Goal: Task Accomplishment & Management: Manage account settings

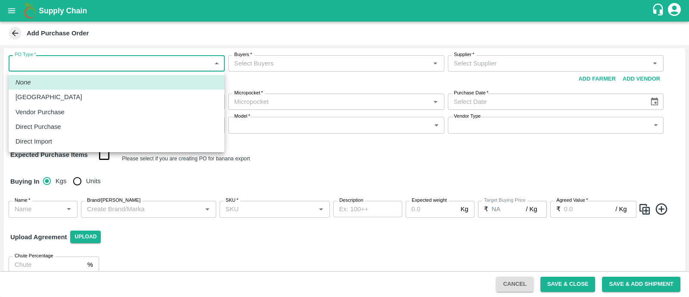
click at [73, 64] on body "Supply Chain Add Purchase Order PO Type   * ​ PO Type Buyers   * Buyers   * Sup…" at bounding box center [344, 148] width 689 height 297
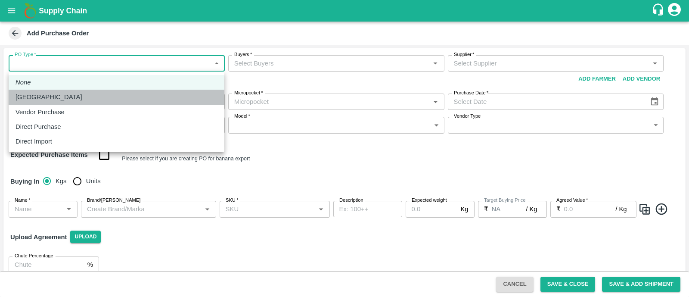
click at [66, 103] on li "[GEOGRAPHIC_DATA]" at bounding box center [117, 97] width 216 height 15
type input "1"
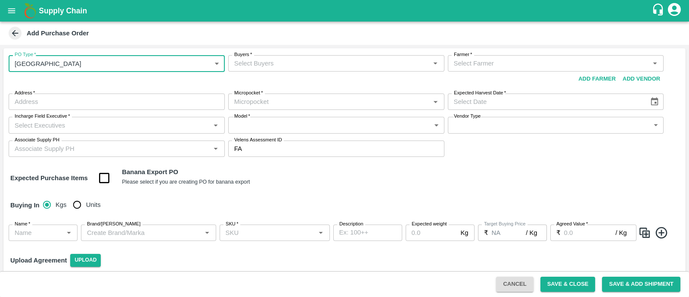
click at [306, 68] on input "Buyers   *" at bounding box center [329, 63] width 197 height 11
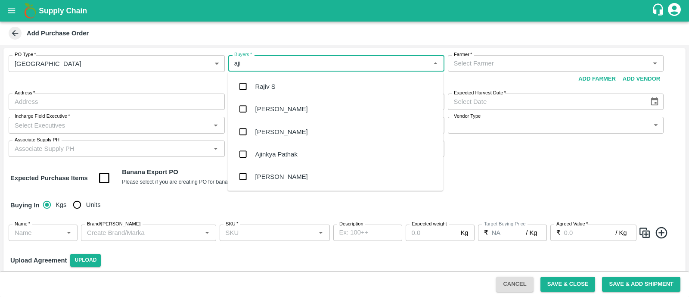
type input "ajit"
click at [241, 85] on input "checkbox" at bounding box center [242, 86] width 17 height 17
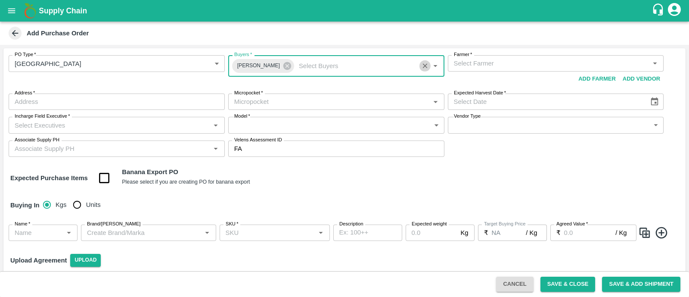
click at [421, 68] on icon "Clear" at bounding box center [425, 66] width 8 height 8
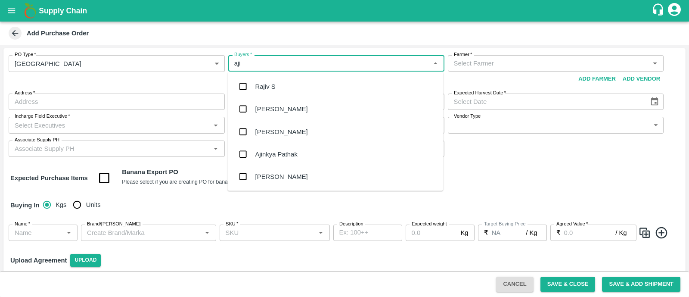
type input "ajit"
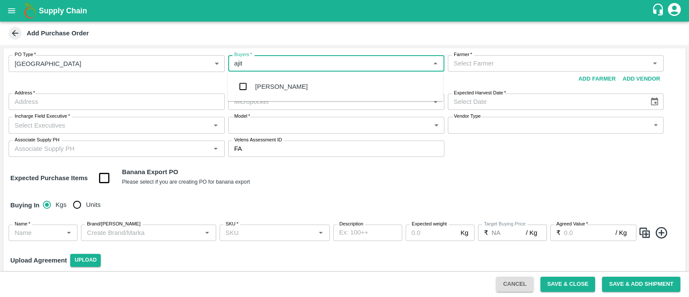
click at [268, 87] on div "[PERSON_NAME]" at bounding box center [281, 86] width 53 height 9
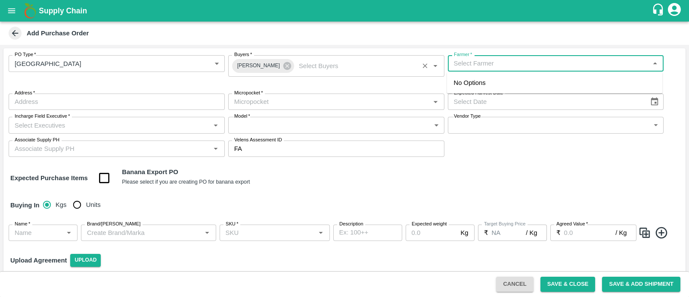
click at [498, 64] on input "Farmer   *" at bounding box center [548, 63] width 197 height 11
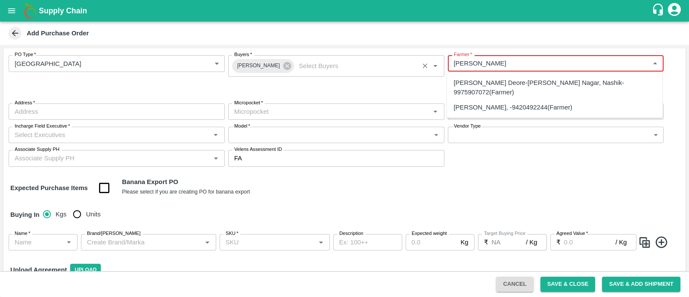
click at [529, 107] on div "[PERSON_NAME], -9420492244(Farmer)" at bounding box center [513, 106] width 119 height 9
type input "[PERSON_NAME], -9420492244(Farmer)"
type input "Temburni, , ,"
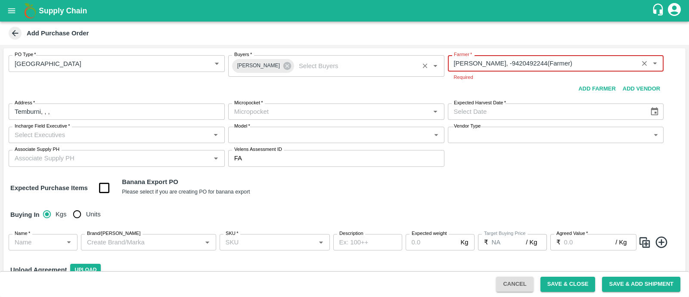
type input "Sharada Ramesh Shinde-Temburni, -9420492244(Farmer)"
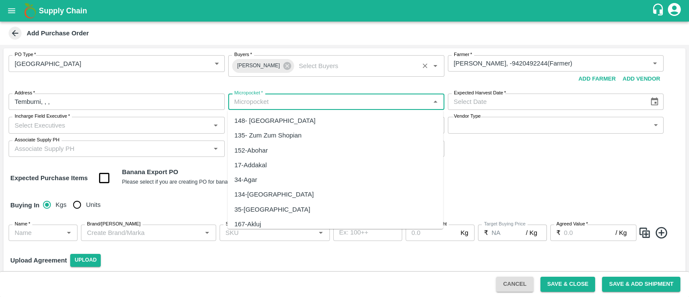
click at [275, 111] on body "Supply Chain Add Purchase Order PO Type   * Farm Gate 1 PO Type Buyers   * Ajit…" at bounding box center [344, 148] width 689 height 297
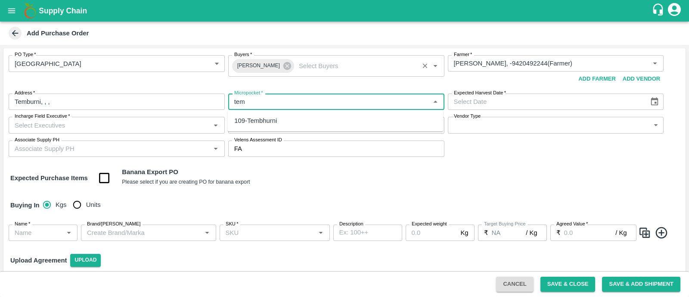
click at [297, 118] on div "109-Tembhurni" at bounding box center [335, 120] width 216 height 15
type input "109-Tembhurni"
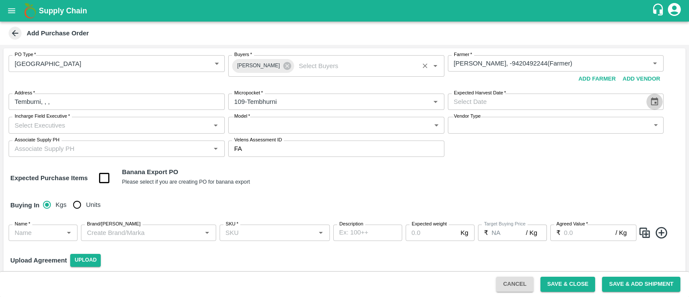
click at [653, 100] on icon "Choose date" at bounding box center [654, 101] width 7 height 8
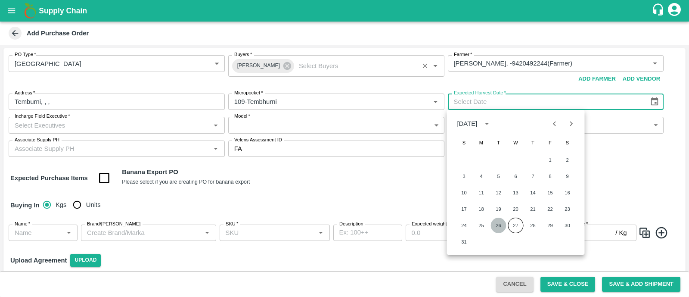
click at [498, 223] on button "26" at bounding box center [498, 224] width 15 height 15
type input "[DATE]"
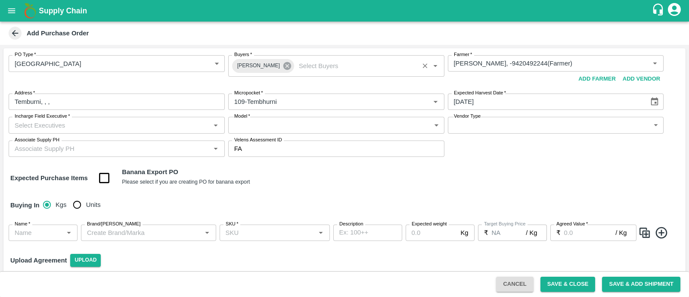
click at [283, 66] on icon at bounding box center [287, 66] width 8 height 8
click at [273, 61] on input "Buyers   *" at bounding box center [329, 63] width 197 height 11
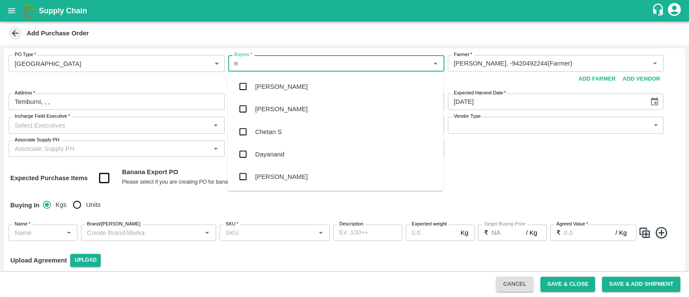
type input "nu"
click at [278, 152] on div "Nunavath Laxman" at bounding box center [281, 153] width 52 height 9
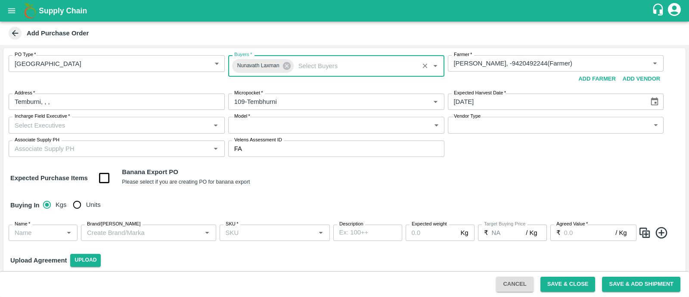
click at [148, 129] on input "Incharge Field Executive   *" at bounding box center [109, 124] width 197 height 11
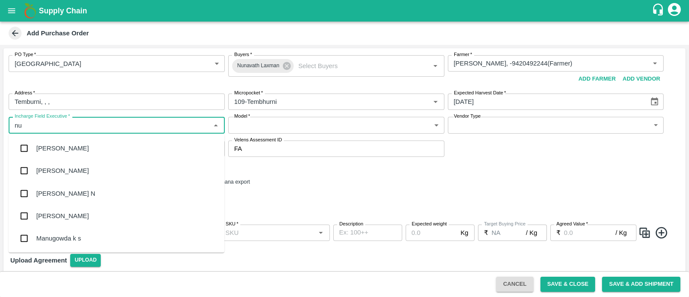
type input "nun"
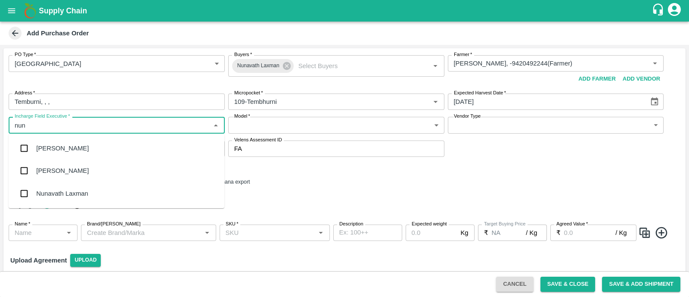
click at [68, 191] on div "Nunavath Laxman" at bounding box center [62, 193] width 52 height 9
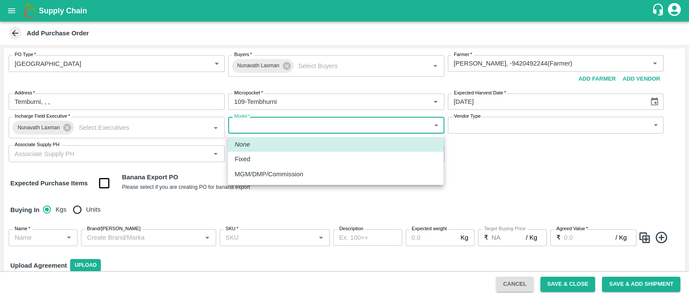
click at [337, 122] on body "Supply Chain Add Purchase Order PO Type   * Farm Gate 1 PO Type Buyers   * Nuna…" at bounding box center [344, 148] width 689 height 297
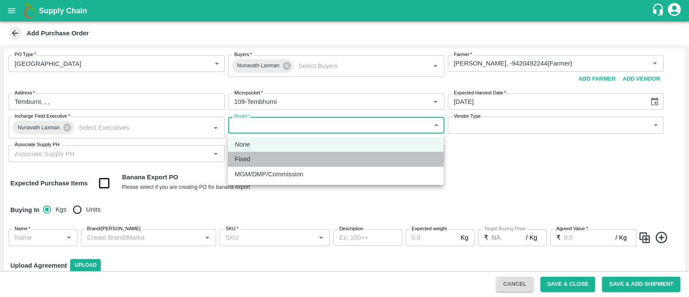
click at [305, 154] on div "Fixed" at bounding box center [336, 158] width 202 height 9
type input "Fixed"
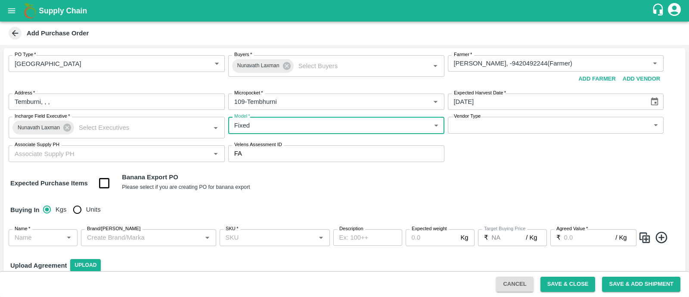
click at [527, 120] on body "Supply Chain Add Purchase Order PO Type   * Farm Gate 1 PO Type Buyers   * Nuna…" at bounding box center [344, 148] width 689 height 297
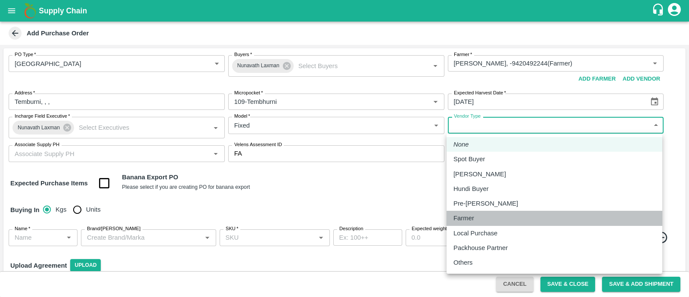
click at [488, 215] on div "Farmer" at bounding box center [554, 217] width 202 height 9
type input "FARMER"
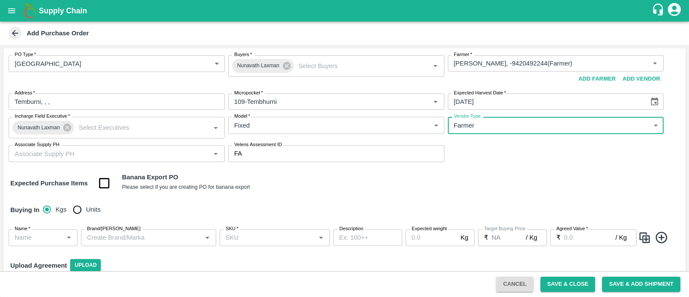
click at [141, 157] on input "Associate Supply PH" at bounding box center [109, 153] width 197 height 11
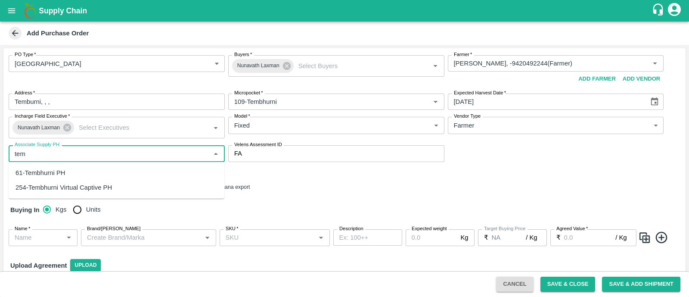
click at [67, 171] on div "61-Tembhurni PH" at bounding box center [117, 172] width 216 height 15
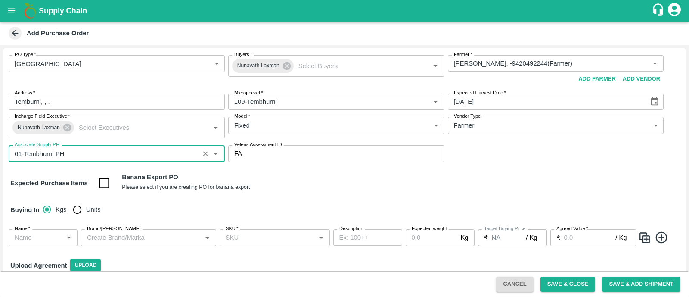
type input "61-Tembhurni PH"
click at [99, 183] on input "checkbox" at bounding box center [104, 183] width 22 height 22
checkbox input "true"
type input "Banana Export"
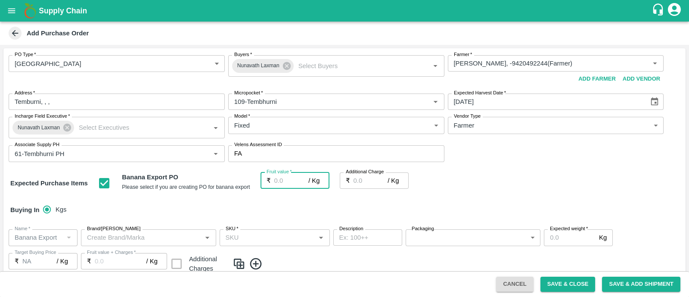
click at [285, 177] on input "Fruit value   *" at bounding box center [291, 180] width 34 height 16
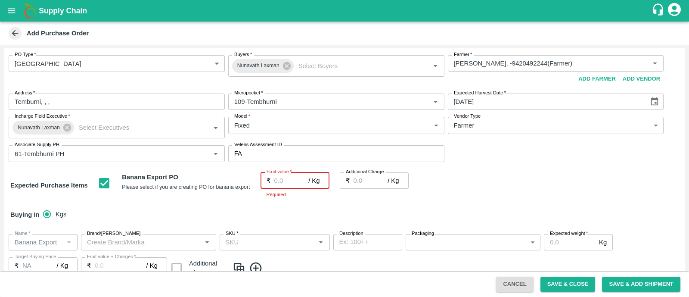
type input "2"
type input "26"
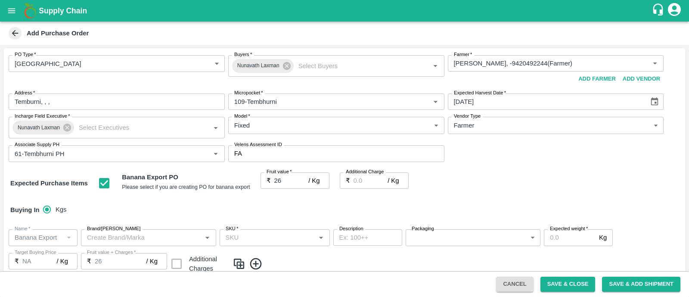
click at [455, 160] on div "PO Type   * Farm Gate 1 PO Type Buyers   * Nunavath Laxman Buyers   * Farmer   …" at bounding box center [344, 108] width 682 height 121
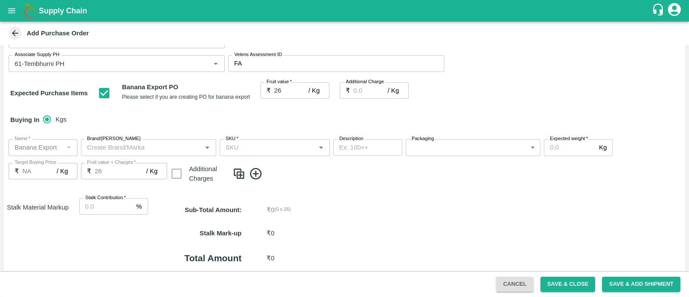
scroll to position [90, 0]
click at [105, 203] on input "Stalk Contribution   *" at bounding box center [106, 206] width 54 height 16
type input "8"
click at [357, 188] on div "Name   * Name   * Brand/Marka Brand/Marka SKU   * SKU   * Description x Descrip…" at bounding box center [344, 161] width 682 height 59
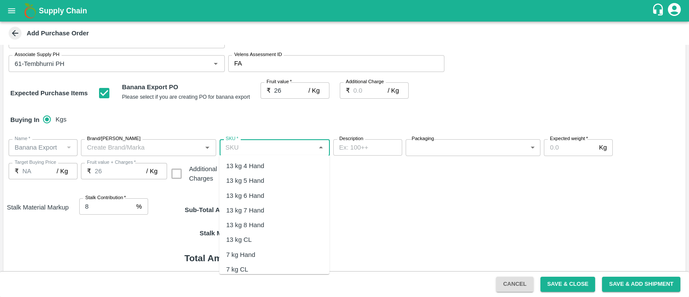
click at [276, 148] on input "SKU   *" at bounding box center [267, 147] width 91 height 11
click at [274, 166] on div "13 kg M N-CHL 4 Hand" at bounding box center [259, 165] width 66 height 9
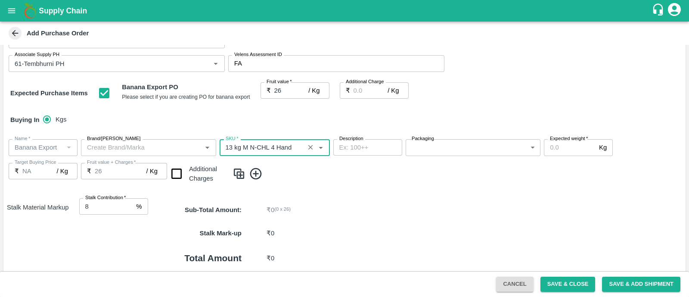
type input "13 kg M N-CHL 4 Hand"
click at [450, 142] on body "Supply Chain Add Purchase Order PO Type   * Farm Gate 1 PO Type Buyers   * Nuna…" at bounding box center [344, 148] width 689 height 297
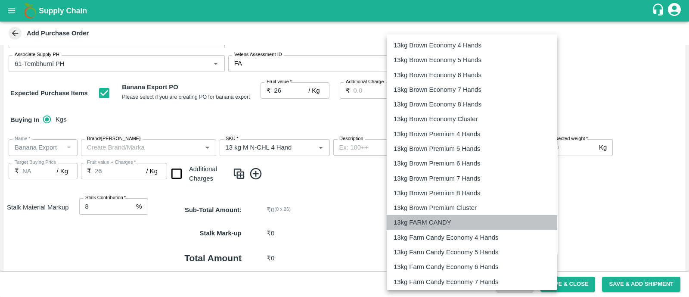
click at [433, 223] on p "13kg FARM CANDY" at bounding box center [422, 221] width 58 height 9
type input "466"
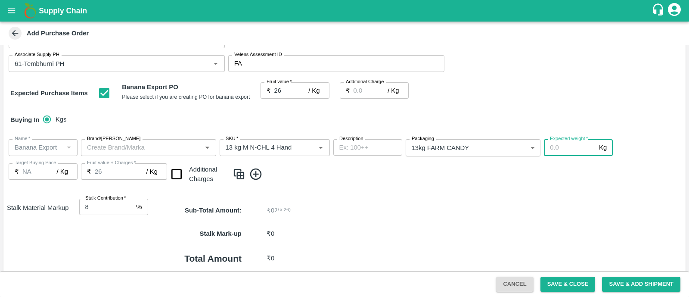
click at [559, 147] on input "Expected weight   *" at bounding box center [570, 147] width 52 height 16
type input "1200"
click at [176, 173] on input "checkbox" at bounding box center [177, 174] width 22 height 22
checkbox input "true"
click at [235, 173] on img at bounding box center [238, 174] width 13 height 14
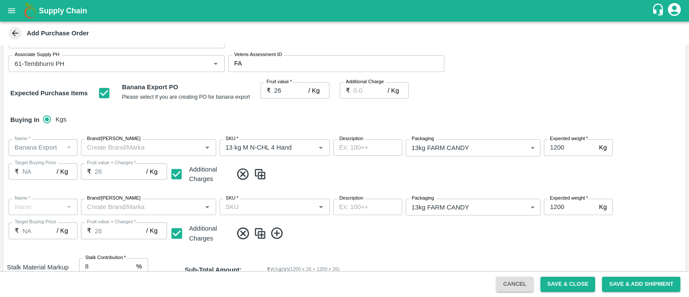
type input "Banana Export"
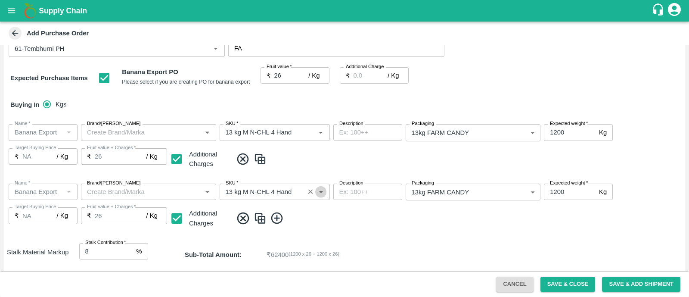
click at [322, 195] on icon "Open" at bounding box center [320, 191] width 9 height 9
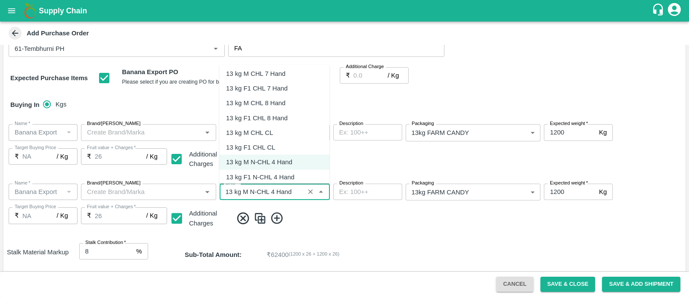
scroll to position [400, 0]
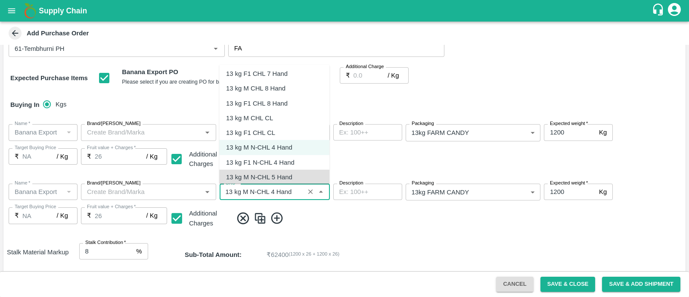
type input "13 kg M N-CHL 5 Hand"
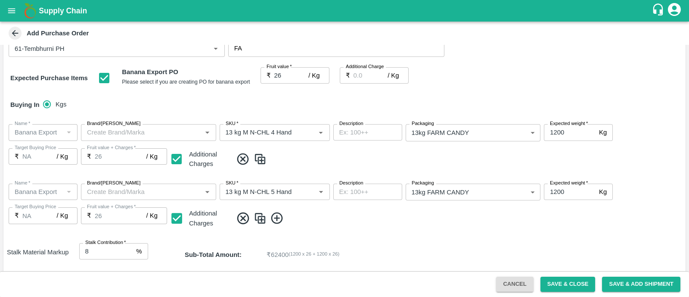
click at [257, 220] on img at bounding box center [259, 218] width 13 height 14
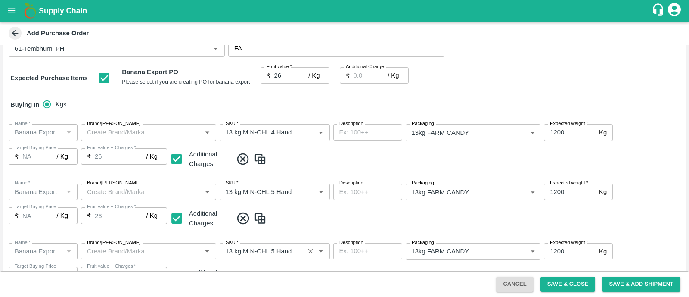
scroll to position [136, 0]
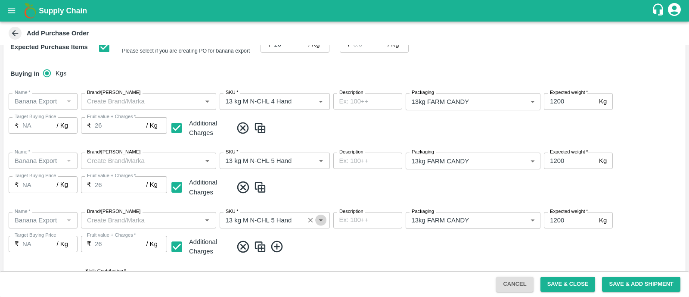
click at [319, 220] on icon "Open" at bounding box center [320, 219] width 9 height 9
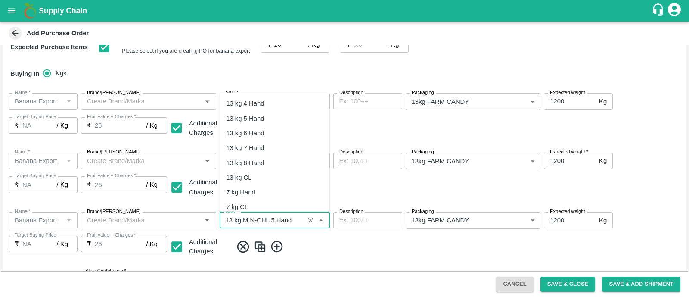
scroll to position [430, 0]
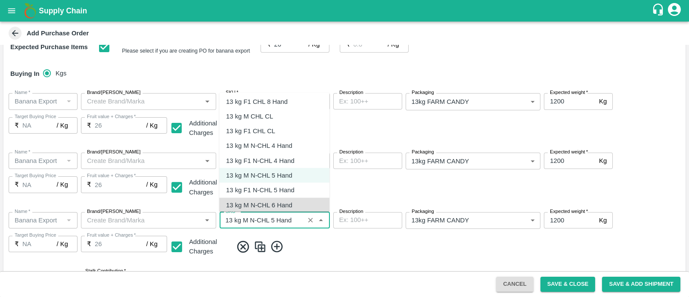
type input "13 kg M N-CHL 6 Hand"
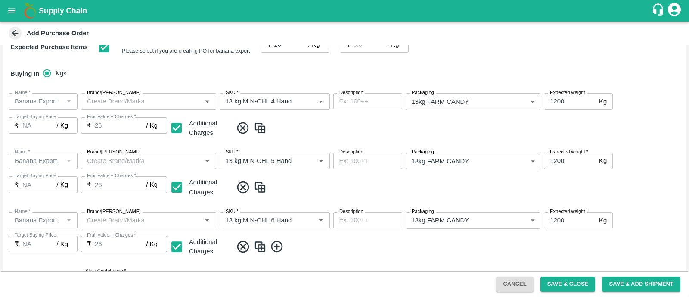
click at [258, 246] on img at bounding box center [259, 246] width 13 height 14
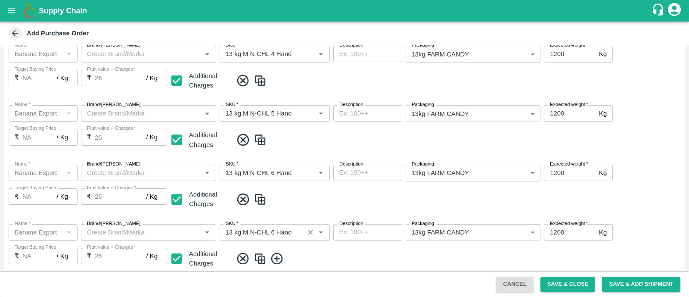
click at [322, 232] on icon "Open" at bounding box center [320, 231] width 9 height 9
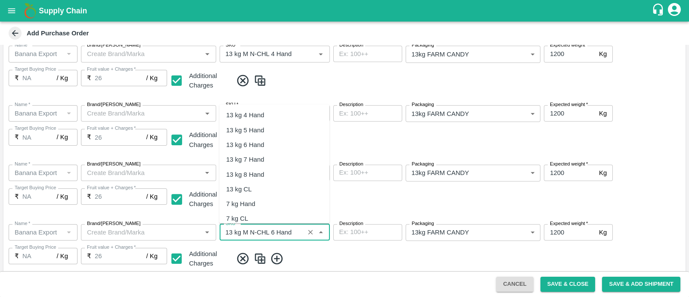
scroll to position [474, 0]
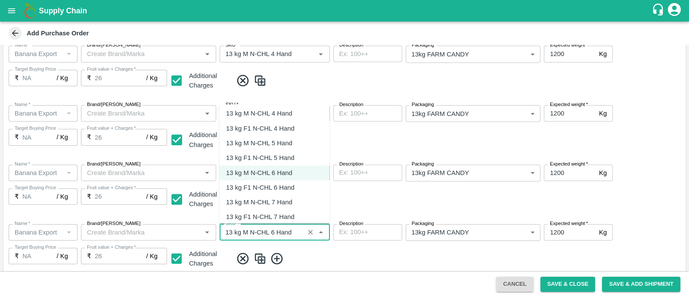
type input "13 kg M N-CHL 8 Hand"
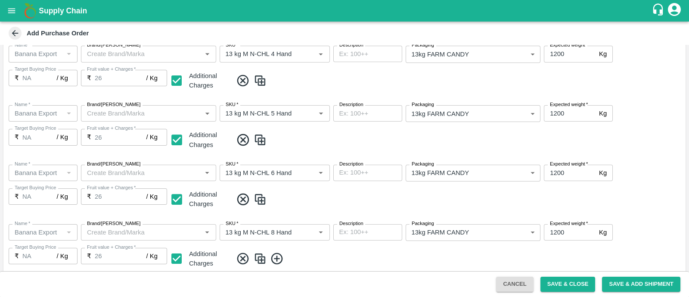
click at [257, 255] on img at bounding box center [259, 258] width 13 height 14
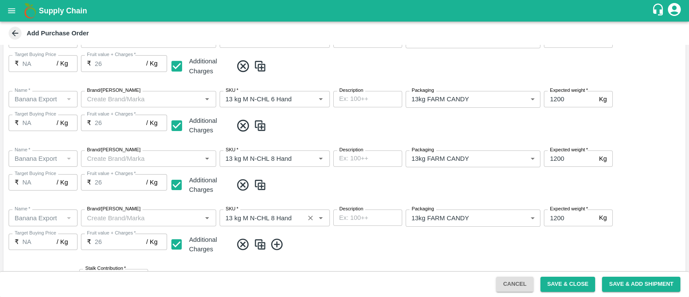
click at [325, 214] on div "SKU   *" at bounding box center [274, 217] width 110 height 16
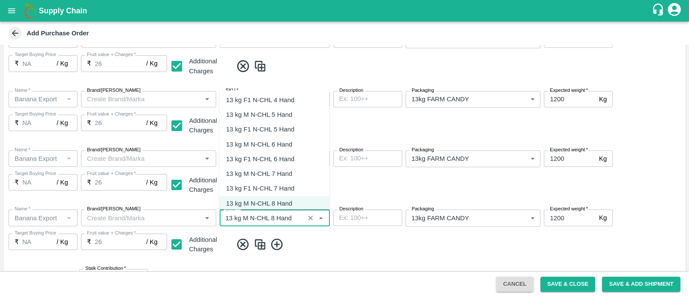
scroll to position [533, 0]
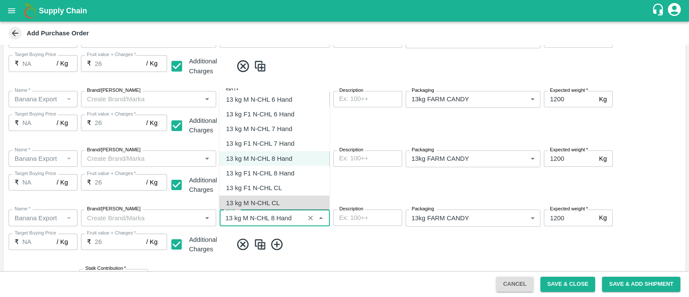
type input "13 kg M N-CHL CL"
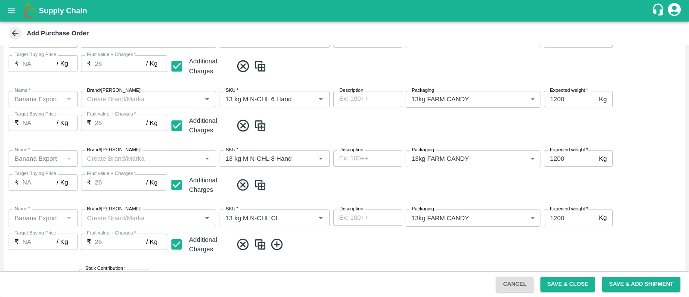
click at [278, 244] on icon at bounding box center [277, 244] width 12 height 12
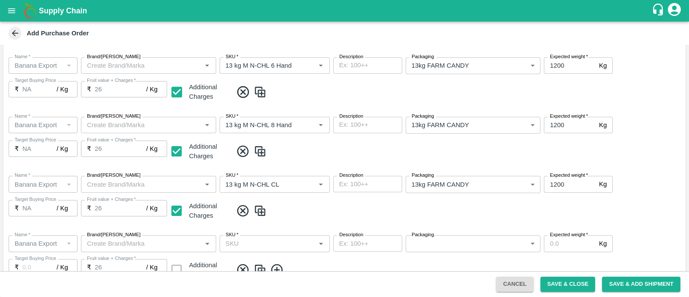
click at [263, 238] on input "SKU   *" at bounding box center [267, 243] width 91 height 11
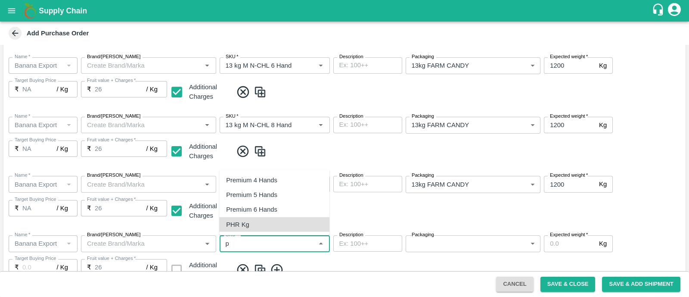
type input "PHR Kg"
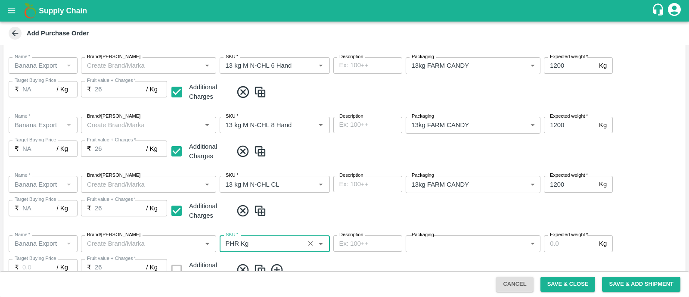
type input "NA"
type input "PHR Kg"
click at [465, 244] on body "Supply Chain Add Purchase Order PO Type   * Farm Gate 1 PO Type Buyers   * Nuna…" at bounding box center [344, 148] width 689 height 297
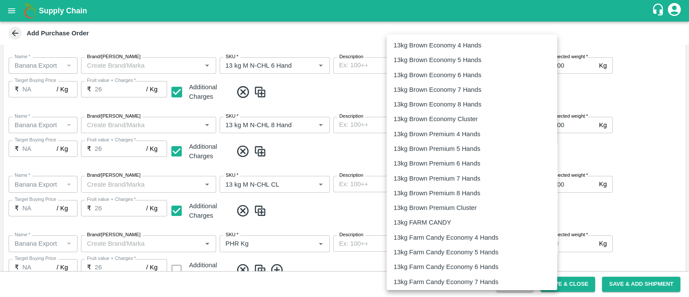
type input "258"
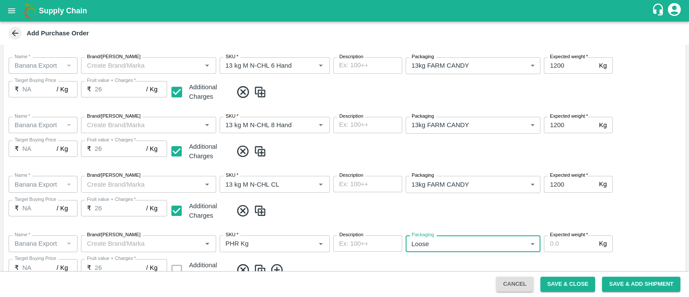
click at [567, 242] on input "Expected weight   *" at bounding box center [570, 243] width 52 height 16
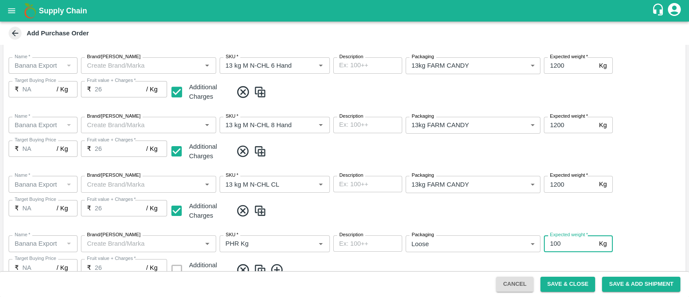
type input "100"
click at [429, 263] on span at bounding box center [456, 270] width 449 height 14
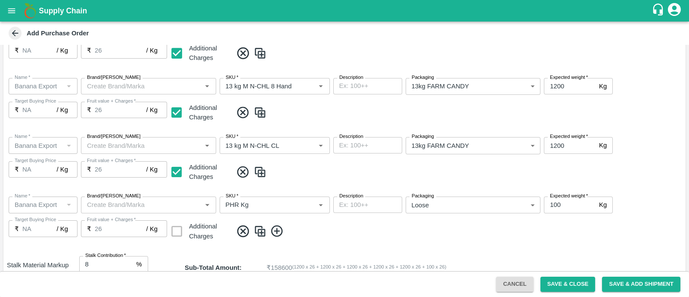
click at [257, 232] on img at bounding box center [259, 231] width 13 height 14
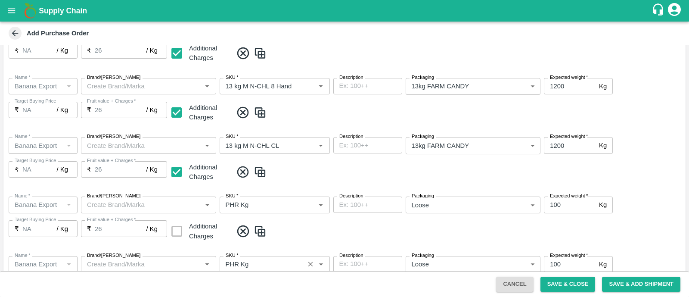
scroll to position [393, 0]
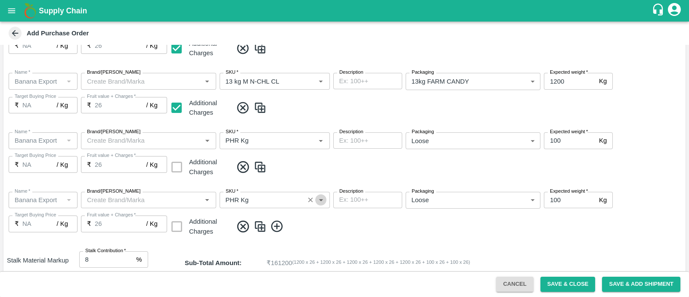
click at [323, 198] on icon "Open" at bounding box center [320, 199] width 9 height 9
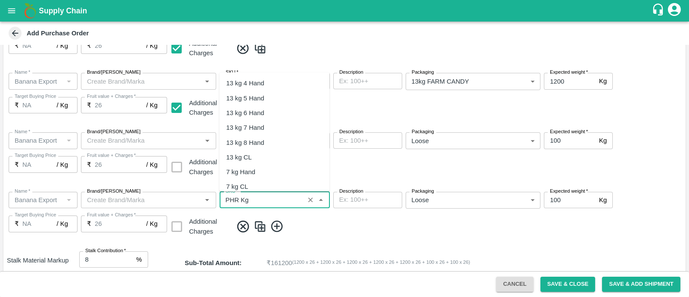
type input "C Class"
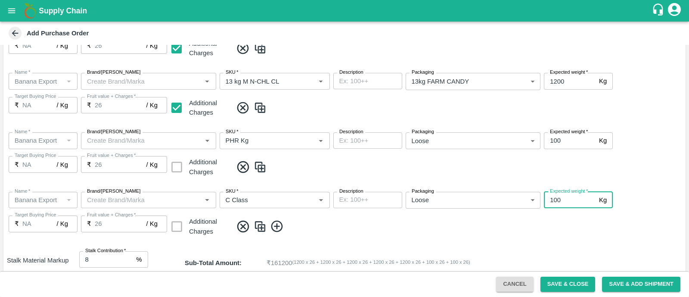
drag, startPoint x: 553, startPoint y: 199, endPoint x: 541, endPoint y: 199, distance: 12.1
click at [541, 199] on div "Name   * Name   * Brand/Marka Brand/Marka SKU   * SKU   * Description x Descrip…" at bounding box center [344, 214] width 682 height 59
type input "300"
click at [543, 228] on span at bounding box center [456, 226] width 449 height 14
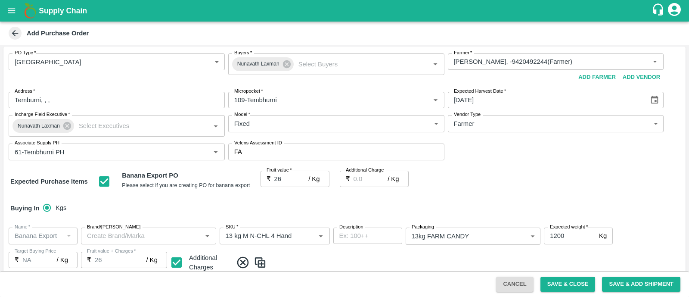
scroll to position [504, 0]
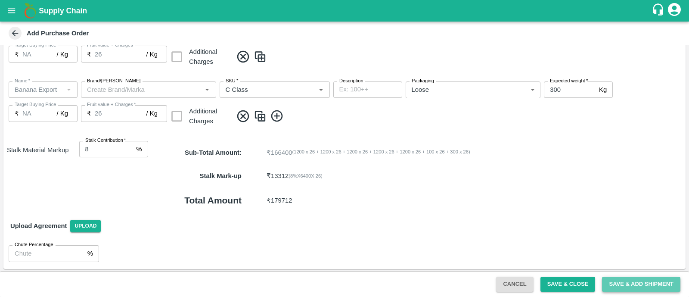
click at [637, 284] on button "Save & Add Shipment" at bounding box center [641, 283] width 78 height 15
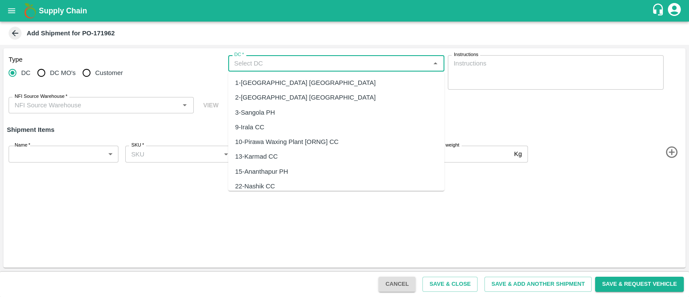
click at [294, 63] on input "DC   *" at bounding box center [329, 63] width 197 height 11
type input "t"
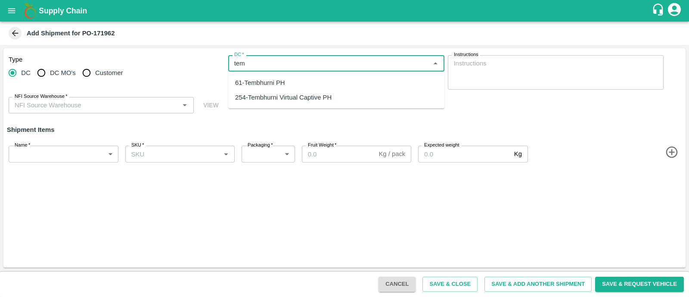
click at [266, 96] on div "254-Tembhurni Virtual Captive PH" at bounding box center [283, 97] width 96 height 9
type input "254-Tembhurni Virtual Captive PH"
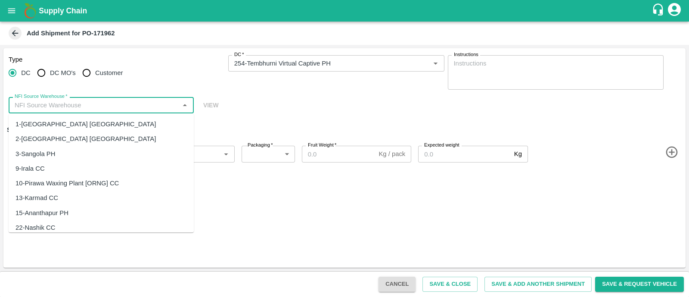
click at [119, 105] on input "NFI Source Warehouse   *" at bounding box center [94, 104] width 166 height 11
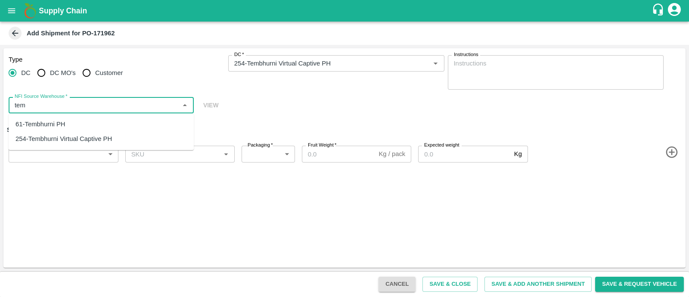
click at [84, 123] on div "61-Tembhurni PH" at bounding box center [101, 124] width 185 height 15
type input "61-Tembhurni PH"
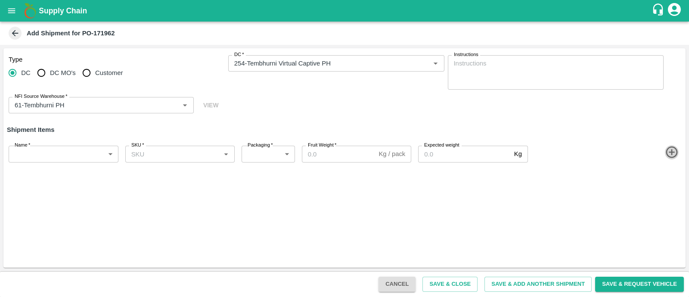
click at [675, 154] on icon "button" at bounding box center [671, 152] width 14 height 14
click at [674, 187] on icon "button" at bounding box center [671, 182] width 12 height 12
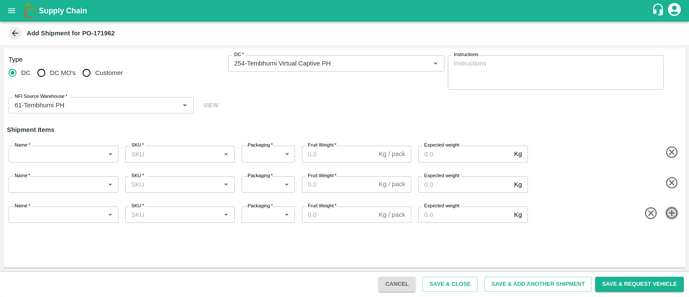
click at [671, 213] on icon "button" at bounding box center [671, 213] width 12 height 12
click at [671, 241] on icon "button" at bounding box center [671, 243] width 14 height 14
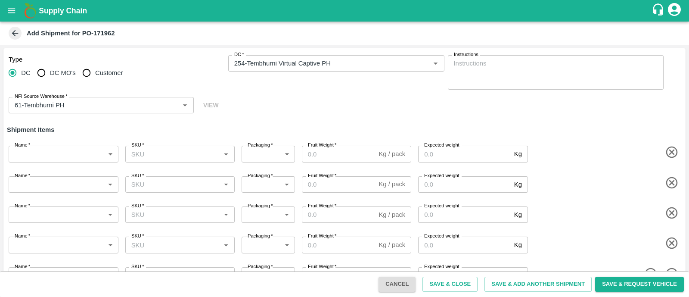
scroll to position [22, 0]
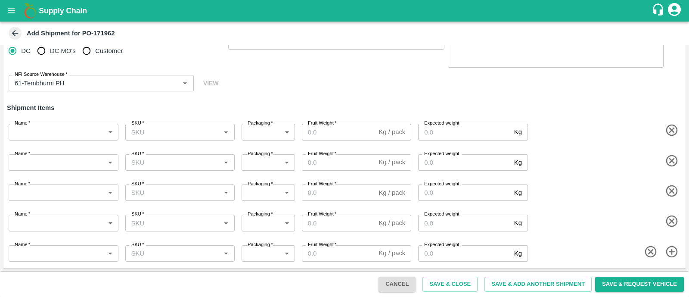
click at [83, 133] on body "Supply Chain Add Shipment for PO-171962 Type DC DC MO's Customer DC   * DC   * …" at bounding box center [344, 148] width 689 height 297
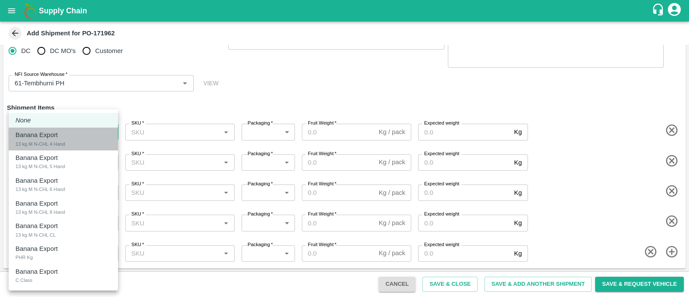
click at [61, 134] on div "Banana Export" at bounding box center [38, 134] width 46 height 9
type input "1951771"
type input "466"
type input "1200"
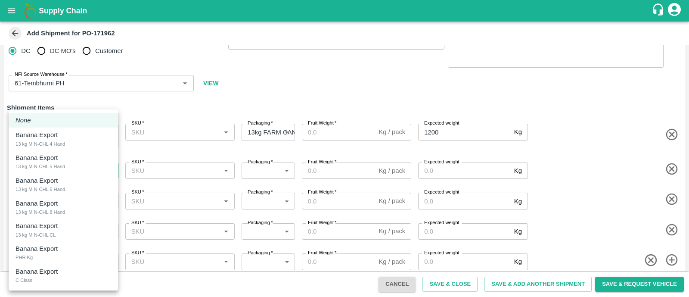
click at [63, 171] on body "Supply Chain Add Shipment for PO-171962 Type DC DC MO's Customer DC   * DC   * …" at bounding box center [344, 148] width 689 height 297
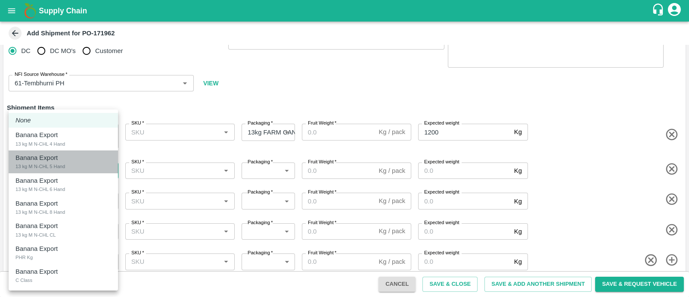
click at [78, 162] on div "Banana Export 13 kg M N-CHL 5 Hand" at bounding box center [63, 162] width 96 height 18
type input "1951772"
type input "466"
type input "1200"
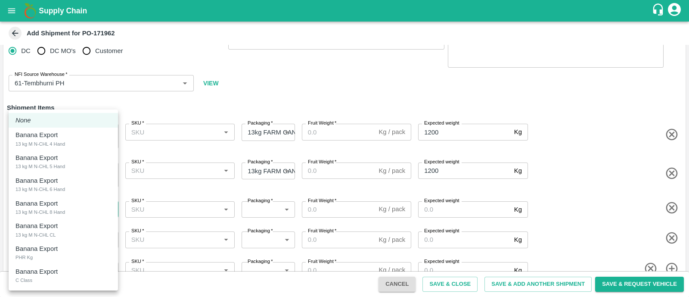
click at [64, 213] on body "Supply Chain Add Shipment for PO-171962 Type DC DC MO's Customer DC   * DC   * …" at bounding box center [344, 148] width 689 height 297
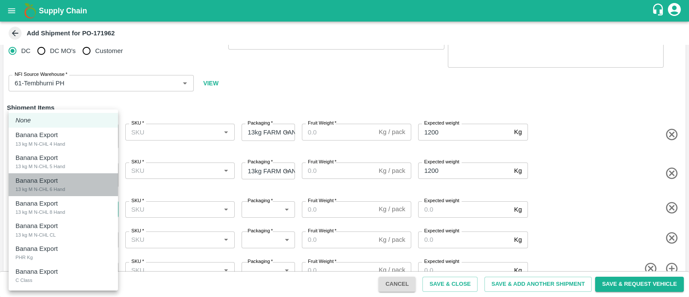
click at [93, 190] on div "Banana Export 13 kg M N-CHL 6 Hand" at bounding box center [63, 185] width 96 height 18
type input "1951773"
type input "466"
type input "1200"
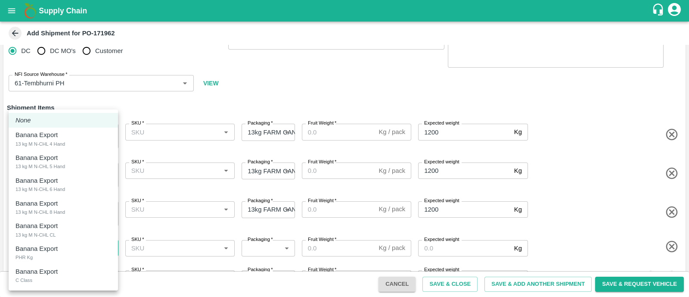
click at [70, 244] on body "Supply Chain Add Shipment for PO-171962 Type DC DC MO's Customer DC   * DC   * …" at bounding box center [344, 148] width 689 height 297
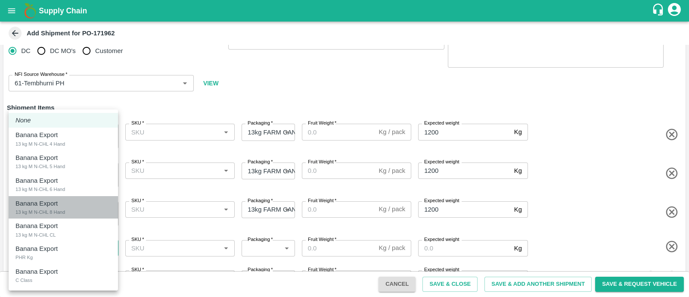
click at [73, 210] on div "Banana Export 13 kg M N-CHL 8 Hand" at bounding box center [63, 207] width 96 height 18
type input "1951774"
type input "466"
type input "1200"
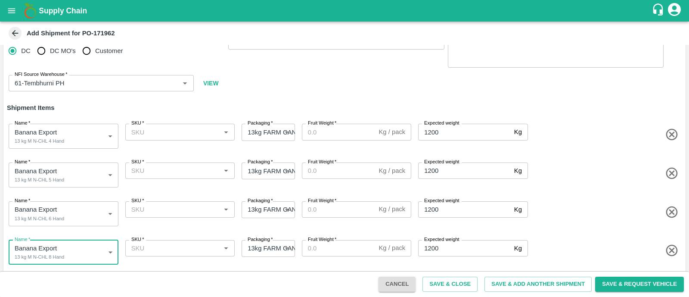
scroll to position [56, 0]
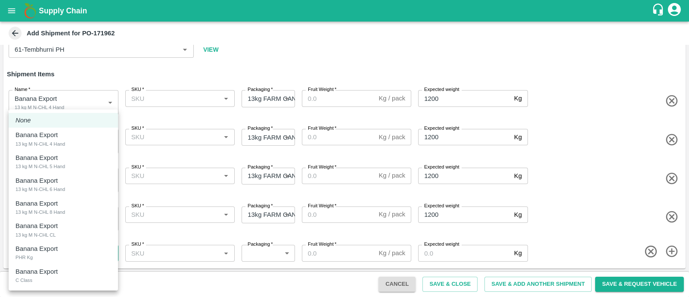
click at [68, 250] on body "Supply Chain Add Shipment for PO-171962 Type DC DC MO's Customer DC   * DC   * …" at bounding box center [344, 148] width 689 height 297
click at [86, 233] on div "Banana Export 13 kg M N-CHL CL" at bounding box center [63, 230] width 96 height 18
type input "1951775"
type input "466"
type input "1200"
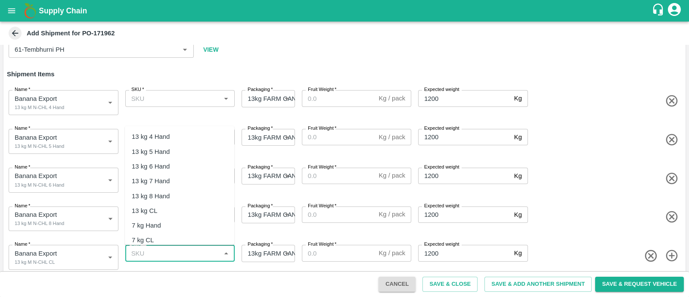
click at [175, 256] on input "SKU   *" at bounding box center [173, 252] width 90 height 11
click at [196, 211] on div "13 kg M N-CHL CL" at bounding box center [179, 210] width 109 height 15
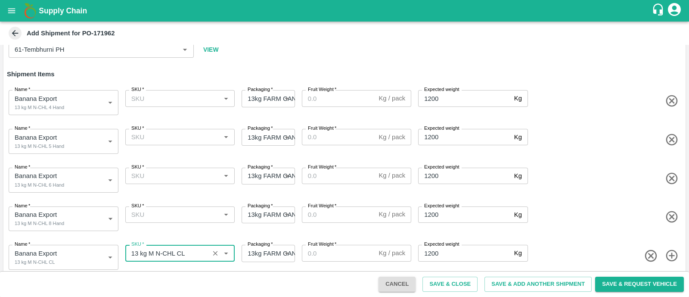
type input "13 kg M N-CHL CL"
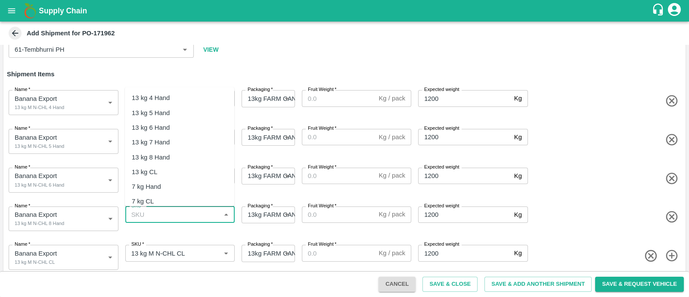
click at [182, 213] on input "SKU   *" at bounding box center [173, 214] width 90 height 11
click at [189, 152] on div "13 kg M N-CHL 8 Hand" at bounding box center [165, 156] width 66 height 9
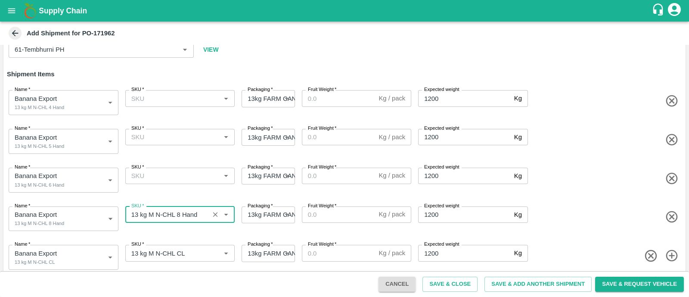
type input "13 kg M N-CHL 8 Hand"
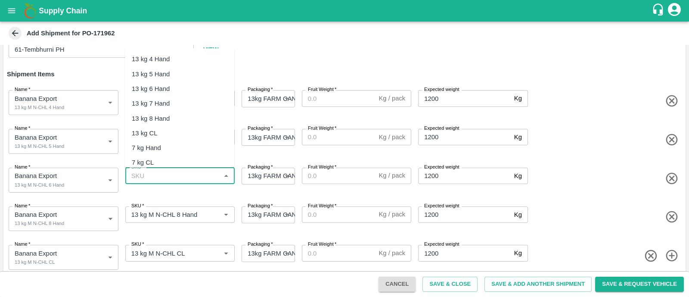
click at [167, 178] on input "SKU   *" at bounding box center [173, 175] width 90 height 11
click at [192, 90] on div "13 kg M N-CHL 6 Hand" at bounding box center [165, 88] width 66 height 9
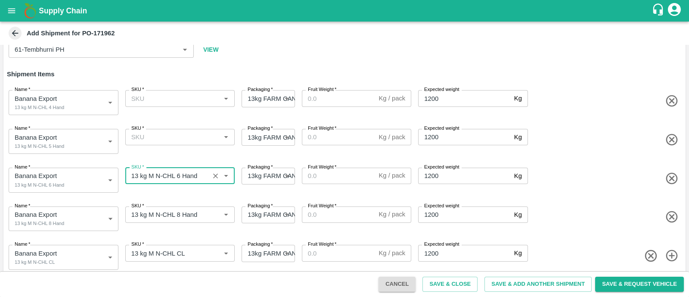
type input "13 kg M N-CHL 6 Hand"
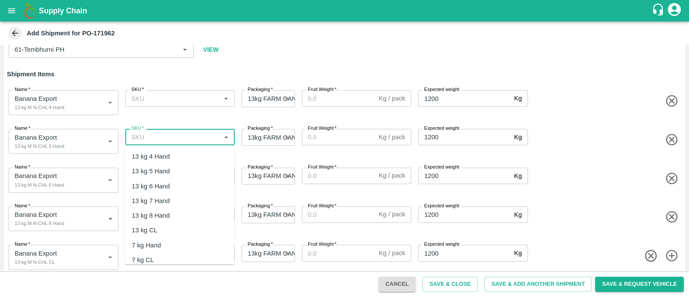
click at [184, 136] on input "SKU   *" at bounding box center [173, 136] width 90 height 11
click at [184, 171] on div "13 kg M N-CHL 5 Hand" at bounding box center [165, 170] width 66 height 9
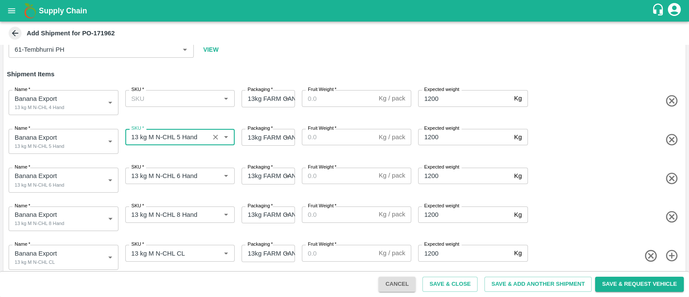
type input "13 kg M N-CHL 5 Hand"
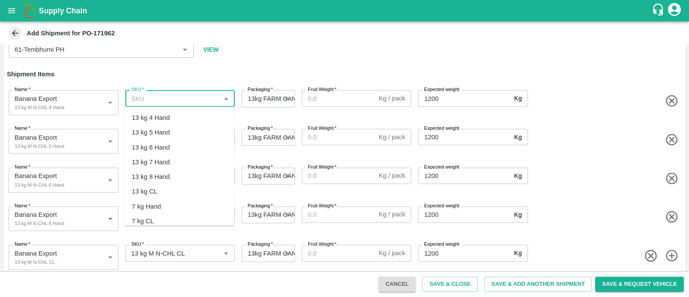
click at [181, 97] on input "SKU   *" at bounding box center [173, 98] width 90 height 11
click at [184, 111] on div "13 kg M N-CHL 4 Hand" at bounding box center [179, 117] width 109 height 15
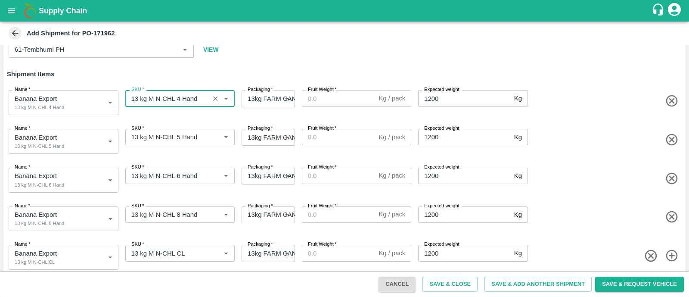
type input "13 kg M N-CHL 4 Hand"
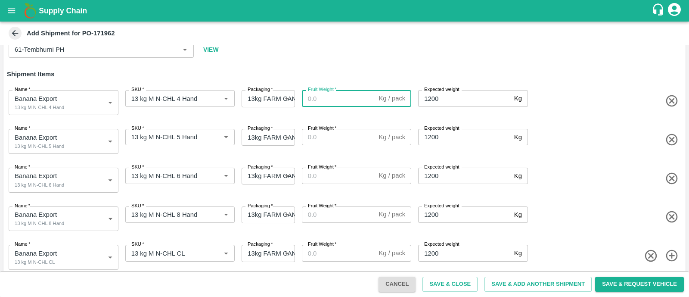
click at [316, 98] on input "Fruit Weight   *" at bounding box center [339, 98] width 74 height 16
type input "13"
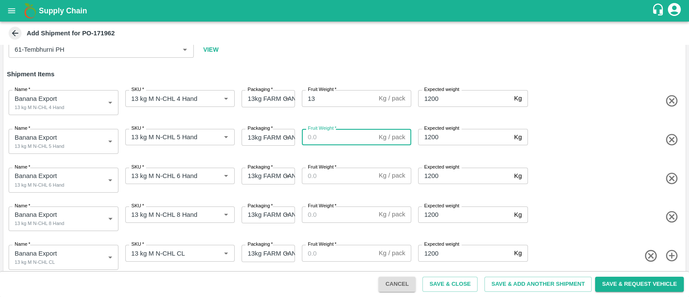
click at [325, 133] on input "Fruit Weight   *" at bounding box center [339, 137] width 74 height 16
paste input "171232"
click at [325, 133] on input "171232" at bounding box center [339, 137] width 74 height 16
click at [320, 135] on input "171232" at bounding box center [339, 137] width 74 height 16
type input "13"
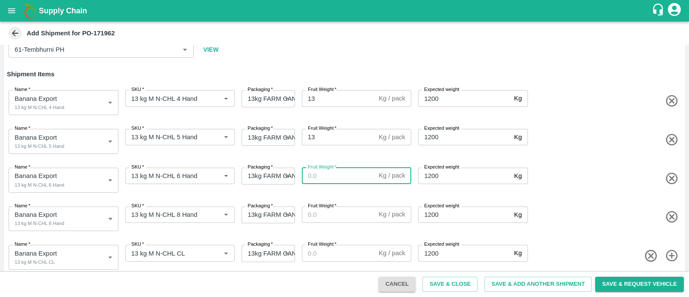
click at [320, 178] on input "Fruit Weight   *" at bounding box center [339, 175] width 74 height 16
type input "13"
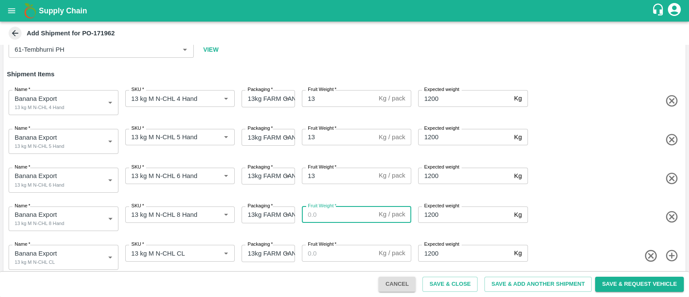
click at [318, 217] on input "Fruit Weight   *" at bounding box center [339, 214] width 74 height 16
type input "13"
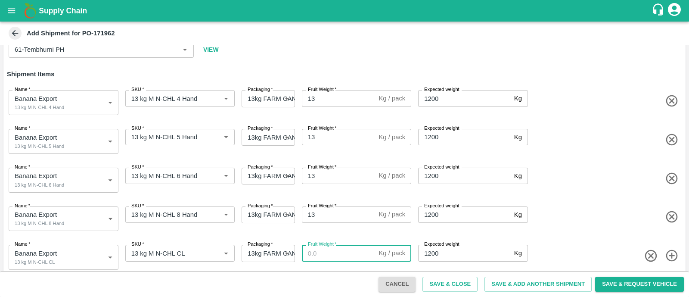
click at [320, 254] on input "Fruit Weight   *" at bounding box center [339, 252] width 74 height 16
type input "13"
click at [593, 198] on div "Name   * Banana Export 13 kg M N-CHL 8 Hand 1951774 Name SKU   * SKU   * Packag…" at bounding box center [342, 217] width 685 height 42
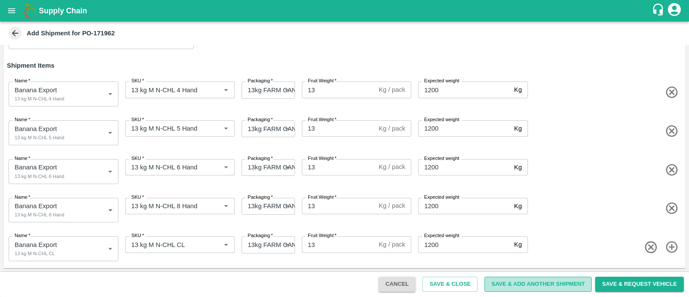
click at [508, 281] on button "Save & Add Another Shipment" at bounding box center [537, 283] width 107 height 15
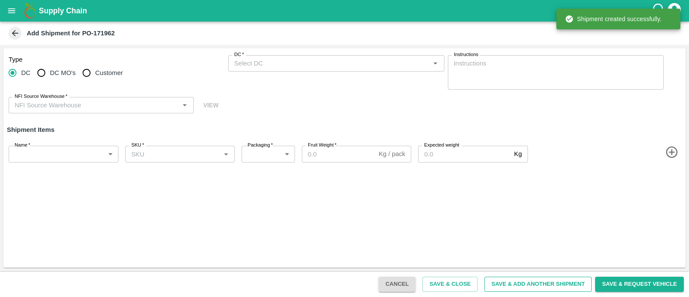
scroll to position [0, 0]
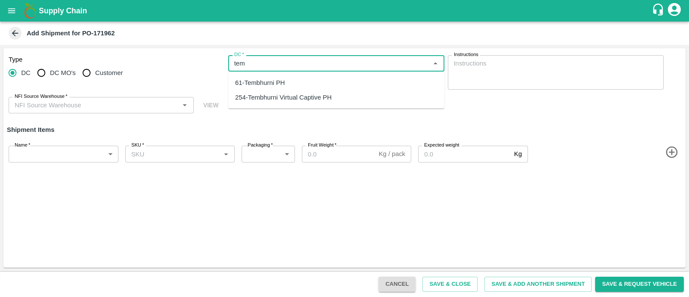
click at [285, 93] on div "254-Tembhurni Virtual Captive PH" at bounding box center [283, 97] width 96 height 9
click at [87, 111] on div "NFI Source Warehouse   *" at bounding box center [101, 105] width 185 height 16
type input "254-Tembhurni Virtual Captive PH"
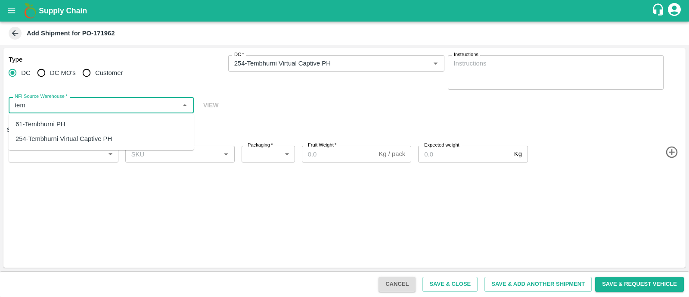
click at [62, 125] on div "61-Tembhurni PH" at bounding box center [40, 123] width 50 height 9
type input "61-Tembhurni PH"
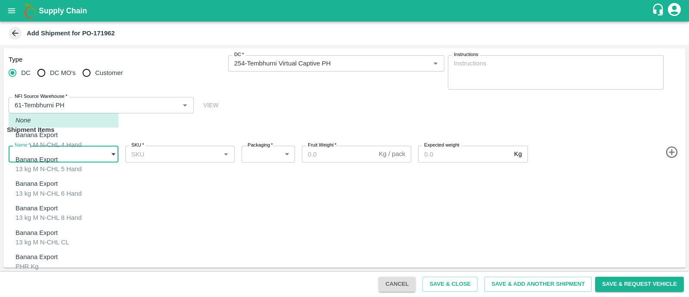
click at [75, 151] on body "Supply Chain Add Shipment for PO-171962 Type DC DC MO's Customer DC   * DC   * …" at bounding box center [344, 148] width 689 height 297
click at [62, 252] on div "Banana Export PHR Kg" at bounding box center [38, 261] width 46 height 19
type input "1951776"
type input "258"
type input "100"
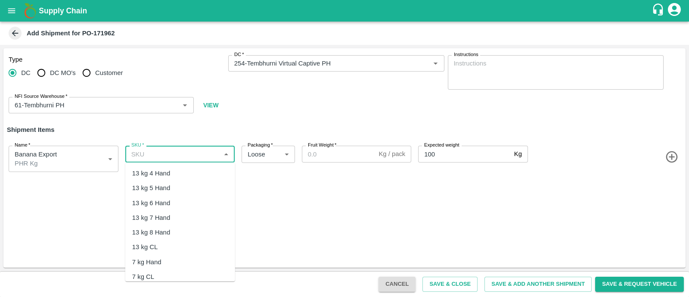
click at [180, 155] on input "SKU   *" at bounding box center [173, 153] width 90 height 11
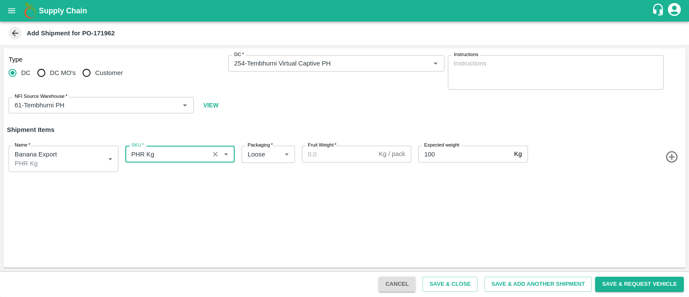
type input "PHR Kg"
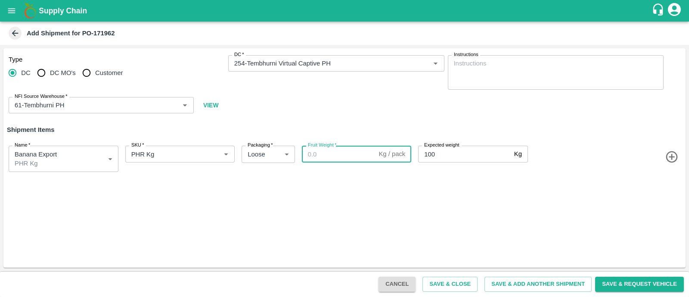
click at [338, 152] on input "Fruit Weight   *" at bounding box center [339, 153] width 74 height 16
type input "62"
click at [521, 280] on button "Save & Add Another Shipment" at bounding box center [537, 283] width 107 height 15
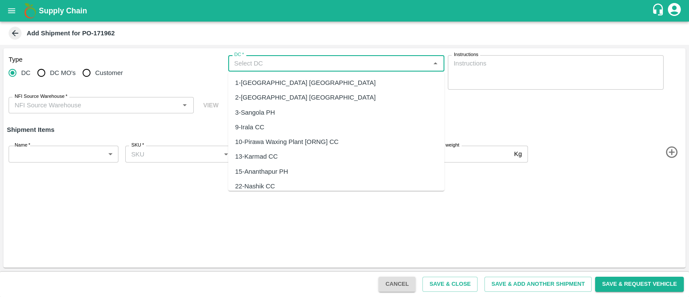
click at [264, 62] on input "DC   *" at bounding box center [329, 63] width 197 height 11
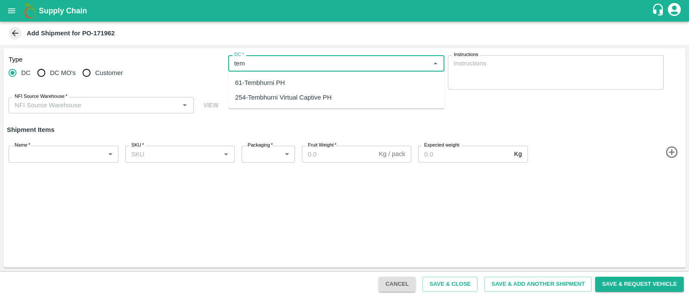
click at [320, 91] on div "254-Tembhurni Virtual Captive PH" at bounding box center [336, 97] width 216 height 15
type input "254-Tembhurni Virtual Captive PH"
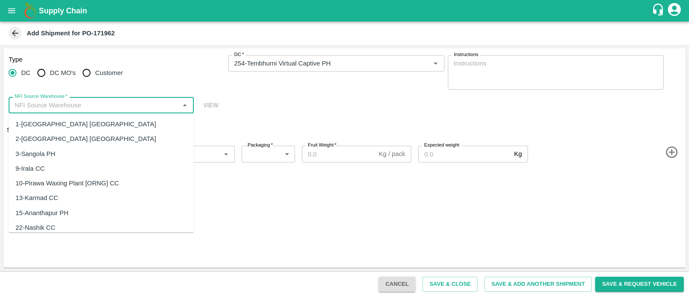
click at [74, 103] on input "NFI Source Warehouse   *" at bounding box center [94, 104] width 166 height 11
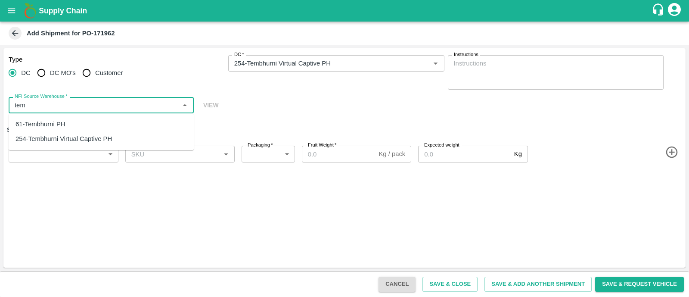
click at [71, 121] on div "61-Tembhurni PH" at bounding box center [101, 124] width 185 height 15
type input "61-Tembhurni PH"
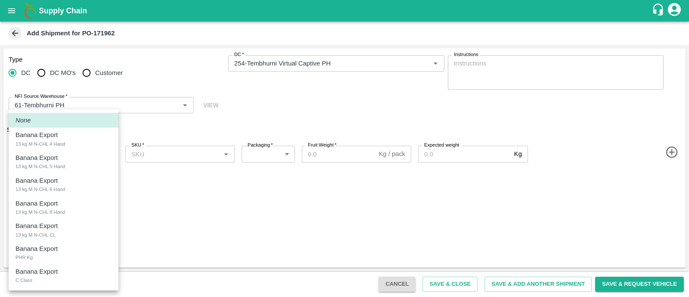
click at [90, 155] on body "Supply Chain Add Shipment for PO-171962 Type DC DC MO's Customer DC   * DC   * …" at bounding box center [344, 148] width 689 height 297
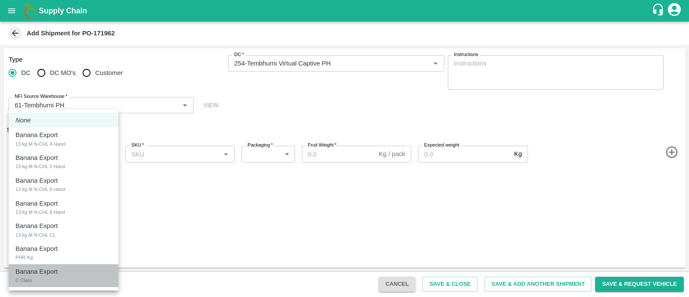
click at [62, 270] on div "Banana Export" at bounding box center [38, 270] width 46 height 9
type input "1951777"
type input "258"
type input "300"
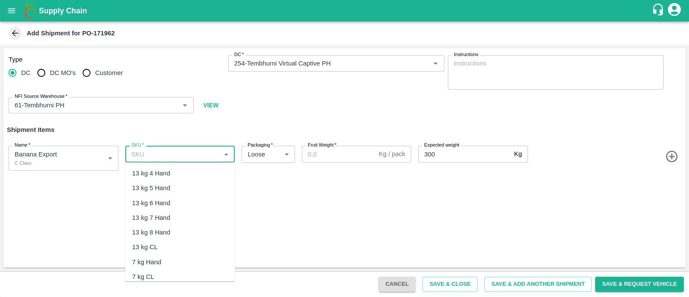
click at [162, 151] on input "SKU   *" at bounding box center [173, 153] width 90 height 11
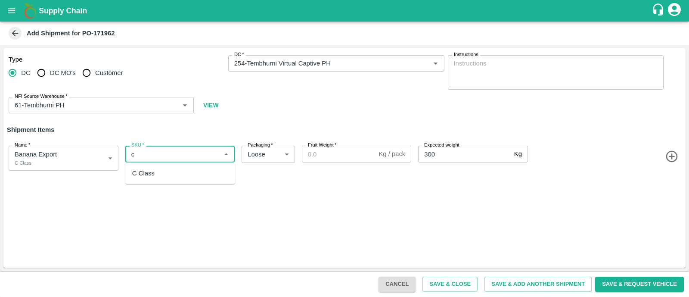
click at [161, 181] on ul "C Class" at bounding box center [180, 173] width 110 height 22
click at [175, 169] on div "C Class" at bounding box center [180, 173] width 110 height 15
type input "C Class"
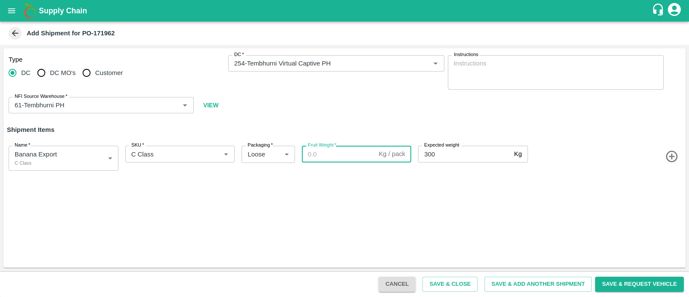
click at [320, 154] on input "Fruit Weight   *" at bounding box center [339, 153] width 74 height 16
type input "350"
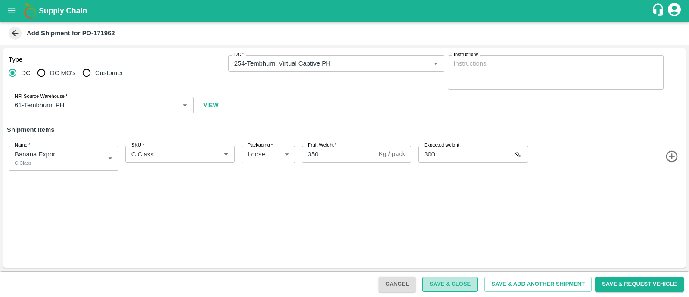
click at [445, 281] on button "Save & Close" at bounding box center [449, 283] width 55 height 15
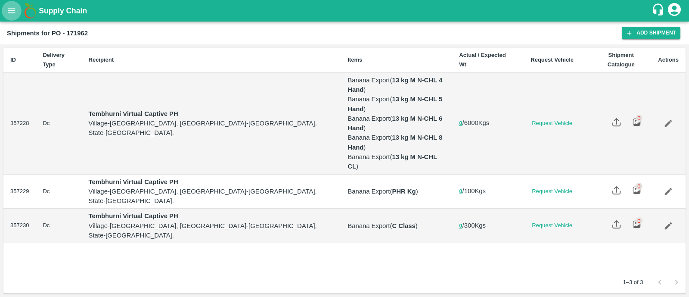
click at [9, 14] on icon "open drawer" at bounding box center [11, 10] width 9 height 9
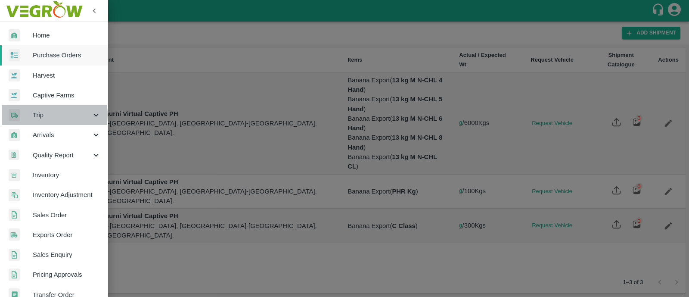
click at [52, 114] on span "Trip" at bounding box center [62, 114] width 59 height 9
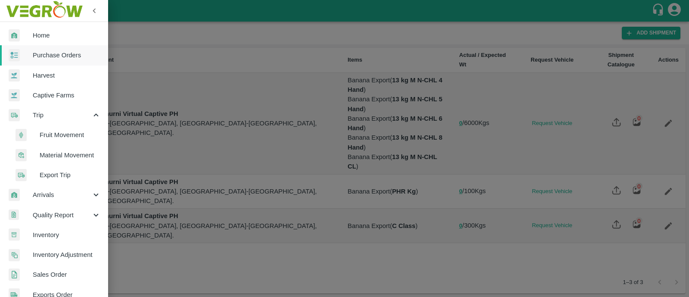
click at [62, 133] on span "Fruit Movement" at bounding box center [70, 134] width 61 height 9
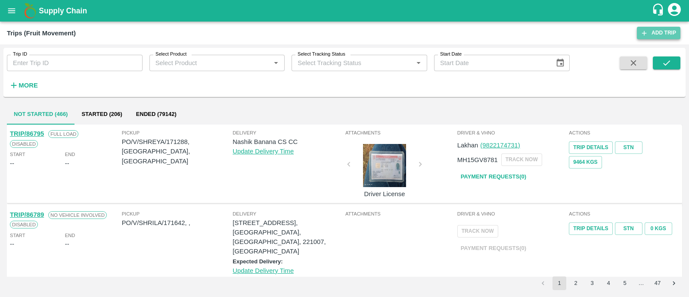
click at [657, 31] on link "Add Trip" at bounding box center [658, 33] width 43 height 12
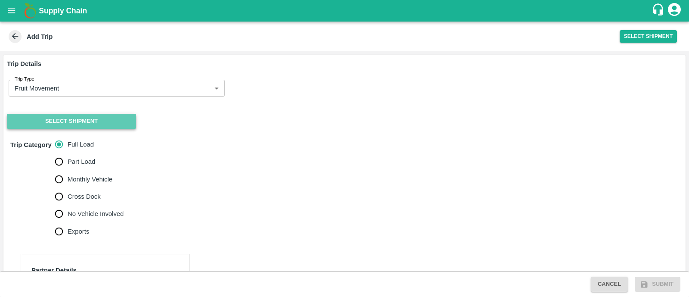
click at [108, 120] on button "Select Shipment" at bounding box center [71, 121] width 129 height 15
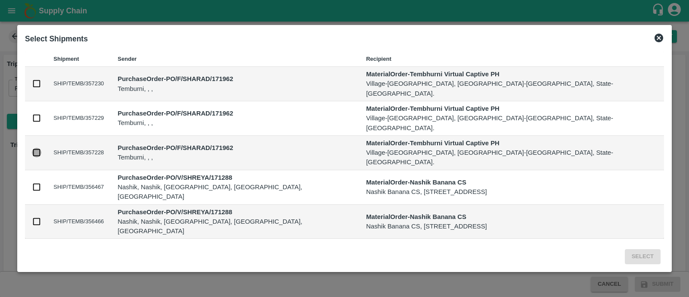
click at [41, 153] on input "checkbox" at bounding box center [36, 152] width 9 height 9
checkbox input "true"
click at [624, 249] on button "Select" at bounding box center [642, 256] width 36 height 15
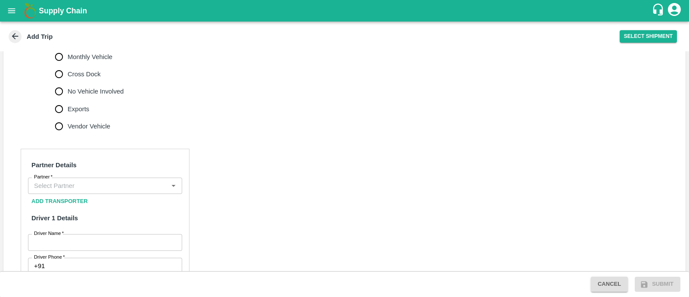
scroll to position [325, 0]
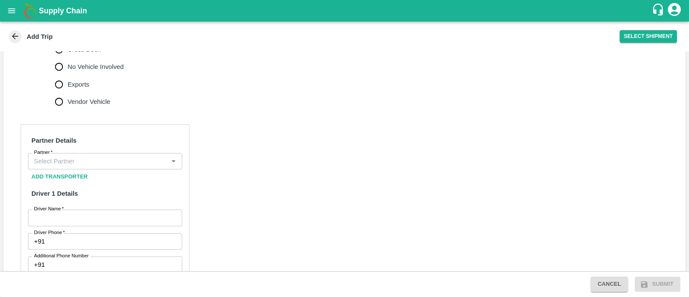
click at [146, 156] on div "Partner" at bounding box center [105, 161] width 154 height 16
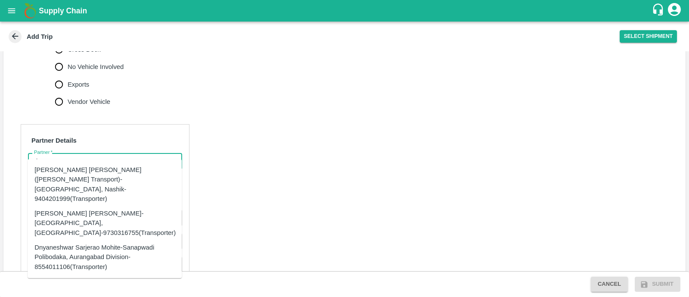
click at [96, 208] on div "Dnyaneshwar Vitthal Godse-Kandar, Solapur-9730316755(Transporter)" at bounding box center [104, 222] width 141 height 29
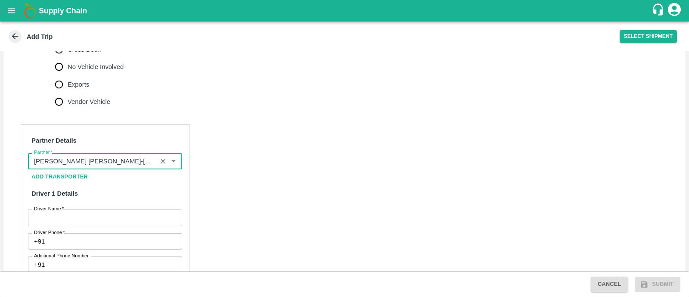
type input "Dnyaneshwar Vitthal Godse-Kandar, Solapur-9730316755(Transporter)"
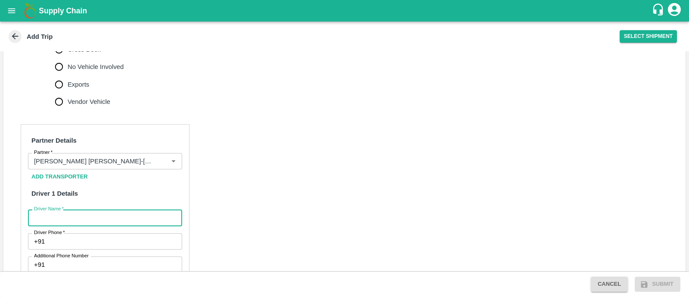
click at [81, 210] on input "Driver Name   *" at bounding box center [105, 217] width 154 height 16
type input "G"
type input "Shaikh"
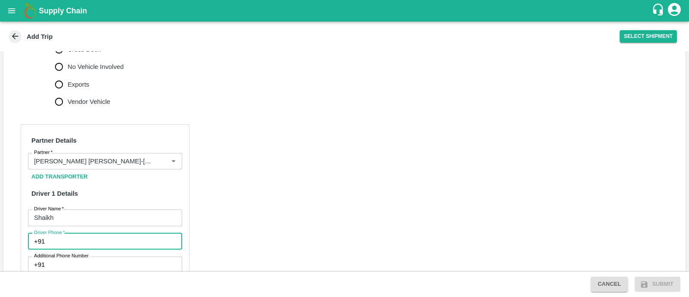
click at [90, 233] on input "Driver Phone   *" at bounding box center [115, 241] width 134 height 16
type input "8668769877"
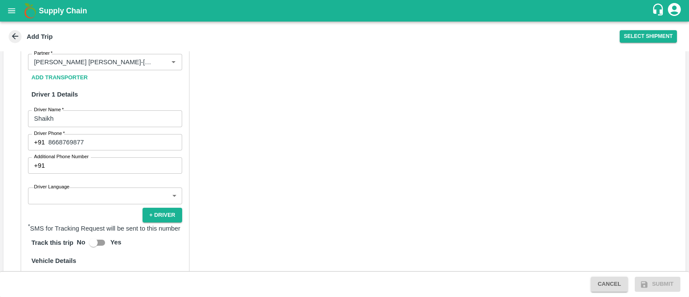
scroll to position [426, 0]
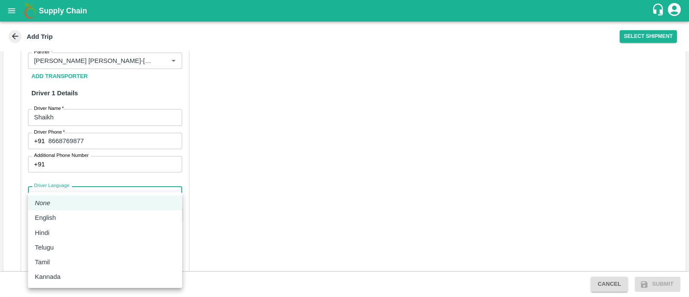
click at [84, 190] on body "Supply Chain Add Trip Select Shipment Trip Details Trip Type Fruit Movement 1 T…" at bounding box center [344, 148] width 689 height 297
click at [63, 232] on div "Hindi" at bounding box center [105, 232] width 140 height 9
type input "hi"
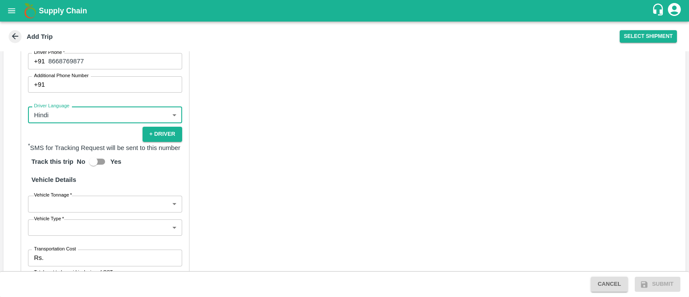
scroll to position [506, 0]
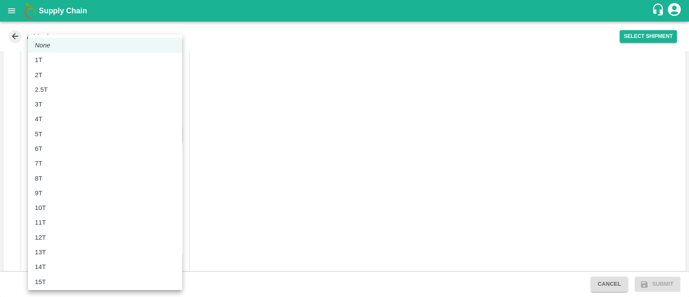
click at [95, 195] on body "Supply Chain Add Trip Select Shipment Trip Details Trip Type Fruit Movement 1 T…" at bounding box center [344, 148] width 689 height 297
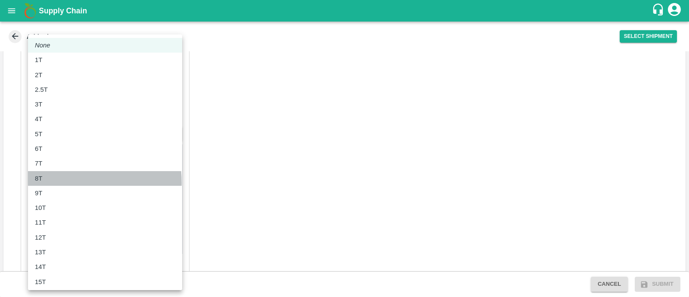
click at [62, 182] on div "8T" at bounding box center [105, 177] width 140 height 9
type input "8000"
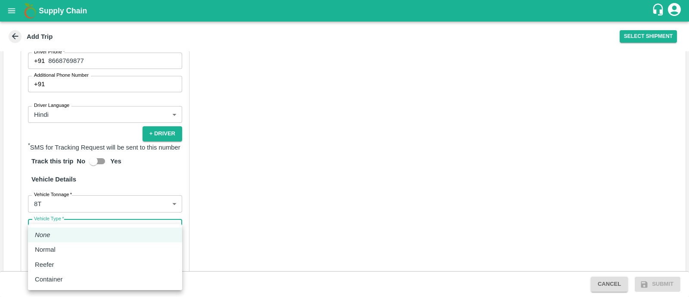
click at [69, 222] on body "Supply Chain Add Trip Select Shipment Trip Details Trip Type Fruit Movement 1 T…" at bounding box center [344, 148] width 689 height 297
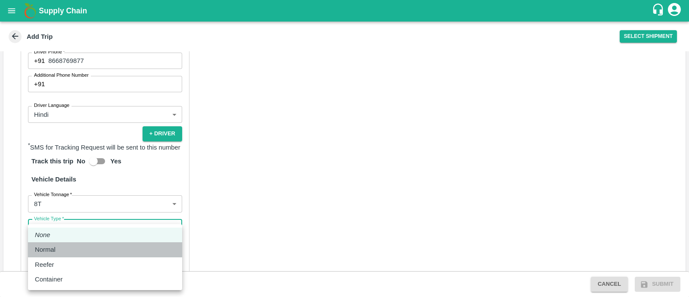
click at [60, 248] on div "Normal" at bounding box center [105, 248] width 140 height 9
type input "Normal"
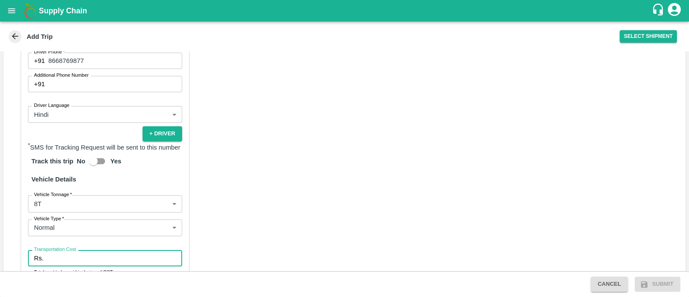
click at [60, 250] on input "Transportation Cost" at bounding box center [114, 258] width 135 height 16
type input "5367"
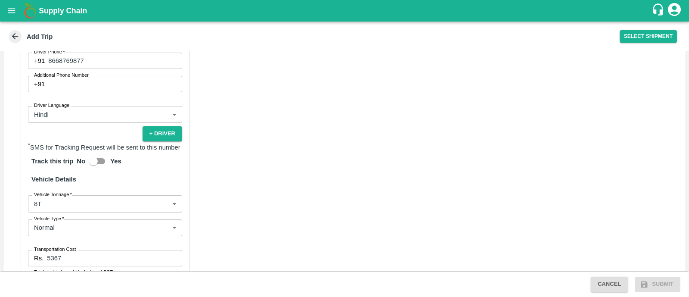
click at [284, 253] on div "Partner Details Partner   * Partner Add Transporter Driver 1 Details Driver Nam…" at bounding box center [344, 144] width 682 height 423
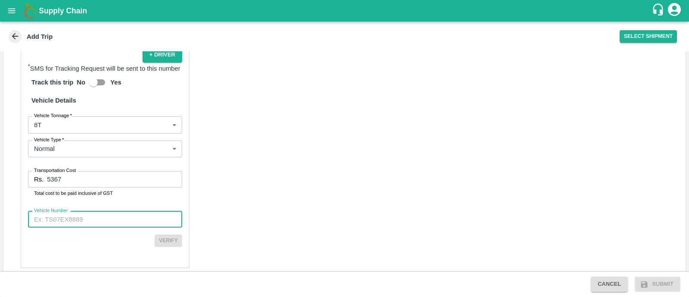
click at [62, 211] on input "Vehicle Number" at bounding box center [105, 219] width 154 height 16
type input "MH45AX3780"
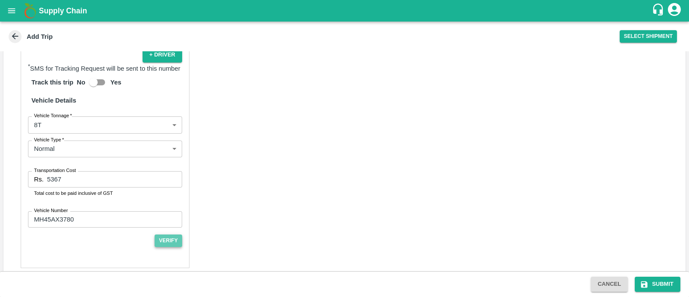
click at [173, 234] on button "Verify" at bounding box center [169, 240] width 28 height 12
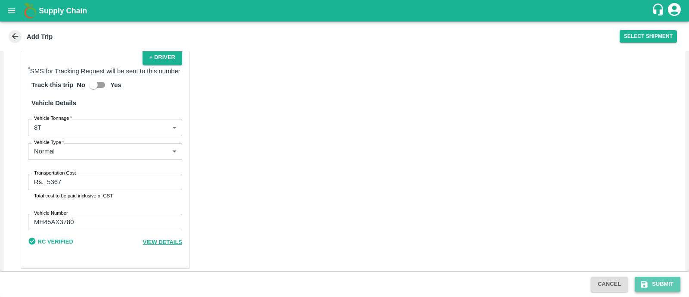
click at [660, 281] on button "Submit" at bounding box center [657, 283] width 46 height 15
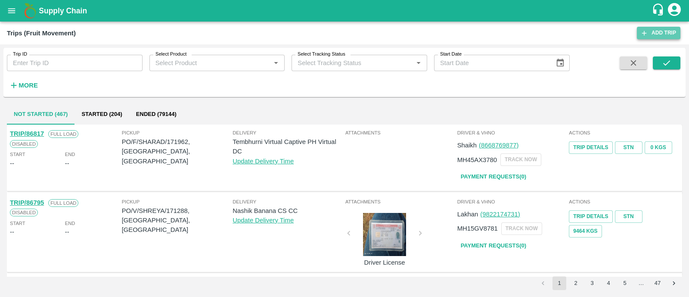
click at [659, 31] on link "Add Trip" at bounding box center [658, 33] width 43 height 12
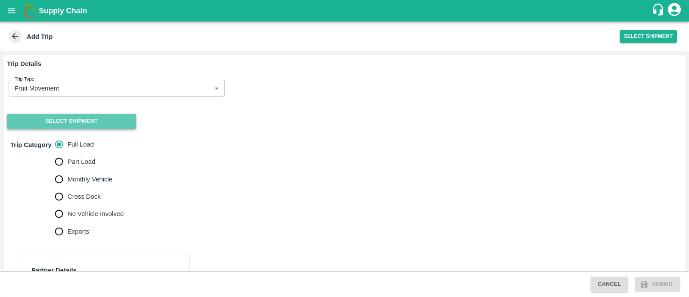
click at [110, 124] on button "Select Shipment" at bounding box center [71, 121] width 129 height 15
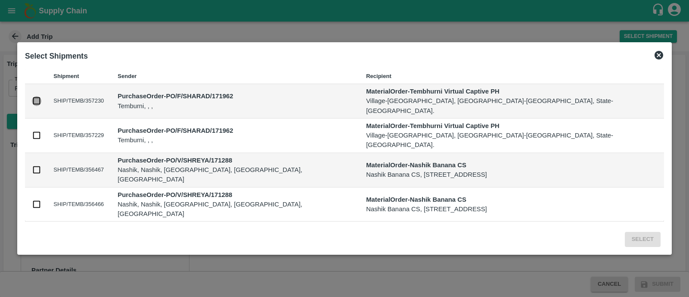
click at [41, 105] on input "checkbox" at bounding box center [36, 100] width 9 height 9
checkbox input "true"
click at [41, 138] on input "checkbox" at bounding box center [36, 134] width 9 height 9
checkbox input "true"
click at [624, 232] on button "Select" at bounding box center [642, 239] width 36 height 15
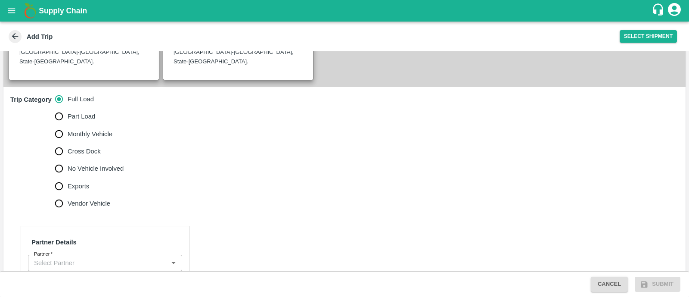
scroll to position [226, 0]
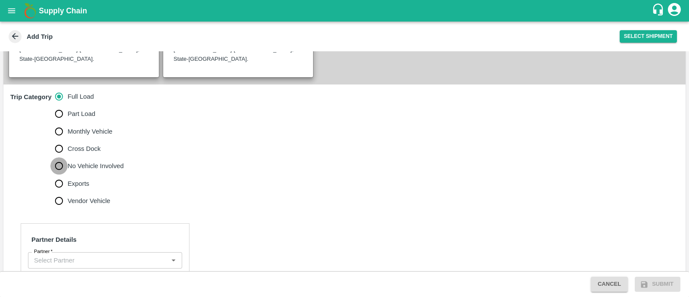
click at [61, 157] on input "No Vehicle Involved" at bounding box center [58, 165] width 17 height 17
radio input "true"
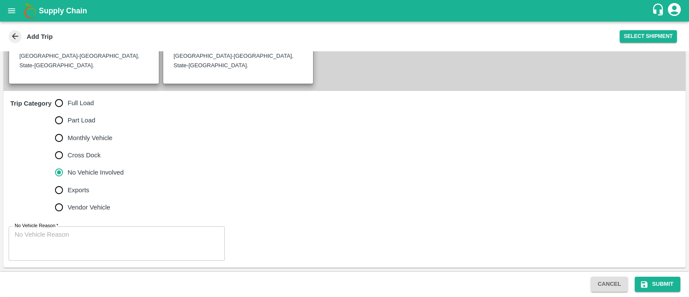
scroll to position [209, 0]
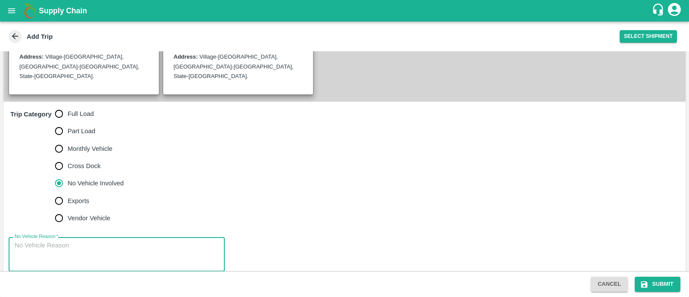
click at [56, 241] on textarea "No Vehicle Reason   *" at bounding box center [117, 254] width 204 height 27
type textarea "Field Dump"
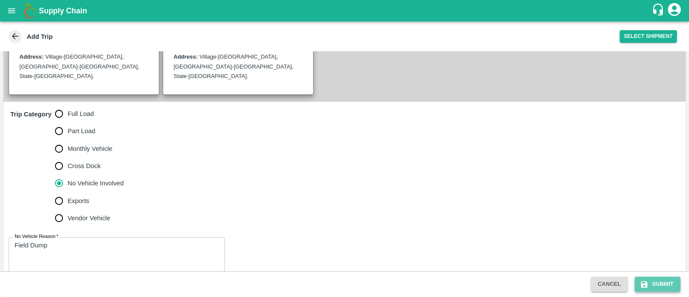
click at [670, 285] on button "Submit" at bounding box center [657, 283] width 46 height 15
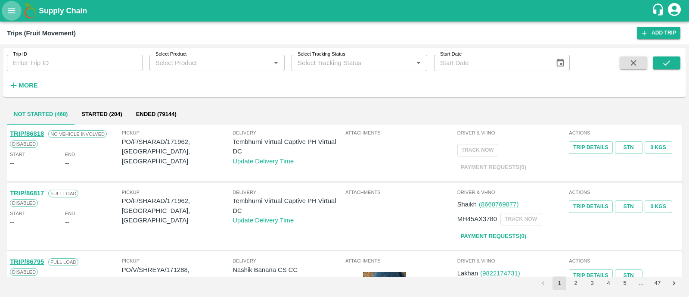
click at [13, 17] on button "open drawer" at bounding box center [12, 11] width 20 height 20
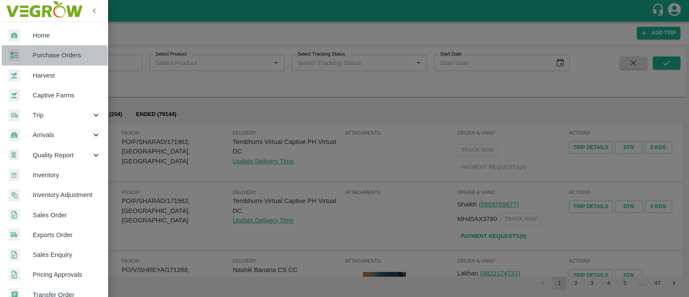
click at [41, 59] on span "Purchase Orders" at bounding box center [67, 54] width 68 height 9
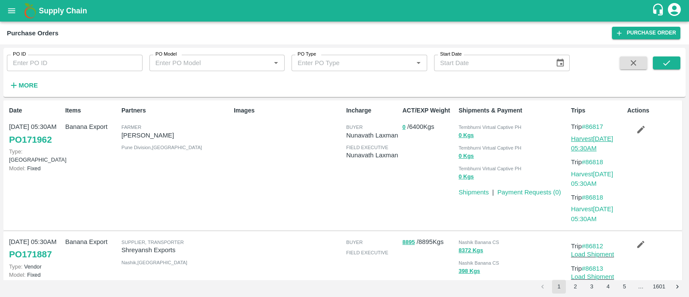
click at [584, 136] on link "Harvest 26 Aug, 05:30AM" at bounding box center [592, 143] width 42 height 16
click at [665, 60] on icon "submit" at bounding box center [665, 62] width 9 height 9
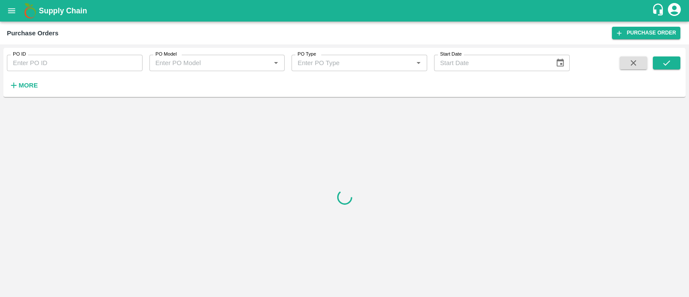
click at [93, 63] on input "PO ID" at bounding box center [75, 63] width 136 height 16
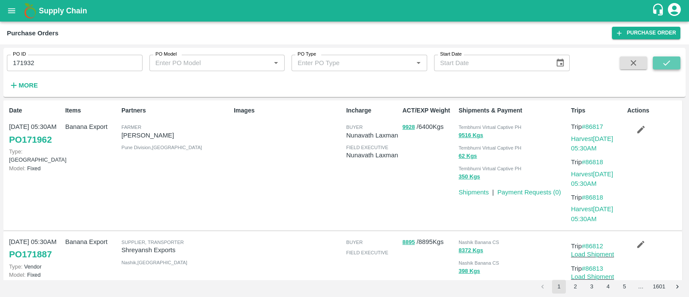
click at [673, 59] on button "submit" at bounding box center [666, 62] width 28 height 13
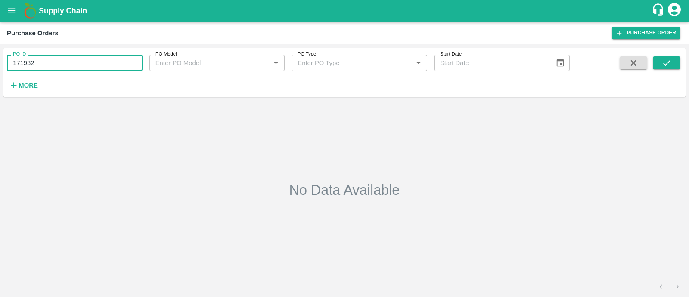
click at [28, 61] on input "171932" at bounding box center [75, 63] width 136 height 16
type input "171962"
click at [665, 60] on icon "submit" at bounding box center [665, 62] width 9 height 9
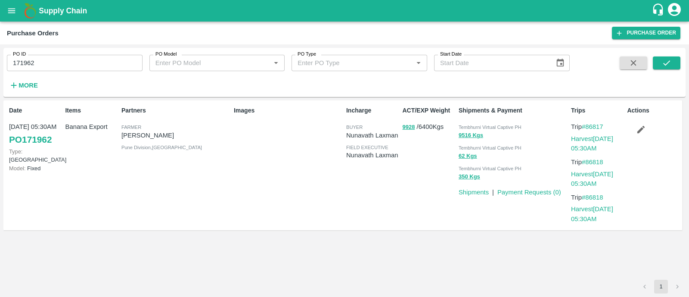
click at [67, 61] on input "171962" at bounding box center [75, 63] width 136 height 16
paste input "text"
type input "171413"
click at [673, 66] on button "submit" at bounding box center [666, 62] width 28 height 13
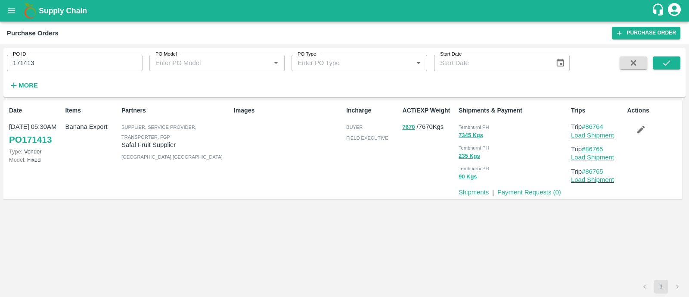
drag, startPoint x: 609, startPoint y: 146, endPoint x: 588, endPoint y: 146, distance: 20.7
click at [588, 146] on p "Trip #86765" at bounding box center [597, 148] width 53 height 9
copy link "86765"
click at [668, 67] on icon "submit" at bounding box center [665, 62] width 9 height 9
drag, startPoint x: 606, startPoint y: 124, endPoint x: 587, endPoint y: 126, distance: 19.0
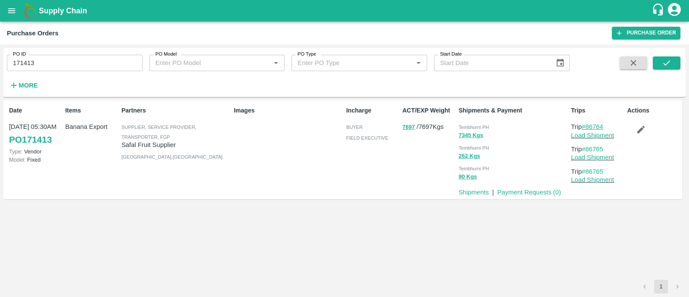
click at [587, 126] on p "Trip #86764" at bounding box center [597, 126] width 53 height 9
copy link "86764"
click at [581, 137] on link "Load Shipment" at bounding box center [592, 135] width 43 height 7
click at [638, 130] on icon "button" at bounding box center [640, 128] width 9 height 9
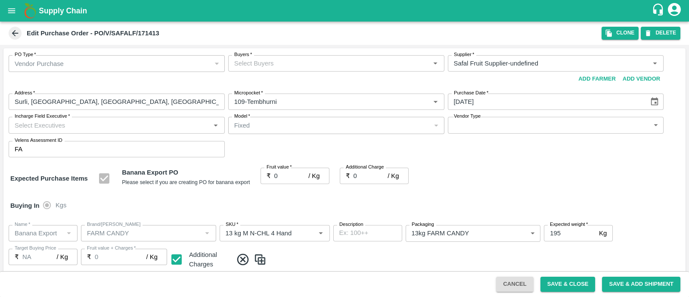
click at [254, 65] on input "Buyers   *" at bounding box center [329, 63] width 197 height 11
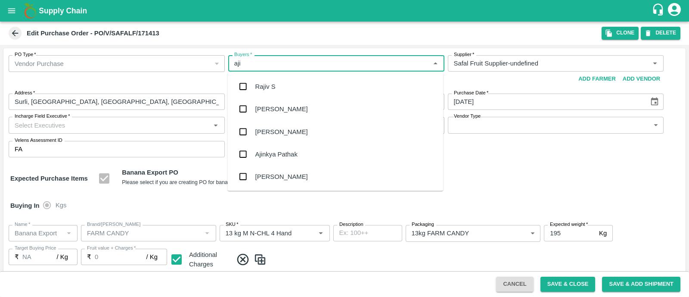
type input "ajit"
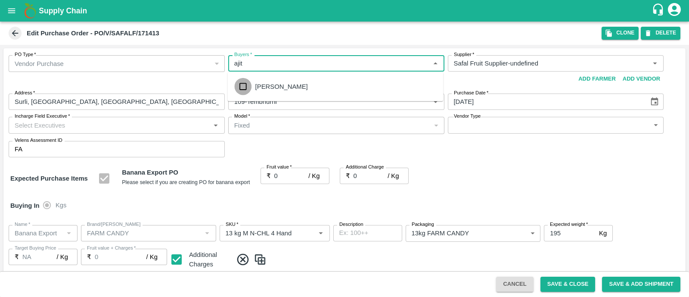
click at [247, 87] on input "checkbox" at bounding box center [242, 86] width 17 height 17
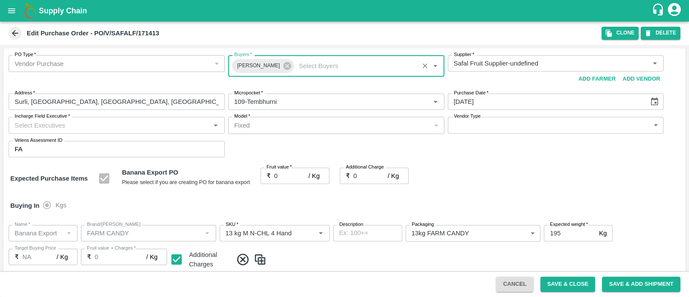
click at [145, 124] on input "Incharge Field Executive   *" at bounding box center [109, 124] width 197 height 11
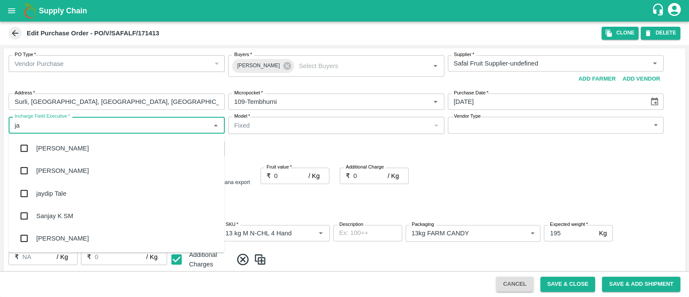
type input "jay"
click at [58, 186] on div "jaydip Tale" at bounding box center [117, 193] width 216 height 22
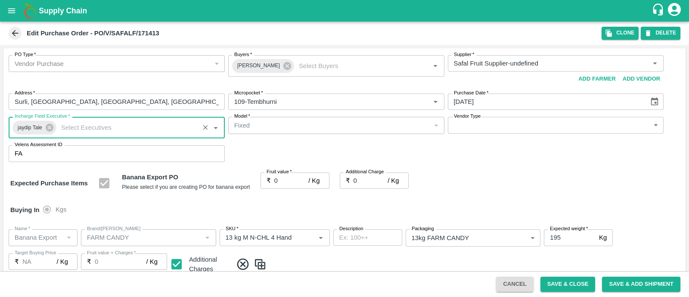
click at [507, 126] on body "Supply Chain Edit Purchase Order - PO/V/SAFALF/171413 Clone DELETE PO Type   * …" at bounding box center [344, 148] width 689 height 297
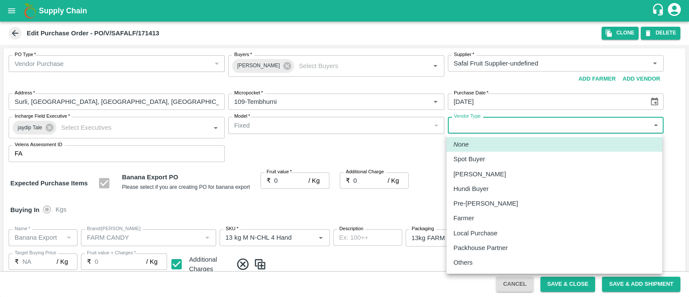
click at [463, 260] on p "Others" at bounding box center [462, 261] width 19 height 9
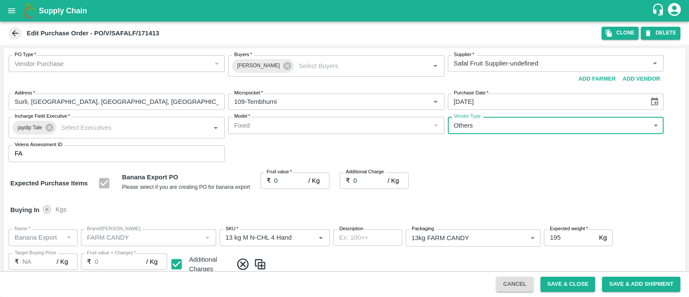
type input "OTHER"
click at [284, 177] on input "0" at bounding box center [291, 180] width 34 height 16
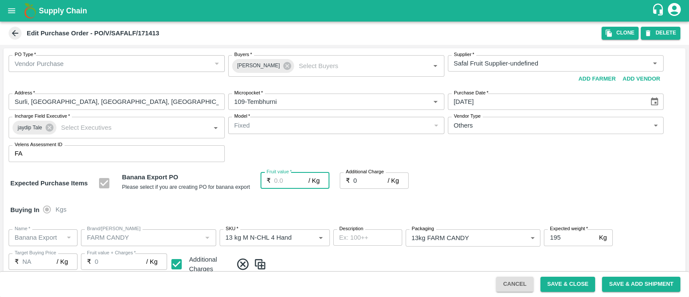
type input "2"
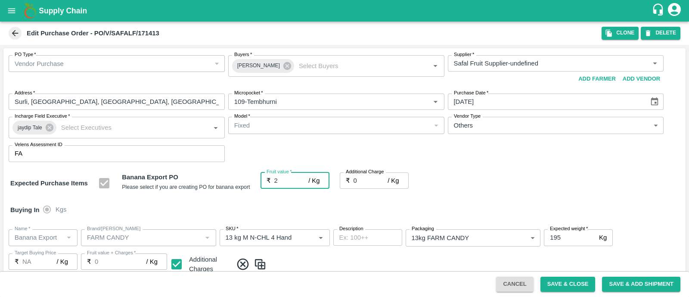
type input "2"
type input "25"
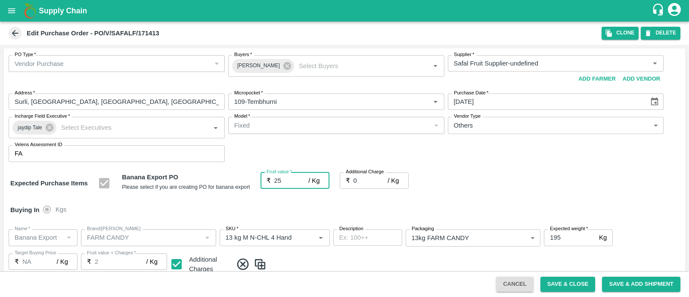
type input "25"
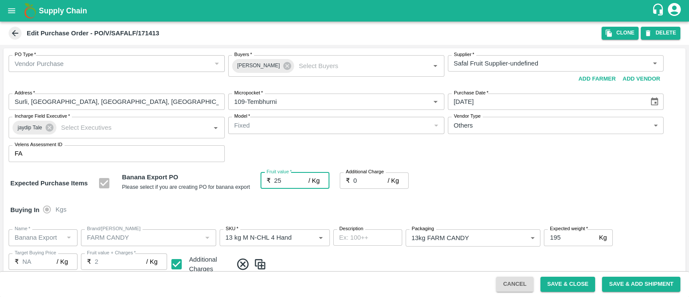
type input "25"
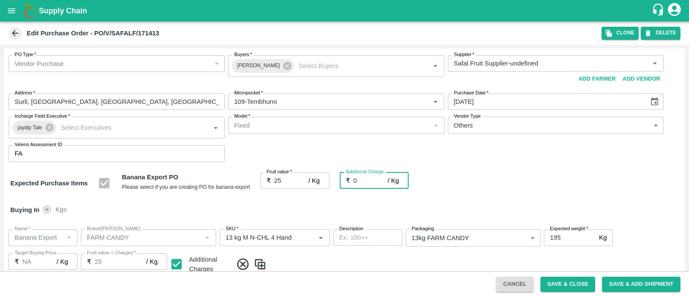
type input "2"
type input "27"
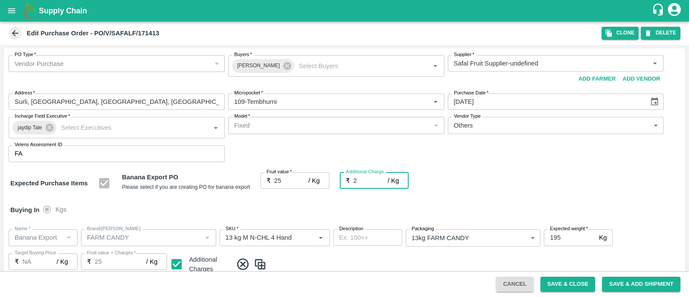
type input "27"
type input "2.7"
type input "27.7"
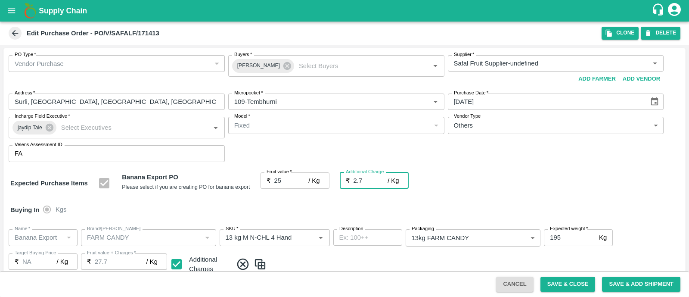
type input "27.7"
type input "2.75"
type input "27.75"
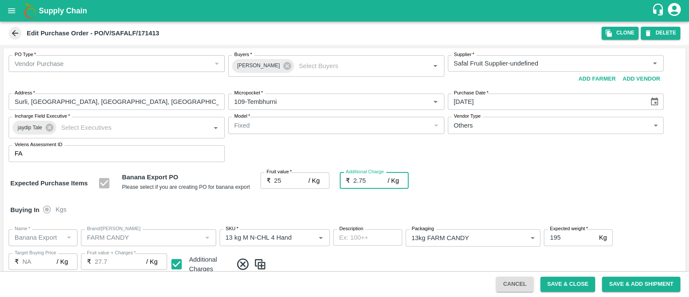
type input "27.75"
type input "2.75"
click at [445, 172] on div "Expected Purchase Items Banana Export PO Please select if you are creating PO f…" at bounding box center [344, 183] width 668 height 22
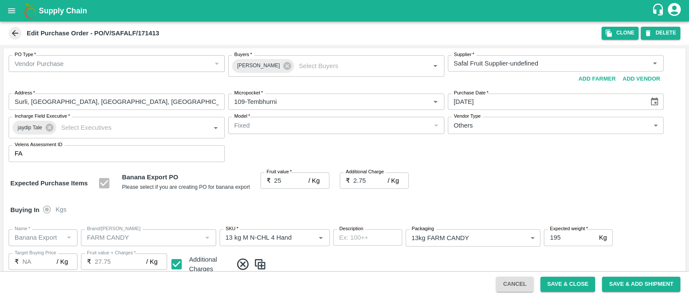
scroll to position [473, 0]
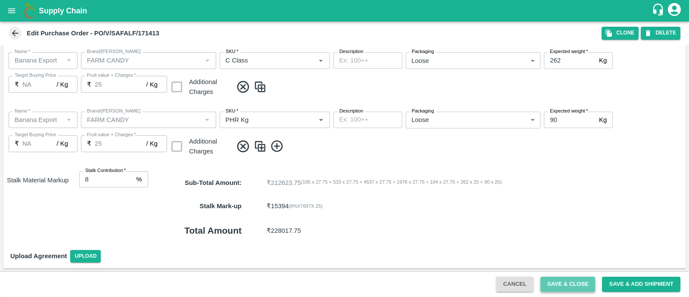
click at [562, 279] on button "Save & Close" at bounding box center [567, 283] width 55 height 15
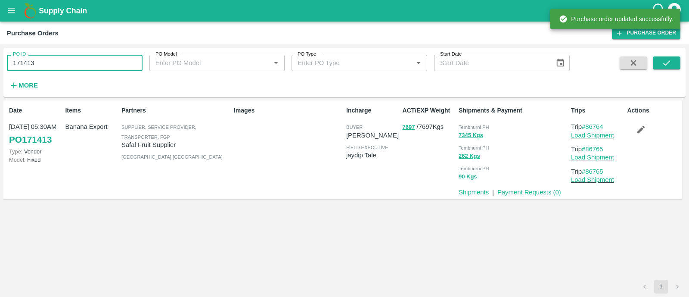
click at [67, 61] on input "171413" at bounding box center [75, 63] width 136 height 16
paste input "text"
click at [67, 61] on input "171413" at bounding box center [75, 63] width 136 height 16
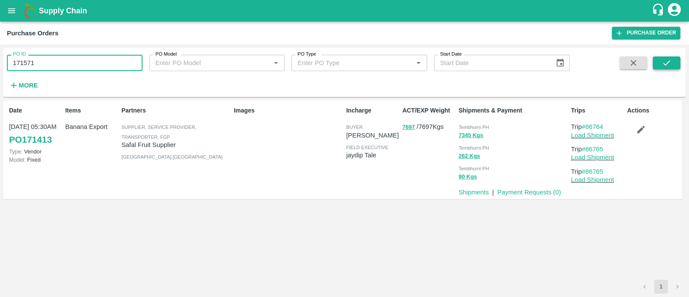
type input "171571"
click at [659, 58] on button "submit" at bounding box center [666, 62] width 28 height 13
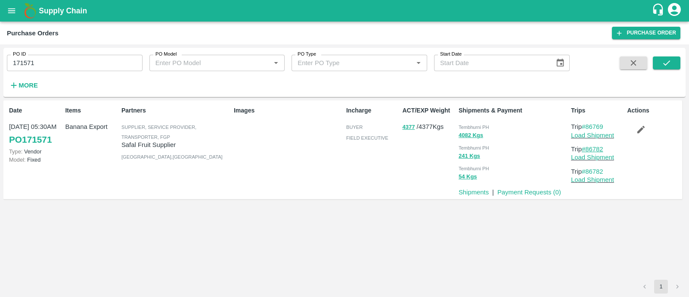
drag, startPoint x: 607, startPoint y: 148, endPoint x: 588, endPoint y: 148, distance: 18.9
click at [588, 148] on p "Trip #86782" at bounding box center [597, 148] width 53 height 9
copy link "86782"
drag, startPoint x: 611, startPoint y: 126, endPoint x: 587, endPoint y: 125, distance: 23.3
click at [587, 125] on p "Trip #86769" at bounding box center [597, 126] width 53 height 9
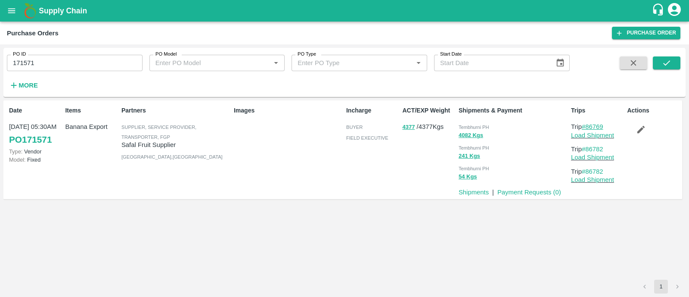
copy link "86769"
click at [576, 132] on link "Load Shipment" at bounding box center [592, 135] width 43 height 7
click at [632, 130] on button "button" at bounding box center [641, 129] width 28 height 15
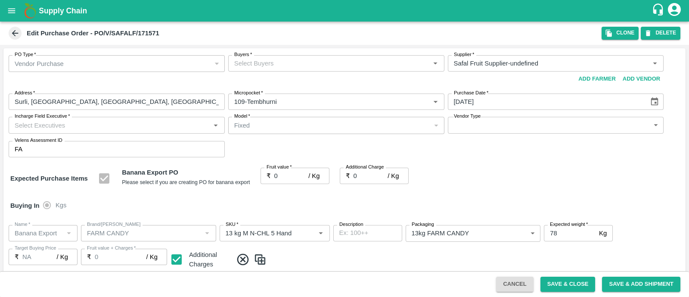
click at [257, 65] on input "Buyers   *" at bounding box center [329, 63] width 197 height 11
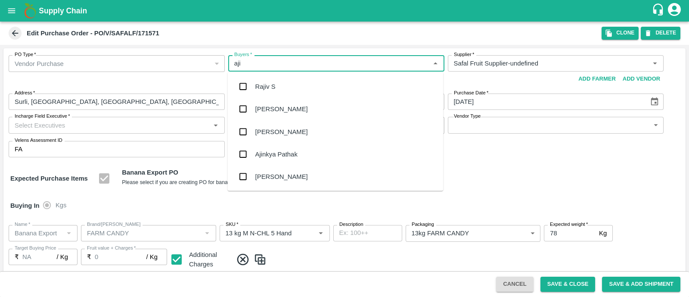
type input "ajit"
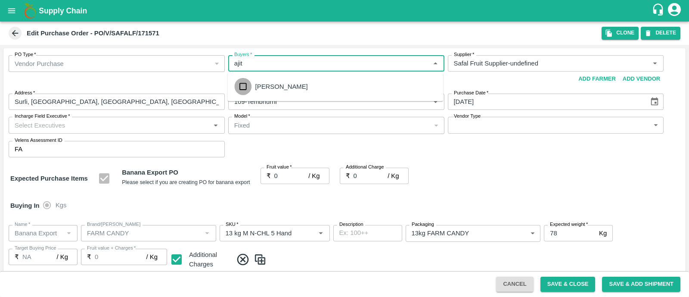
click at [245, 86] on input "checkbox" at bounding box center [242, 86] width 17 height 17
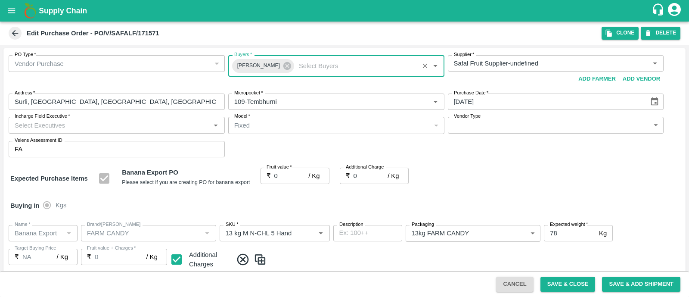
click at [193, 127] on input "Incharge Field Executive   *" at bounding box center [109, 124] width 197 height 11
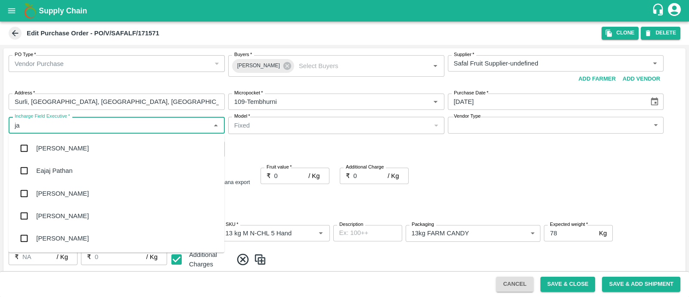
type input "jay"
click at [43, 192] on div "jaydip Tale" at bounding box center [51, 193] width 30 height 9
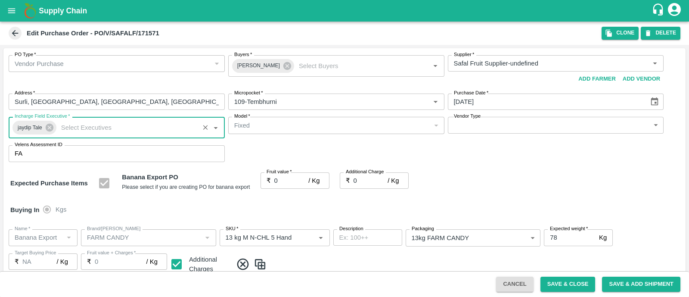
click at [473, 123] on body "Supply Chain Edit Purchase Order - PO/V/SAFALF/171571 Clone DELETE PO Type   * …" at bounding box center [344, 148] width 689 height 297
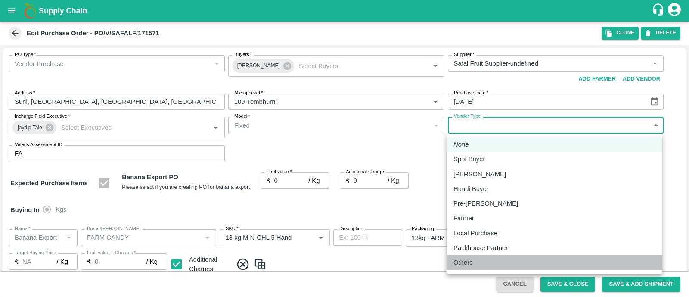
click at [460, 258] on p "Others" at bounding box center [462, 261] width 19 height 9
type input "OTHER"
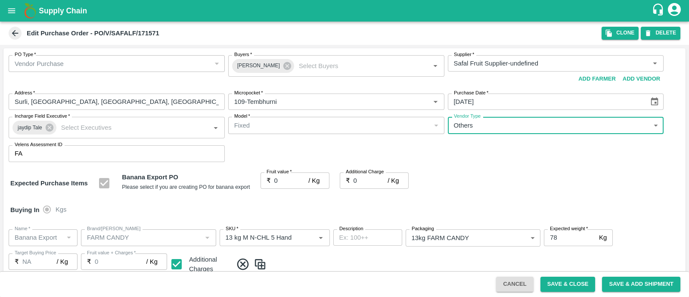
click at [283, 182] on input "0" at bounding box center [291, 180] width 34 height 16
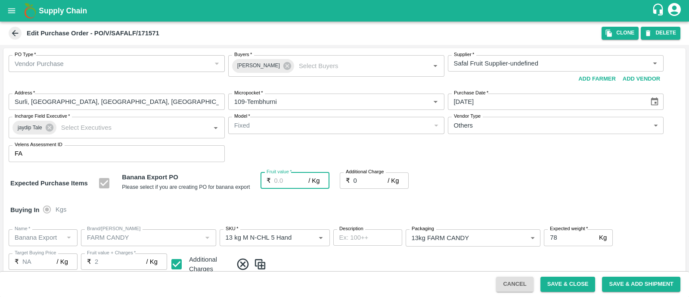
type input "2"
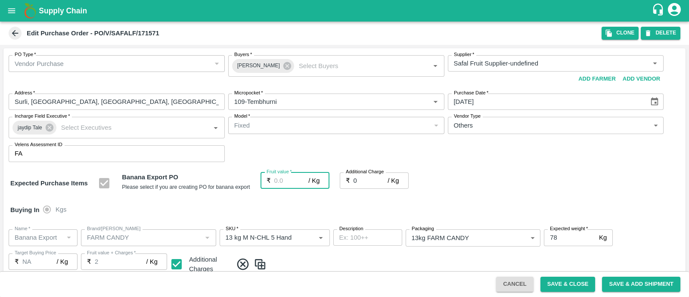
type input "2"
type input "25"
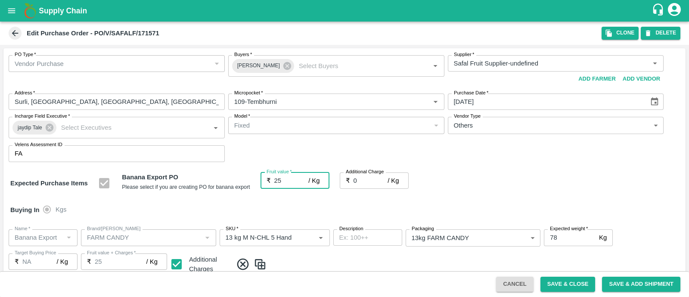
type input "25"
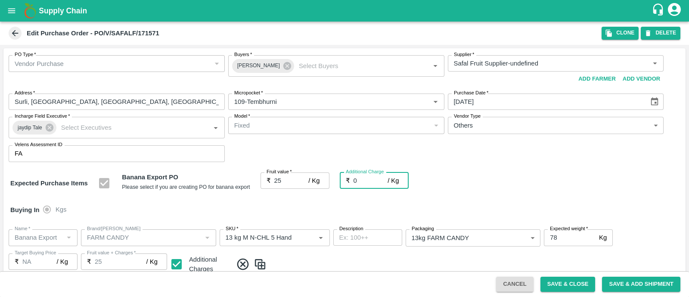
type input "2"
type input "27"
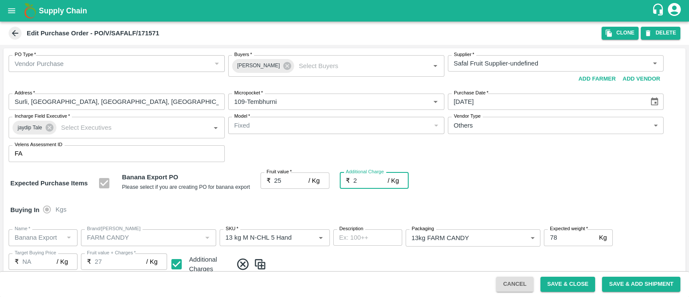
type input "2.7"
type input "27.7"
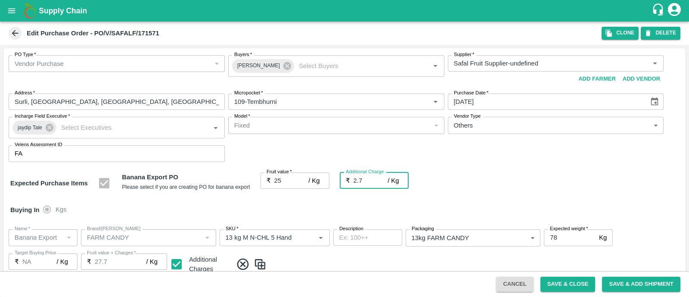
type input "2.75"
type input "27.75"
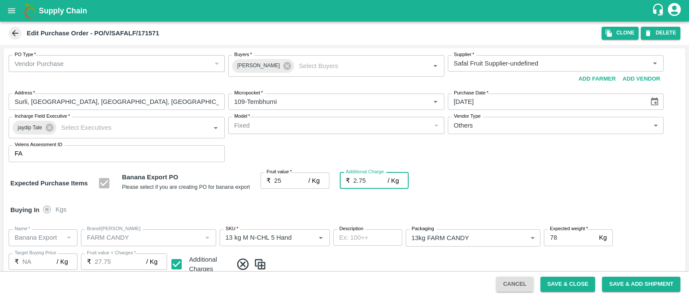
type input "2.75"
click at [475, 168] on div "PO Type   * Vendor Purchase 2 PO Type Buyers   * Ajit Otari Buyers   * Supplier…" at bounding box center [344, 108] width 682 height 121
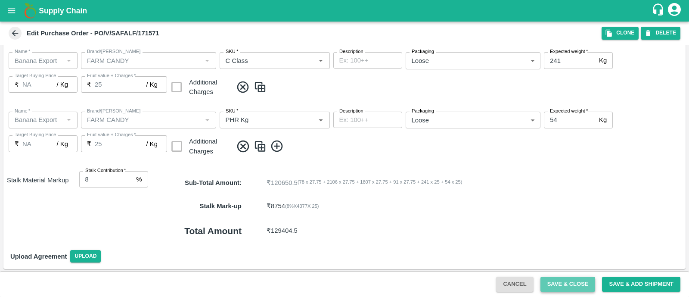
click at [559, 283] on button "Save & Close" at bounding box center [567, 283] width 55 height 15
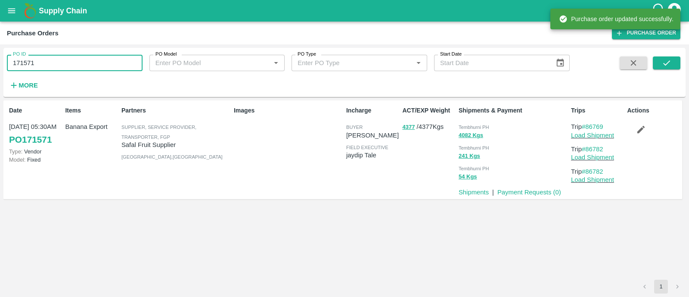
click at [99, 71] on input "171571" at bounding box center [75, 63] width 136 height 16
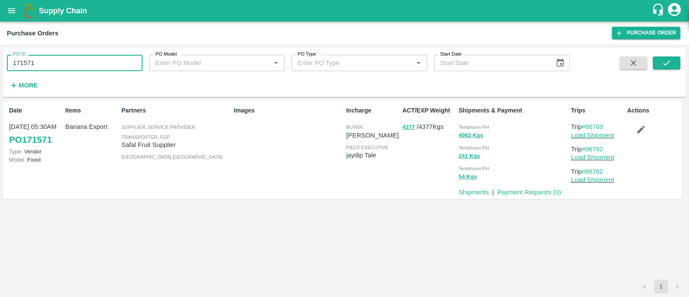
paste input "text"
click at [673, 57] on button "submit" at bounding box center [666, 62] width 28 height 13
drag, startPoint x: 608, startPoint y: 148, endPoint x: 589, endPoint y: 146, distance: 19.1
click at [589, 146] on p "Trip #86765" at bounding box center [597, 148] width 53 height 9
copy link "86765"
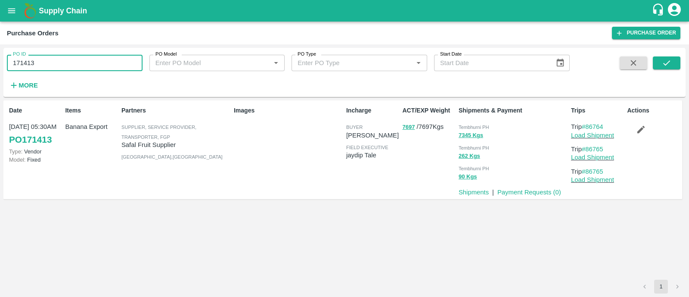
click at [74, 65] on input "171413" at bounding box center [75, 63] width 136 height 16
paste input "text"
type input "171819"
click at [669, 64] on icon "submit" at bounding box center [665, 62] width 9 height 9
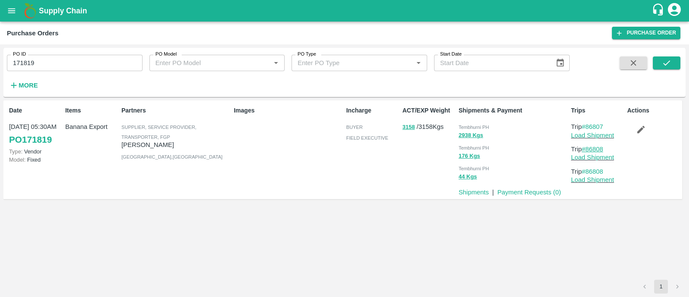
drag, startPoint x: 607, startPoint y: 147, endPoint x: 588, endPoint y: 146, distance: 18.9
click at [588, 146] on p "Trip #86808" at bounding box center [597, 148] width 53 height 9
copy link "86808"
drag, startPoint x: 607, startPoint y: 124, endPoint x: 586, endPoint y: 124, distance: 21.1
click at [586, 124] on p "Trip #86807" at bounding box center [597, 126] width 53 height 9
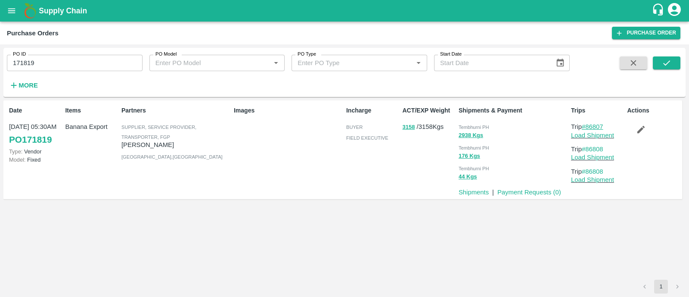
copy link "86807"
click at [587, 132] on link "Load Shipment" at bounding box center [592, 135] width 43 height 7
click at [638, 133] on icon "button" at bounding box center [640, 128] width 9 height 9
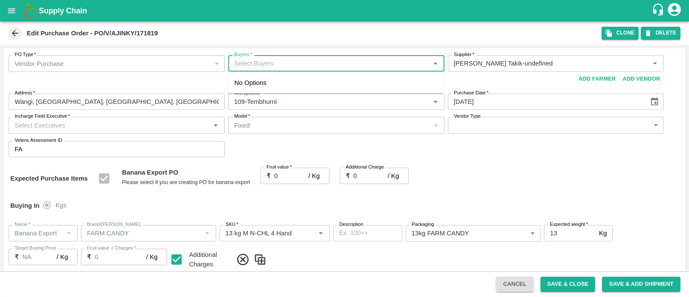
click at [276, 63] on input "Buyers   *" at bounding box center [329, 63] width 197 height 11
type input "ajit"
click at [242, 85] on input "checkbox" at bounding box center [242, 86] width 17 height 17
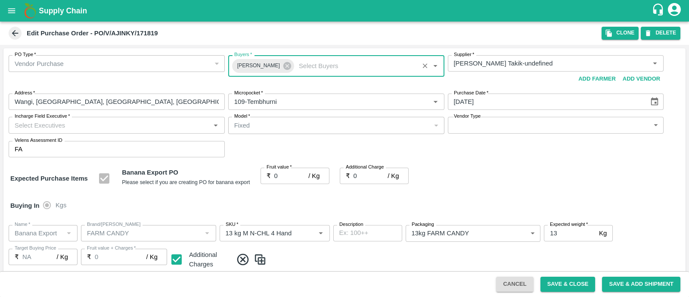
click at [150, 126] on input "Incharge Field Executive   *" at bounding box center [109, 124] width 197 height 11
type input "jay"
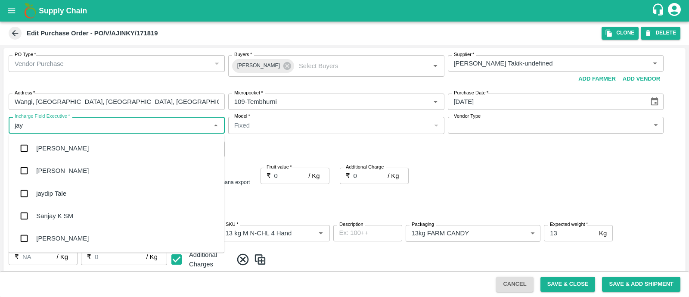
click at [34, 194] on div "jaydip Tale" at bounding box center [117, 193] width 216 height 22
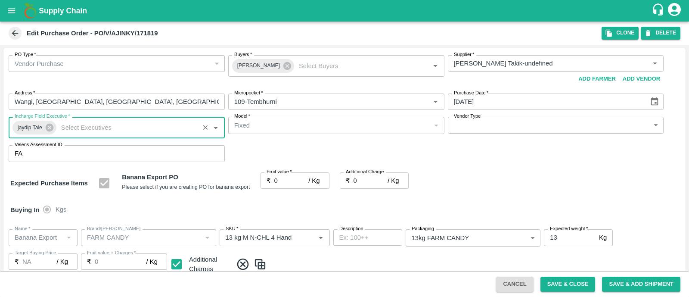
click at [494, 130] on body "Supply Chain Edit Purchase Order - PO/V/AJINKY/171819 Clone DELETE PO Type   * …" at bounding box center [344, 148] width 689 height 297
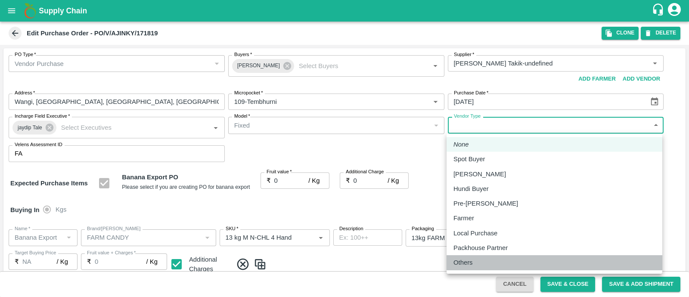
click at [473, 255] on li "Others" at bounding box center [554, 262] width 216 height 15
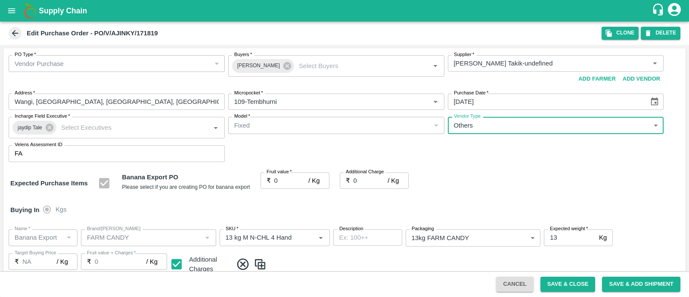
type input "OTHER"
click at [291, 179] on input "0" at bounding box center [291, 180] width 34 height 16
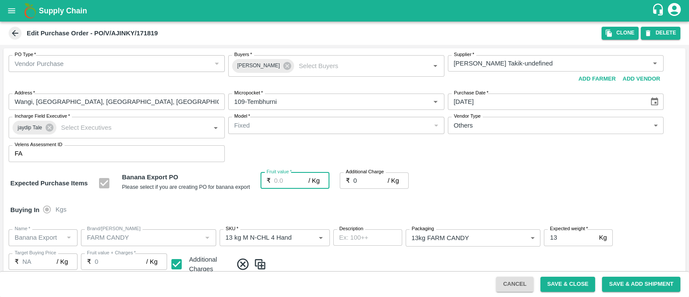
type input "2"
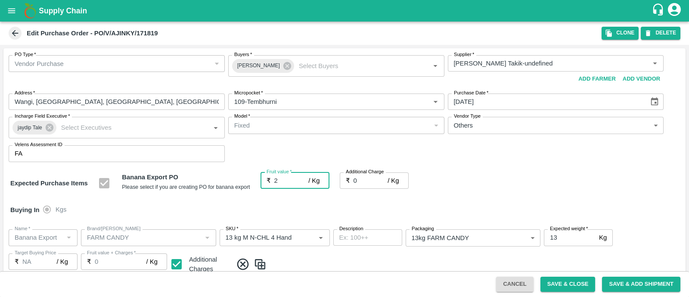
type input "2"
type input "25"
type input "2"
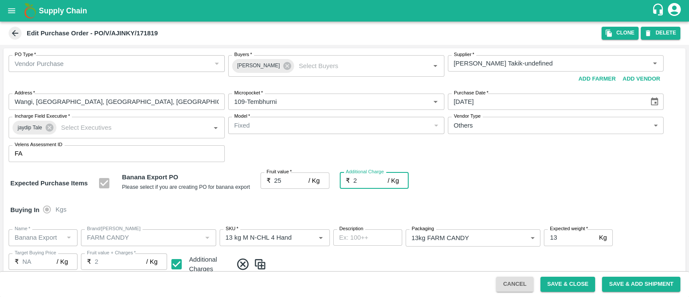
type input "27"
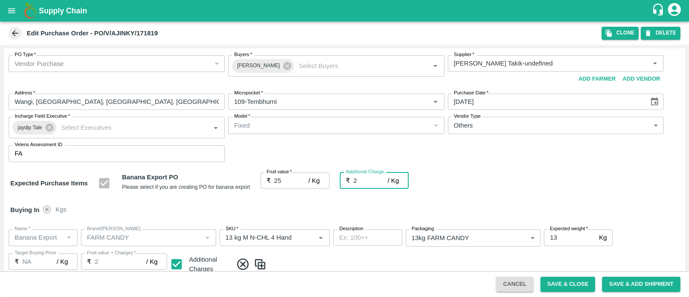
type input "25"
type input "2.7"
type input "27.7"
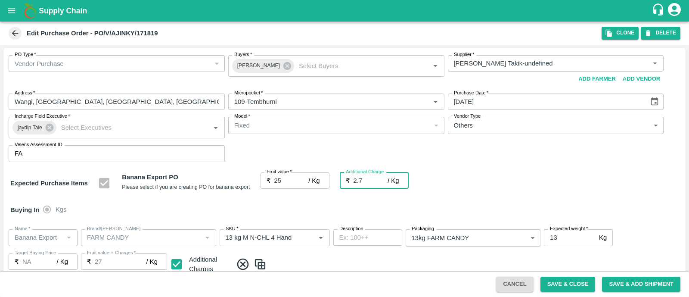
type input "27.7"
type input "2.75"
type input "27.75"
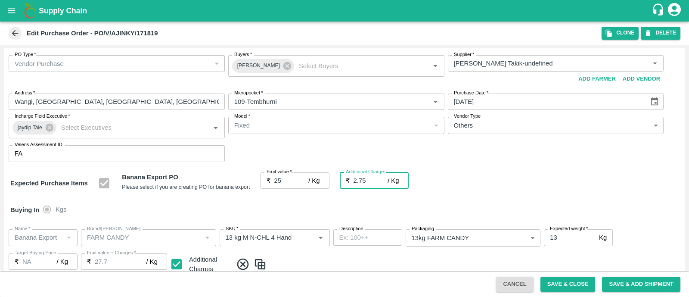
type input "27.75"
type input "2.75"
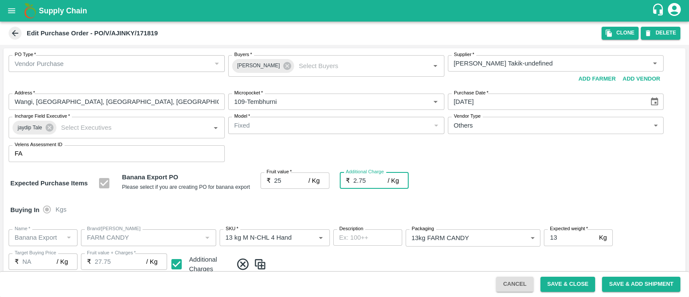
click at [463, 155] on div "PO Type   * Vendor Purchase 2 PO Type Buyers   * Ajit Otari Buyers   * Supplier…" at bounding box center [344, 108] width 682 height 121
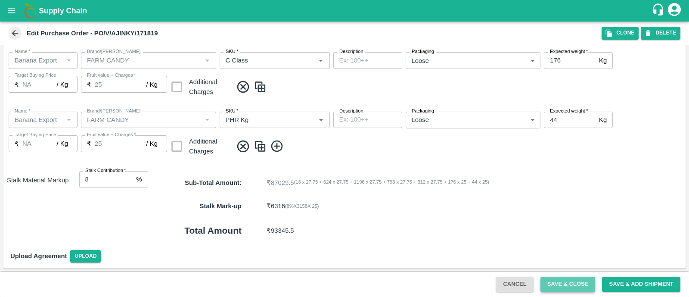
click at [560, 277] on button "Save & Close" at bounding box center [567, 283] width 55 height 15
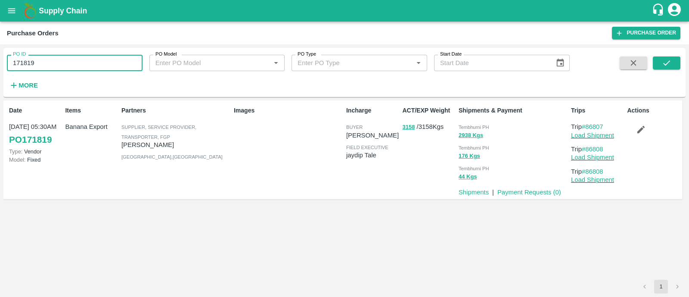
click at [93, 62] on input "171819" at bounding box center [75, 63] width 136 height 16
paste input "text"
type input "171780"
click at [662, 57] on button "submit" at bounding box center [666, 62] width 28 height 13
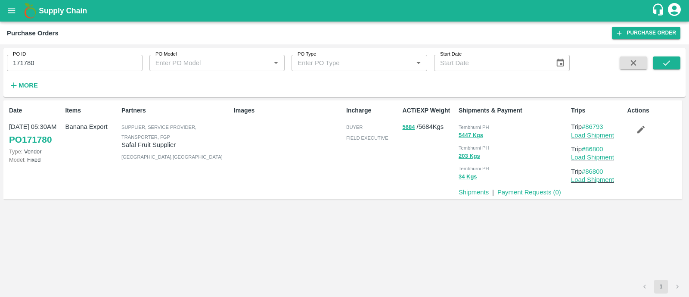
drag, startPoint x: 608, startPoint y: 145, endPoint x: 587, endPoint y: 146, distance: 20.2
click at [587, 146] on p "Trip #86800" at bounding box center [597, 148] width 53 height 9
copy link "86800"
drag, startPoint x: 608, startPoint y: 127, endPoint x: 585, endPoint y: 128, distance: 22.4
click at [585, 128] on p "Trip #86793" at bounding box center [597, 126] width 53 height 9
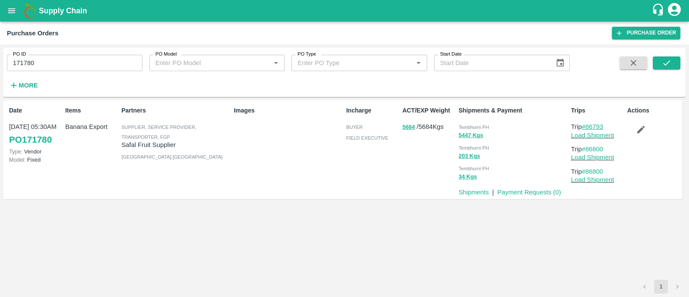
copy link "86793"
click at [640, 125] on icon "button" at bounding box center [640, 128] width 9 height 9
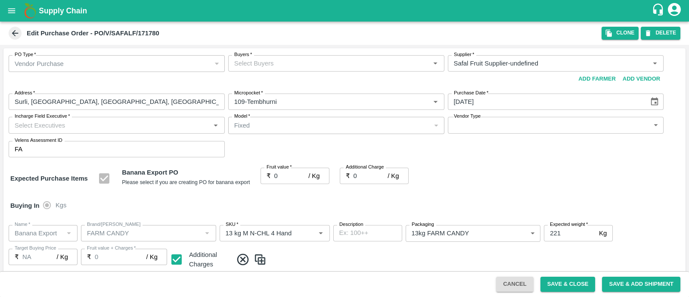
click at [327, 69] on div "Buyers   *" at bounding box center [336, 63] width 216 height 16
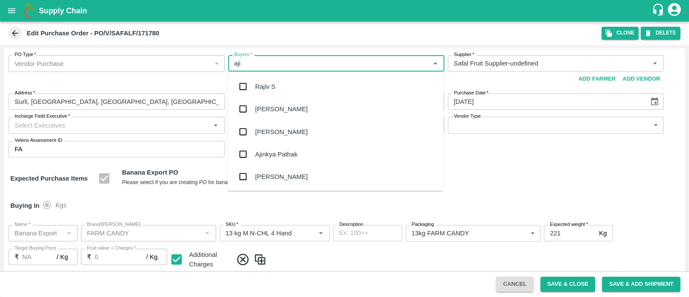
type input "ajit"
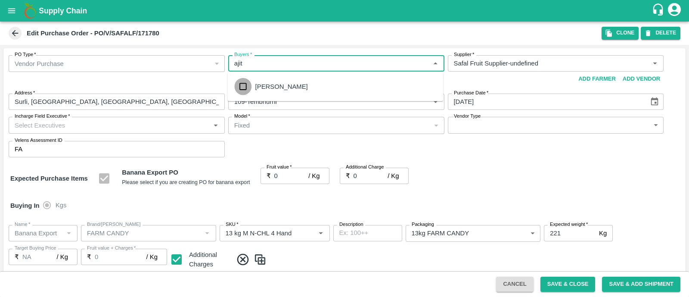
click at [243, 86] on input "checkbox" at bounding box center [242, 86] width 17 height 17
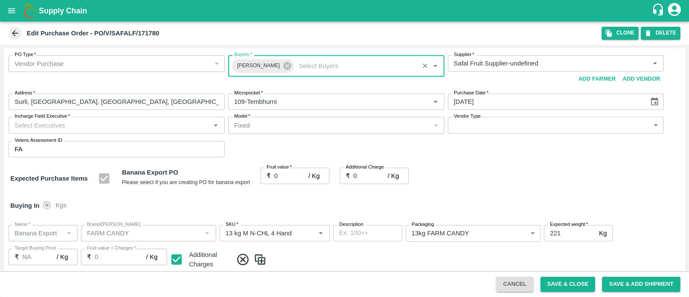
click at [157, 119] on input "Incharge Field Executive   *" at bounding box center [109, 124] width 197 height 11
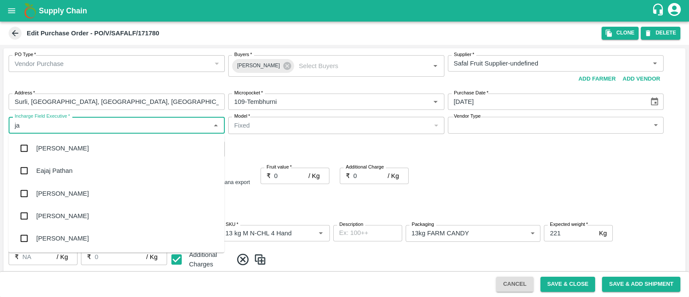
type input "jay"
click at [51, 186] on div "jaydip Tale" at bounding box center [117, 193] width 216 height 22
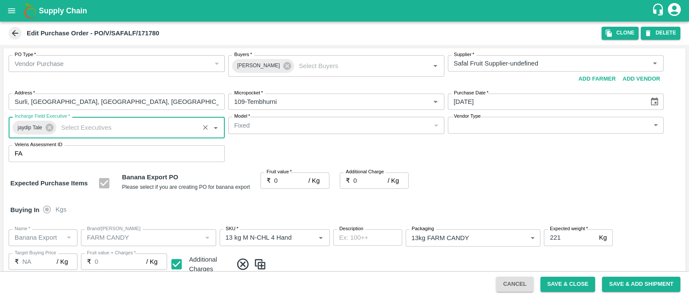
click at [494, 128] on body "Supply Chain Edit Purchase Order - PO/V/SAFALF/171780 Clone DELETE PO Type   * …" at bounding box center [344, 148] width 689 height 297
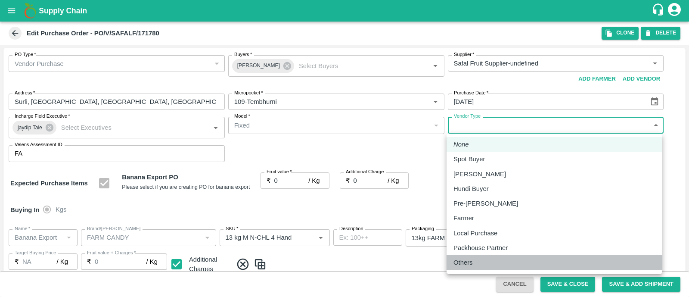
click at [463, 261] on p "Others" at bounding box center [462, 261] width 19 height 9
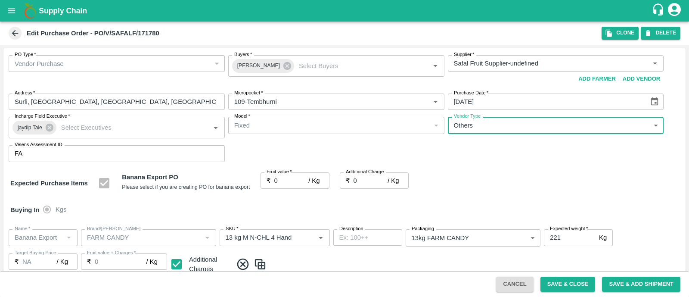
type input "OTHER"
click at [281, 177] on input "0" at bounding box center [291, 180] width 34 height 16
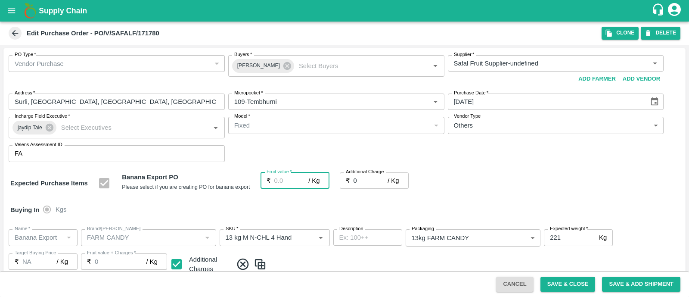
type input "2"
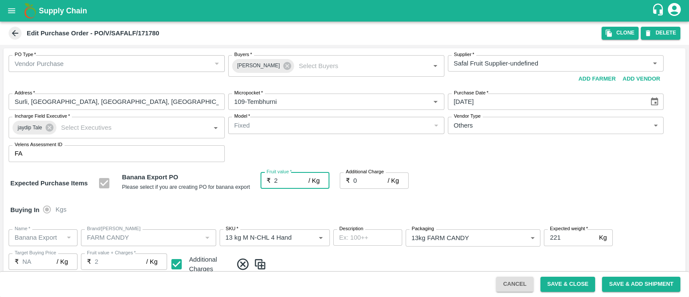
type input "2"
type input "25"
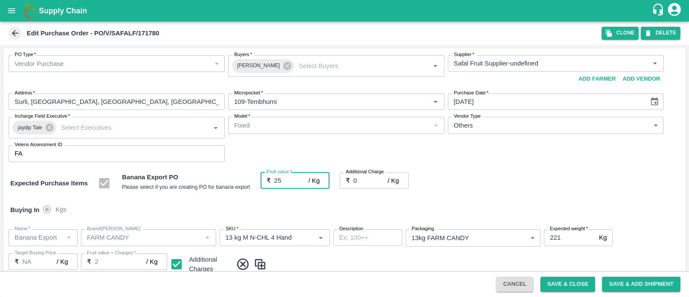
type input "25"
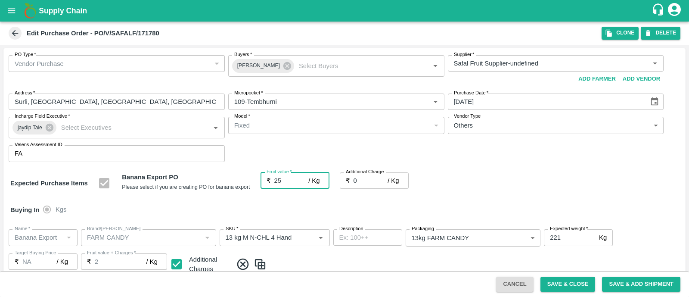
type input "25"
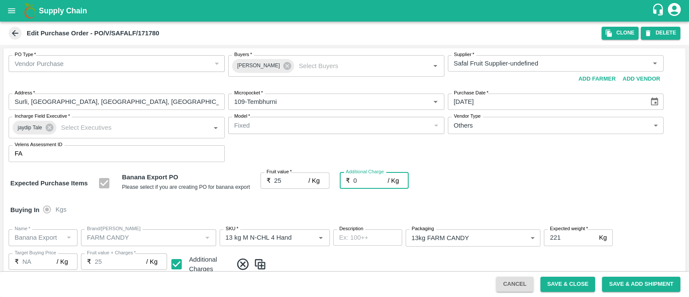
type input "2"
type input "27"
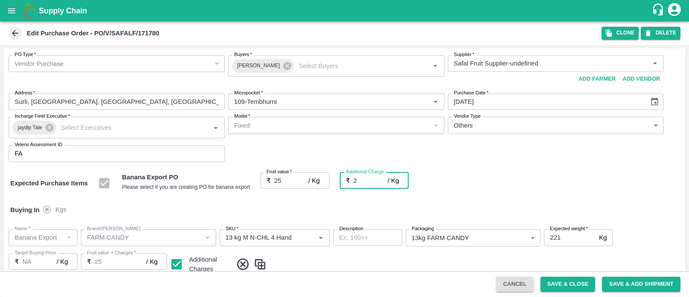
type input "27"
type input "2.7"
type input "27.7"
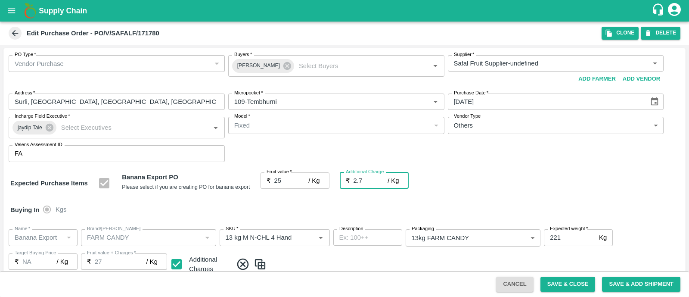
type input "27.7"
type input "2.75"
type input "27.75"
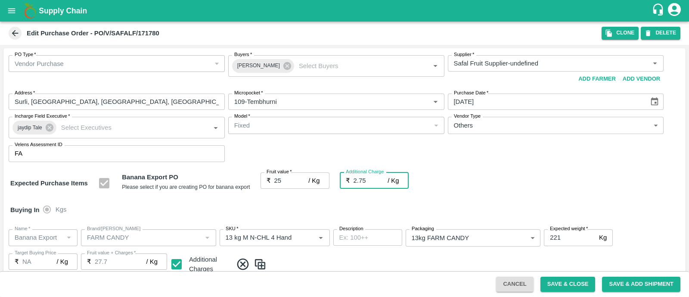
type input "27.75"
type input "2.75"
click at [455, 176] on div "Expected Purchase Items Banana Export PO Please select if you are creating PO f…" at bounding box center [344, 183] width 668 height 22
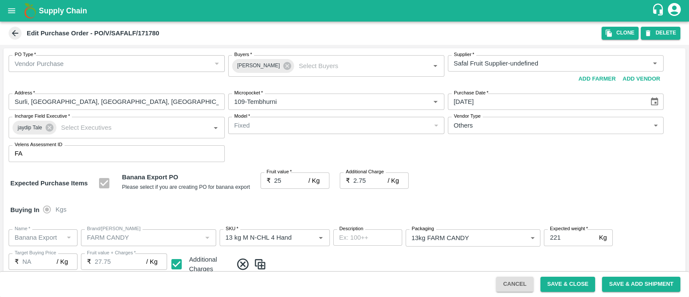
scroll to position [473, 0]
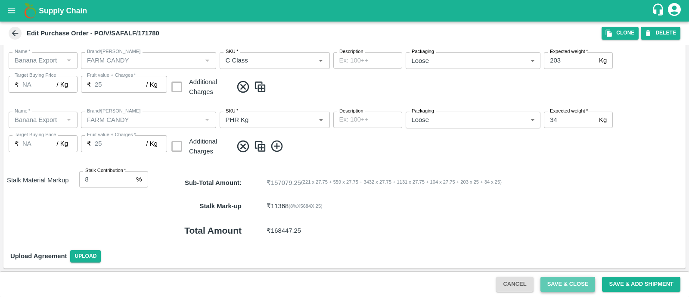
click at [572, 286] on button "Save & Close" at bounding box center [567, 283] width 55 height 15
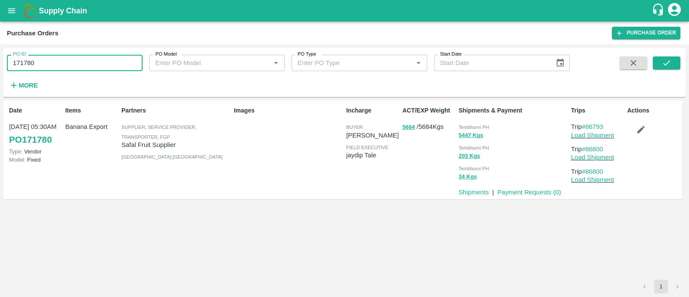
click at [86, 64] on input "171780" at bounding box center [75, 63] width 136 height 16
paste input "text"
type input "171871"
click at [656, 61] on button "submit" at bounding box center [666, 62] width 28 height 13
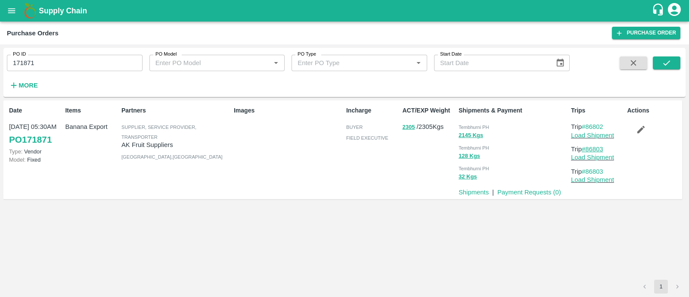
drag, startPoint x: 609, startPoint y: 148, endPoint x: 587, endPoint y: 148, distance: 22.4
click at [587, 148] on p "Trip #86803" at bounding box center [597, 148] width 53 height 9
copy link "86803"
drag, startPoint x: 607, startPoint y: 125, endPoint x: 586, endPoint y: 126, distance: 21.1
click at [586, 126] on p "Trip #86802" at bounding box center [597, 126] width 53 height 9
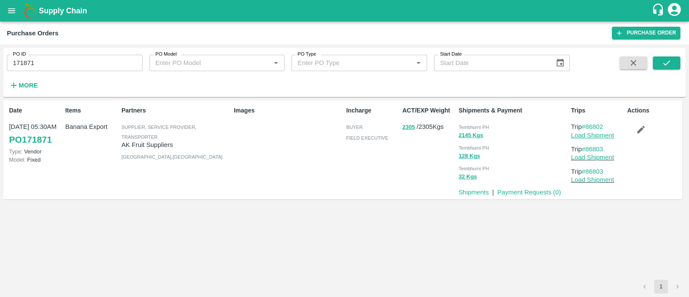
click at [583, 134] on link "Load Shipment" at bounding box center [592, 135] width 43 height 7
click at [641, 124] on icon "button" at bounding box center [640, 128] width 9 height 9
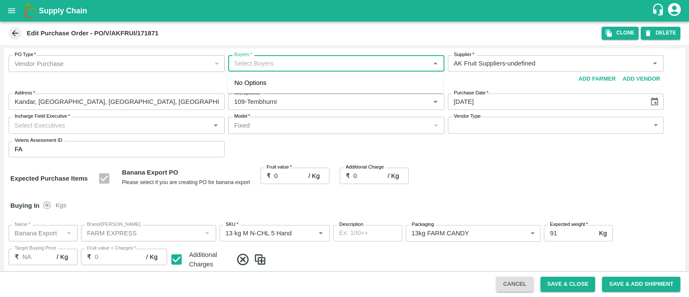
click at [271, 62] on input "Buyers   *" at bounding box center [329, 63] width 197 height 11
type input "ajit"
click at [237, 95] on div "Ajit Otari" at bounding box center [335, 86] width 216 height 22
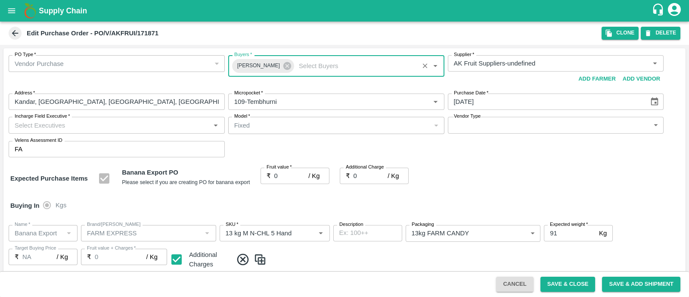
click at [148, 126] on input "Incharge Field Executive   *" at bounding box center [109, 124] width 197 height 11
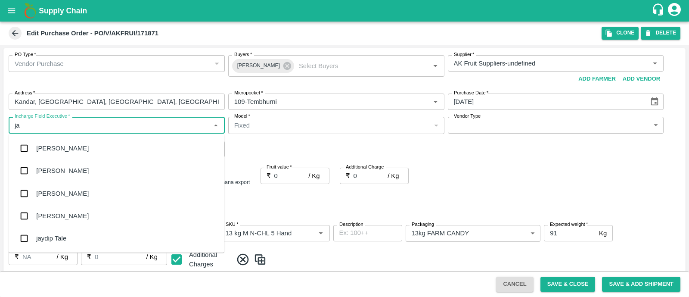
type input "jay"
click at [58, 234] on div "jaydip Tale" at bounding box center [51, 237] width 30 height 9
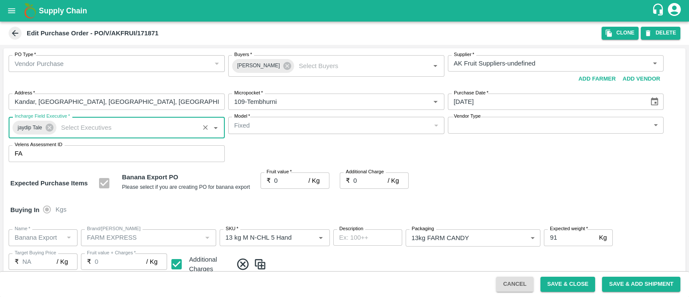
click at [478, 128] on body "Supply Chain Edit Purchase Order - PO/V/AKFRUI/171871 Clone DELETE PO Type   * …" at bounding box center [344, 148] width 689 height 297
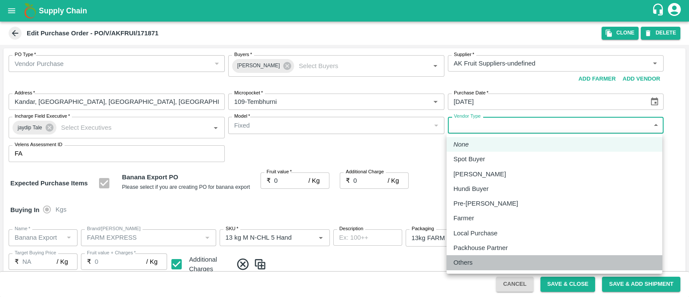
click at [467, 263] on p "Others" at bounding box center [462, 261] width 19 height 9
type input "OTHER"
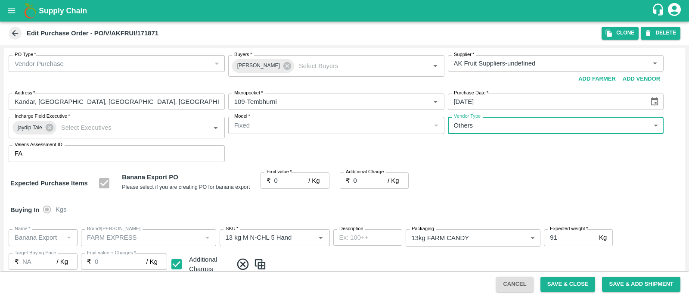
click at [284, 180] on input "0" at bounding box center [291, 180] width 34 height 16
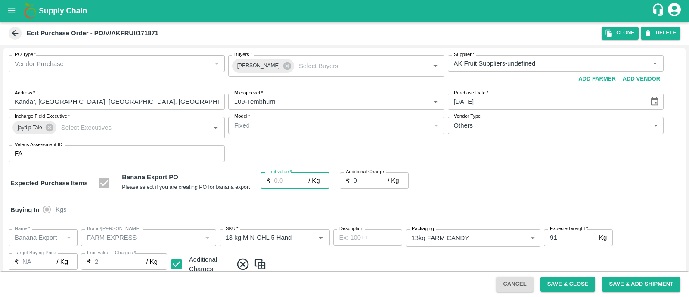
type input "2"
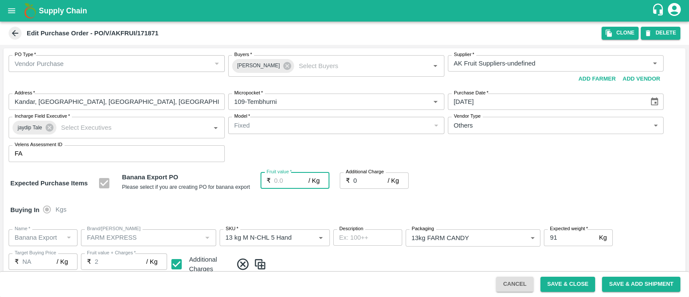
type input "2"
type input "25"
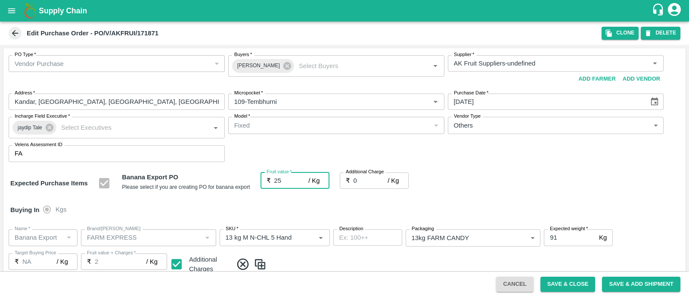
type input "25"
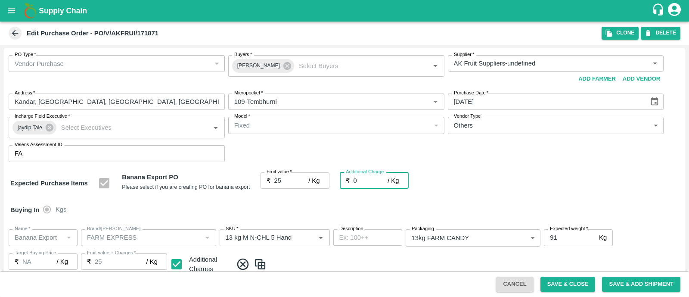
type input "2"
type input "27"
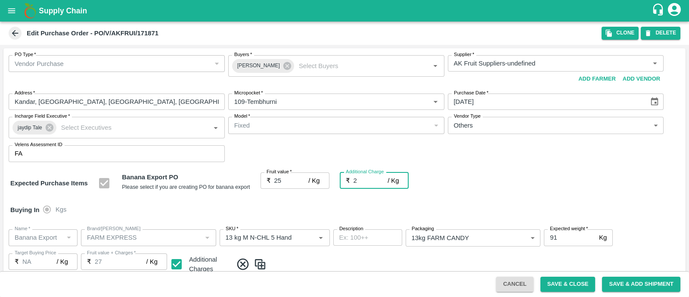
type input "2.7"
type input "27.7"
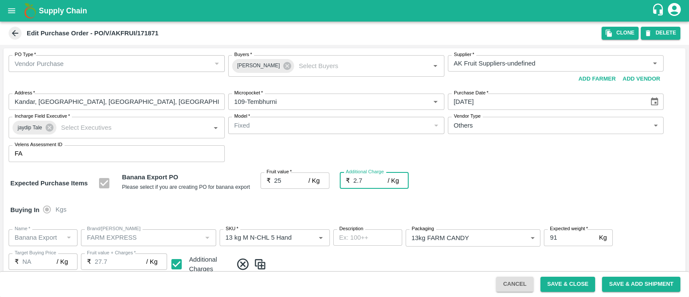
type input "2.75"
type input "27.75"
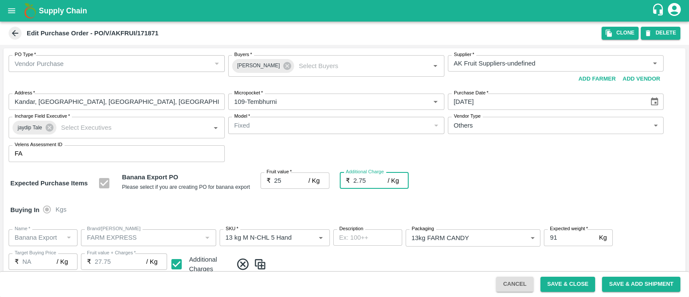
type input "2.75"
click at [486, 174] on div "Expected Purchase Items Banana Export PO Please select if you are creating PO f…" at bounding box center [344, 183] width 668 height 22
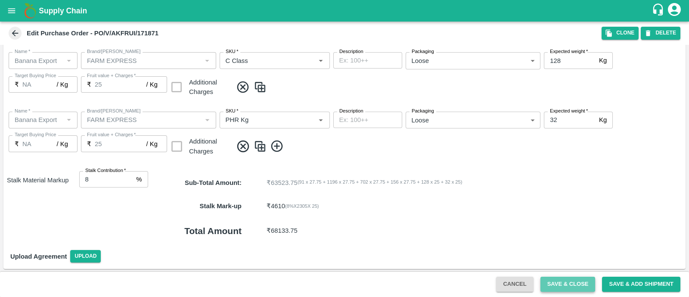
click at [568, 287] on button "Save & Close" at bounding box center [567, 283] width 55 height 15
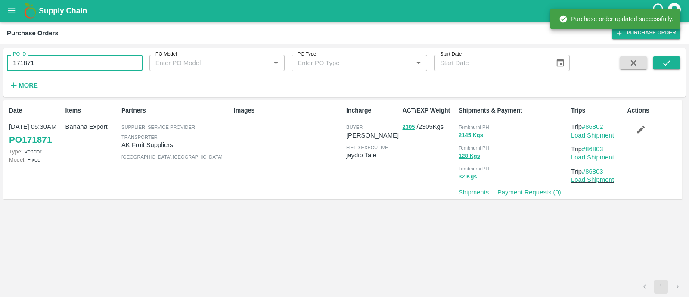
click at [90, 61] on input "171871" at bounding box center [75, 63] width 136 height 16
paste input "text"
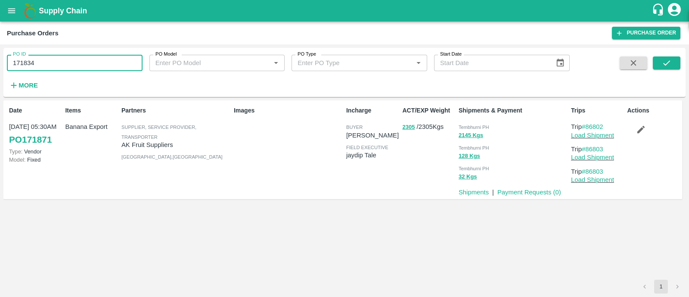
click at [90, 61] on input "171834" at bounding box center [75, 63] width 136 height 16
type input "171834"
click at [676, 61] on button "submit" at bounding box center [666, 62] width 28 height 13
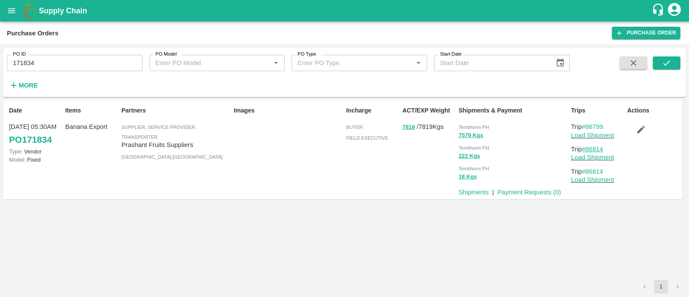
drag, startPoint x: 607, startPoint y: 148, endPoint x: 590, endPoint y: 148, distance: 17.2
click at [590, 148] on p "Trip #86814" at bounding box center [597, 148] width 53 height 9
drag, startPoint x: 608, startPoint y: 124, endPoint x: 588, endPoint y: 125, distance: 19.9
click at [588, 125] on p "Trip #86799" at bounding box center [597, 126] width 53 height 9
click at [594, 135] on link "Load Shipment" at bounding box center [592, 135] width 43 height 7
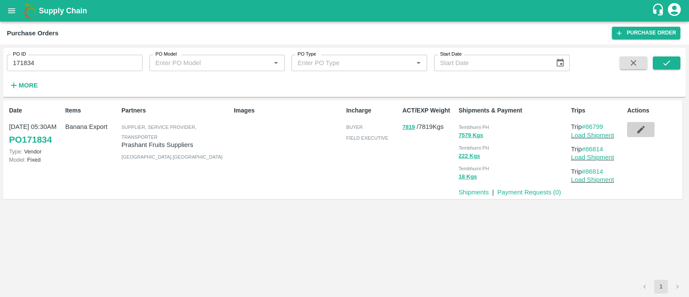
click at [635, 128] on button "button" at bounding box center [641, 129] width 28 height 15
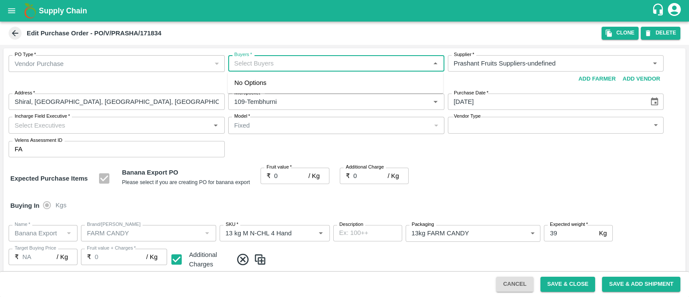
click at [284, 62] on input "Buyers   *" at bounding box center [329, 63] width 197 height 11
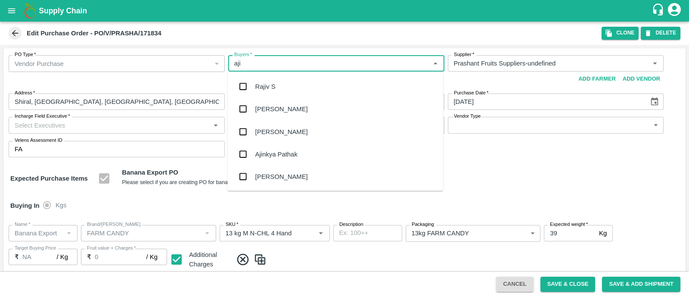
type input "ajit"
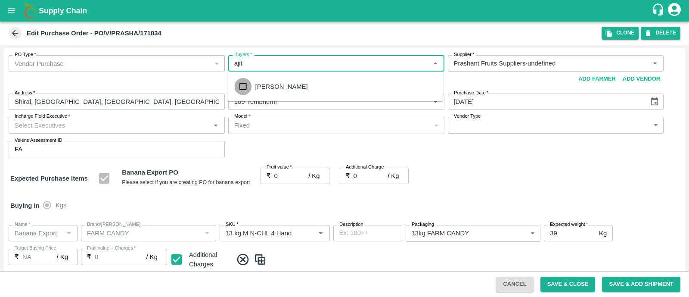
click at [247, 87] on input "checkbox" at bounding box center [242, 86] width 17 height 17
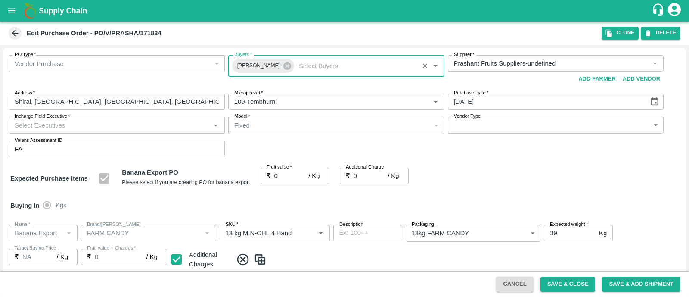
click at [180, 121] on input "Incharge Field Executive   *" at bounding box center [109, 124] width 197 height 11
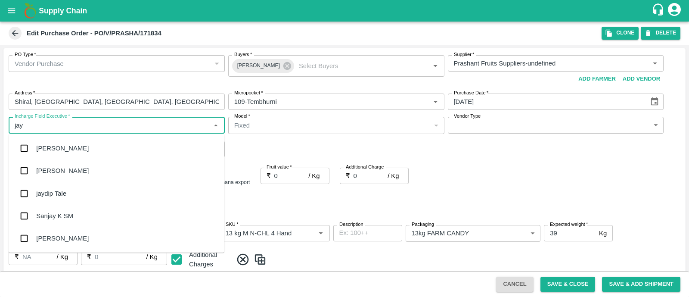
click at [41, 193] on div "jaydip Tale" at bounding box center [51, 193] width 30 height 9
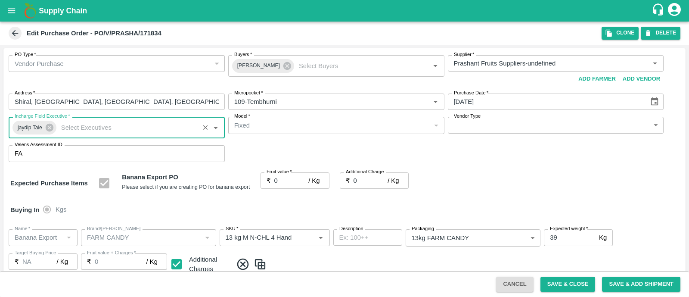
click at [479, 126] on body "Supply Chain Edit Purchase Order - PO/V/PRASHA/171834 Clone DELETE PO Type   * …" at bounding box center [344, 148] width 689 height 297
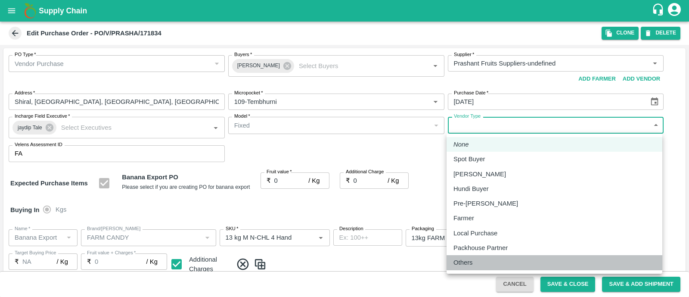
click at [465, 265] on p "Others" at bounding box center [462, 261] width 19 height 9
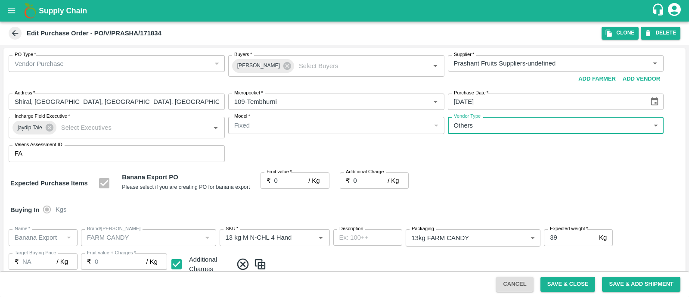
click at [286, 180] on input "0" at bounding box center [291, 180] width 34 height 16
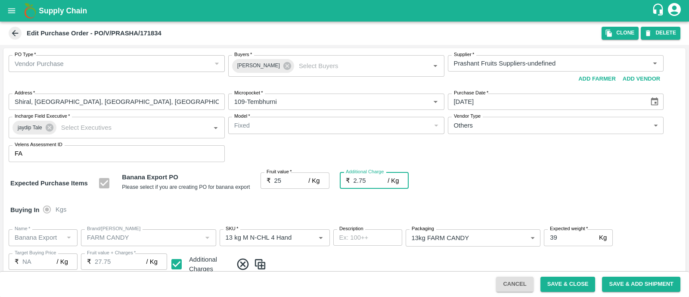
click at [480, 173] on div "Expected Purchase Items Banana Export PO Please select if you are creating PO f…" at bounding box center [344, 183] width 668 height 22
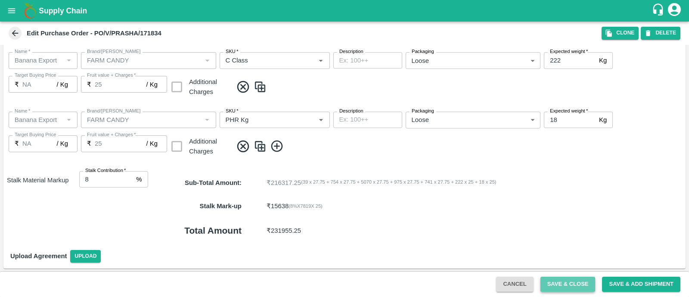
click at [570, 285] on button "Save & Close" at bounding box center [567, 283] width 55 height 15
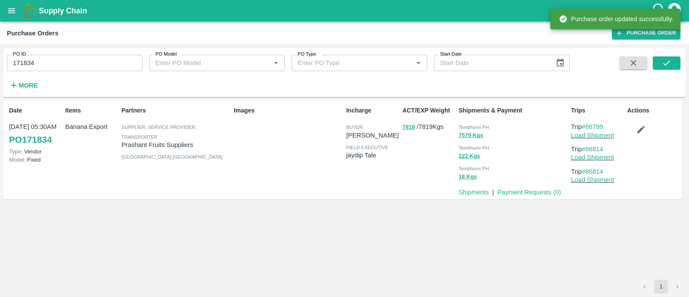
click at [51, 66] on input "171834" at bounding box center [75, 63] width 136 height 16
paste input "text"
click at [51, 66] on input "171834" at bounding box center [75, 63] width 136 height 16
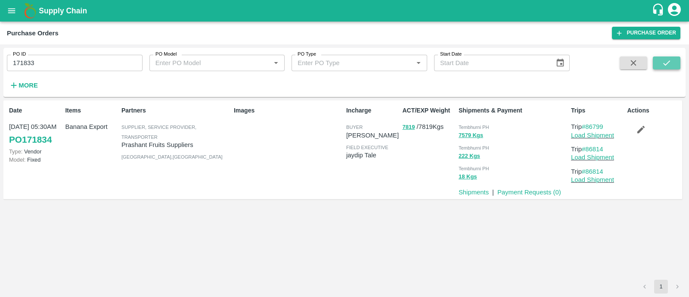
click at [668, 59] on icon "submit" at bounding box center [665, 62] width 9 height 9
drag, startPoint x: 609, startPoint y: 170, endPoint x: 587, endPoint y: 170, distance: 21.9
click at [587, 170] on p "Trip #86804" at bounding box center [597, 171] width 53 height 9
click at [663, 66] on icon "submit" at bounding box center [665, 62] width 9 height 9
drag, startPoint x: 609, startPoint y: 125, endPoint x: 585, endPoint y: 128, distance: 24.2
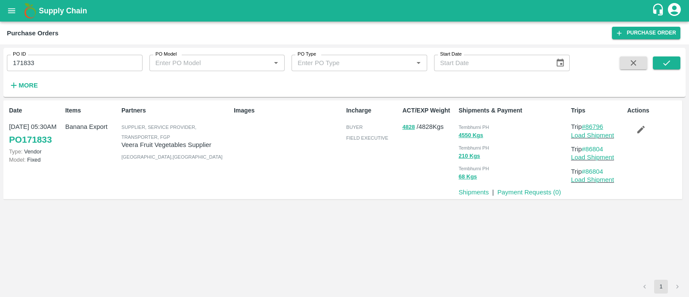
click at [585, 128] on p "Trip #86796" at bounding box center [597, 126] width 53 height 9
click at [596, 133] on link "Load Shipment" at bounding box center [592, 135] width 43 height 7
click at [643, 127] on icon "button" at bounding box center [640, 129] width 7 height 7
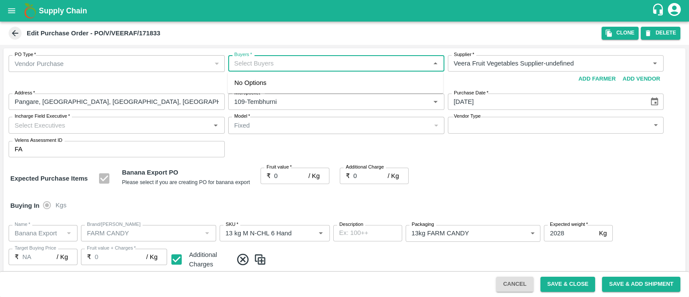
click at [279, 63] on input "Buyers   *" at bounding box center [329, 63] width 197 height 11
click at [245, 86] on input "checkbox" at bounding box center [242, 86] width 17 height 17
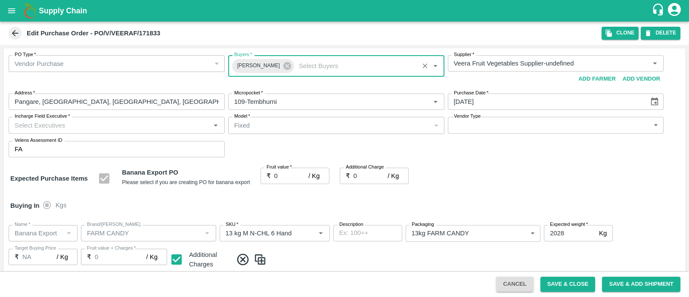
click at [178, 124] on input "Incharge Field Executive   *" at bounding box center [109, 124] width 197 height 11
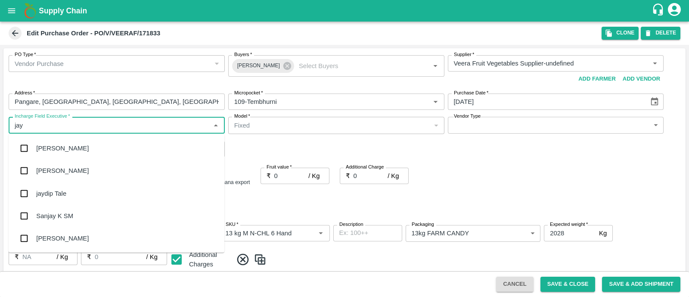
click at [70, 197] on div "jaydip Tale" at bounding box center [117, 193] width 216 height 22
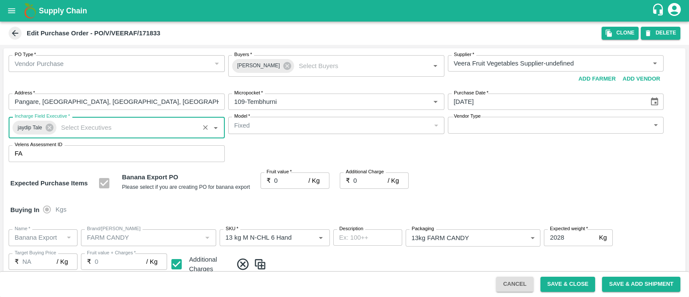
click at [503, 130] on body "Supply Chain Edit Purchase Order - PO/V/VEERAF/171833 Clone DELETE PO Type   * …" at bounding box center [344, 148] width 689 height 297
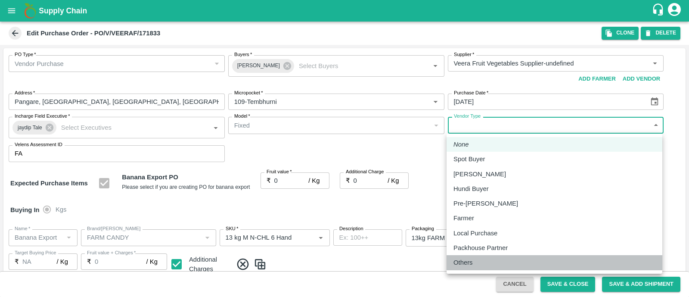
click at [465, 261] on p "Others" at bounding box center [462, 261] width 19 height 9
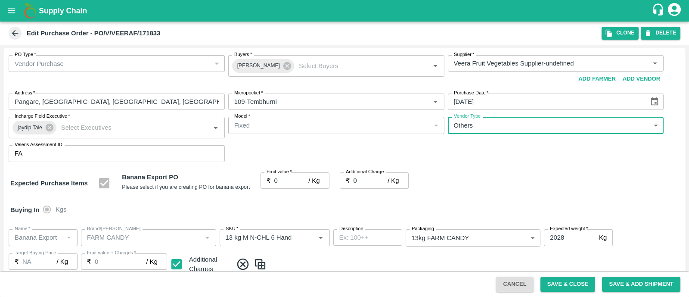
click at [287, 182] on input "0" at bounding box center [291, 180] width 34 height 16
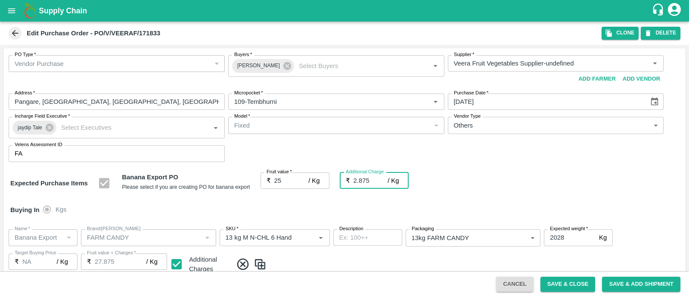
click at [362, 178] on input "2.875" at bounding box center [370, 180] width 34 height 16
click at [421, 178] on div "Expected Purchase Items Banana Export PO Please select if you are creating PO f…" at bounding box center [344, 183] width 668 height 22
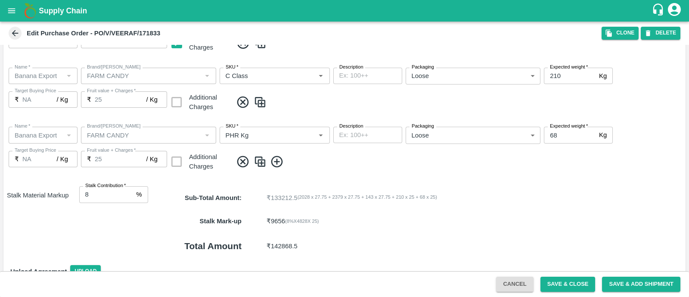
scroll to position [355, 0]
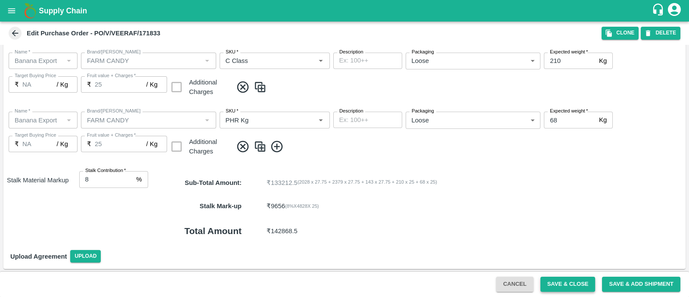
click at [557, 278] on button "Save & Close" at bounding box center [567, 283] width 55 height 15
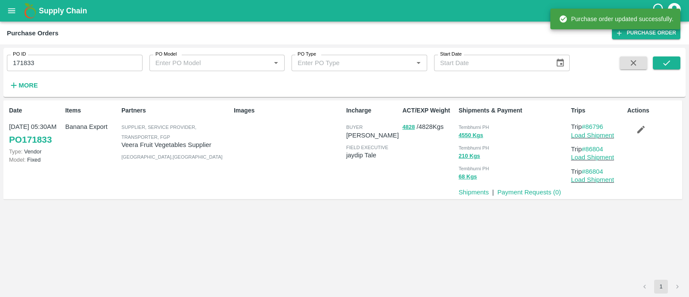
click at [81, 70] on input "171833" at bounding box center [75, 63] width 136 height 16
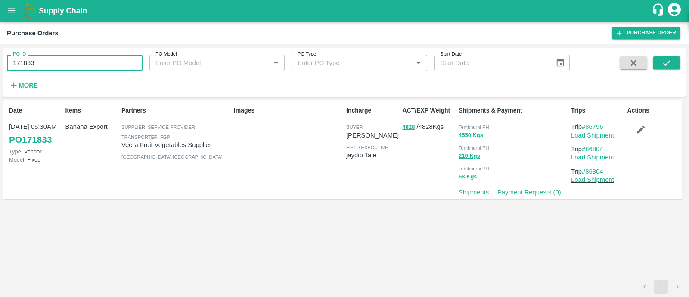
paste input "text"
click at [81, 70] on input "171884" at bounding box center [75, 63] width 136 height 16
click at [666, 59] on icon "submit" at bounding box center [665, 62] width 9 height 9
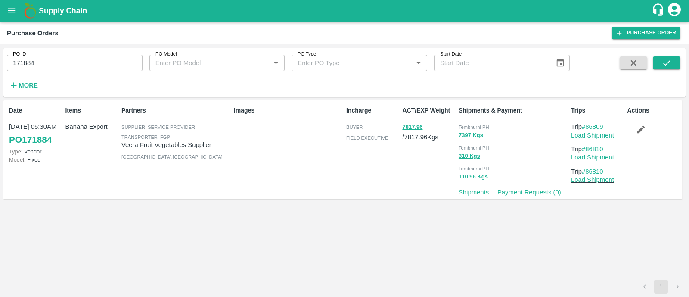
drag, startPoint x: 606, startPoint y: 147, endPoint x: 589, endPoint y: 147, distance: 16.8
click at [589, 147] on p "Trip #86810" at bounding box center [597, 148] width 53 height 9
click at [668, 65] on icon "submit" at bounding box center [665, 62] width 9 height 9
drag, startPoint x: 609, startPoint y: 125, endPoint x: 589, endPoint y: 127, distance: 19.9
click at [589, 127] on p "Trip #86809" at bounding box center [597, 126] width 53 height 9
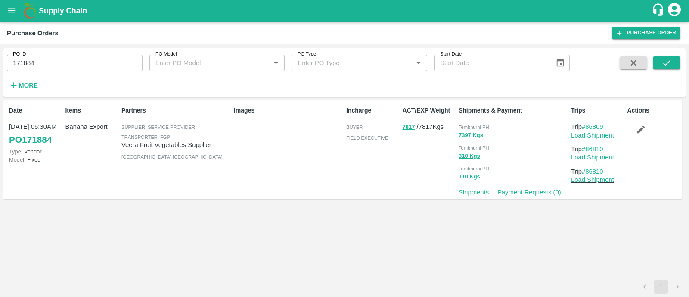
click at [603, 134] on link "Load Shipment" at bounding box center [592, 135] width 43 height 7
click at [639, 136] on button "button" at bounding box center [641, 129] width 28 height 15
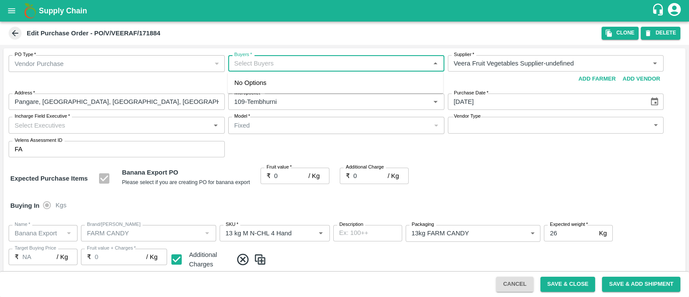
click at [253, 65] on input "Buyers   *" at bounding box center [329, 63] width 197 height 11
click at [244, 88] on input "checkbox" at bounding box center [242, 86] width 17 height 17
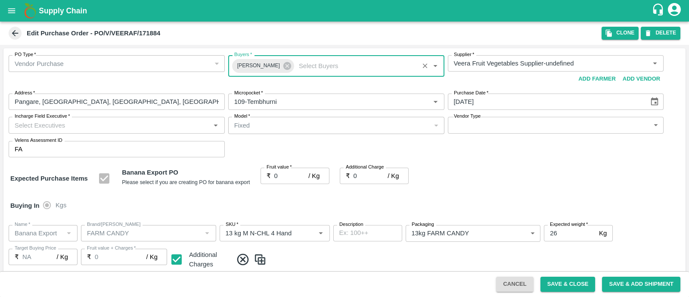
click at [139, 123] on input "Incharge Field Executive   *" at bounding box center [109, 124] width 197 height 11
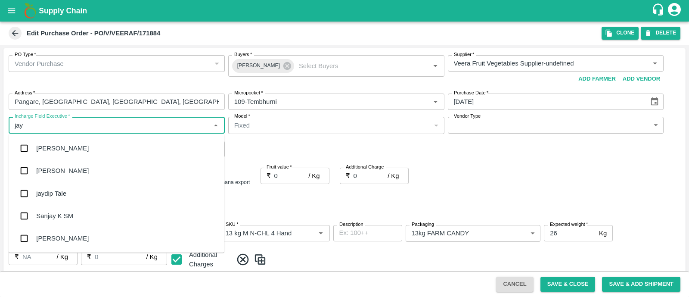
click at [54, 187] on div "jaydip Tale" at bounding box center [117, 193] width 216 height 22
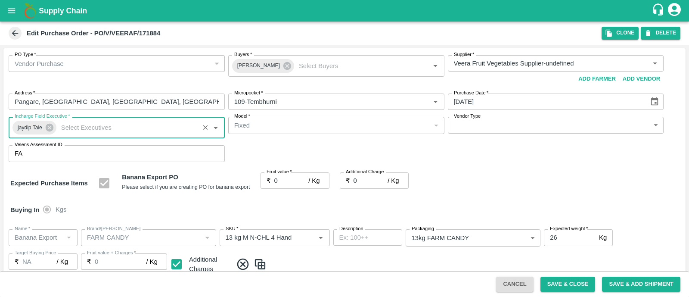
click at [464, 124] on body "Supply Chain Edit Purchase Order - PO/V/VEERAF/171884 Clone DELETE PO Type   * …" at bounding box center [344, 148] width 689 height 297
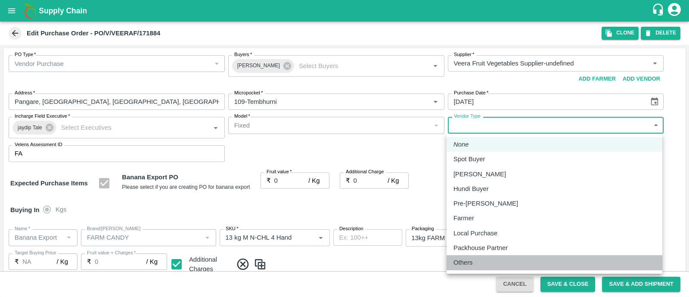
click at [462, 266] on p "Others" at bounding box center [462, 261] width 19 height 9
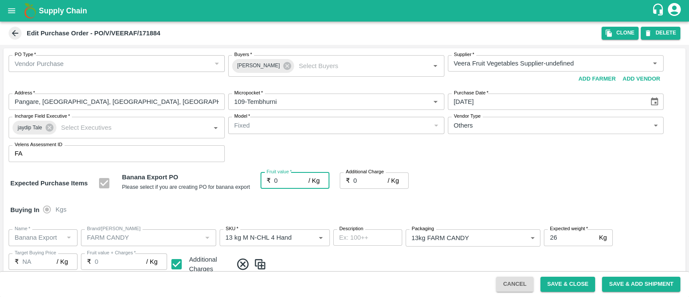
click at [288, 175] on input "0" at bounding box center [291, 180] width 34 height 16
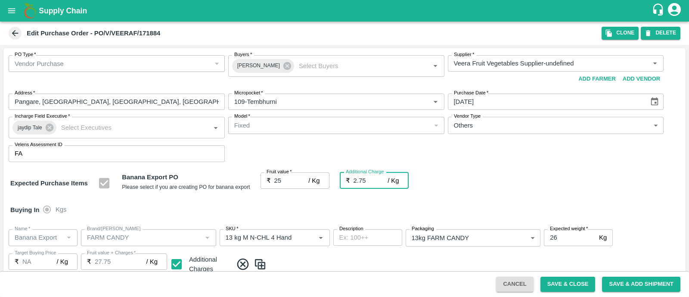
click at [445, 176] on div "Expected Purchase Items Banana Export PO Please select if you are creating PO f…" at bounding box center [344, 183] width 668 height 22
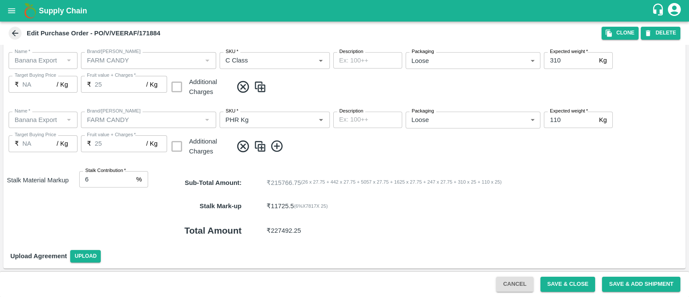
click at [91, 174] on input "6" at bounding box center [106, 179] width 54 height 16
click at [555, 280] on button "Save & Close" at bounding box center [567, 283] width 55 height 15
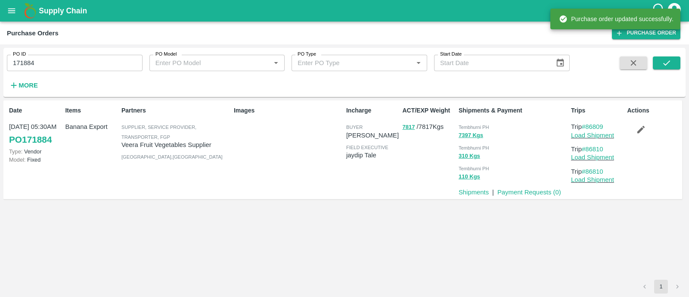
click at [95, 57] on input "171884" at bounding box center [75, 63] width 136 height 16
paste input "text"
click at [95, 57] on input "171812" at bounding box center [75, 63] width 136 height 16
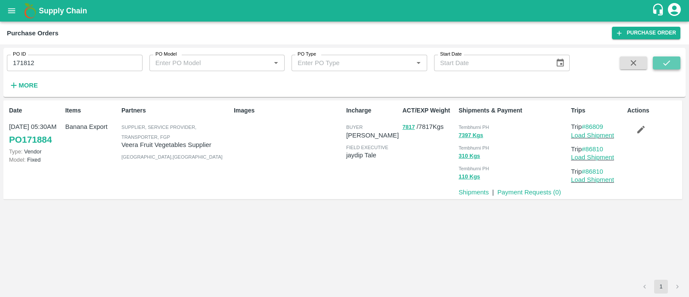
click at [662, 58] on icon "submit" at bounding box center [665, 62] width 9 height 9
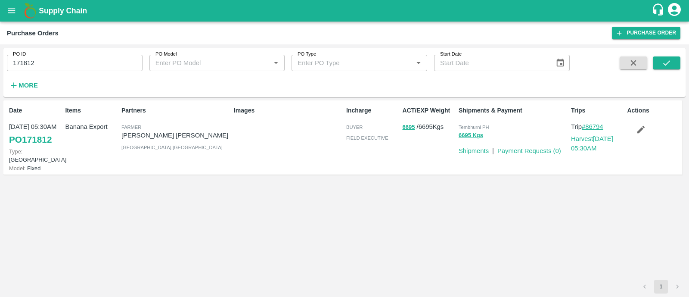
click at [592, 128] on link "#86794" at bounding box center [592, 126] width 22 height 7
click at [658, 63] on button "submit" at bounding box center [666, 62] width 28 height 13
click at [324, 158] on div "Images" at bounding box center [286, 136] width 112 height 69
click at [670, 57] on button "submit" at bounding box center [666, 62] width 28 height 13
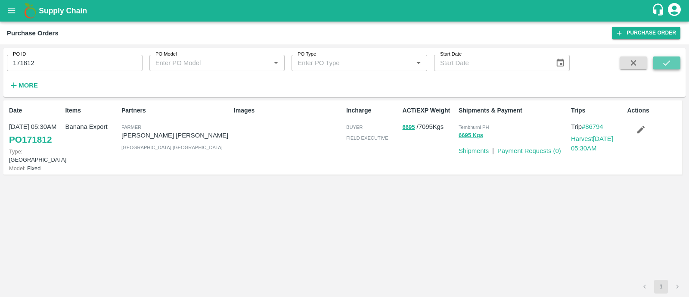
click at [669, 63] on icon "submit" at bounding box center [665, 62] width 9 height 9
click at [667, 67] on icon "submit" at bounding box center [665, 62] width 9 height 9
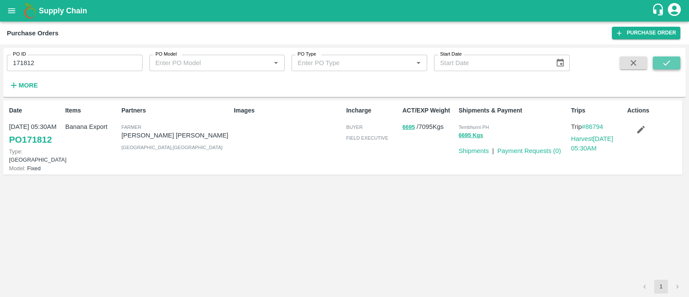
click at [667, 67] on icon "submit" at bounding box center [665, 62] width 9 height 9
click at [667, 62] on icon "submit" at bounding box center [666, 62] width 7 height 5
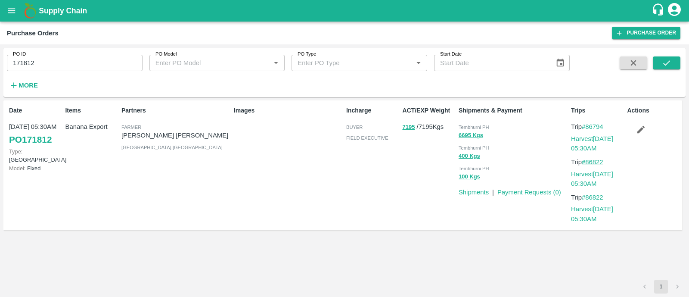
drag, startPoint x: 608, startPoint y: 161, endPoint x: 587, endPoint y: 161, distance: 20.2
click at [587, 161] on p "Trip #86822" at bounding box center [597, 161] width 53 height 9
drag, startPoint x: 606, startPoint y: 125, endPoint x: 588, endPoint y: 126, distance: 18.5
click at [588, 126] on p "Trip #86794" at bounding box center [597, 126] width 53 height 9
click at [585, 139] on link "Harvest 26 Aug, 05:30AM" at bounding box center [592, 143] width 42 height 16
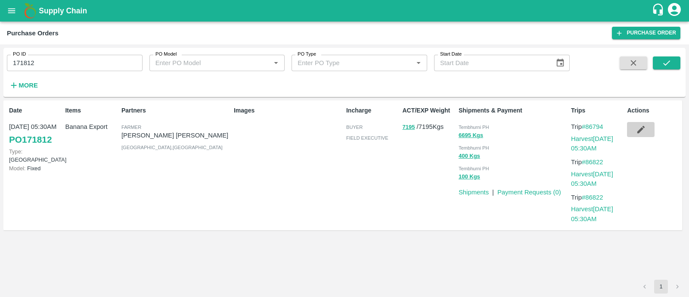
click at [637, 132] on icon "button" at bounding box center [640, 129] width 7 height 7
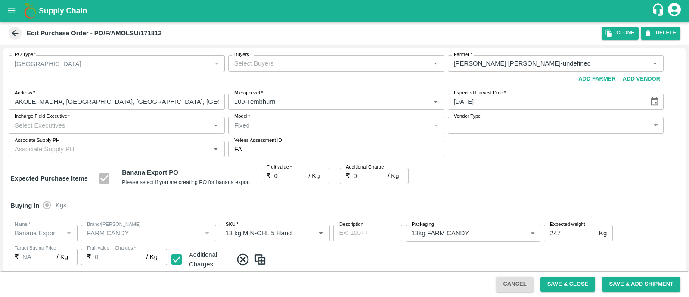
click at [277, 65] on input "Buyers   *" at bounding box center [329, 63] width 197 height 11
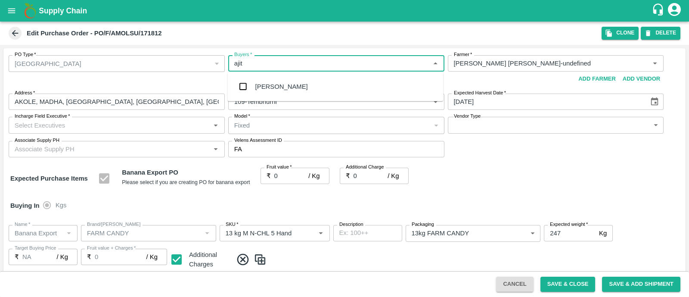
click at [245, 87] on input "checkbox" at bounding box center [242, 86] width 17 height 17
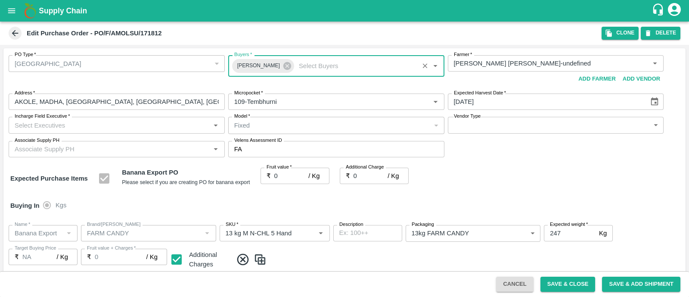
click at [167, 125] on input "Incharge Field Executive   *" at bounding box center [109, 124] width 197 height 11
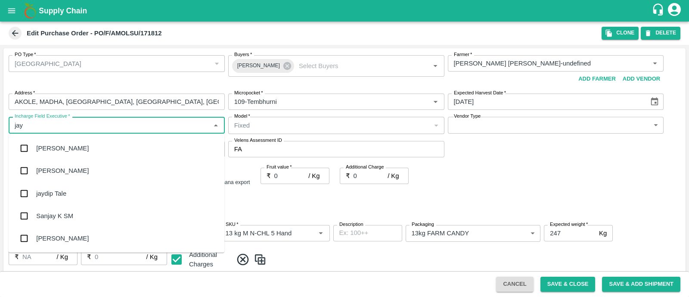
click at [50, 191] on div "jaydip Tale" at bounding box center [51, 193] width 30 height 9
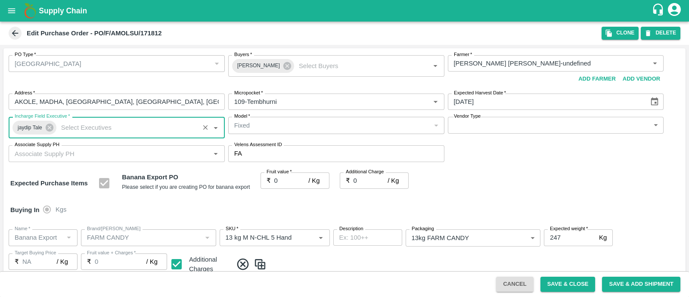
click at [503, 127] on body "Supply Chain Edit Purchase Order - PO/F/AMOLSU/171812 Clone DELETE PO Type   * …" at bounding box center [344, 148] width 689 height 297
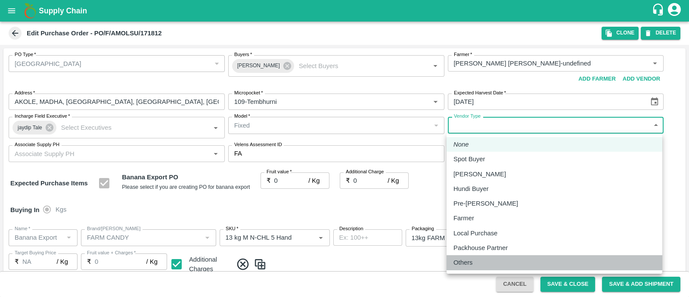
click at [467, 259] on p "Others" at bounding box center [462, 261] width 19 height 9
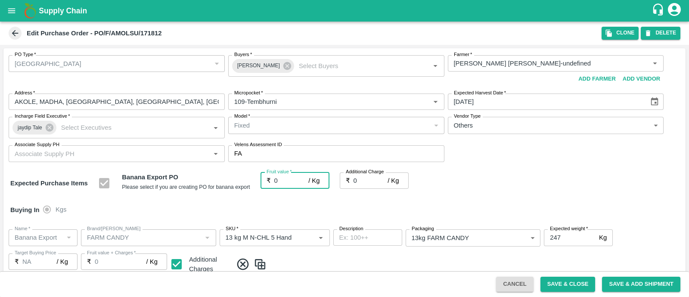
click at [281, 178] on input "0" at bounding box center [291, 180] width 34 height 16
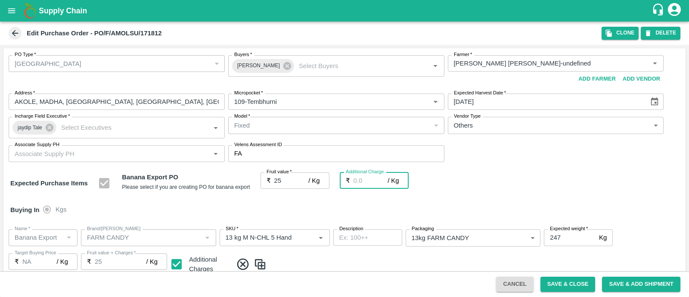
click at [503, 164] on div "PO Type   * Farm Gate 1 PO Type Buyers   * Ajit Otari Buyers   * Farmer   * Far…" at bounding box center [344, 108] width 682 height 121
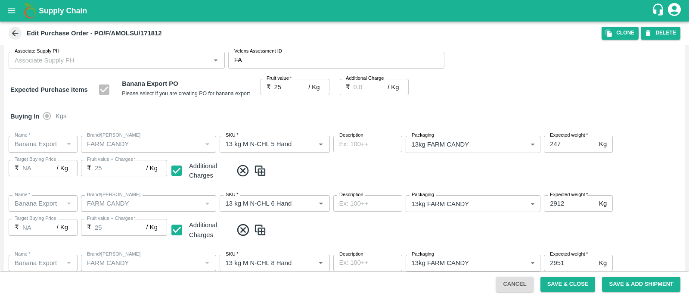
scroll to position [414, 0]
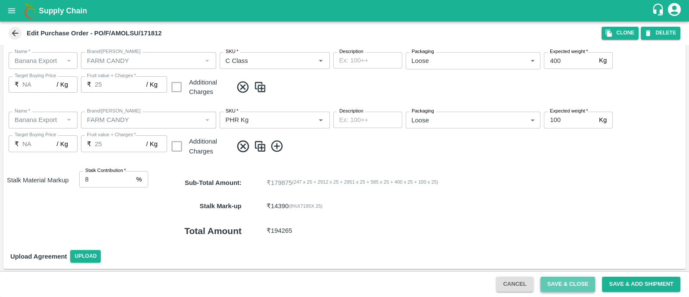
click at [568, 283] on button "Save & Close" at bounding box center [567, 283] width 55 height 15
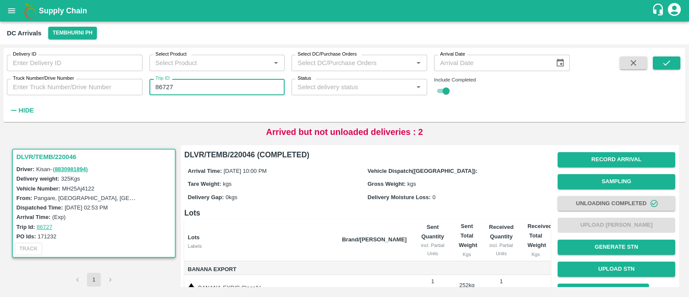
click at [181, 89] on input "86727" at bounding box center [217, 87] width 136 height 16
paste input "text"
type input "86765"
click at [666, 61] on icon "submit" at bounding box center [665, 62] width 9 height 9
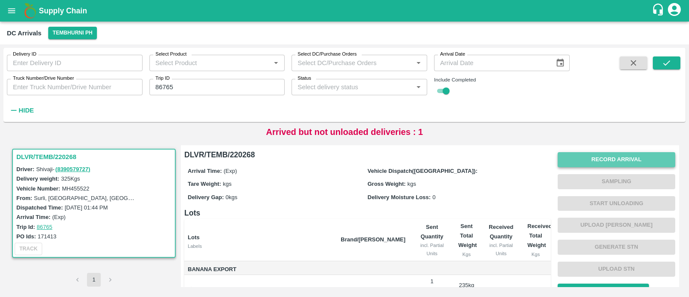
click at [630, 159] on button "Record Arrival" at bounding box center [615, 159] width 117 height 15
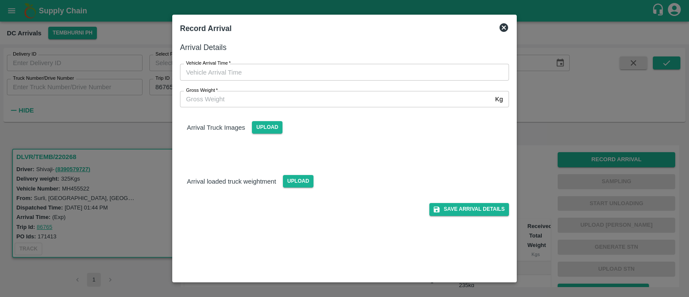
type input "DD/MM/YYYY hh:mm aa"
click at [234, 69] on input "DD/MM/YYYY hh:mm aa" at bounding box center [341, 72] width 323 height 16
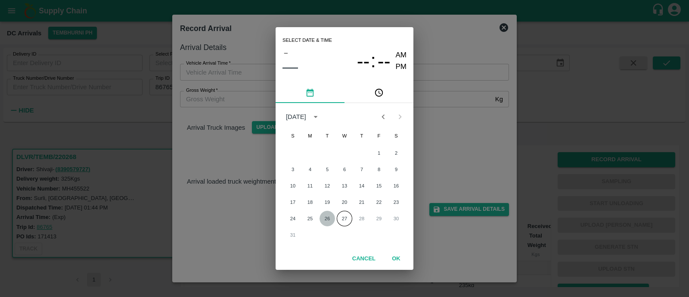
click at [327, 217] on button "26" at bounding box center [326, 217] width 15 height 15
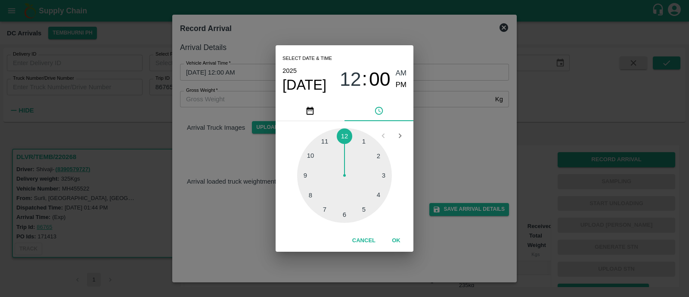
click at [311, 192] on div at bounding box center [344, 175] width 95 height 95
click at [400, 88] on span "PM" at bounding box center [401, 85] width 11 height 12
type input "[DATE] 08:41 PM"
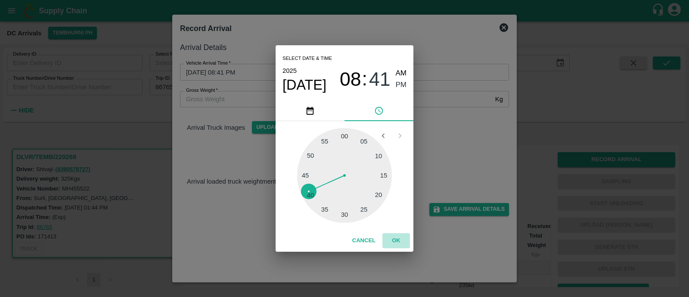
click at [397, 238] on button "OK" at bounding box center [396, 240] width 28 height 15
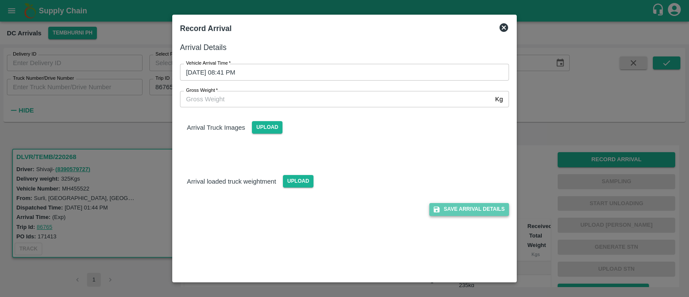
click at [478, 214] on button "Save Arrival Details" at bounding box center [469, 209] width 80 height 12
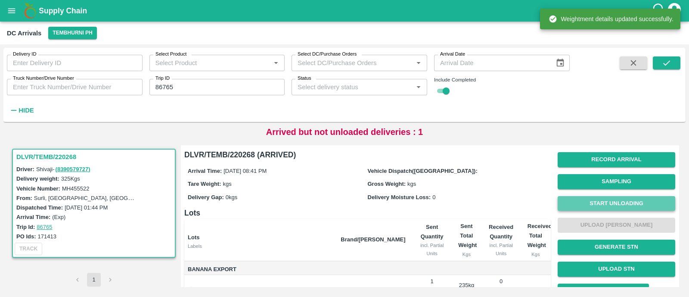
click at [589, 200] on button "Start Unloading" at bounding box center [615, 203] width 117 height 15
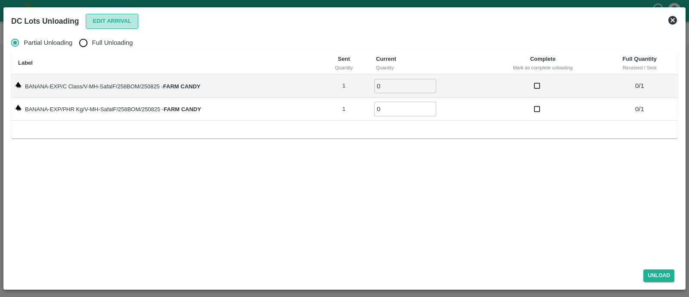
click at [101, 22] on button "Edit Arrival" at bounding box center [112, 21] width 53 height 15
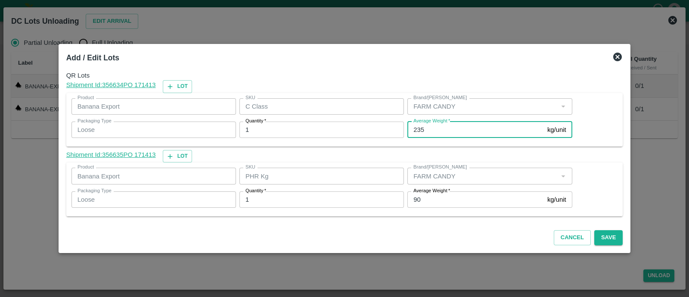
drag, startPoint x: 423, startPoint y: 129, endPoint x: 417, endPoint y: 127, distance: 6.2
click at [417, 127] on input "235" at bounding box center [475, 129] width 136 height 16
type input "262"
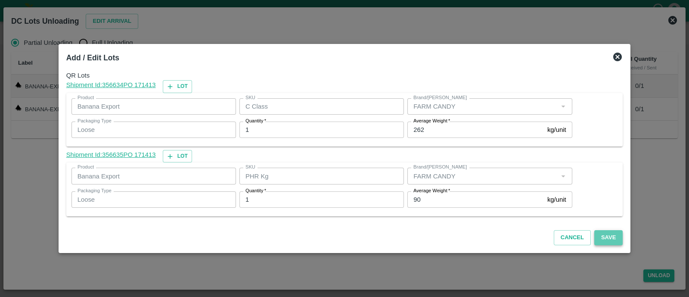
click at [600, 240] on button "Save" at bounding box center [608, 237] width 28 height 15
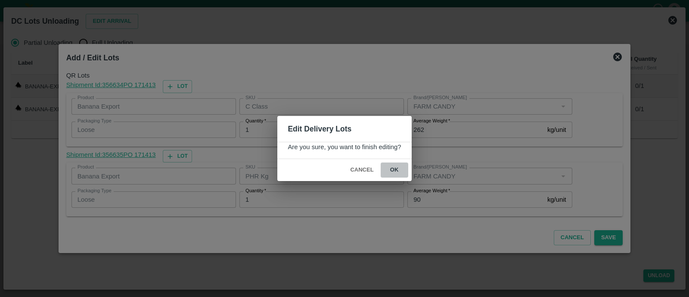
click at [398, 170] on button "ok" at bounding box center [394, 169] width 28 height 15
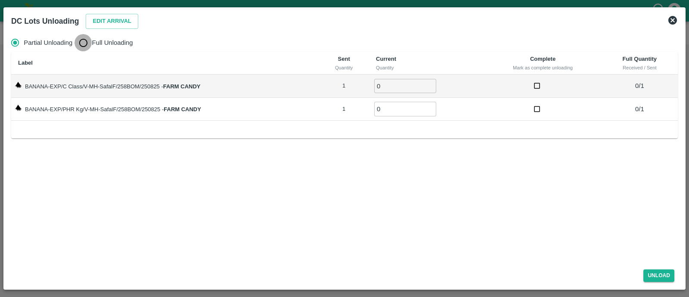
click at [83, 41] on input "Full Unloading" at bounding box center [82, 42] width 17 height 17
radio input "true"
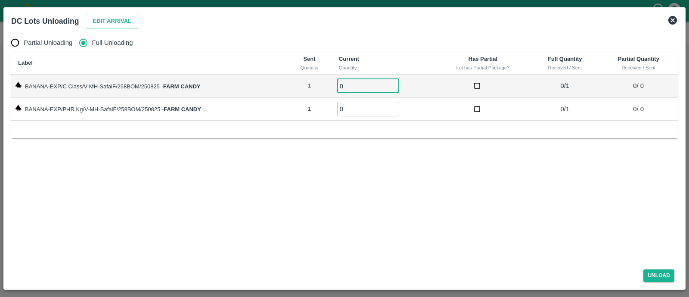
click at [355, 87] on input "0" at bounding box center [368, 86] width 62 height 14
type input "01"
click at [355, 112] on input "0" at bounding box center [368, 109] width 62 height 14
type input "01"
click at [656, 274] on button "Unload" at bounding box center [658, 275] width 31 height 12
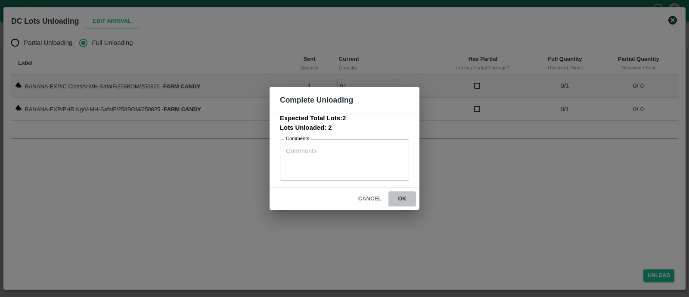
click at [405, 199] on button "ok" at bounding box center [402, 198] width 28 height 15
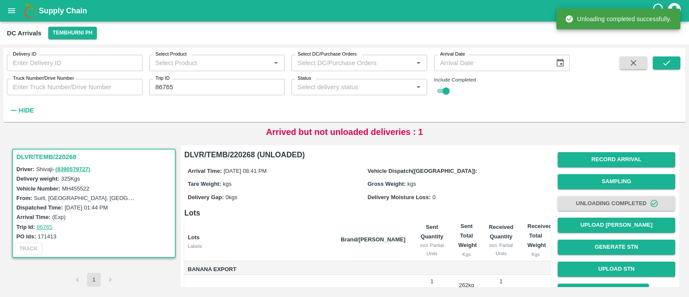
scroll to position [62, 0]
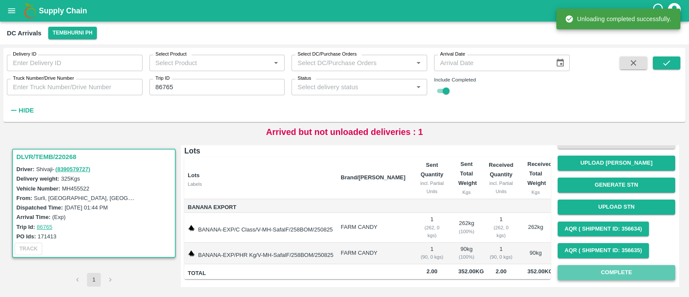
click at [598, 271] on button "Complete" at bounding box center [615, 272] width 117 height 15
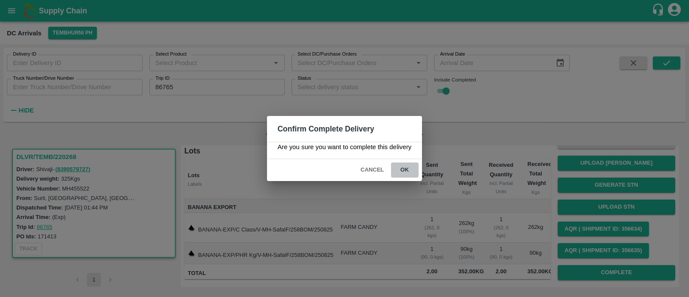
click at [407, 172] on button "ok" at bounding box center [405, 169] width 28 height 15
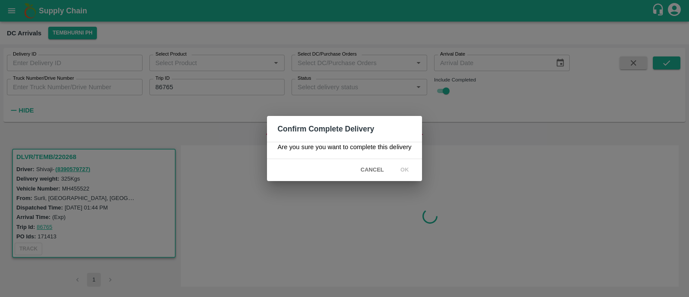
scroll to position [0, 0]
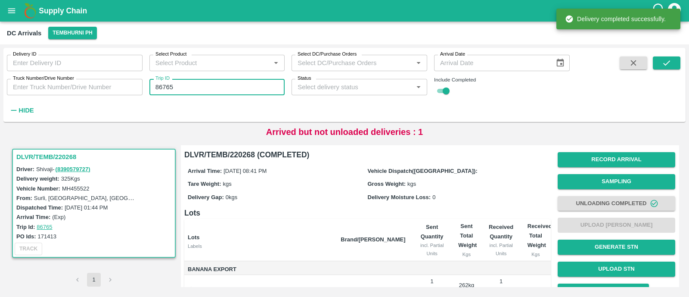
click at [214, 83] on input "86765" at bounding box center [217, 87] width 136 height 16
paste input "text"
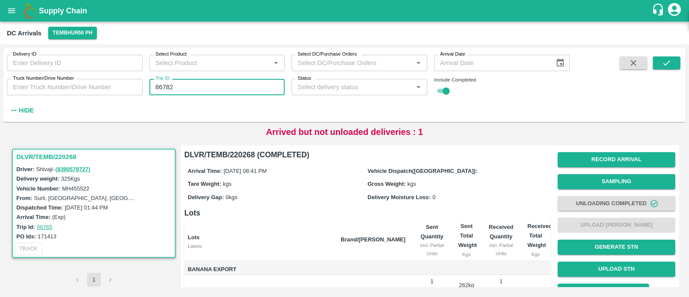
click at [214, 83] on input "86782" at bounding box center [217, 87] width 136 height 16
type input "86782"
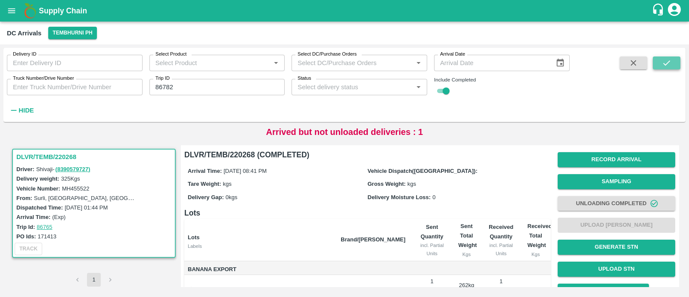
click at [663, 59] on icon "submit" at bounding box center [665, 62] width 9 height 9
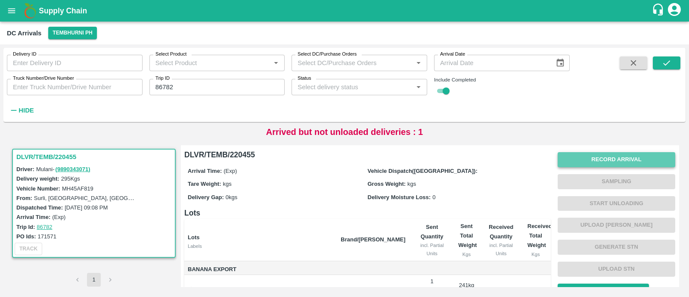
click at [621, 160] on button "Record Arrival" at bounding box center [615, 159] width 117 height 15
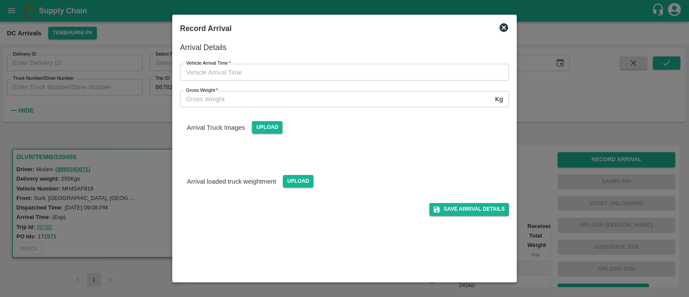
type input "DD/MM/YYYY hh:mm aa"
click at [340, 74] on input "DD/MM/YYYY hh:mm aa" at bounding box center [341, 72] width 323 height 16
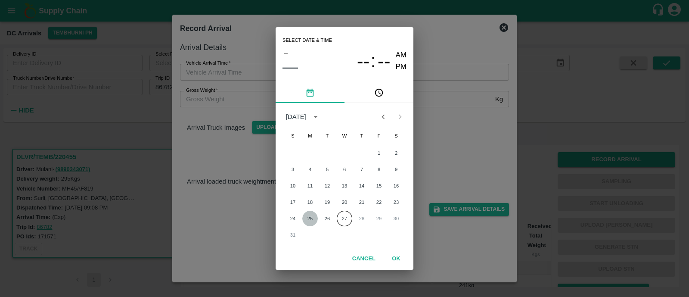
click at [309, 217] on button "25" at bounding box center [309, 217] width 15 height 15
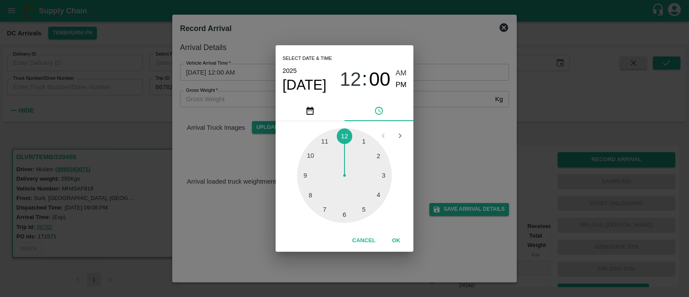
click at [311, 193] on div at bounding box center [344, 175] width 95 height 95
click at [311, 190] on div at bounding box center [344, 175] width 95 height 95
click at [398, 84] on span "PM" at bounding box center [401, 85] width 11 height 12
type input "25/08/2025 08:41 PM"
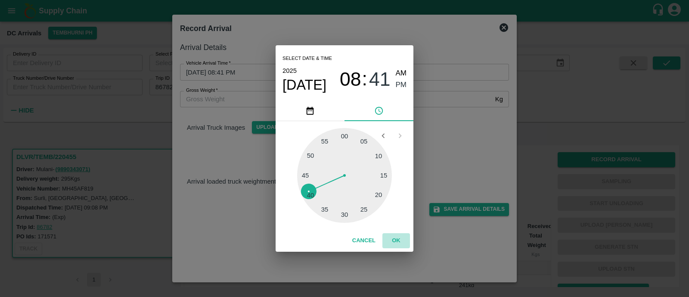
click at [395, 241] on button "OK" at bounding box center [396, 240] width 28 height 15
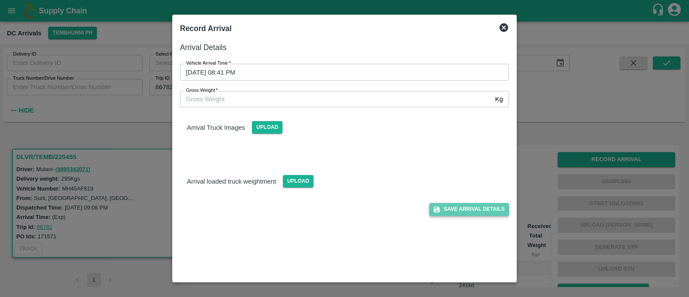
click at [484, 209] on button "Save Arrival Details" at bounding box center [469, 209] width 80 height 12
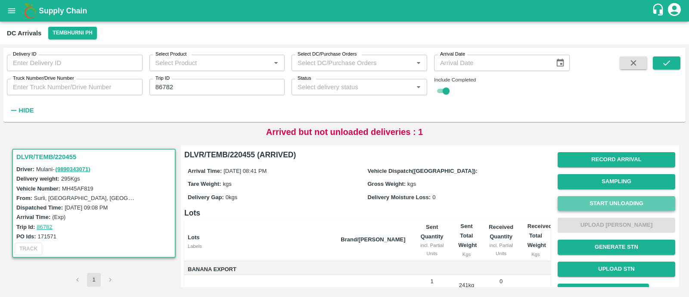
click at [610, 204] on button "Start Unloading" at bounding box center [615, 203] width 117 height 15
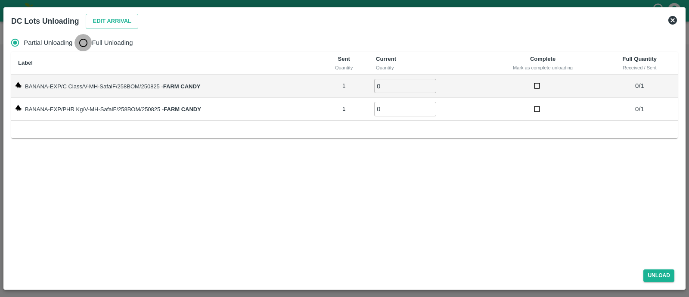
click at [80, 42] on input "Full Unloading" at bounding box center [82, 42] width 17 height 17
radio input "true"
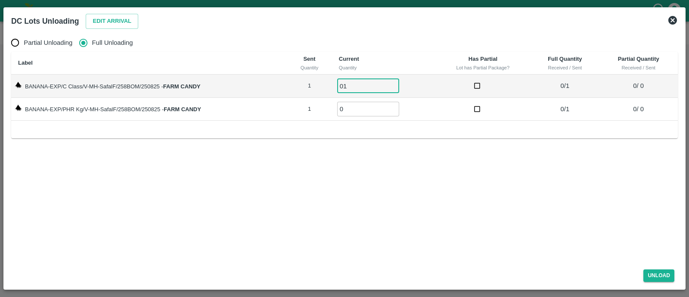
click at [355, 86] on input "01" at bounding box center [368, 86] width 62 height 14
type input "01"
click at [356, 112] on input "01" at bounding box center [368, 109] width 62 height 14
type input "01"
click at [654, 272] on button "Unload" at bounding box center [658, 275] width 31 height 12
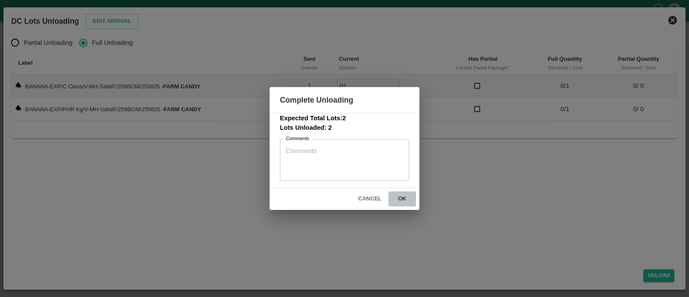
click at [399, 203] on button "ok" at bounding box center [402, 198] width 28 height 15
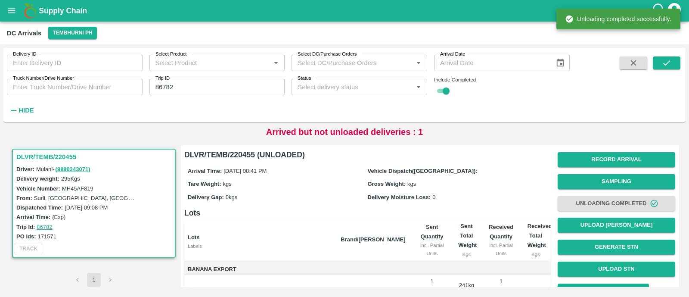
scroll to position [62, 0]
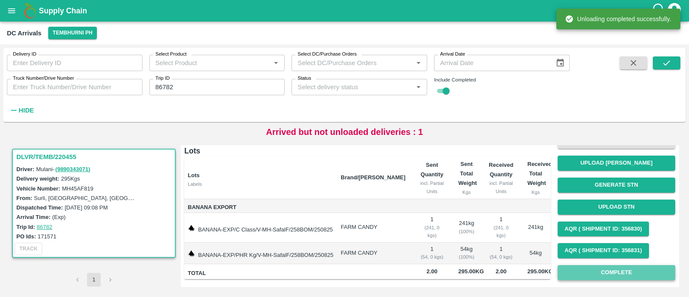
click at [608, 269] on button "Complete" at bounding box center [615, 272] width 117 height 15
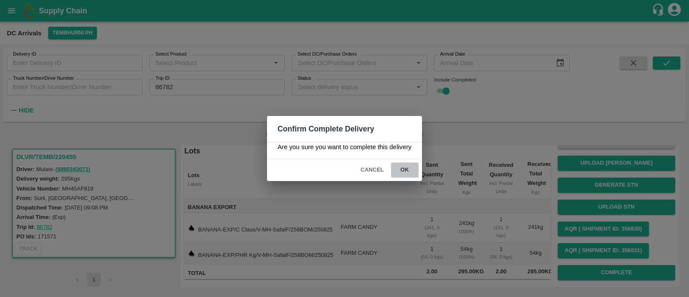
click at [409, 171] on button "ok" at bounding box center [405, 169] width 28 height 15
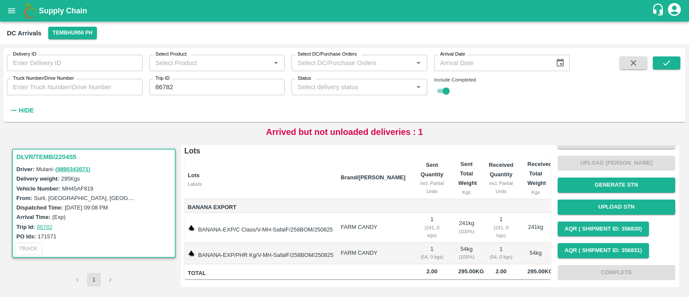
click at [219, 90] on input "86782" at bounding box center [217, 87] width 136 height 16
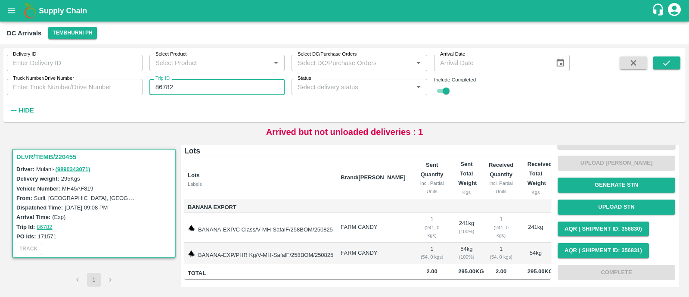
paste input "text"
click at [219, 90] on input "86765" at bounding box center [217, 87] width 136 height 16
type input "86765"
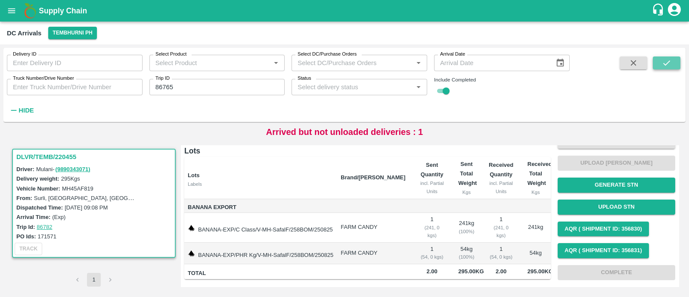
click at [665, 59] on icon "submit" at bounding box center [665, 62] width 9 height 9
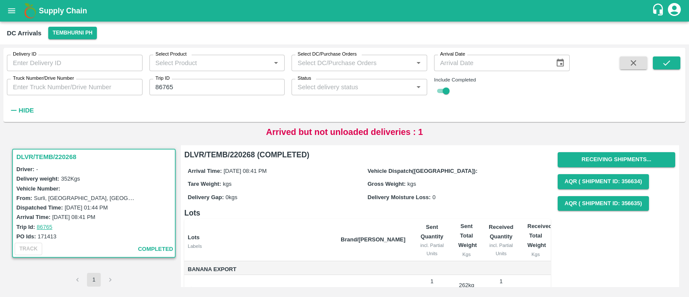
click at [221, 83] on input "86765" at bounding box center [217, 87] width 136 height 16
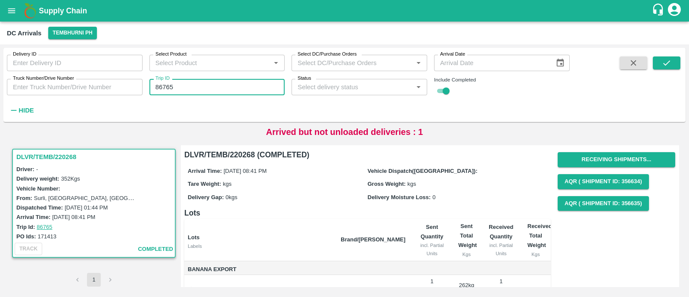
click at [221, 83] on input "86765" at bounding box center [217, 87] width 136 height 16
paste input "text"
type input "86808"
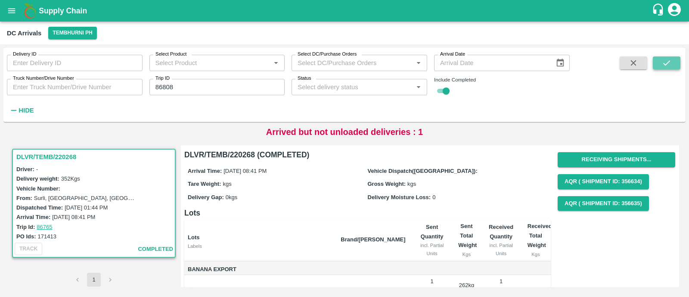
click at [665, 67] on icon "submit" at bounding box center [665, 62] width 9 height 9
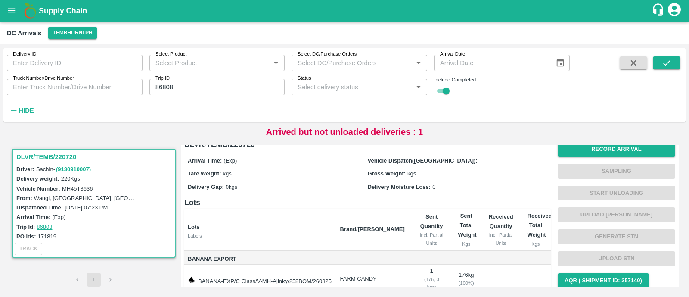
scroll to position [9, 0]
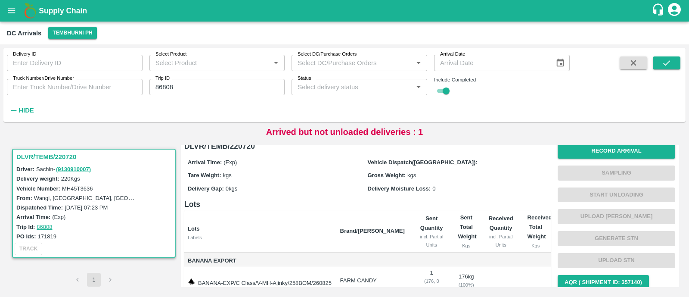
click at [623, 159] on div "Record Arrival Sampling Start Unloading Upload Tare Weight Generate STN Upload …" at bounding box center [615, 238] width 117 height 197
click at [623, 156] on button "Record Arrival" at bounding box center [615, 150] width 117 height 15
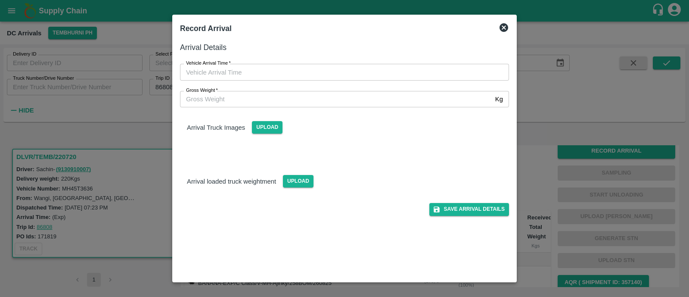
type input "DD/MM/YYYY hh:mm aa"
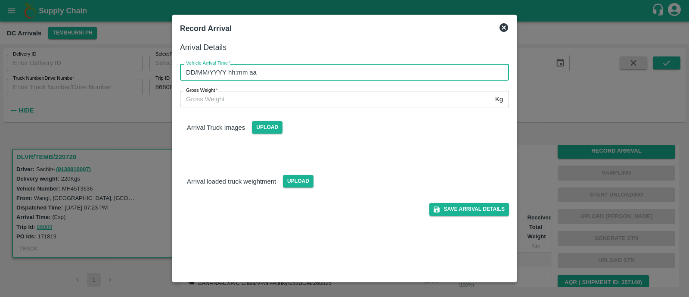
click at [211, 73] on input "DD/MM/YYYY hh:mm aa" at bounding box center [341, 72] width 323 height 16
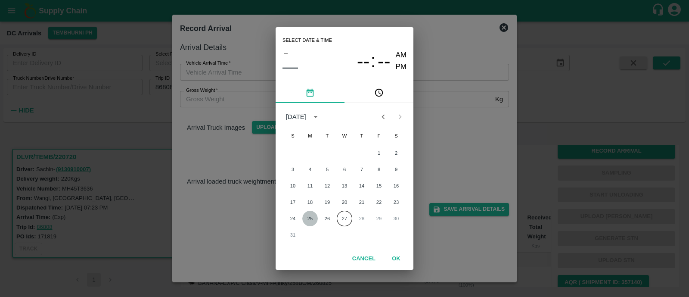
click at [312, 217] on button "25" at bounding box center [309, 217] width 15 height 15
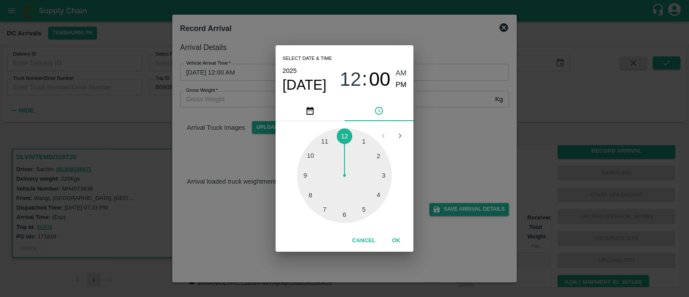
click at [310, 192] on div at bounding box center [344, 175] width 95 height 95
click at [350, 213] on div at bounding box center [344, 175] width 95 height 95
click at [404, 86] on span "PM" at bounding box center [401, 85] width 11 height 12
type input "25/08/2025 08:29 PM"
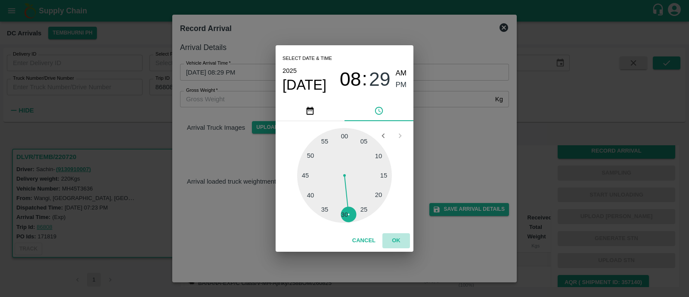
click at [397, 242] on button "OK" at bounding box center [396, 240] width 28 height 15
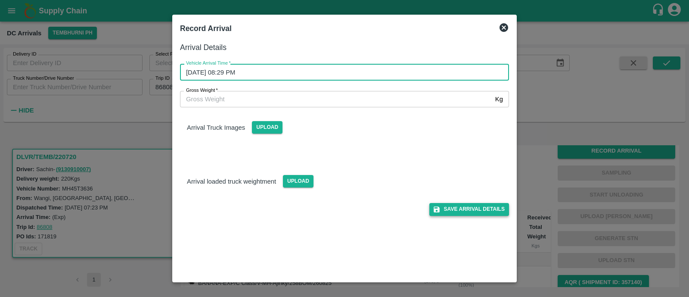
click at [482, 212] on button "Save Arrival Details" at bounding box center [469, 209] width 80 height 12
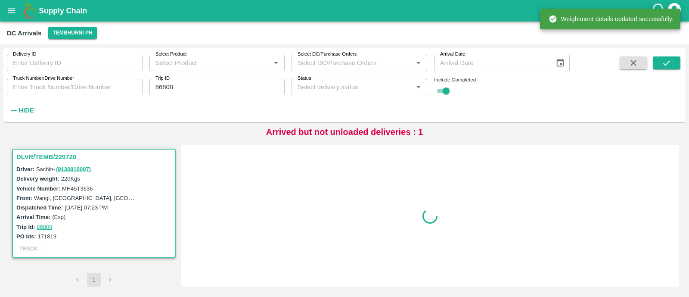
scroll to position [0, 0]
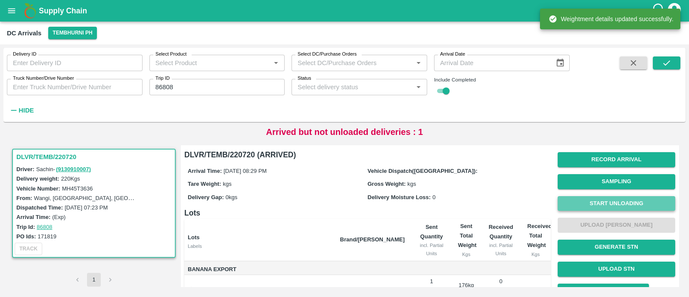
click at [618, 200] on button "Start Unloading" at bounding box center [615, 203] width 117 height 15
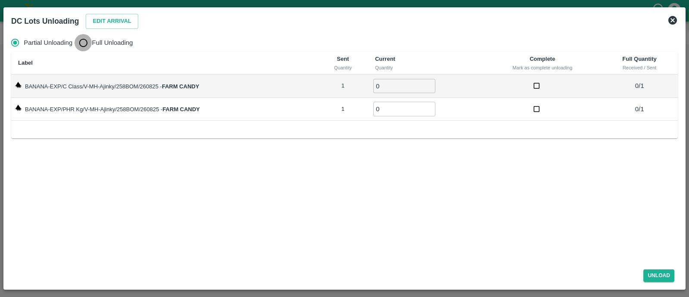
click at [81, 42] on input "Full Unloading" at bounding box center [82, 42] width 17 height 17
radio input "true"
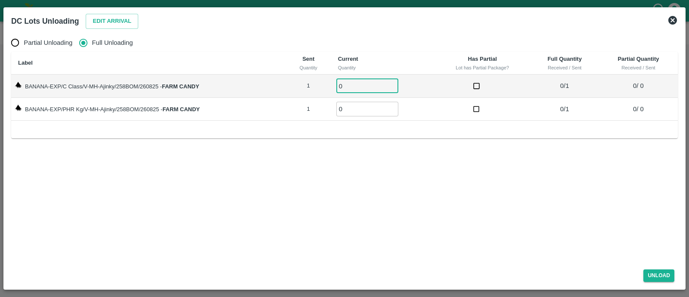
click at [352, 91] on input "0" at bounding box center [367, 86] width 62 height 14
type input "01"
click at [352, 111] on input "01" at bounding box center [367, 109] width 62 height 14
type input "01"
click at [656, 274] on button "Unload" at bounding box center [658, 275] width 31 height 12
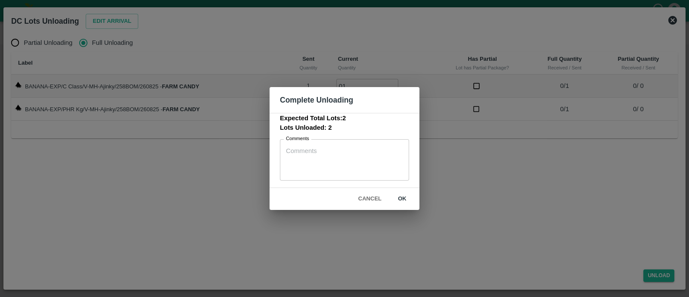
click at [404, 197] on button "ok" at bounding box center [402, 198] width 28 height 15
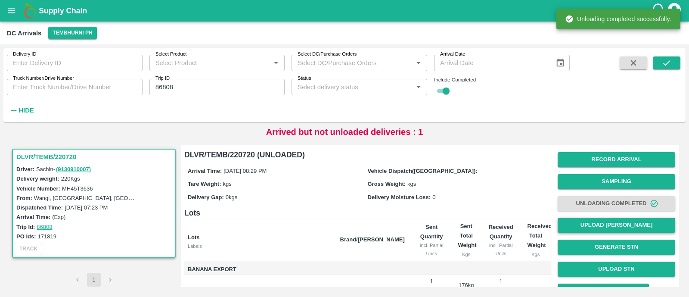
scroll to position [62, 0]
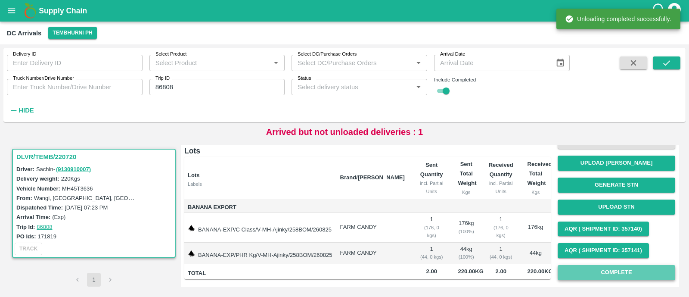
click at [617, 274] on button "Complete" at bounding box center [615, 272] width 117 height 15
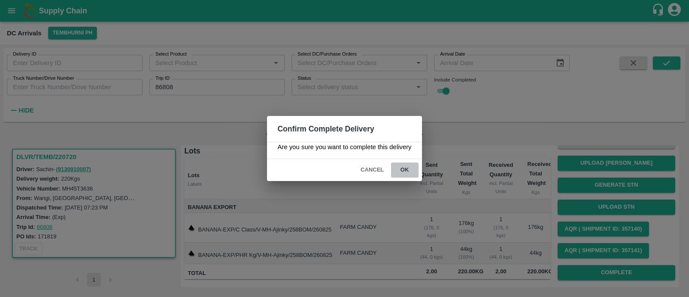
click at [411, 172] on button "ok" at bounding box center [405, 169] width 28 height 15
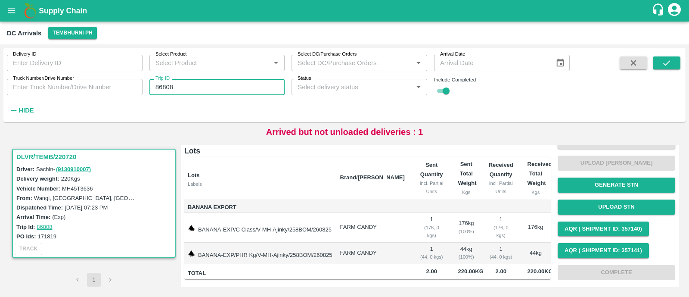
click at [213, 85] on input "86808" at bounding box center [217, 87] width 136 height 16
paste input "text"
type input "86800"
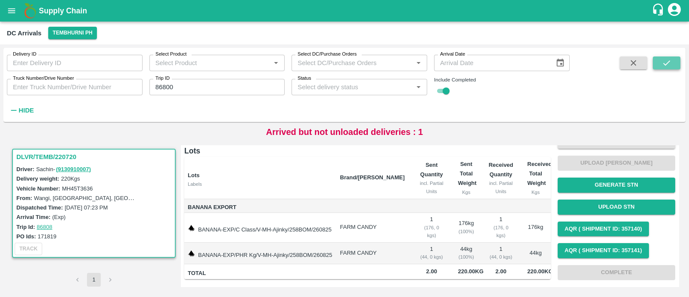
click at [666, 61] on icon "submit" at bounding box center [665, 62] width 9 height 9
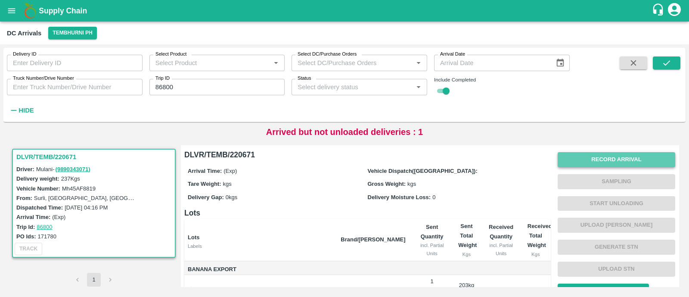
click at [625, 158] on button "Record Arrival" at bounding box center [615, 159] width 117 height 15
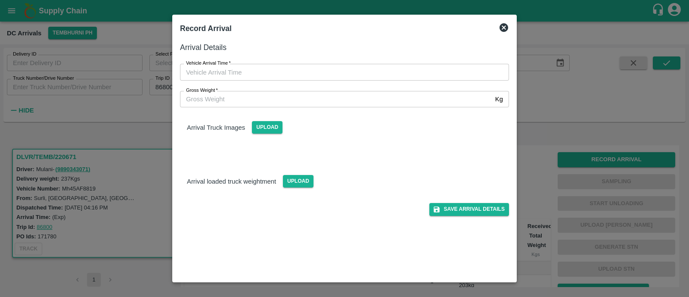
type input "DD/MM/YYYY hh:mm aa"
click at [258, 70] on input "DD/MM/YYYY hh:mm aa" at bounding box center [341, 72] width 323 height 16
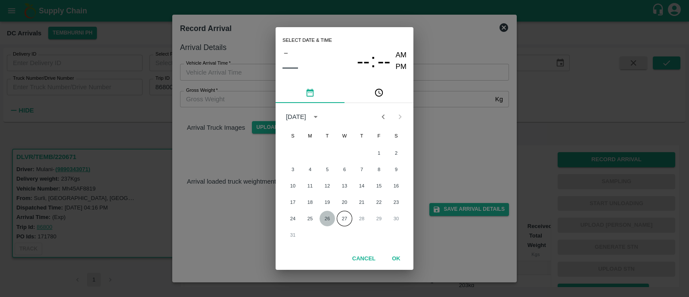
click at [328, 217] on button "26" at bounding box center [326, 217] width 15 height 15
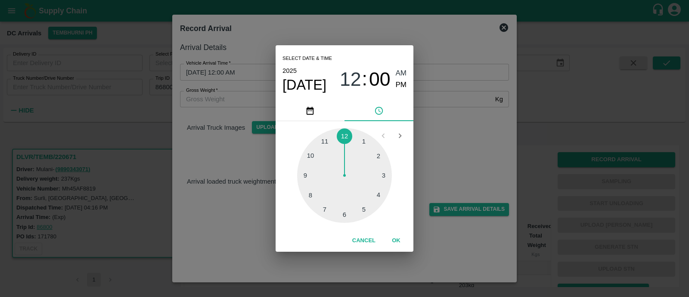
click at [310, 195] on div at bounding box center [344, 175] width 95 height 95
click at [400, 85] on span "PM" at bounding box center [401, 85] width 11 height 12
type input "26/08/2025 08:40 PM"
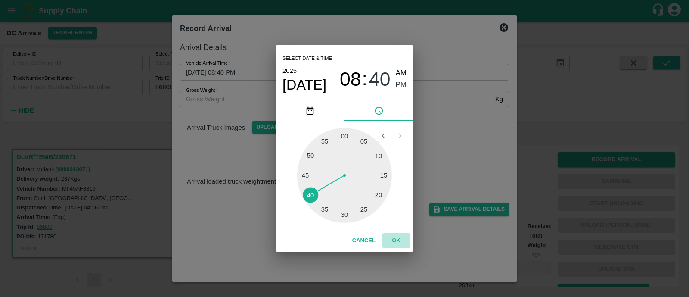
click at [394, 240] on button "OK" at bounding box center [396, 240] width 28 height 15
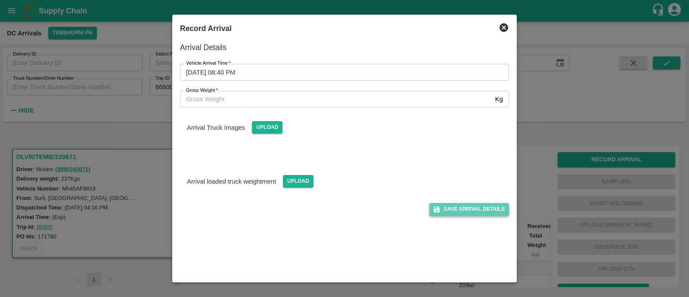
click at [479, 208] on button "Save Arrival Details" at bounding box center [469, 209] width 80 height 12
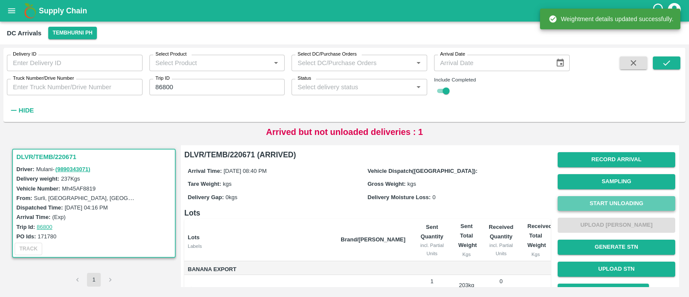
click at [601, 201] on button "Start Unloading" at bounding box center [615, 203] width 117 height 15
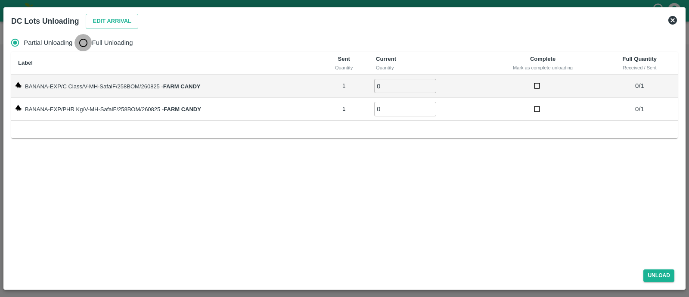
click at [85, 44] on input "Full Unloading" at bounding box center [82, 42] width 17 height 17
radio input "true"
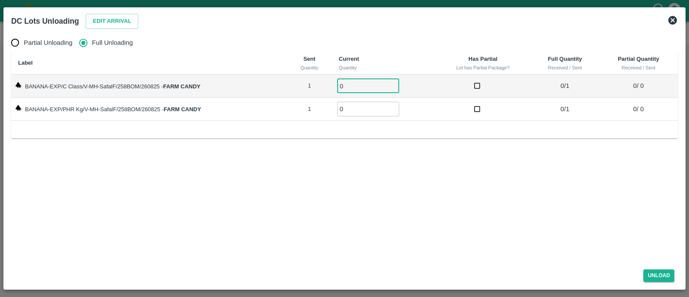
click at [350, 82] on input "0" at bounding box center [368, 86] width 62 height 14
type input "01"
click at [355, 106] on input "0" at bounding box center [368, 109] width 62 height 14
type input "01"
click at [667, 278] on button "Unload" at bounding box center [658, 275] width 31 height 12
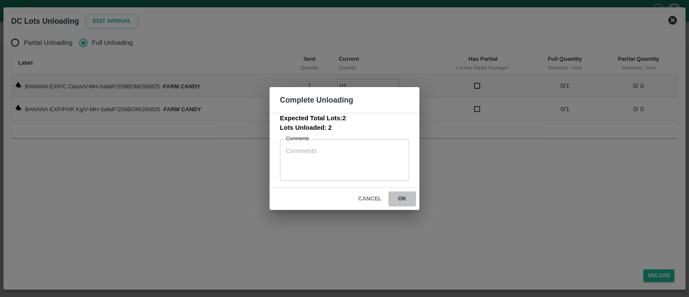
click at [407, 199] on button "ok" at bounding box center [402, 198] width 28 height 15
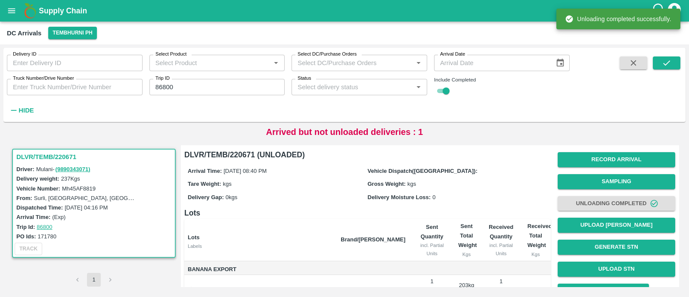
scroll to position [62, 0]
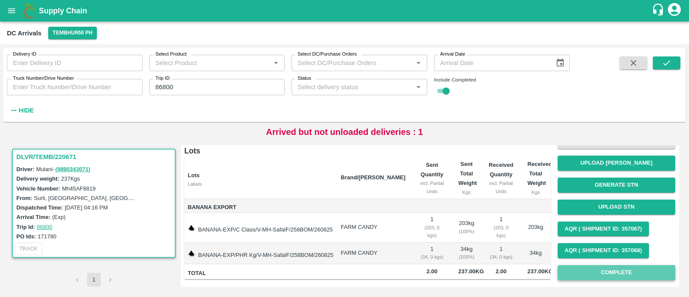
click at [609, 275] on button "Complete" at bounding box center [615, 272] width 117 height 15
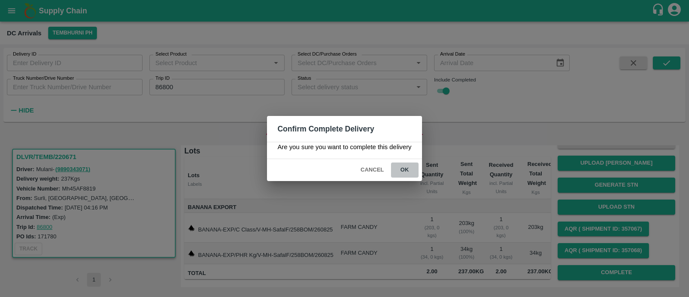
click at [404, 166] on button "ok" at bounding box center [405, 169] width 28 height 15
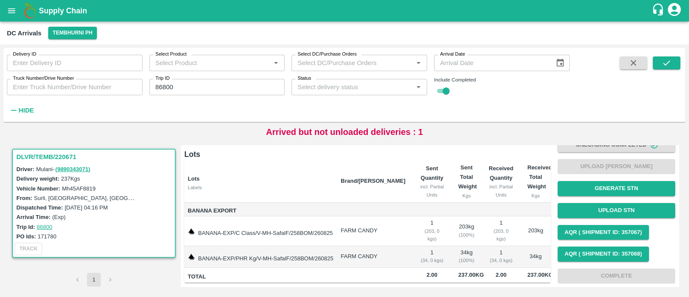
scroll to position [58, 0]
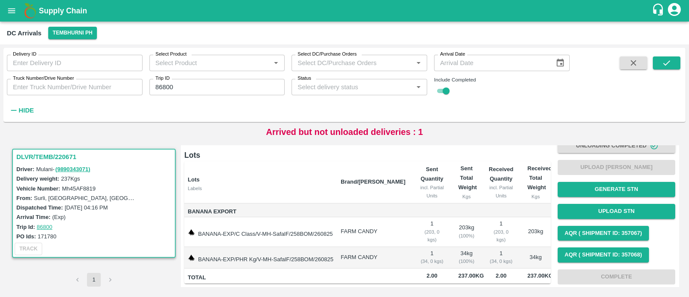
click at [194, 85] on input "86800" at bounding box center [217, 87] width 136 height 16
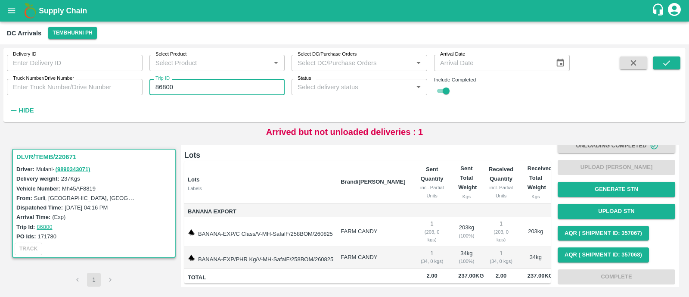
paste input "text"
click at [194, 85] on input "86800" at bounding box center [217, 87] width 136 height 16
type input "86803"
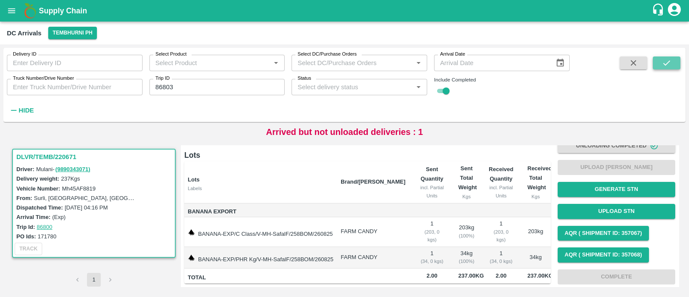
click at [669, 63] on icon "submit" at bounding box center [665, 62] width 9 height 9
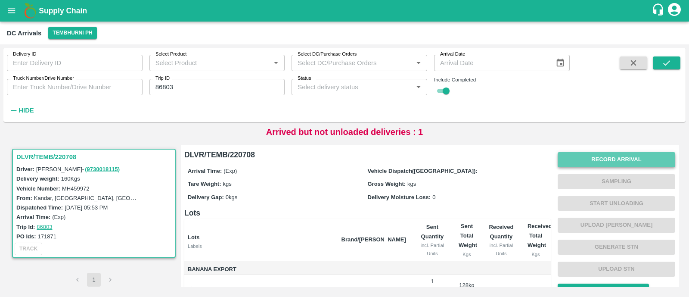
click at [615, 158] on button "Record Arrival" at bounding box center [615, 159] width 117 height 15
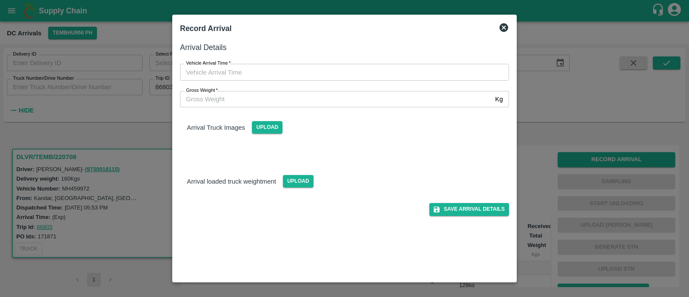
type input "DD/MM/YYYY hh:mm aa"
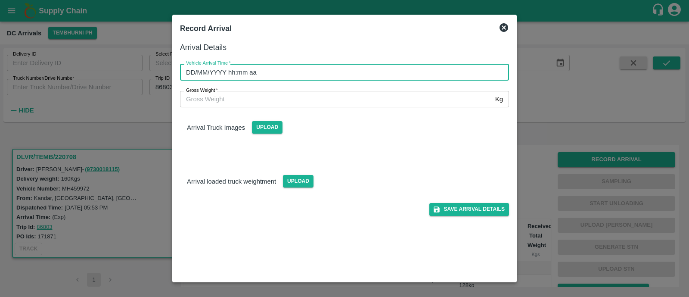
click at [258, 67] on input "DD/MM/YYYY hh:mm aa" at bounding box center [341, 72] width 323 height 16
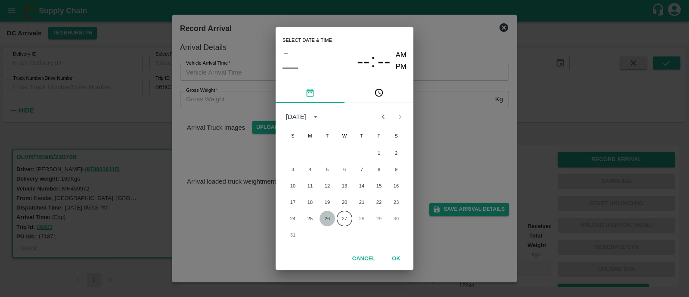
click at [326, 219] on button "26" at bounding box center [326, 217] width 15 height 15
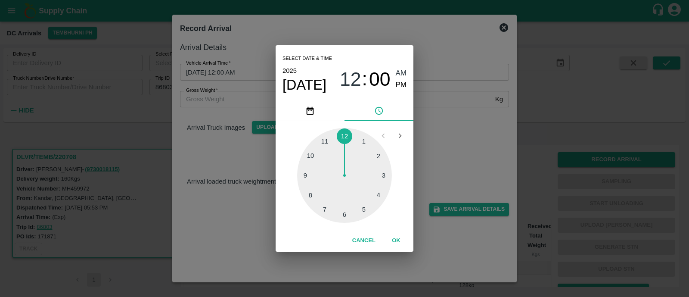
click at [306, 176] on div at bounding box center [344, 175] width 95 height 95
click at [402, 83] on span "PM" at bounding box center [401, 85] width 11 height 12
type input "26/08/2025 09:00 PM"
click at [396, 240] on button "OK" at bounding box center [396, 240] width 28 height 15
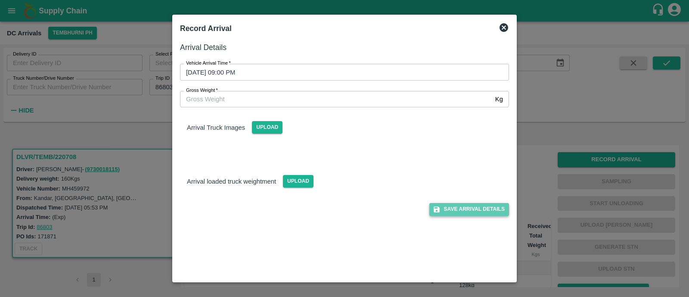
click at [478, 206] on button "Save Arrival Details" at bounding box center [469, 209] width 80 height 12
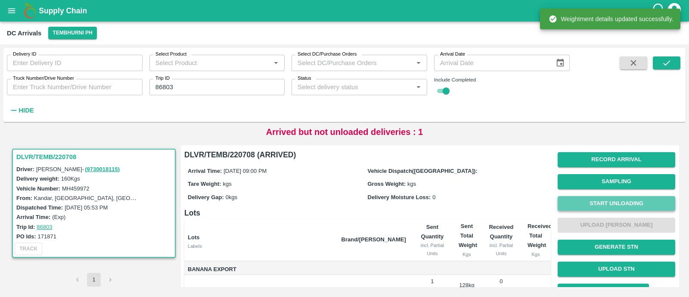
click at [596, 201] on button "Start Unloading" at bounding box center [615, 203] width 117 height 15
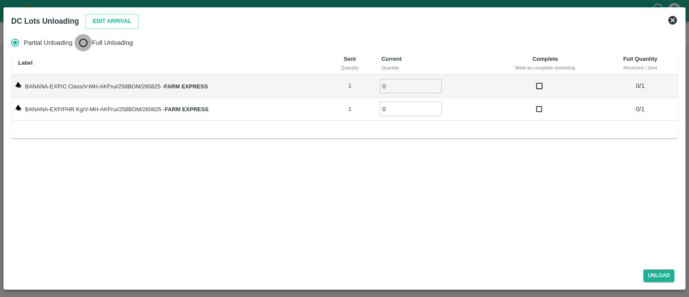
click at [84, 45] on input "Full Unloading" at bounding box center [82, 42] width 17 height 17
radio input "true"
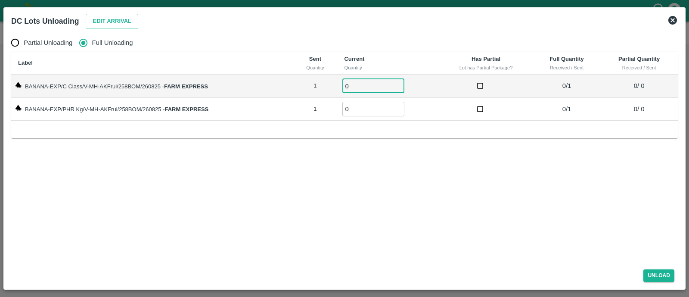
click at [362, 85] on input "0" at bounding box center [373, 86] width 62 height 14
type input "01"
click at [362, 104] on input "01" at bounding box center [373, 109] width 62 height 14
type input "01"
click at [654, 274] on button "Unload" at bounding box center [658, 275] width 31 height 12
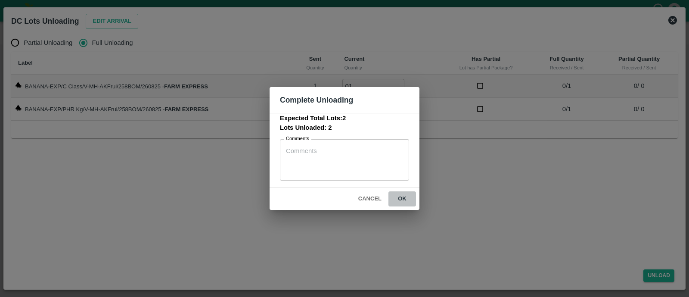
click at [410, 198] on button "ok" at bounding box center [402, 198] width 28 height 15
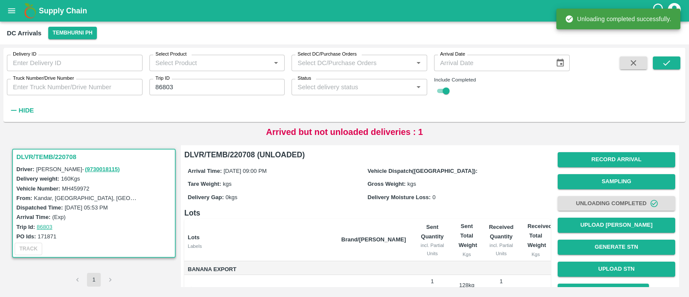
scroll to position [62, 0]
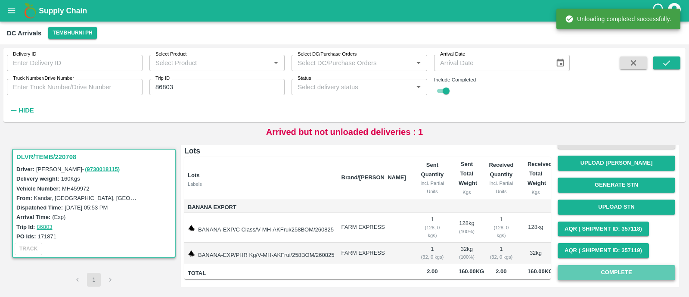
click at [575, 268] on button "Complete" at bounding box center [615, 272] width 117 height 15
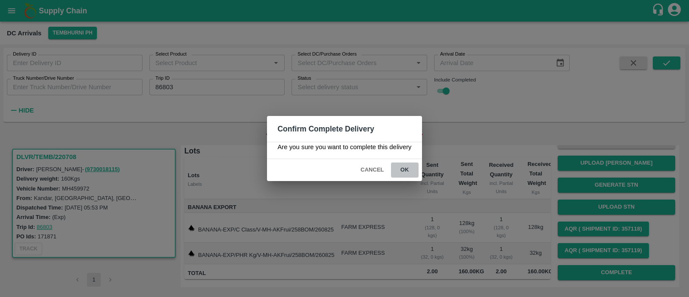
click at [405, 176] on button "ok" at bounding box center [405, 169] width 28 height 15
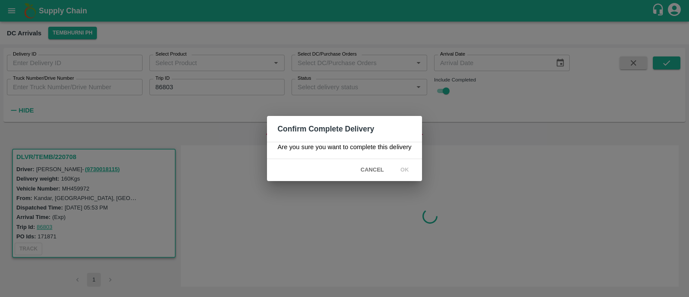
scroll to position [0, 0]
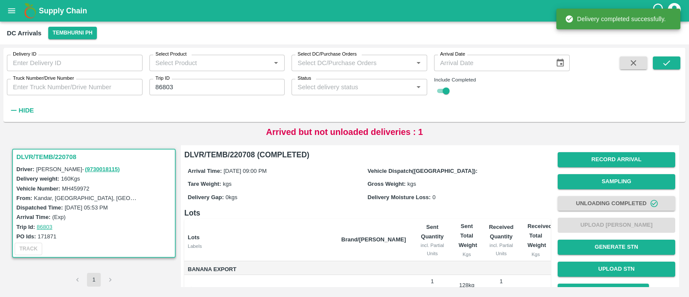
click at [229, 83] on input "86803" at bounding box center [217, 87] width 136 height 16
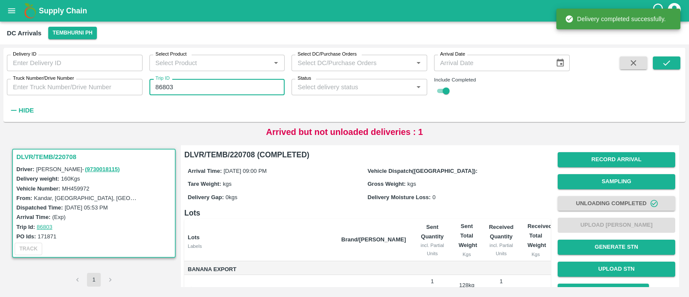
click at [229, 83] on input "86803" at bounding box center [217, 87] width 136 height 16
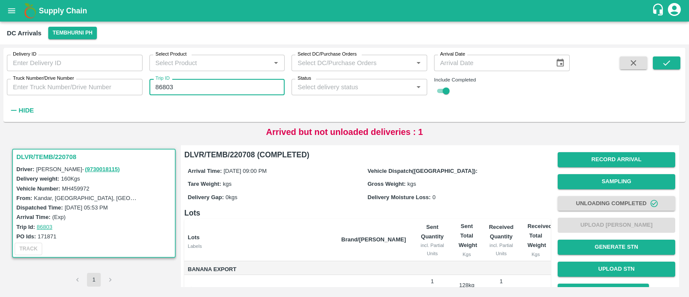
paste input "text"
type input "86814"
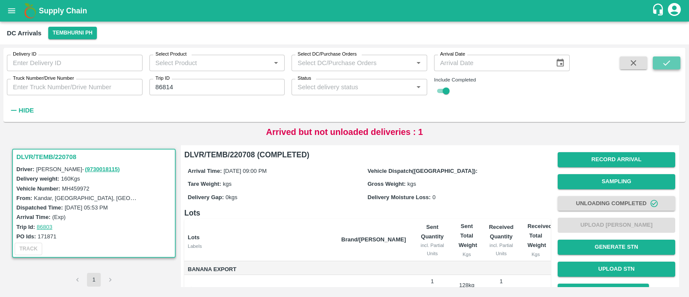
click at [665, 62] on icon "submit" at bounding box center [665, 62] width 9 height 9
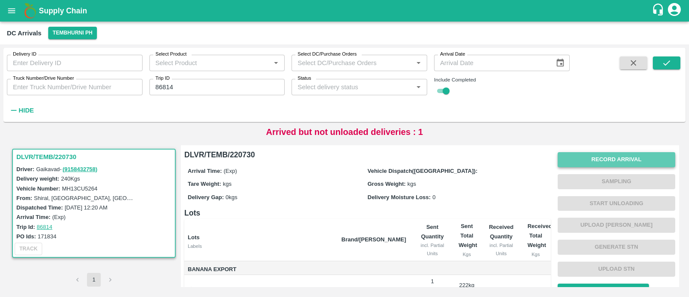
click at [629, 156] on button "Record Arrival" at bounding box center [615, 159] width 117 height 15
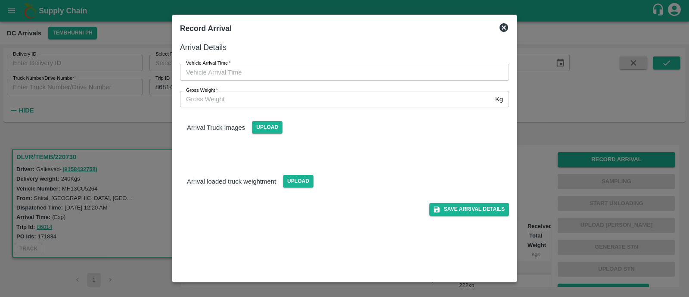
type input "DD/MM/YYYY hh:mm aa"
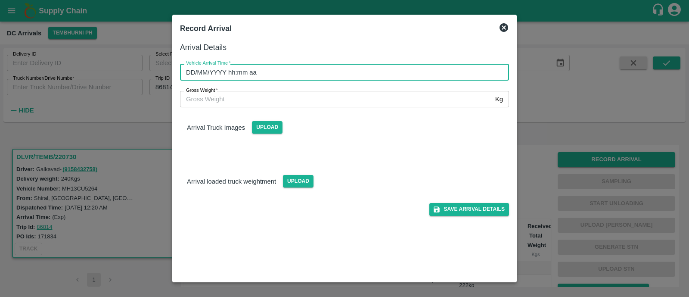
click at [239, 72] on input "DD/MM/YYYY hh:mm aa" at bounding box center [341, 72] width 323 height 16
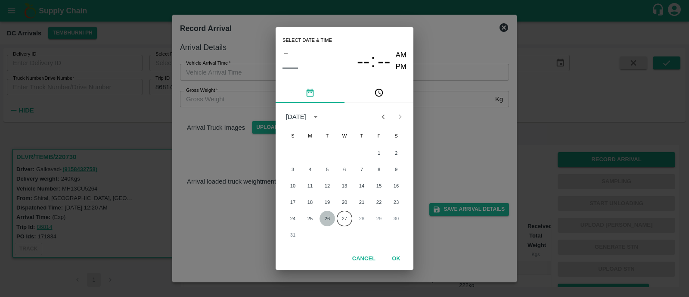
click at [331, 216] on button "26" at bounding box center [326, 217] width 15 height 15
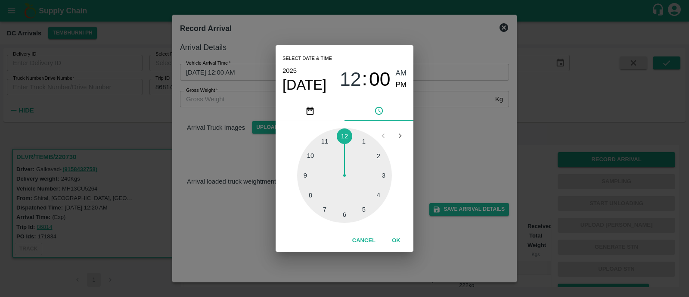
click at [303, 175] on div at bounding box center [344, 175] width 95 height 95
click at [404, 86] on span "PM" at bounding box center [401, 85] width 11 height 12
type input "26/08/2025 09:00 PM"
click at [394, 240] on button "OK" at bounding box center [396, 240] width 28 height 15
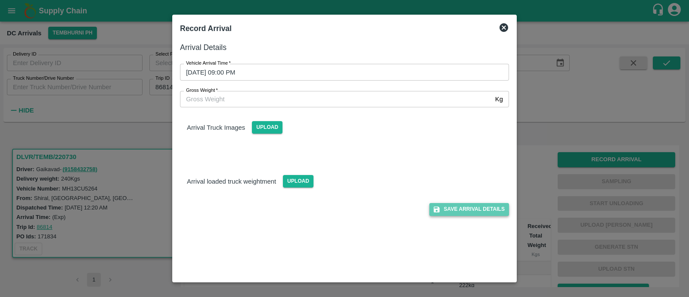
click at [473, 212] on button "Save Arrival Details" at bounding box center [469, 209] width 80 height 12
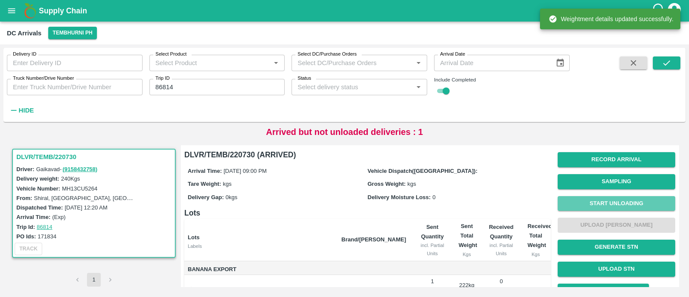
click at [611, 199] on button "Start Unloading" at bounding box center [615, 203] width 117 height 15
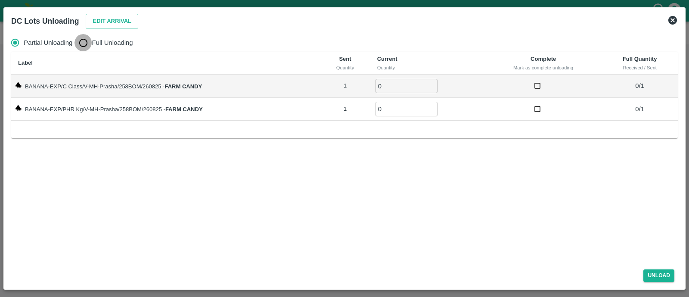
click at [84, 41] on input "Full Unloading" at bounding box center [82, 42] width 17 height 17
radio input "true"
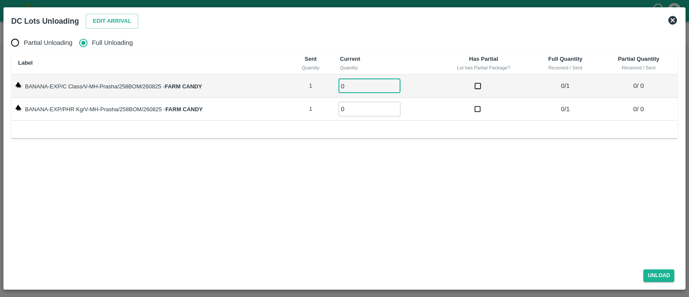
click at [359, 85] on input "0" at bounding box center [369, 86] width 62 height 14
type input "01"
click at [356, 113] on input "0" at bounding box center [369, 109] width 62 height 14
type input "01"
click at [652, 276] on button "Unload" at bounding box center [658, 275] width 31 height 12
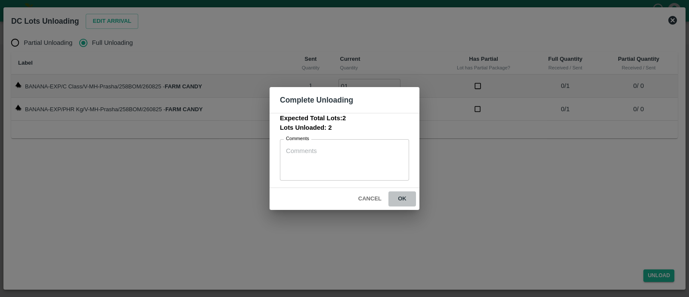
click at [403, 202] on button "ok" at bounding box center [402, 198] width 28 height 15
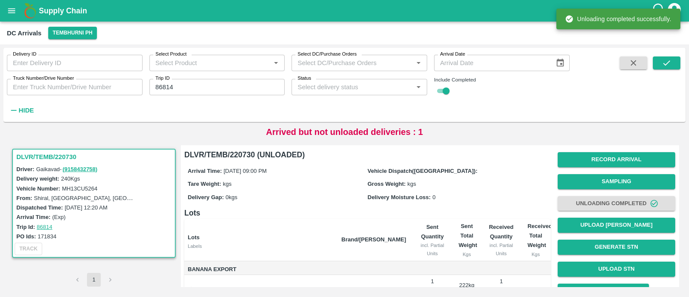
scroll to position [62, 0]
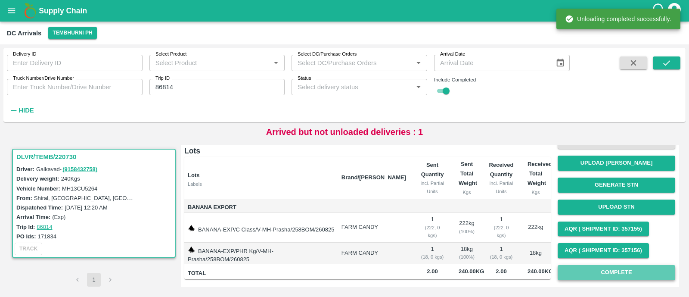
click at [598, 271] on button "Complete" at bounding box center [615, 272] width 117 height 15
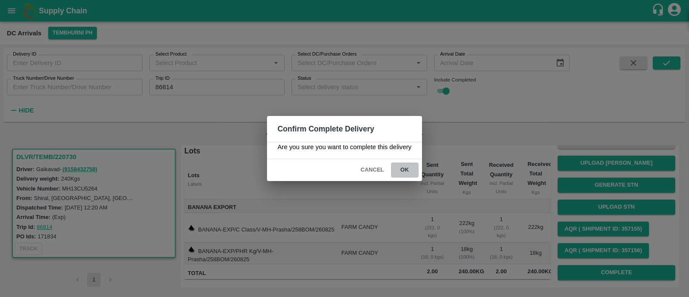
click at [415, 171] on button "ok" at bounding box center [405, 169] width 28 height 15
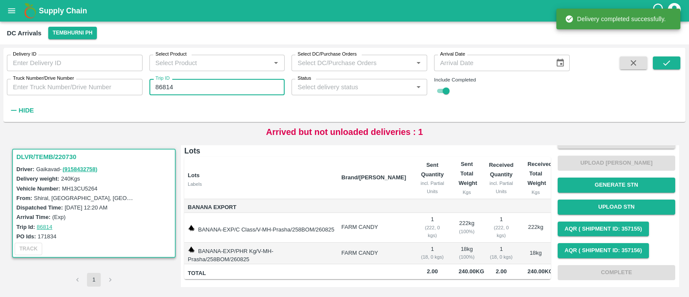
click at [215, 89] on input "86814" at bounding box center [217, 87] width 136 height 16
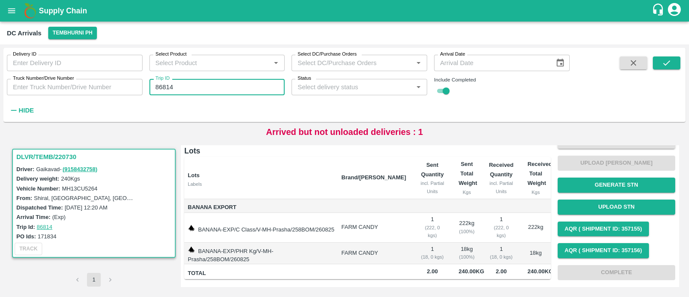
paste input "text"
type input "86804"
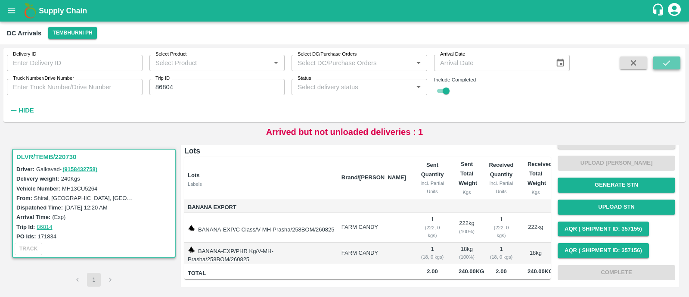
click at [659, 63] on button "submit" at bounding box center [666, 62] width 28 height 13
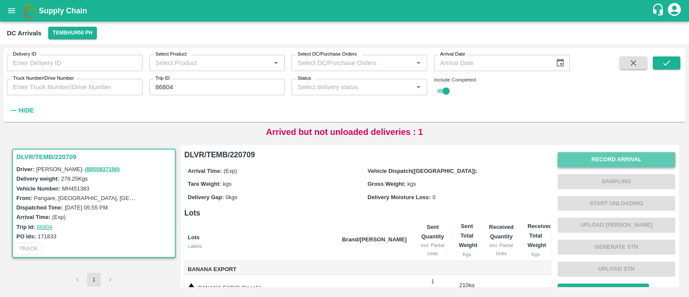
click at [619, 157] on button "Record Arrival" at bounding box center [615, 159] width 117 height 15
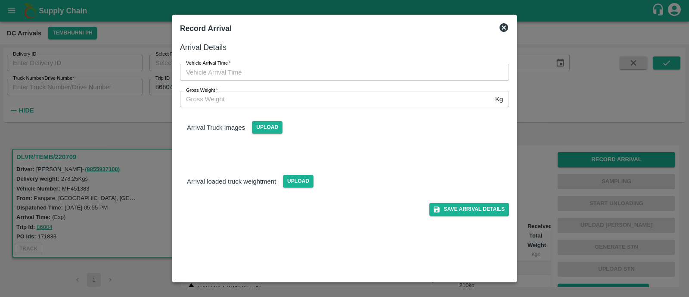
type input "DD/MM/YYYY hh:mm aa"
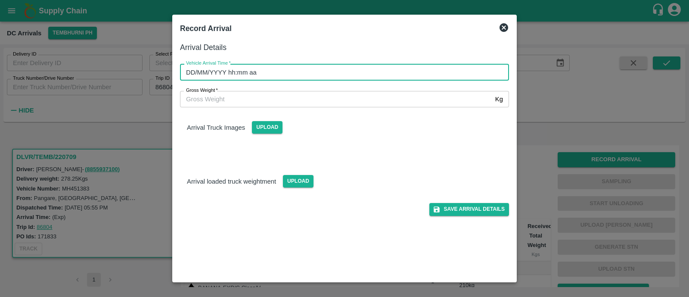
click at [256, 71] on input "DD/MM/YYYY hh:mm aa" at bounding box center [341, 72] width 323 height 16
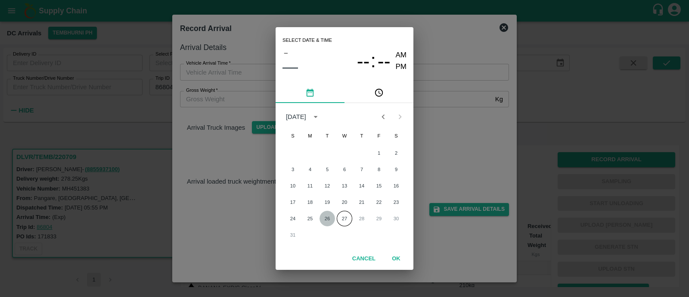
click at [326, 214] on button "26" at bounding box center [326, 217] width 15 height 15
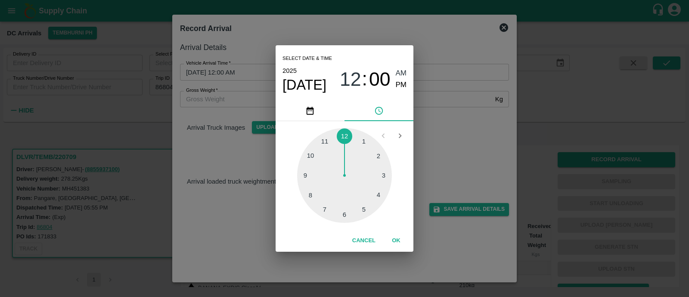
click at [301, 173] on div at bounding box center [344, 175] width 95 height 95
click at [361, 153] on div at bounding box center [344, 175] width 95 height 95
click at [400, 84] on span "PM" at bounding box center [401, 85] width 11 height 12
type input "26/08/2025 09:06 PM"
click at [394, 238] on button "OK" at bounding box center [396, 240] width 28 height 15
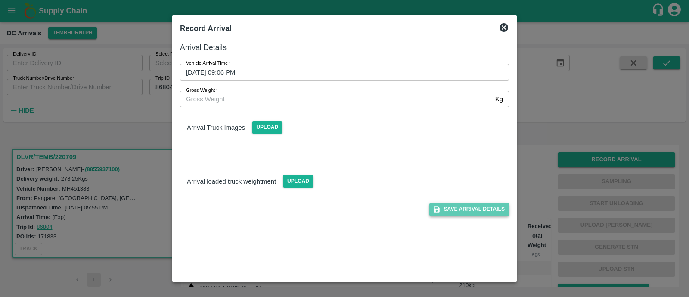
click at [478, 210] on button "Save Arrival Details" at bounding box center [469, 209] width 80 height 12
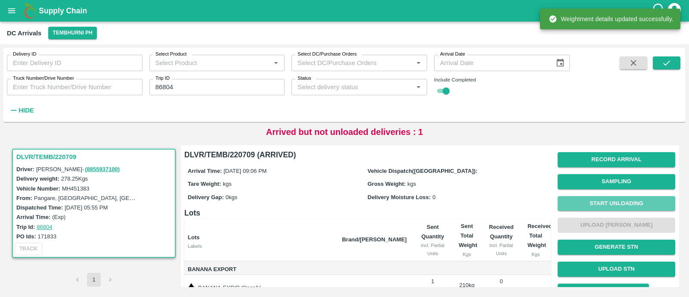
click at [630, 203] on button "Start Unloading" at bounding box center [615, 203] width 117 height 15
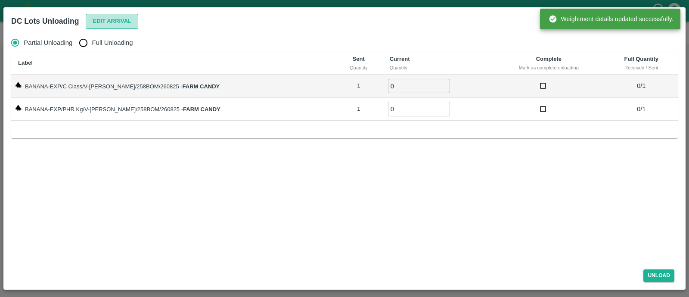
click at [112, 18] on button "Edit Arrival" at bounding box center [112, 21] width 53 height 15
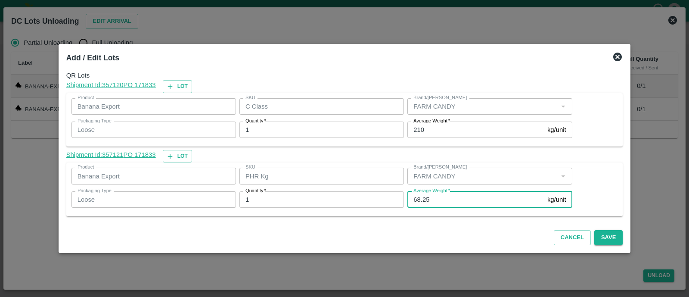
drag, startPoint x: 432, startPoint y: 198, endPoint x: 417, endPoint y: 198, distance: 14.2
click at [417, 198] on input "68.25" at bounding box center [475, 199] width 136 height 16
type input "68"
click at [599, 229] on div "Cancel Save" at bounding box center [344, 235] width 563 height 25
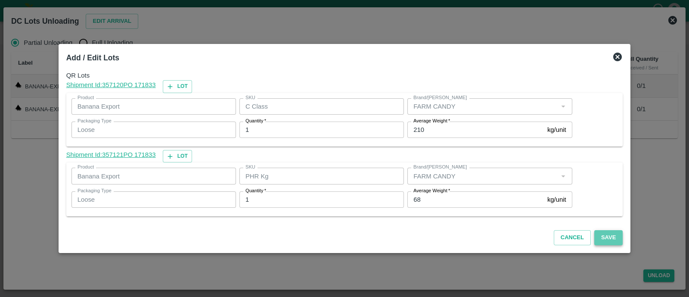
click at [600, 239] on button "Save" at bounding box center [608, 237] width 28 height 15
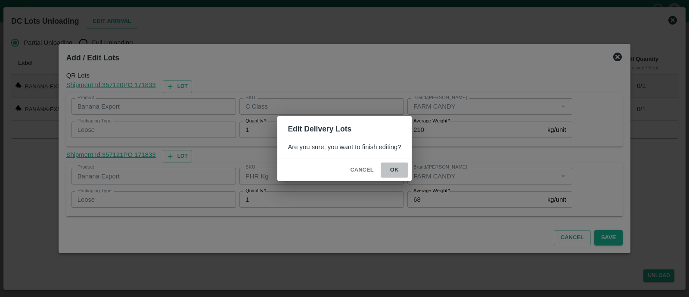
click at [397, 170] on button "ok" at bounding box center [394, 169] width 28 height 15
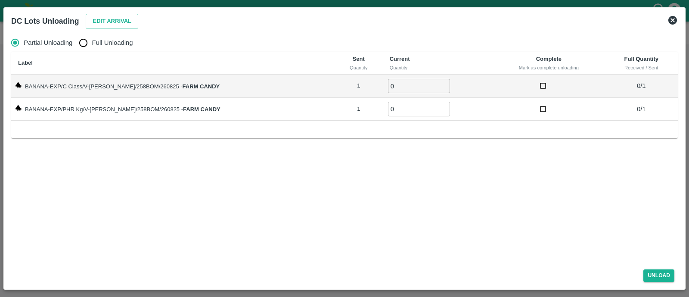
click at [83, 42] on input "Full Unloading" at bounding box center [82, 42] width 17 height 17
radio input "true"
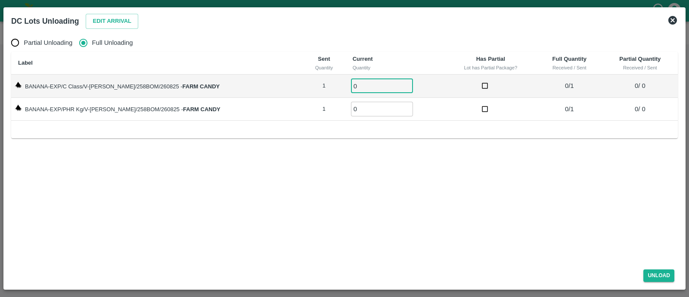
click at [353, 81] on input "0" at bounding box center [382, 86] width 62 height 14
type input "01"
click at [355, 106] on input "0" at bounding box center [382, 109] width 62 height 14
type input "01"
click at [655, 273] on button "Unload" at bounding box center [658, 275] width 31 height 12
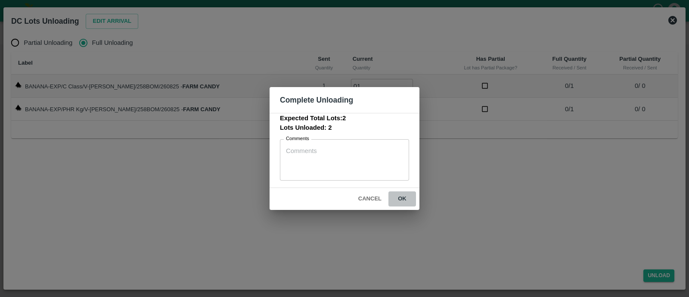
click at [408, 197] on button "ok" at bounding box center [402, 198] width 28 height 15
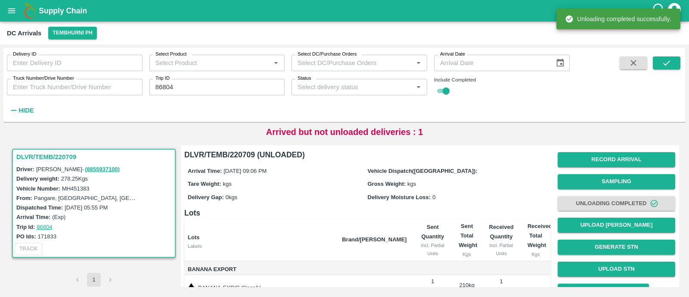
scroll to position [62, 0]
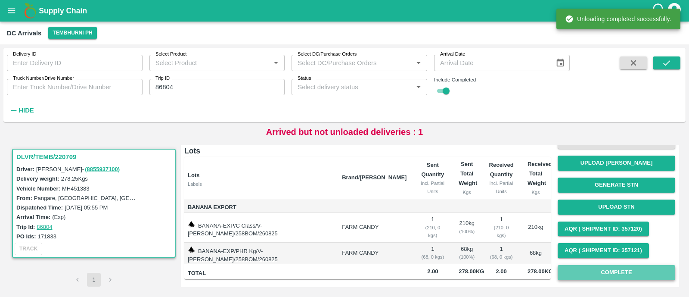
click at [600, 276] on button "Complete" at bounding box center [615, 272] width 117 height 15
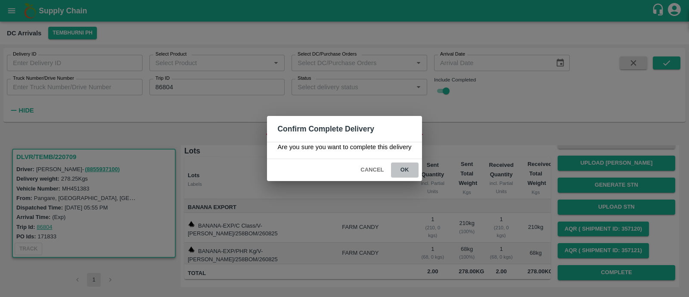
click at [409, 169] on button "ok" at bounding box center [405, 169] width 28 height 15
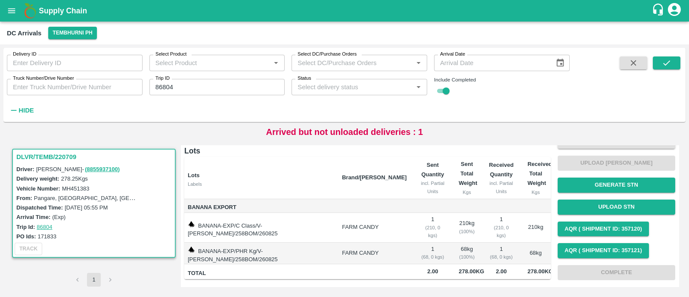
click at [197, 83] on input "86804" at bounding box center [217, 87] width 136 height 16
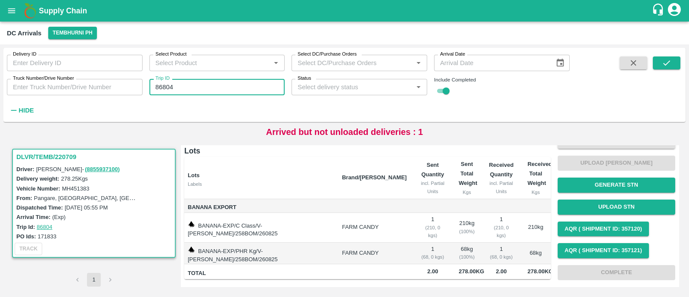
click at [197, 83] on input "86804" at bounding box center [217, 87] width 136 height 16
paste input "text"
click at [154, 88] on input "6810" at bounding box center [217, 87] width 136 height 16
type input "86810"
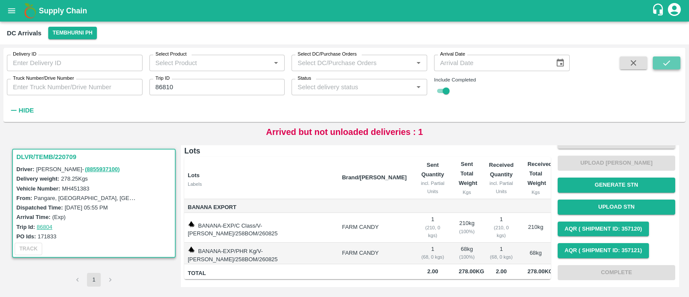
click at [669, 62] on icon "submit" at bounding box center [665, 62] width 9 height 9
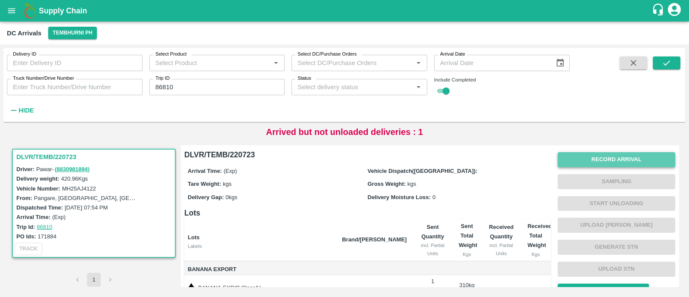
click at [615, 161] on button "Record Arrival" at bounding box center [615, 159] width 117 height 15
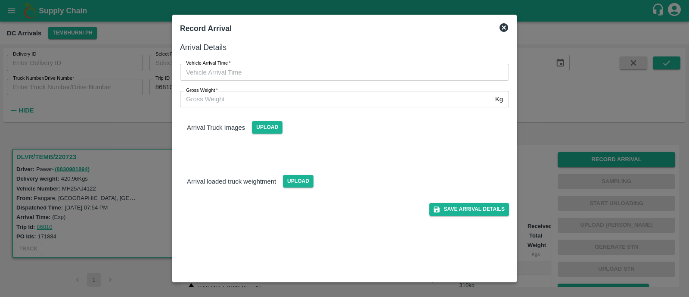
type input "DD/MM/YYYY hh:mm aa"
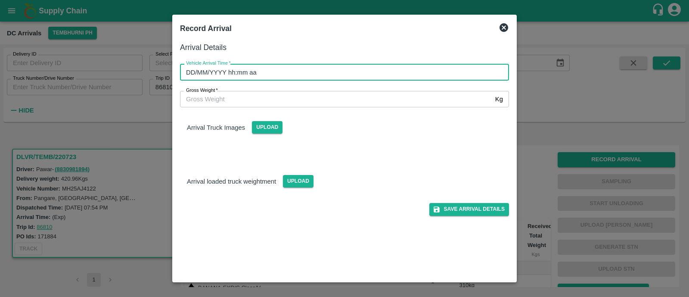
click at [241, 79] on input "DD/MM/YYYY hh:mm aa" at bounding box center [341, 72] width 323 height 16
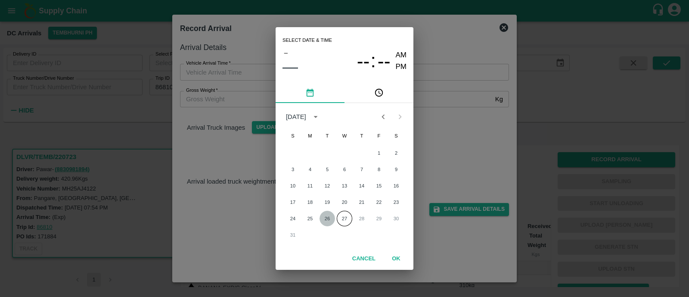
click at [325, 213] on button "26" at bounding box center [326, 217] width 15 height 15
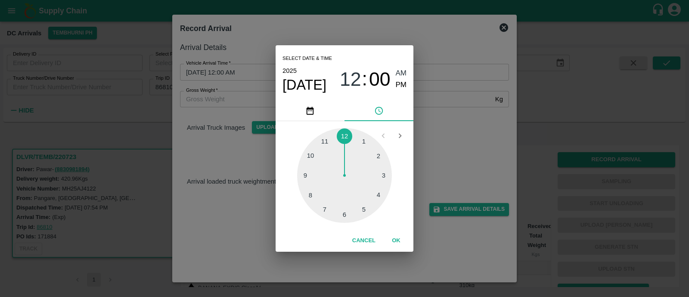
click at [302, 175] on div at bounding box center [344, 175] width 95 height 95
click at [367, 208] on div at bounding box center [344, 175] width 95 height 95
click at [407, 83] on div "Select date & time 2025 Aug 26 09 : 24 AM PM" at bounding box center [344, 72] width 138 height 55
click at [397, 85] on span "PM" at bounding box center [401, 85] width 11 height 12
type input "26/08/2025 09:24 PM"
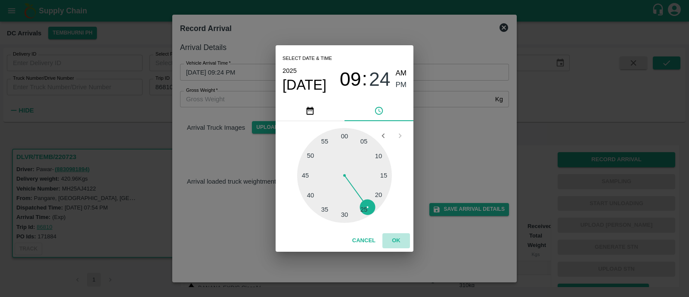
click at [400, 243] on button "OK" at bounding box center [396, 240] width 28 height 15
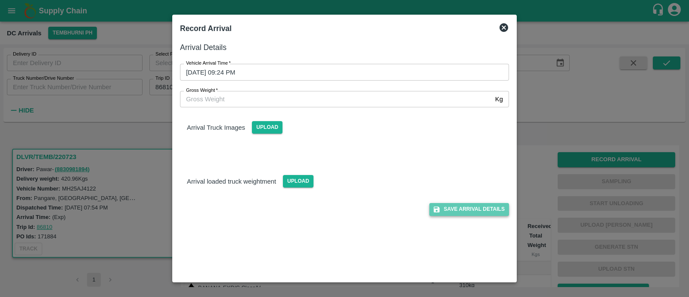
click at [491, 208] on button "Save Arrival Details" at bounding box center [469, 209] width 80 height 12
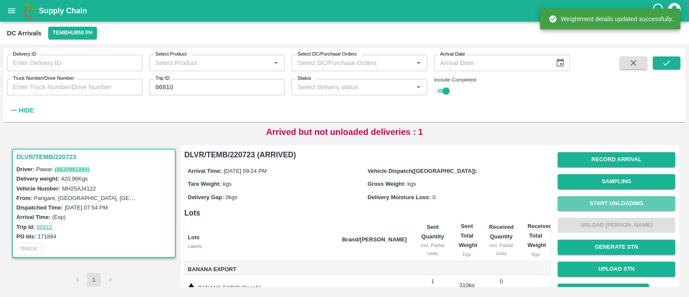
click at [628, 199] on button "Start Unloading" at bounding box center [615, 203] width 117 height 15
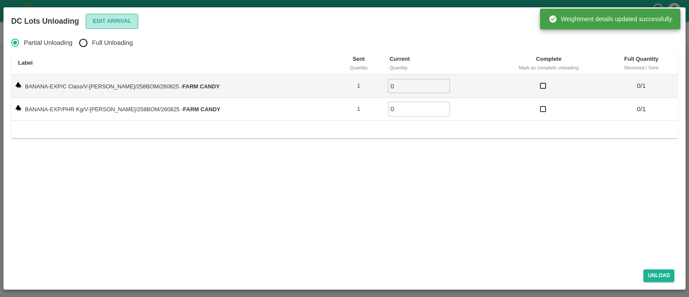
click at [123, 19] on button "Edit Arrival" at bounding box center [112, 21] width 53 height 15
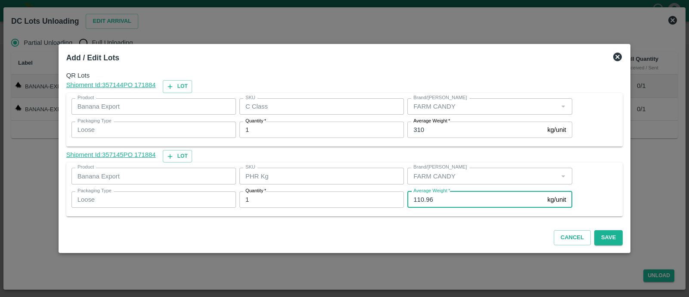
drag, startPoint x: 433, startPoint y: 197, endPoint x: 422, endPoint y: 197, distance: 10.3
click at [422, 197] on input "110.96" at bounding box center [475, 199] width 136 height 16
type input "110"
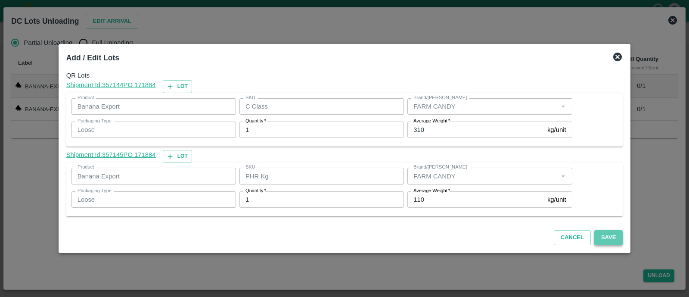
click at [594, 234] on button "Save" at bounding box center [608, 237] width 28 height 15
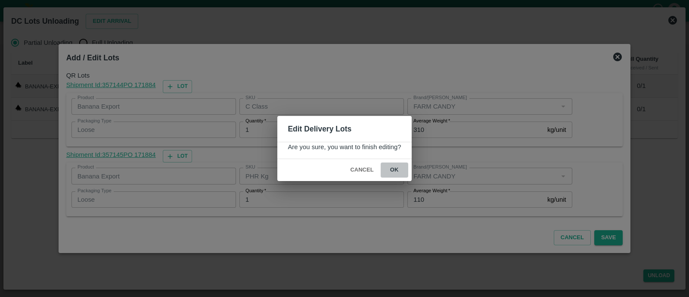
click at [393, 169] on button "ok" at bounding box center [394, 169] width 28 height 15
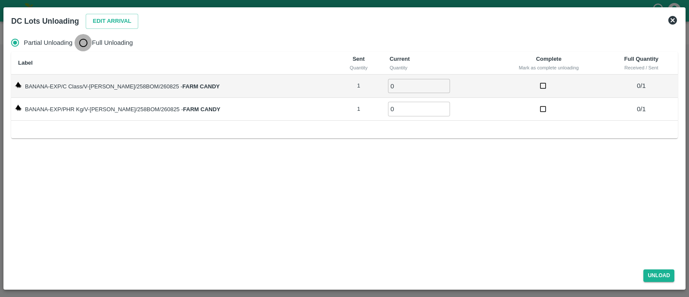
click at [87, 40] on input "Full Unloading" at bounding box center [82, 42] width 17 height 17
radio input "true"
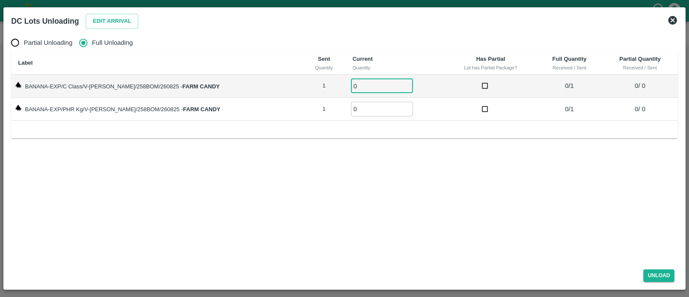
click at [357, 89] on input "0" at bounding box center [382, 86] width 62 height 14
type input "01"
click at [354, 115] on input "0" at bounding box center [382, 109] width 62 height 14
type input "01"
click at [652, 273] on button "Unload" at bounding box center [658, 275] width 31 height 12
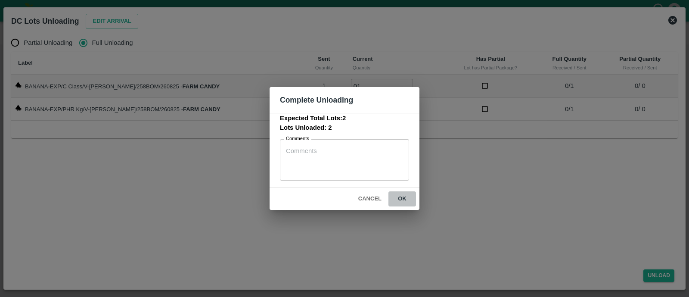
click at [396, 198] on button "ok" at bounding box center [402, 198] width 28 height 15
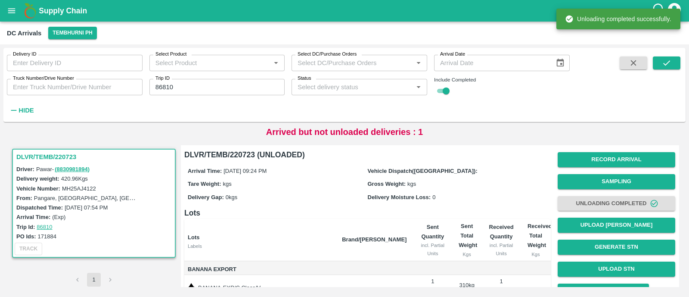
scroll to position [62, 0]
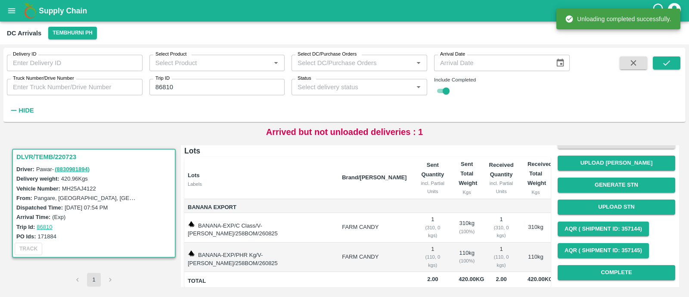
click at [585, 263] on div "Record Arrival Sampling Unloading Completed Upload Tare Weight Generate STN Upl…" at bounding box center [615, 185] width 117 height 197
click at [592, 269] on button "Complete" at bounding box center [615, 272] width 117 height 15
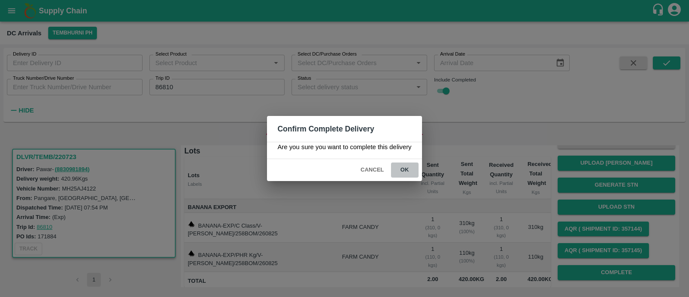
click at [411, 173] on button "ok" at bounding box center [405, 169] width 28 height 15
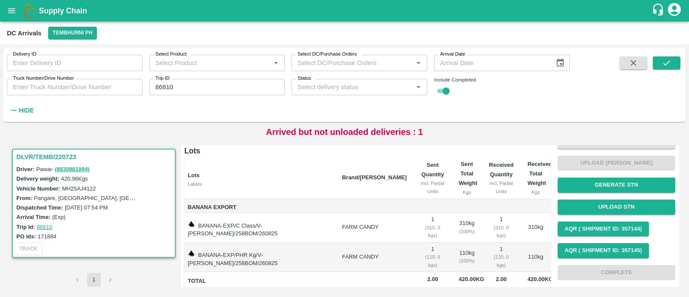
click at [193, 84] on input "86810" at bounding box center [217, 87] width 136 height 16
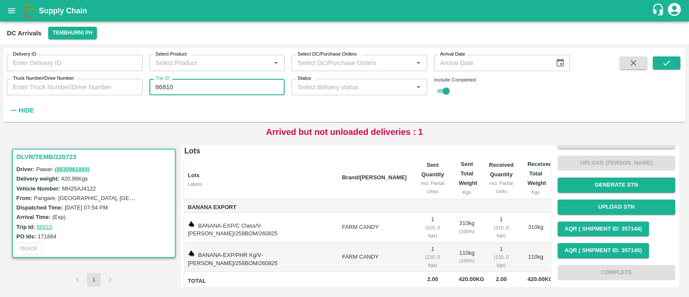
paste input "text"
click at [193, 84] on input "86822" at bounding box center [217, 87] width 136 height 16
type input "86822"
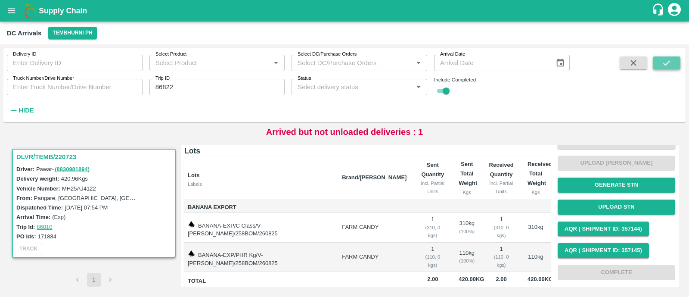
click at [664, 63] on icon "submit" at bounding box center [665, 62] width 9 height 9
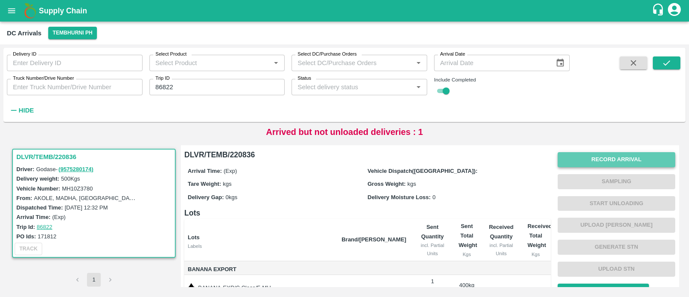
click at [591, 164] on button "Record Arrival" at bounding box center [615, 159] width 117 height 15
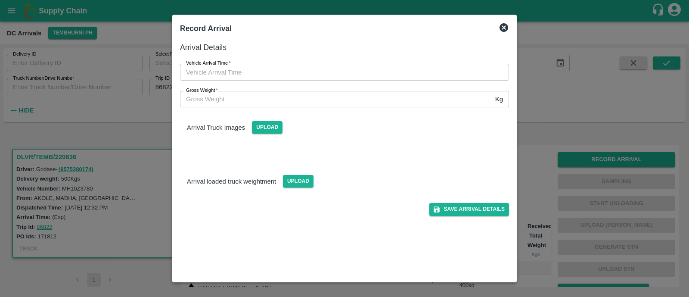
type input "DD/MM/YYYY hh:mm aa"
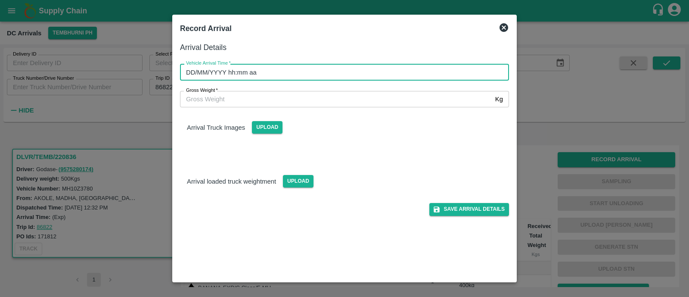
click at [235, 71] on input "DD/MM/YYYY hh:mm aa" at bounding box center [341, 72] width 323 height 16
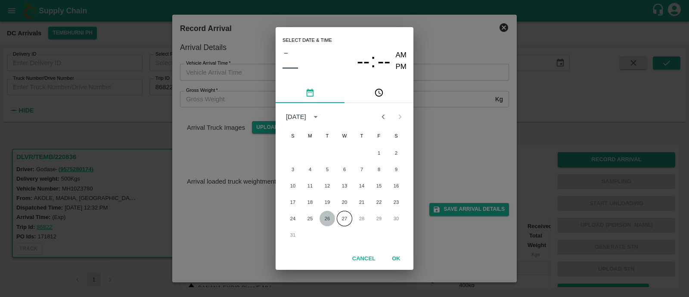
click at [327, 215] on button "26" at bounding box center [326, 217] width 15 height 15
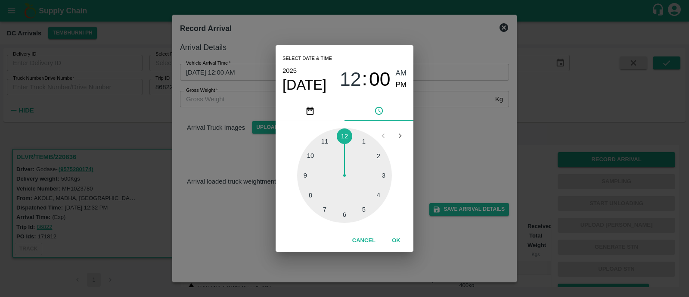
click at [307, 176] on div at bounding box center [344, 175] width 95 height 95
click at [392, 83] on div "09 : 45 AM PM" at bounding box center [373, 79] width 67 height 23
click at [402, 85] on span "PM" at bounding box center [401, 85] width 11 height 12
type input "26/08/2025 09:45 PM"
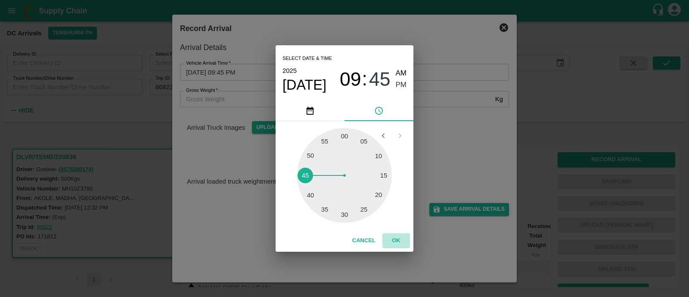
click at [394, 238] on button "OK" at bounding box center [396, 240] width 28 height 15
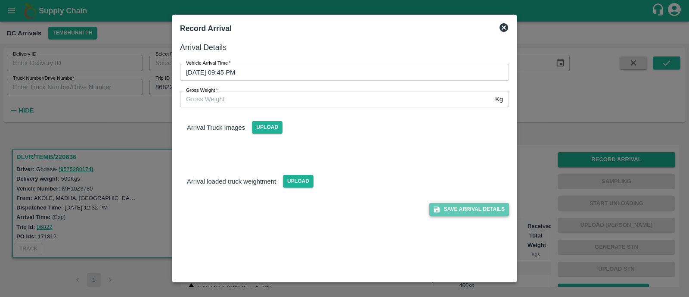
click at [492, 213] on button "Save Arrival Details" at bounding box center [469, 209] width 80 height 12
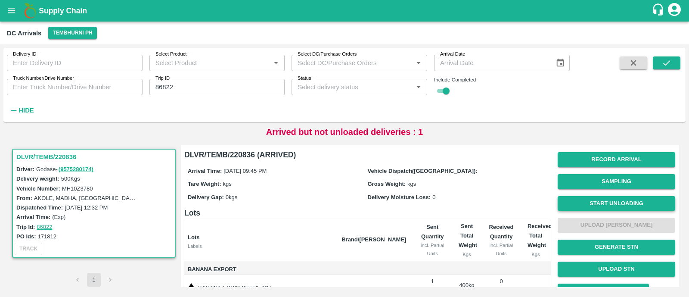
click at [581, 204] on button "Start Unloading" at bounding box center [615, 203] width 117 height 15
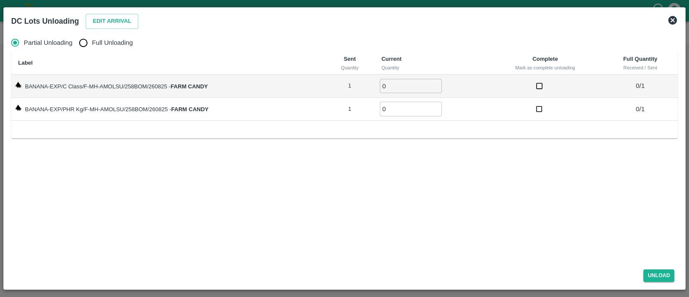
click at [94, 48] on label "Full Unloading" at bounding box center [103, 42] width 58 height 17
click at [92, 48] on input "Full Unloading" at bounding box center [82, 42] width 17 height 17
radio input "true"
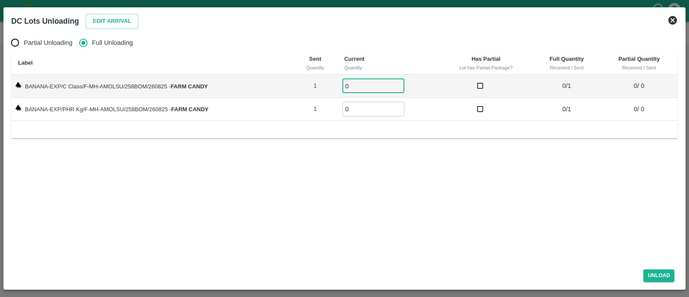
click at [364, 85] on input "0" at bounding box center [373, 86] width 62 height 14
type input "01"
click at [365, 107] on input "01" at bounding box center [373, 109] width 62 height 14
type input "01"
click at [652, 276] on button "Unload" at bounding box center [658, 275] width 31 height 12
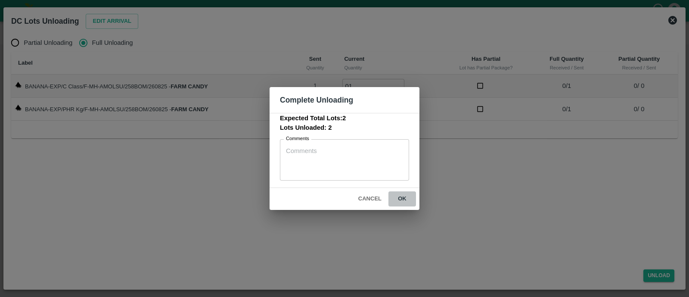
click at [404, 202] on button "ok" at bounding box center [402, 198] width 28 height 15
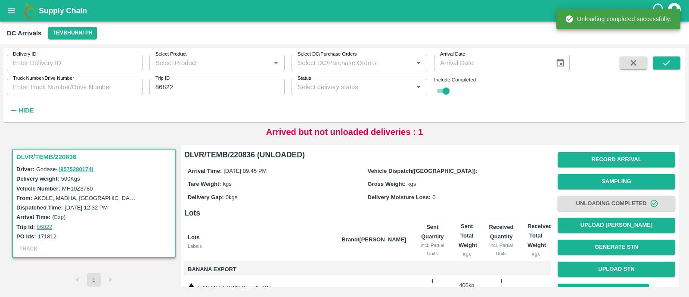
scroll to position [62, 0]
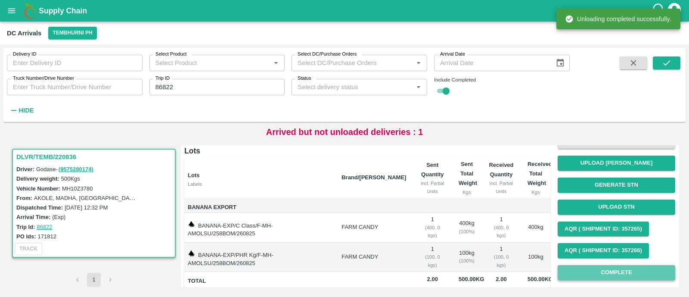
click at [600, 272] on button "Complete" at bounding box center [615, 272] width 117 height 15
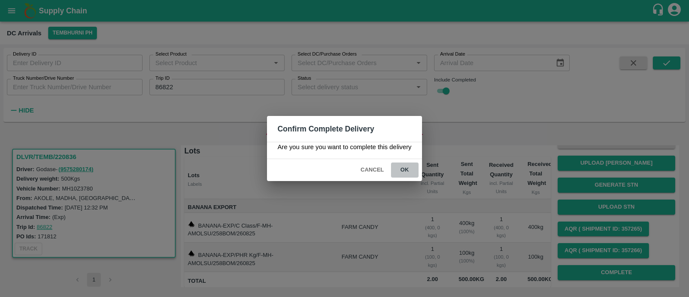
click at [408, 170] on button "ok" at bounding box center [405, 169] width 28 height 15
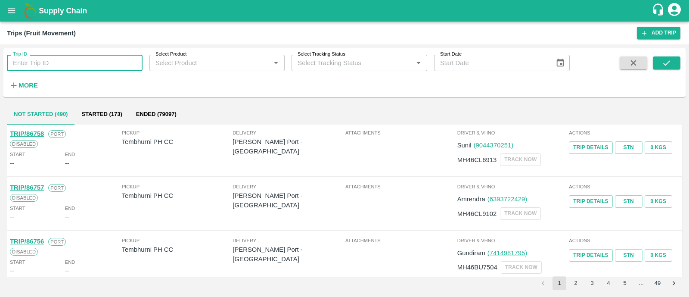
drag, startPoint x: 0, startPoint y: 0, endPoint x: 101, endPoint y: 64, distance: 119.5
click at [101, 64] on input "Trip ID" at bounding box center [75, 63] width 136 height 16
paste input "86765"
type input "86765"
click at [671, 58] on button "submit" at bounding box center [666, 62] width 28 height 13
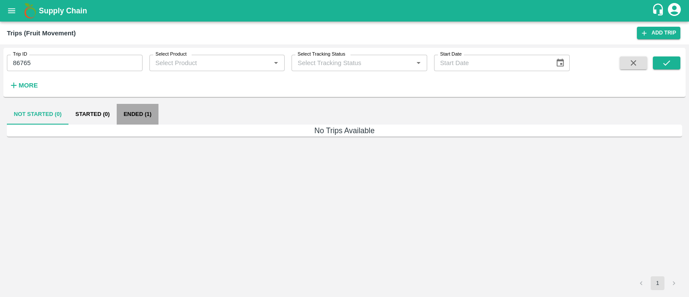
click at [146, 118] on button "Ended (1)" at bounding box center [138, 114] width 42 height 21
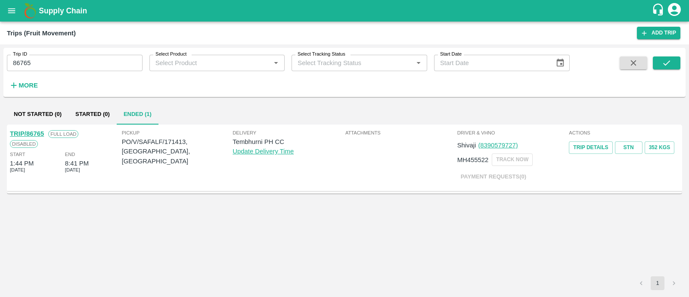
click at [36, 136] on link "TRIP/86765" at bounding box center [27, 133] width 34 height 7
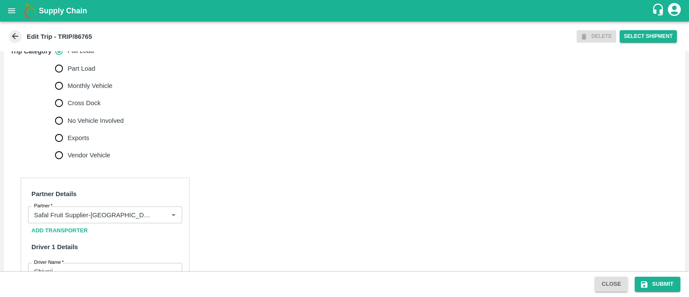
scroll to position [282, 0]
click at [58, 121] on input "No Vehicle Involved" at bounding box center [58, 119] width 17 height 17
radio input "true"
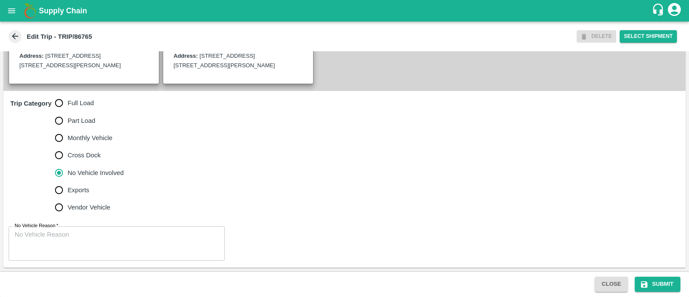
scroll to position [229, 0]
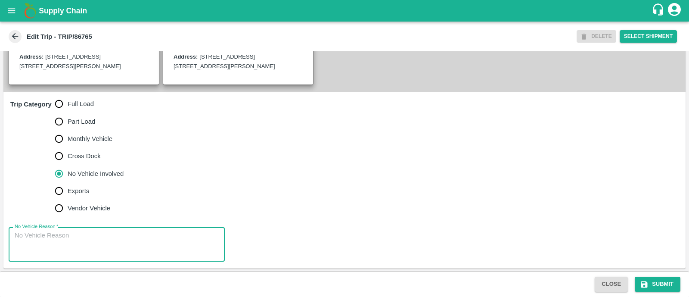
click at [62, 232] on textarea "No Vehicle Reason   *" at bounding box center [117, 244] width 204 height 27
type textarea "Field Dump"
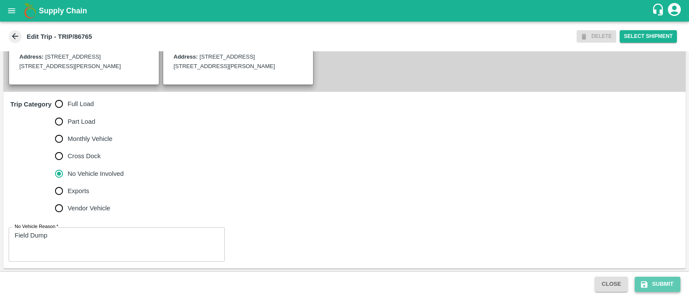
click at [665, 278] on button "Submit" at bounding box center [657, 283] width 46 height 15
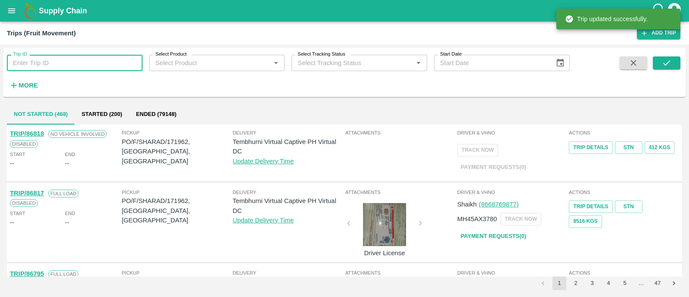
click at [67, 64] on input "Trip ID" at bounding box center [75, 63] width 136 height 16
paste input "86764"
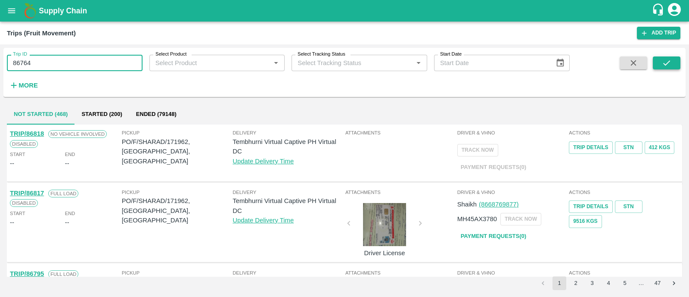
type input "86764"
click at [669, 67] on icon "submit" at bounding box center [665, 62] width 9 height 9
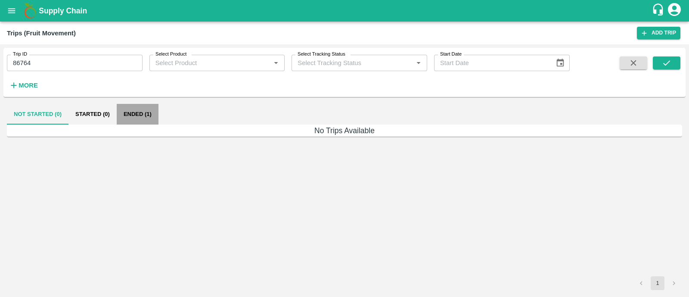
click at [134, 110] on button "Ended (1)" at bounding box center [138, 114] width 42 height 21
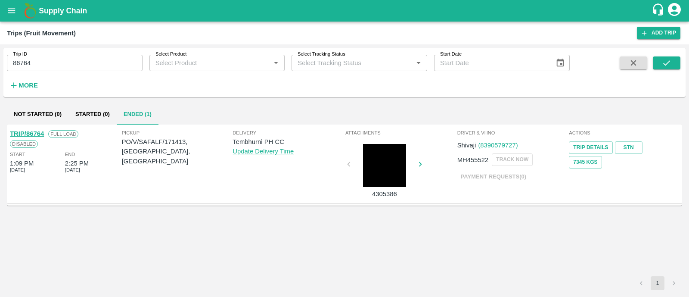
click at [37, 132] on link "TRIP/86764" at bounding box center [27, 133] width 34 height 7
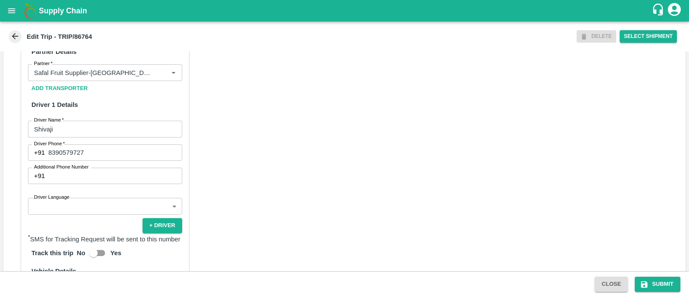
scroll to position [448, 0]
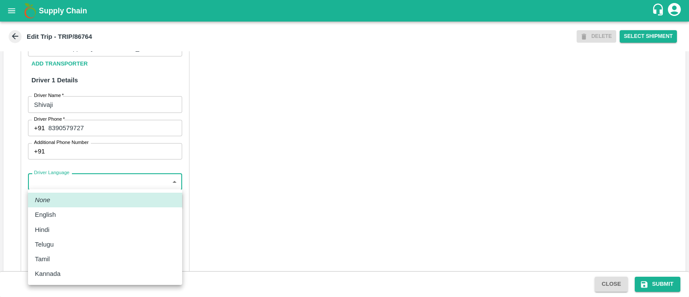
click at [110, 176] on body "Supply Chain Edit Trip - TRIP/86764 DELETE Select Shipment Trip Details Trip Ty…" at bounding box center [344, 148] width 689 height 297
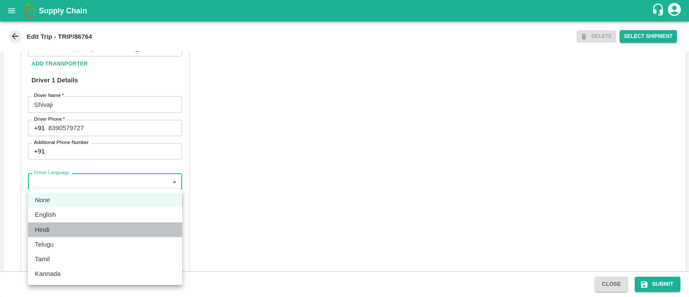
click at [45, 223] on li "Hindi" at bounding box center [105, 229] width 154 height 15
type input "hi"
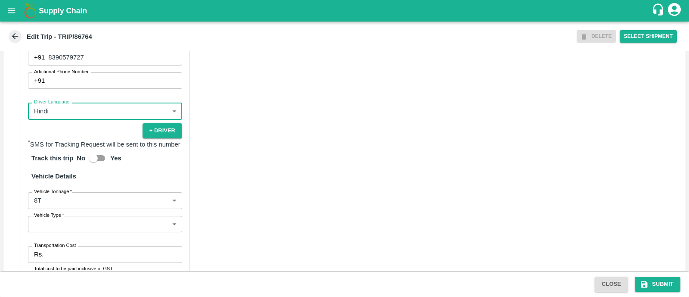
scroll to position [530, 0]
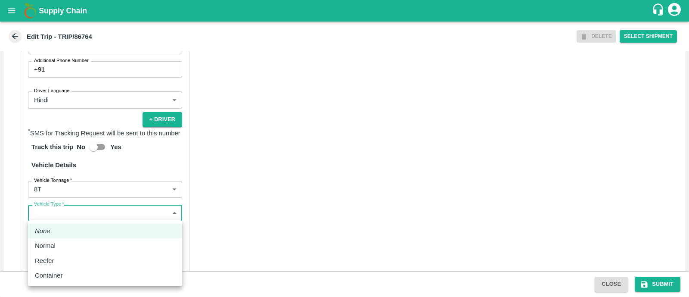
click at [72, 212] on body "Supply Chain Edit Trip - TRIP/86764 DELETE Select Shipment Trip Details Trip Ty…" at bounding box center [344, 148] width 689 height 297
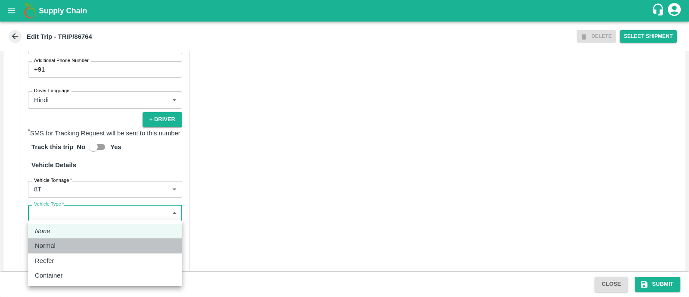
click at [65, 244] on div "Normal" at bounding box center [105, 245] width 140 height 9
type input "Normal"
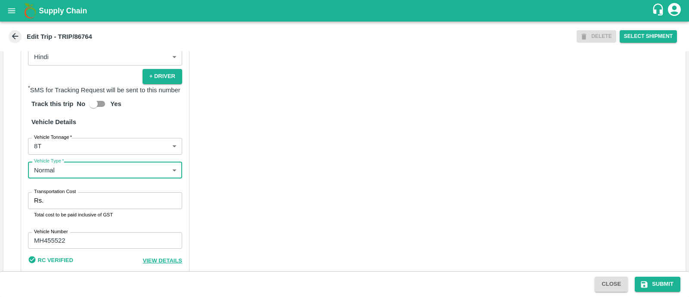
scroll to position [575, 0]
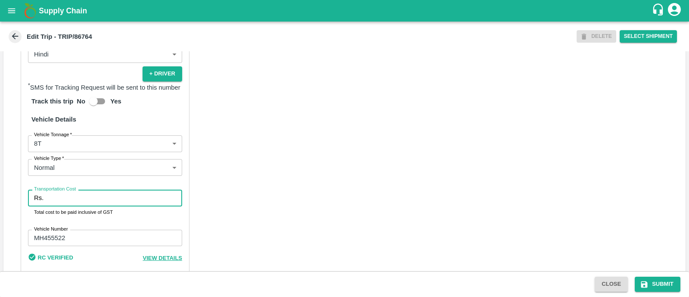
click at [93, 197] on input "Transportation Cost" at bounding box center [114, 197] width 135 height 16
type input "4500"
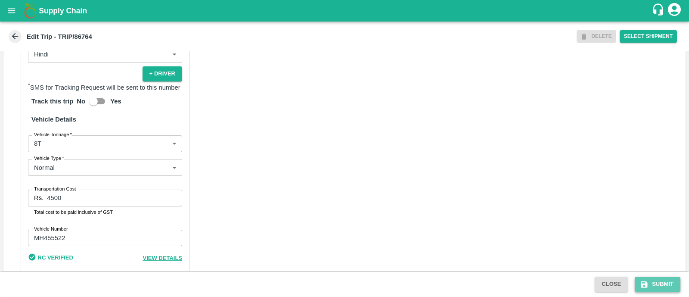
click at [650, 285] on button "Submit" at bounding box center [657, 283] width 46 height 15
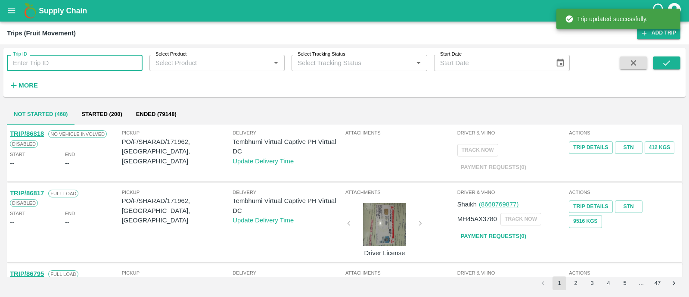
click at [87, 55] on input "Trip ID" at bounding box center [75, 63] width 136 height 16
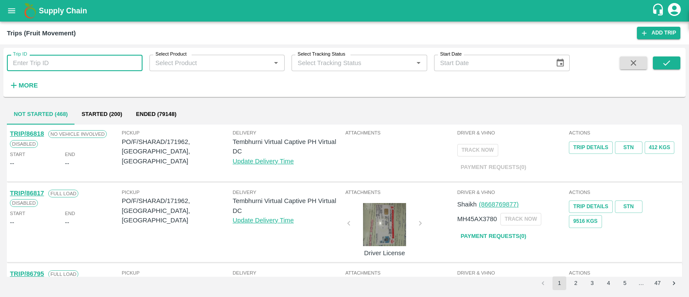
paste input "86782"
type input "86782"
click at [667, 61] on icon "submit" at bounding box center [665, 62] width 9 height 9
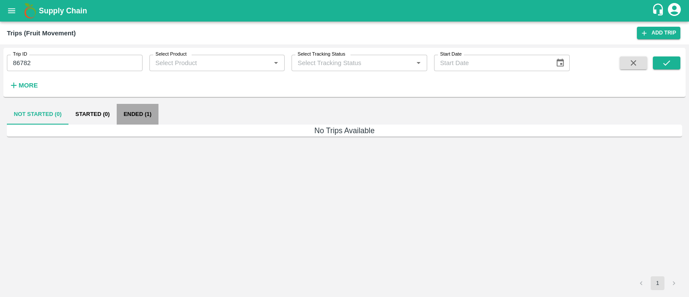
click at [147, 114] on button "Ended (1)" at bounding box center [138, 114] width 42 height 21
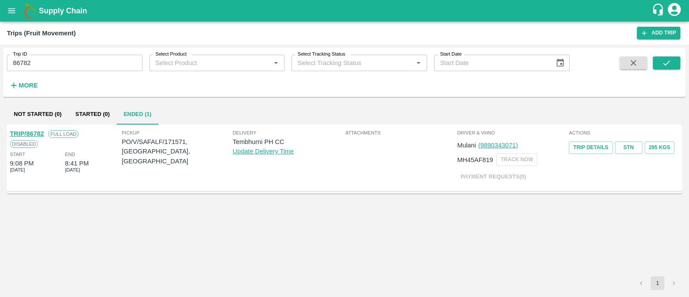
click at [42, 137] on div "TRIP/86782" at bounding box center [27, 133] width 34 height 9
click at [40, 132] on link "TRIP/86782" at bounding box center [27, 133] width 34 height 7
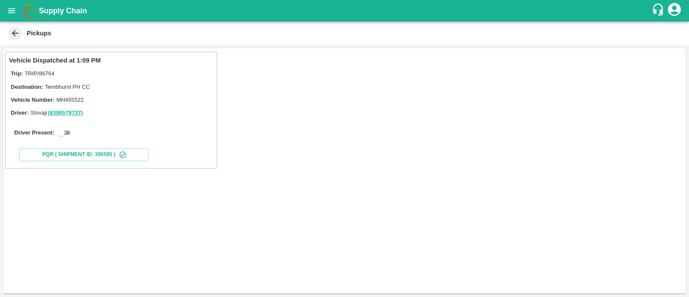
click at [65, 133] on input "checkbox" at bounding box center [61, 132] width 31 height 10
checkbox input "true"
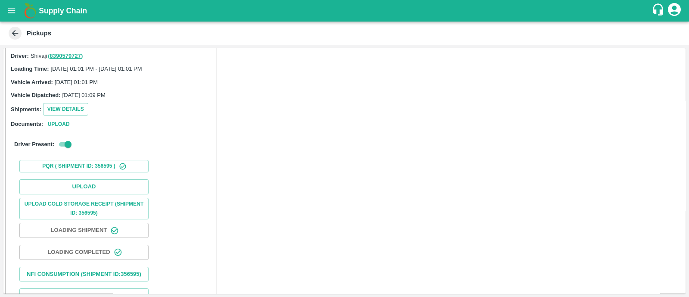
scroll to position [57, 0]
click at [77, 179] on button "Upload" at bounding box center [83, 186] width 129 height 15
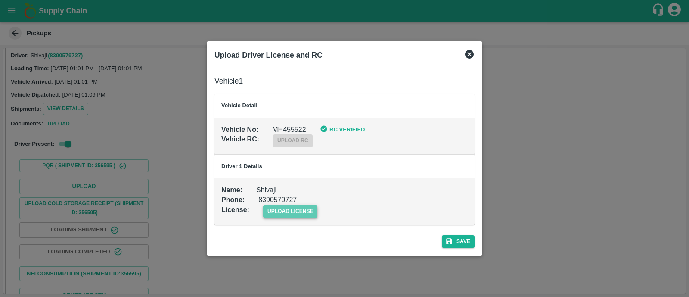
click at [284, 210] on span "upload license" at bounding box center [290, 211] width 55 height 12
click at [0, 0] on input "upload license" at bounding box center [0, 0] width 0 height 0
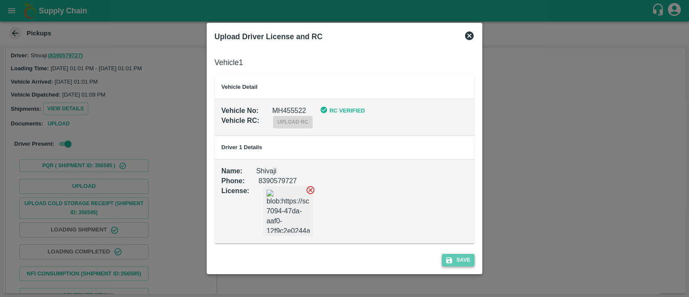
click at [457, 260] on button "Save" at bounding box center [458, 259] width 33 height 12
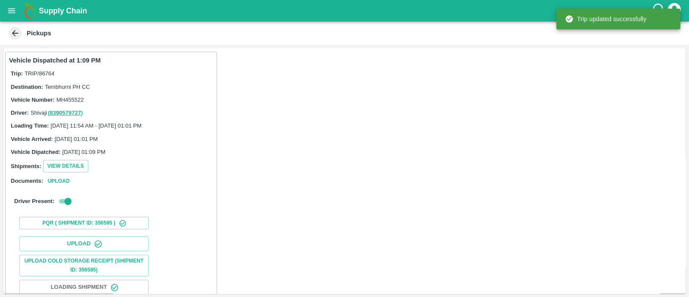
scroll to position [107, 0]
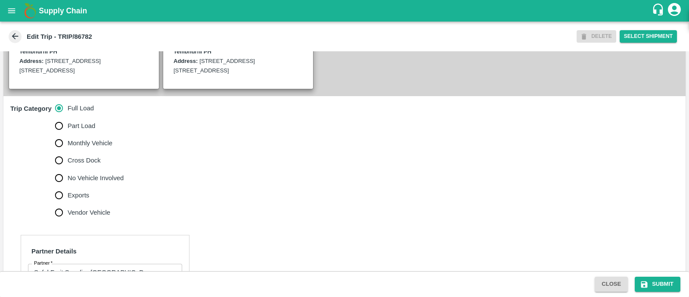
scroll to position [223, 0]
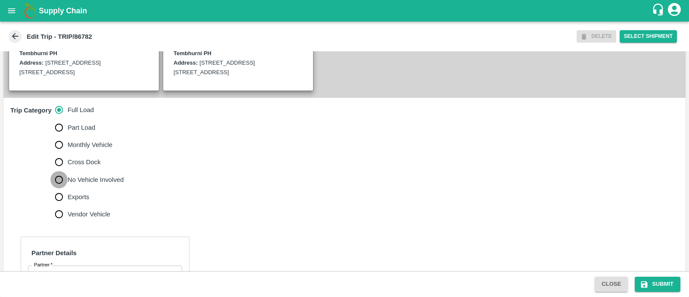
click at [60, 178] on input "No Vehicle Involved" at bounding box center [58, 179] width 17 height 17
radio input "true"
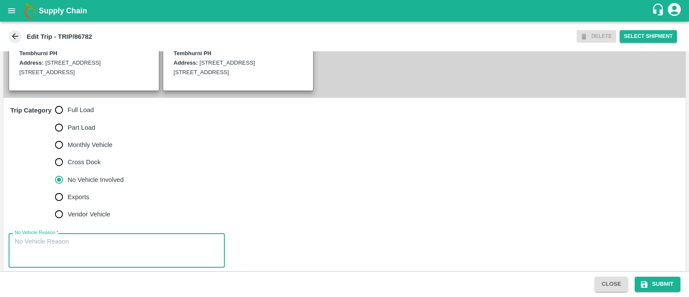
click at [68, 240] on textarea "No Vehicle Reason   *" at bounding box center [117, 250] width 204 height 27
type textarea "Field Dump"
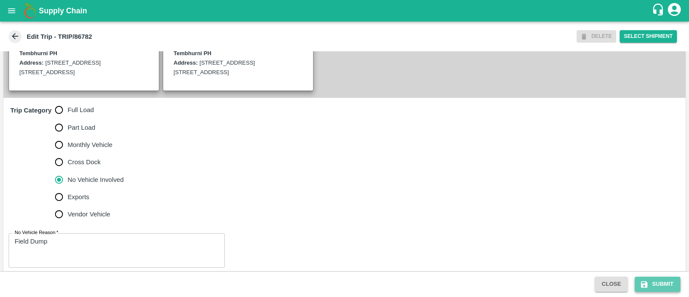
click at [662, 278] on button "Submit" at bounding box center [657, 283] width 46 height 15
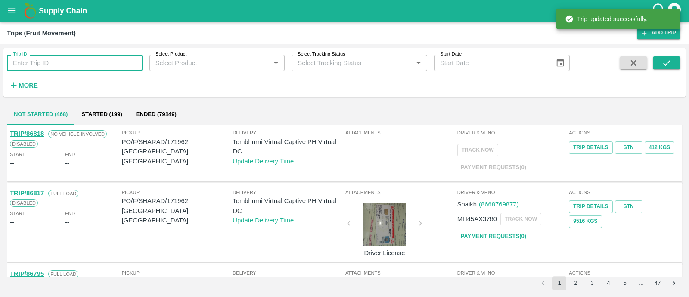
click at [97, 58] on input "Trip ID" at bounding box center [75, 63] width 136 height 16
paste input "86769"
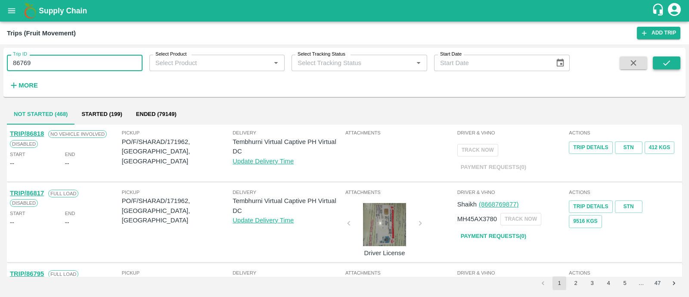
type input "86769"
click at [670, 61] on icon "submit" at bounding box center [665, 62] width 9 height 9
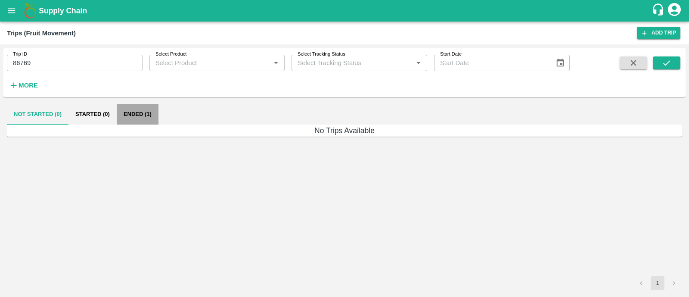
click at [136, 117] on button "Ended (1)" at bounding box center [138, 114] width 42 height 21
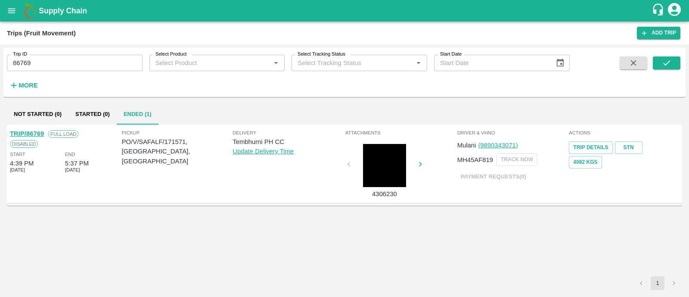
click at [38, 132] on link "TRIP/86769" at bounding box center [27, 133] width 34 height 7
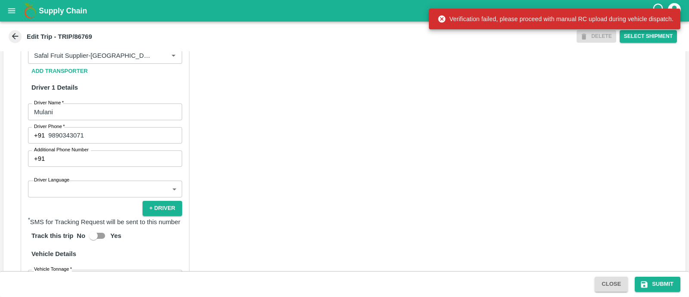
scroll to position [443, 0]
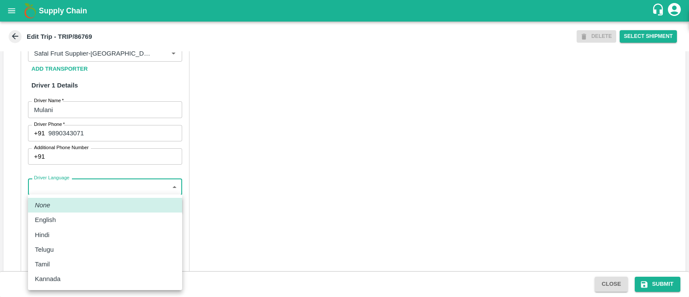
click at [76, 184] on body "Supply Chain Edit Trip - TRIP/86769 DELETE Select Shipment Trip Details Trip Ty…" at bounding box center [344, 148] width 689 height 297
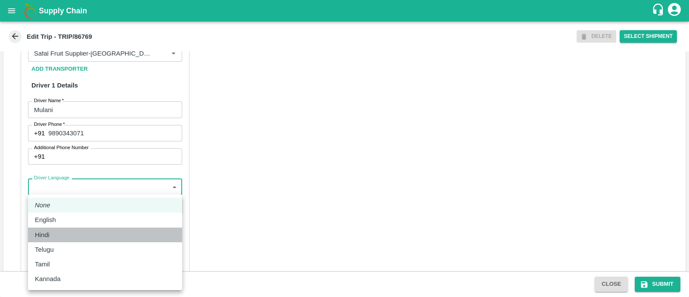
click at [67, 232] on div "Hindi" at bounding box center [105, 234] width 140 height 9
type input "hi"
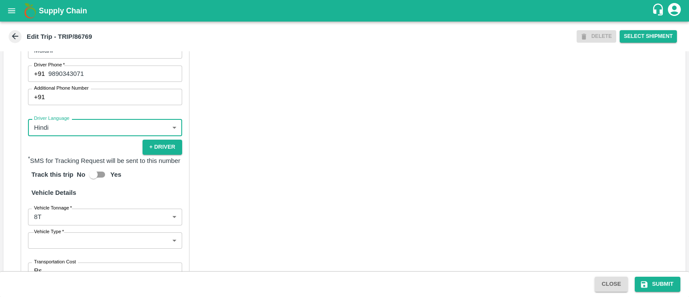
scroll to position [507, 0]
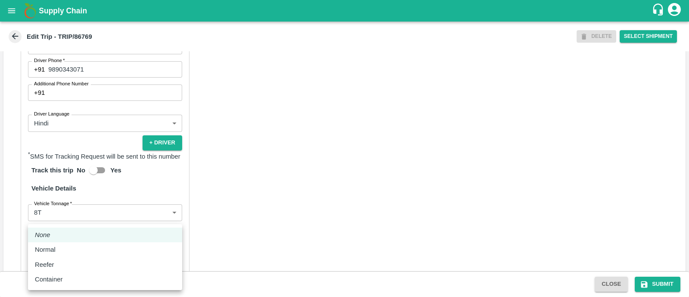
click at [89, 236] on body "Supply Chain Edit Trip - TRIP/86769 DELETE Select Shipment Trip Details Trip Ty…" at bounding box center [344, 148] width 689 height 297
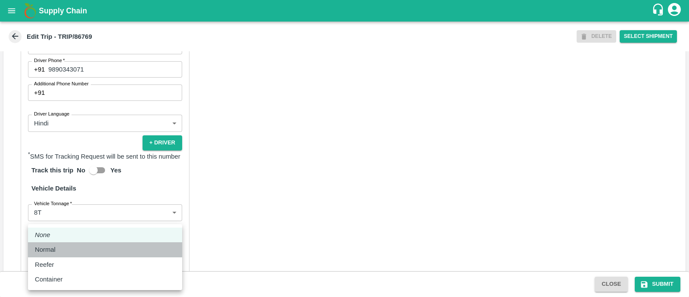
click at [69, 250] on div "Normal" at bounding box center [105, 248] width 140 height 9
type input "Normal"
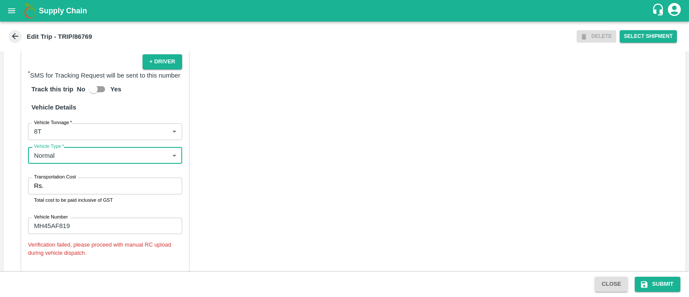
scroll to position [588, 0]
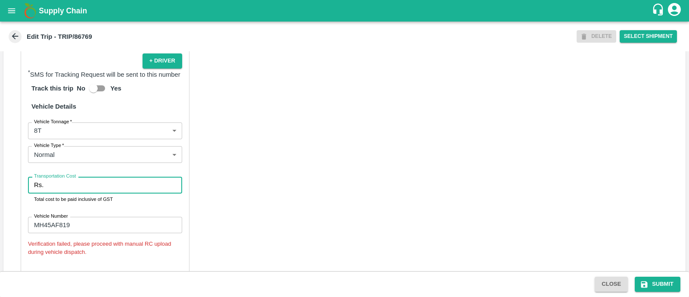
click at [76, 189] on input "Transportation Cost" at bounding box center [114, 184] width 135 height 16
type input "4500"
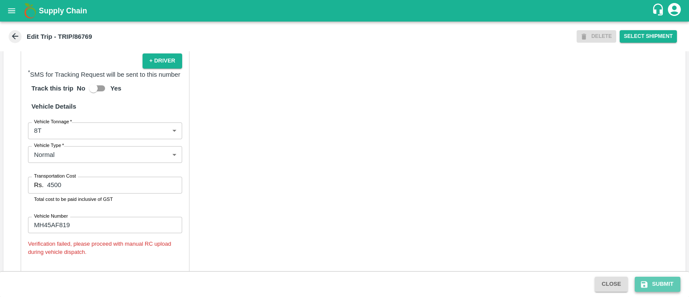
click at [666, 287] on button "Submit" at bounding box center [657, 283] width 46 height 15
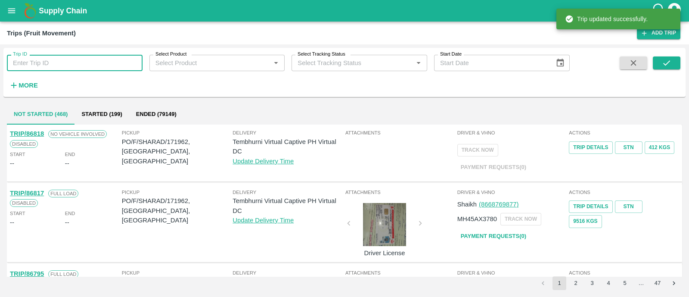
click at [43, 65] on input "Trip ID" at bounding box center [75, 63] width 136 height 16
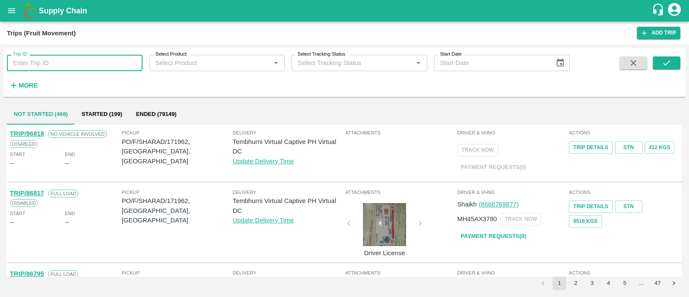
paste input "86808"
type input "86808"
click at [670, 65] on icon "submit" at bounding box center [665, 62] width 9 height 9
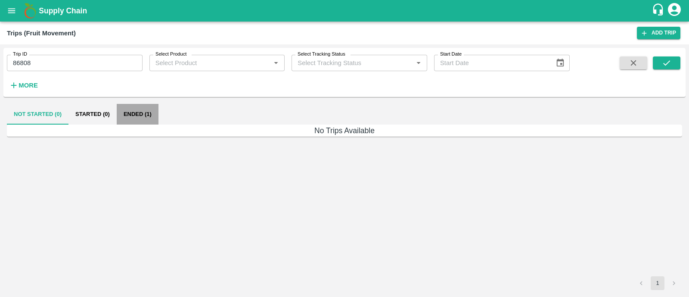
click at [142, 108] on button "Ended (1)" at bounding box center [138, 114] width 42 height 21
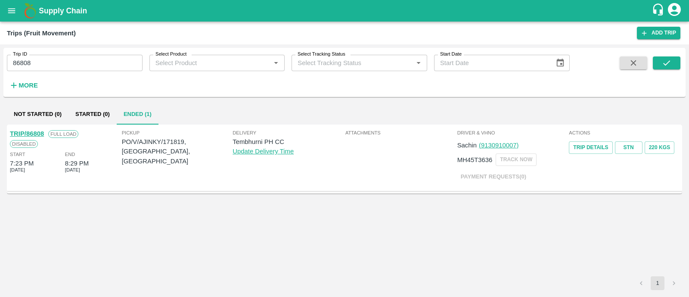
click at [40, 132] on link "TRIP/86808" at bounding box center [27, 133] width 34 height 7
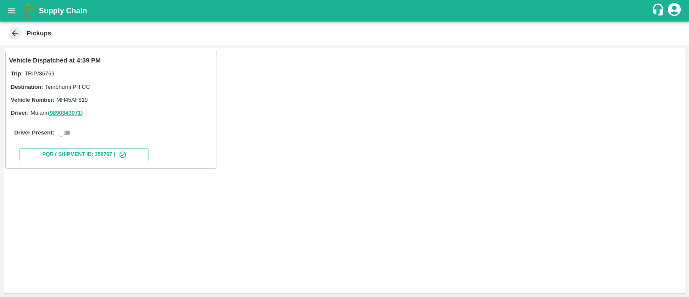
click at [68, 134] on input "checkbox" at bounding box center [61, 132] width 31 height 10
checkbox input "true"
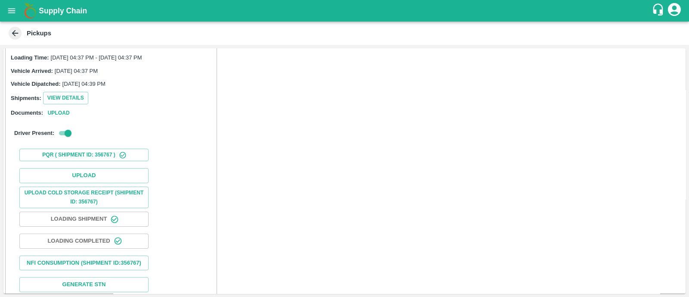
scroll to position [70, 0]
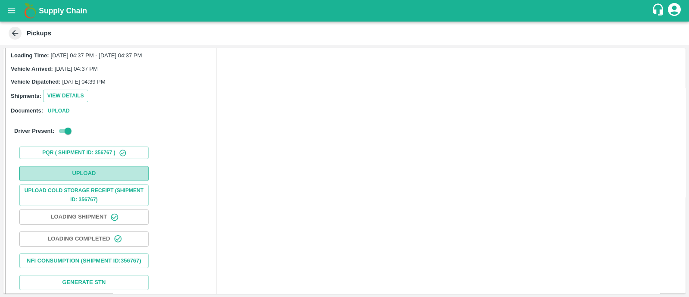
click at [85, 176] on button "Upload" at bounding box center [83, 173] width 129 height 15
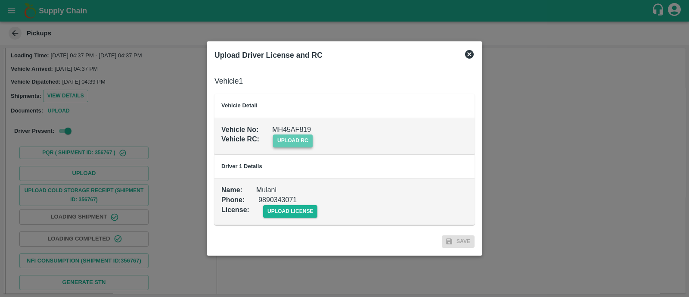
click at [291, 141] on span "upload rc" at bounding box center [293, 140] width 40 height 12
click at [0, 0] on input "upload rc" at bounding box center [0, 0] width 0 height 0
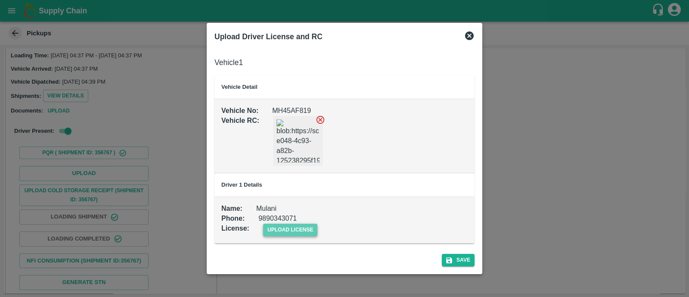
click at [303, 230] on span "upload license" at bounding box center [290, 229] width 55 height 12
click at [0, 0] on input "upload license" at bounding box center [0, 0] width 0 height 0
click at [453, 259] on button "Save" at bounding box center [458, 260] width 33 height 12
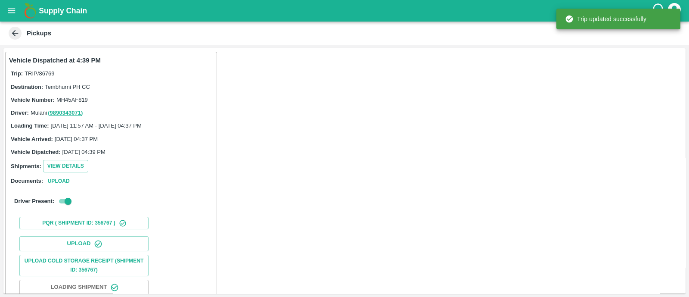
scroll to position [107, 0]
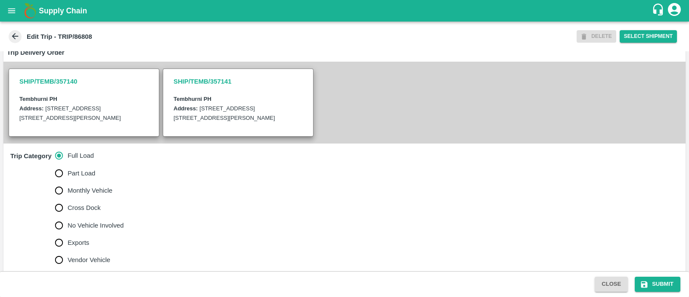
scroll to position [185, 0]
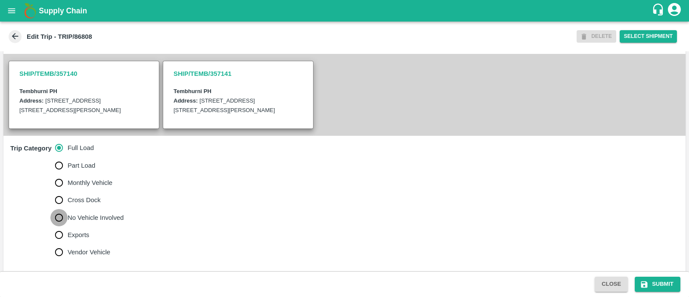
click at [65, 226] on input "No Vehicle Involved" at bounding box center [58, 217] width 17 height 17
radio input "true"
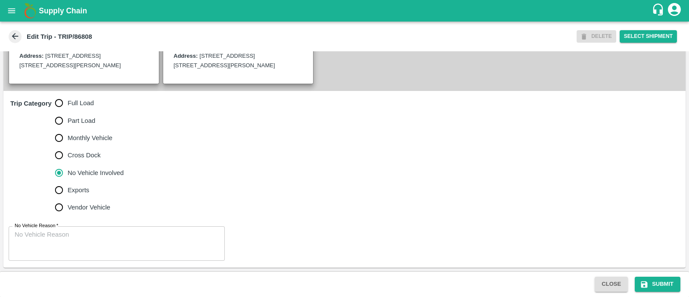
scroll to position [238, 0]
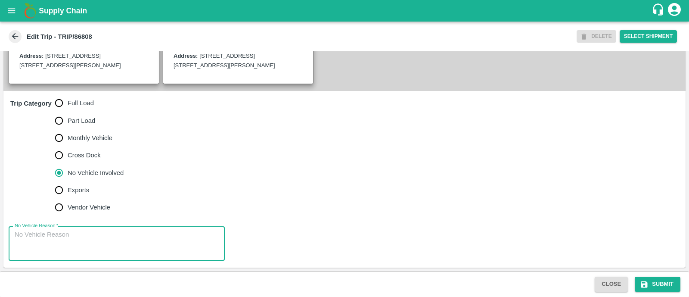
click at [58, 236] on textarea "No Vehicle Reason   *" at bounding box center [117, 243] width 204 height 27
type textarea "Field Dump"
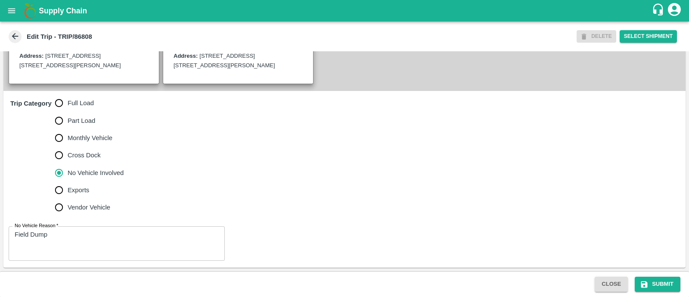
click at [374, 194] on div "Trip Category Full Load Part Load Monthly Vehicle Cross Dock No Vehicle Involve…" at bounding box center [344, 155] width 682 height 128
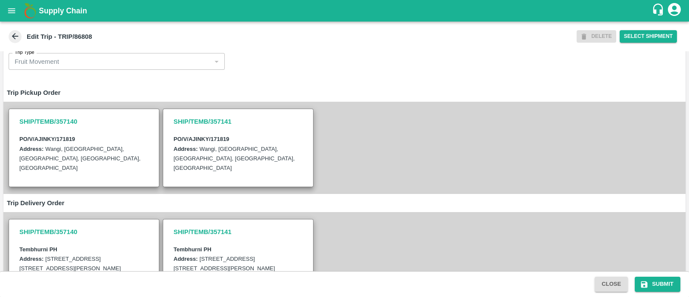
scroll to position [26, 0]
click at [653, 281] on button "Submit" at bounding box center [657, 283] width 46 height 15
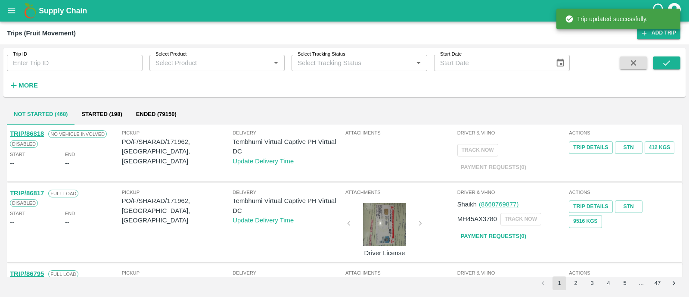
click at [115, 66] on input "Trip ID" at bounding box center [75, 63] width 136 height 16
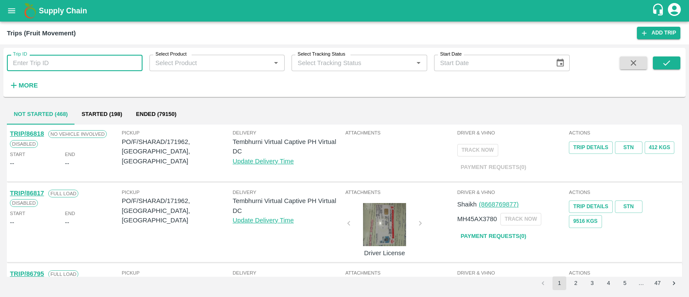
paste input "86808"
type input "86808"
click at [658, 61] on button "submit" at bounding box center [666, 62] width 28 height 13
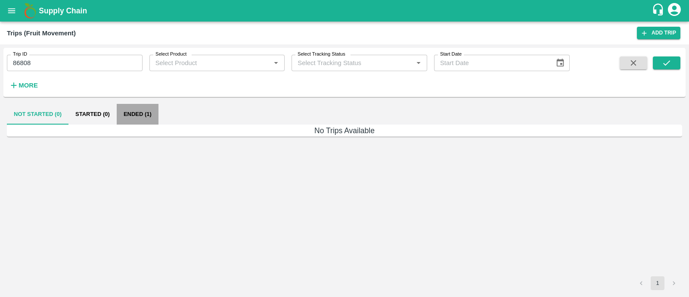
click at [145, 108] on button "Ended (1)" at bounding box center [138, 114] width 42 height 21
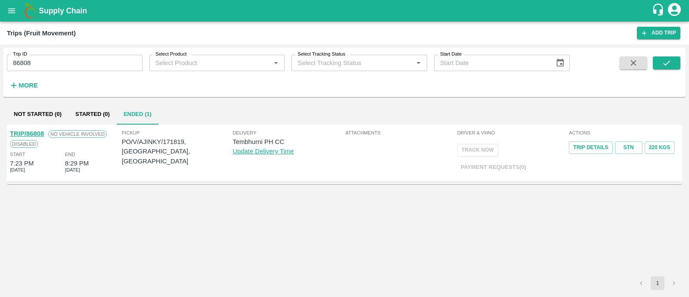
click at [39, 134] on link "TRIP/86808" at bounding box center [27, 133] width 34 height 7
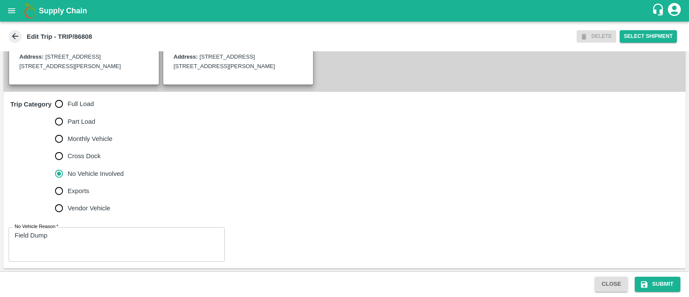
scroll to position [238, 0]
click at [667, 285] on button "Submit" at bounding box center [657, 283] width 46 height 15
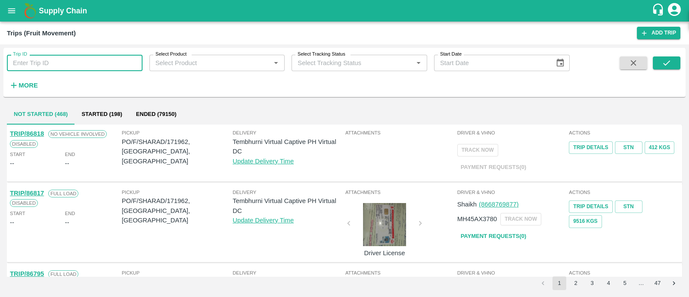
click at [64, 66] on input "Trip ID" at bounding box center [75, 63] width 136 height 16
paste input "86807"
type input "86807"
click at [658, 66] on button "submit" at bounding box center [666, 62] width 28 height 13
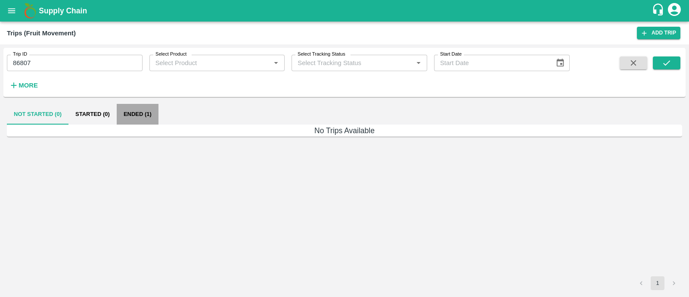
click at [142, 105] on button "Ended (1)" at bounding box center [138, 114] width 42 height 21
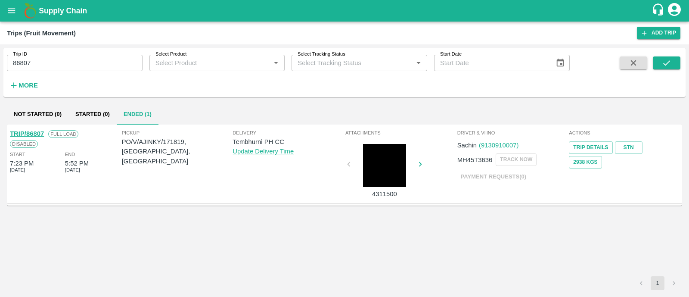
click at [39, 131] on link "TRIP/86807" at bounding box center [27, 133] width 34 height 7
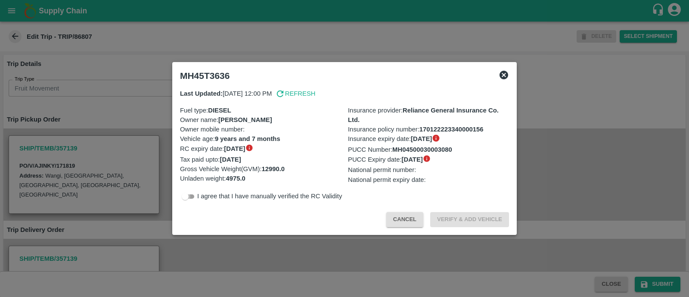
click at [196, 195] on input "checkbox" at bounding box center [185, 196] width 31 height 10
checkbox input "true"
click at [471, 225] on button "Verify & Add Vehicle" at bounding box center [469, 219] width 79 height 15
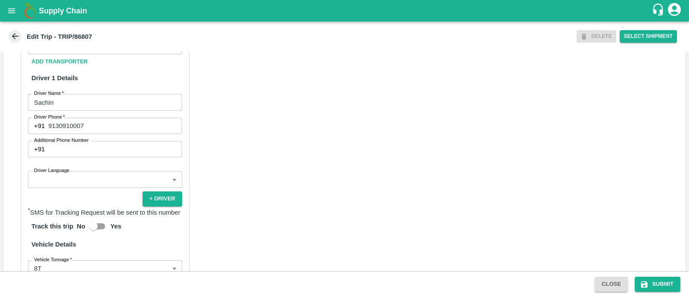
scroll to position [451, 0]
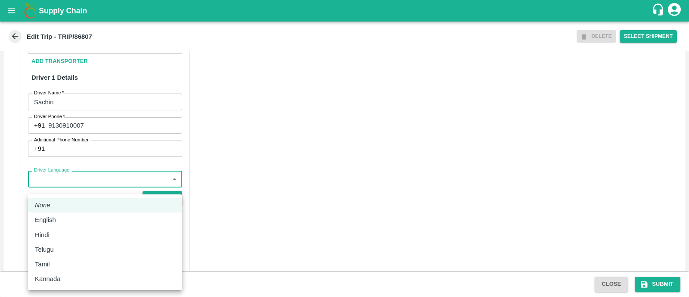
click at [79, 186] on body "Supply Chain Edit Trip - TRIP/86807 DELETE Select Shipment Trip Details Trip Ty…" at bounding box center [344, 148] width 689 height 297
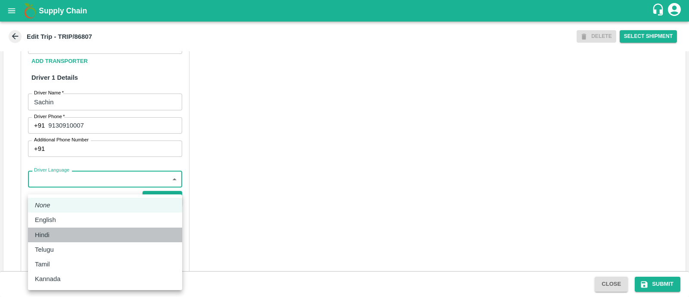
click at [51, 237] on div "Hindi" at bounding box center [44, 234] width 19 height 9
type input "hi"
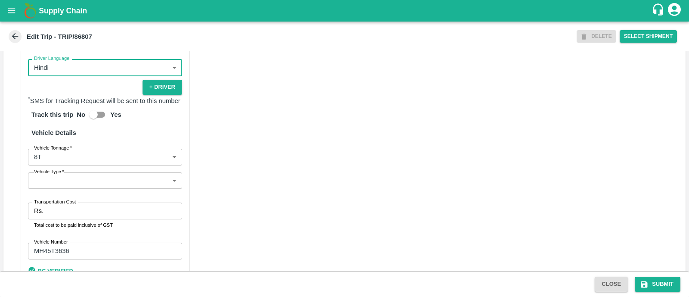
scroll to position [574, 0]
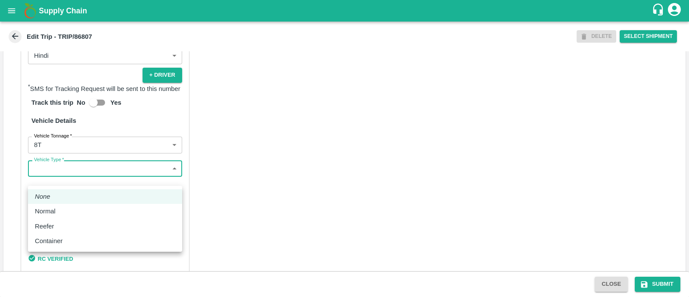
click at [75, 180] on body "Supply Chain Edit Trip - TRIP/86807 DELETE Select Shipment Trip Details Trip Ty…" at bounding box center [344, 148] width 689 height 297
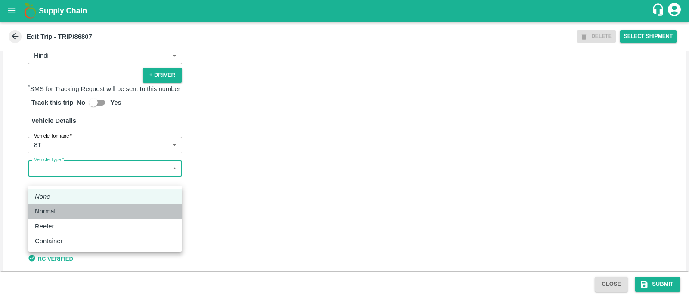
click at [62, 207] on div "Normal" at bounding box center [105, 210] width 140 height 9
type input "Normal"
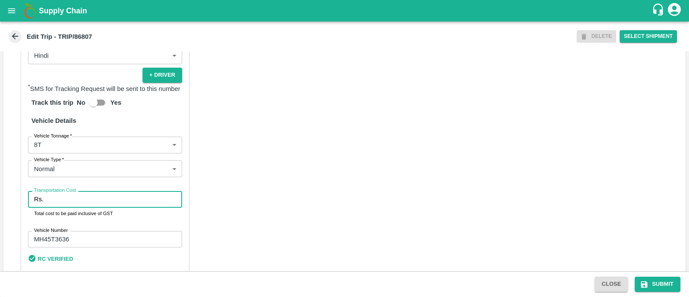
click at [62, 207] on input "Transportation Cost" at bounding box center [114, 199] width 135 height 16
type input "2500"
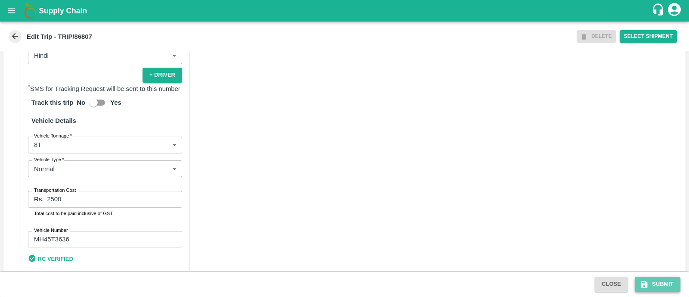
click at [652, 281] on button "Submit" at bounding box center [657, 283] width 46 height 15
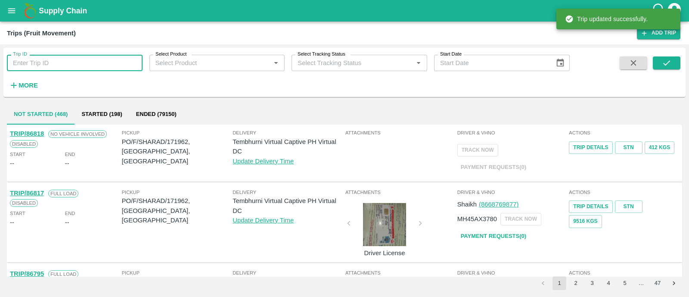
click at [71, 61] on input "Trip ID" at bounding box center [75, 63] width 136 height 16
paste input "86800"
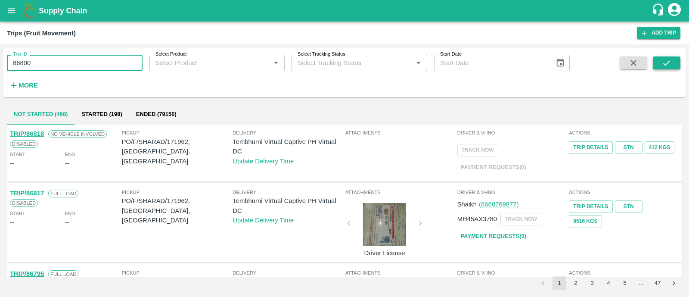
type input "86800"
click at [663, 63] on icon "submit" at bounding box center [665, 62] width 9 height 9
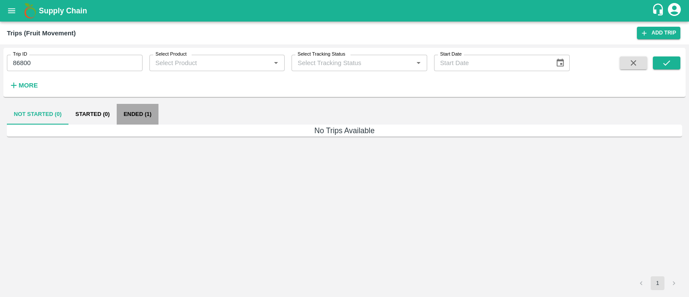
click at [142, 114] on button "Ended (1)" at bounding box center [138, 114] width 42 height 21
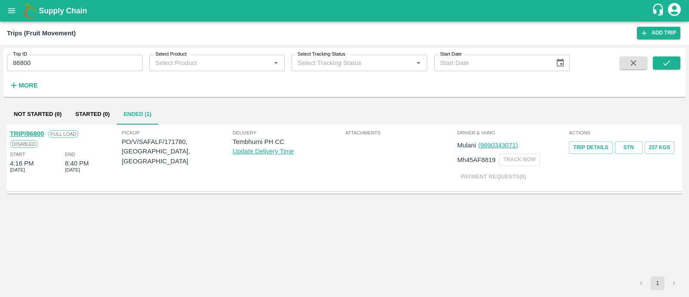
click at [40, 131] on link "TRIP/86800" at bounding box center [27, 133] width 34 height 7
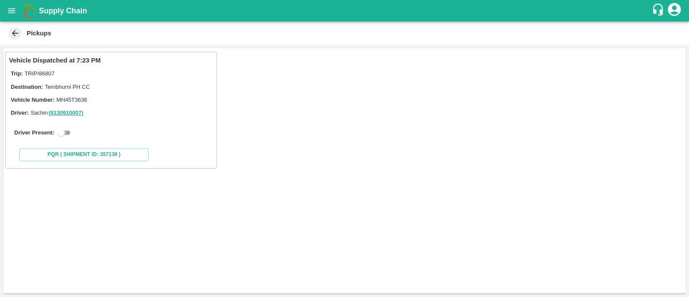
click at [65, 136] on input "checkbox" at bounding box center [61, 132] width 31 height 10
checkbox input "true"
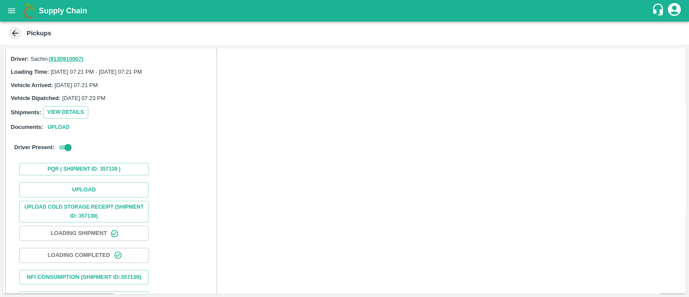
scroll to position [70, 0]
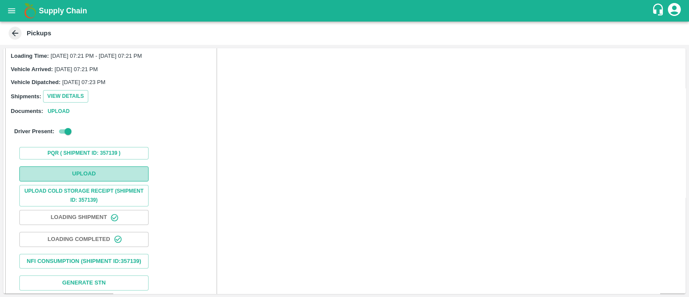
click at [72, 167] on button "Upload" at bounding box center [83, 173] width 129 height 15
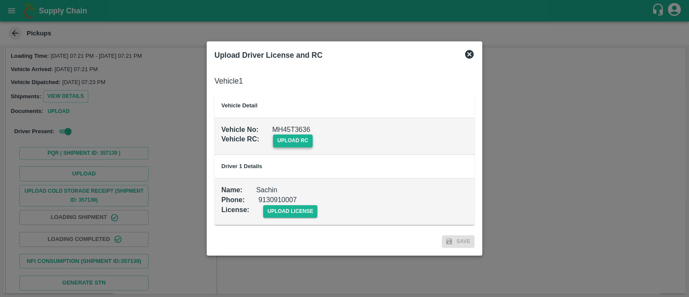
click at [299, 139] on span "upload rc" at bounding box center [293, 140] width 40 height 12
click at [0, 0] on input "upload rc" at bounding box center [0, 0] width 0 height 0
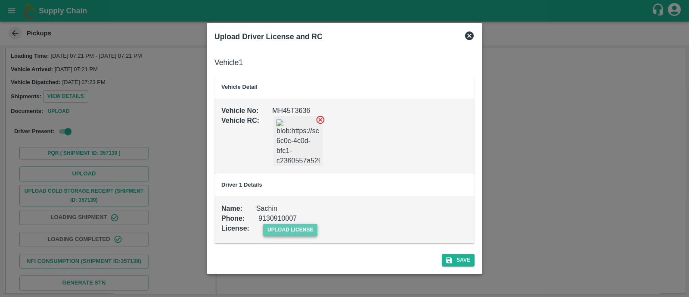
click at [277, 225] on span "upload license" at bounding box center [290, 229] width 55 height 12
click at [0, 0] on input "upload license" at bounding box center [0, 0] width 0 height 0
click at [460, 267] on div "Save" at bounding box center [344, 258] width 267 height 23
click at [460, 263] on button "Save" at bounding box center [458, 260] width 33 height 12
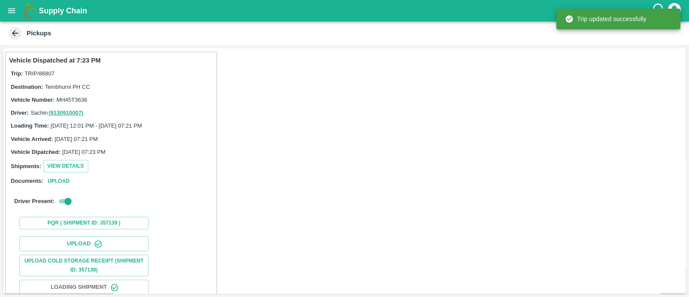
scroll to position [107, 0]
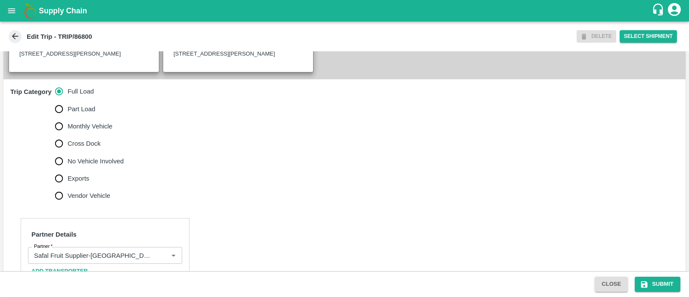
scroll to position [245, 0]
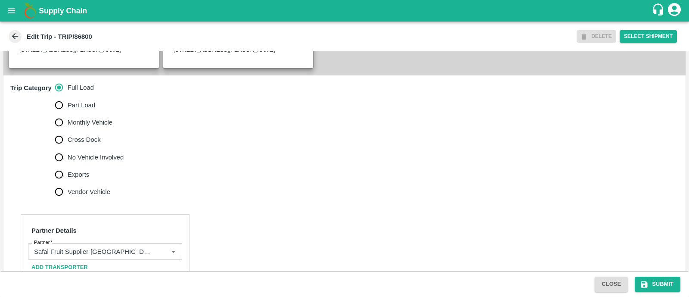
click at [61, 156] on input "No Vehicle Involved" at bounding box center [58, 156] width 17 height 17
radio input "true"
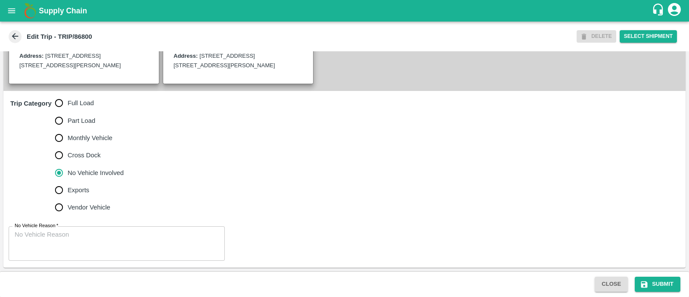
scroll to position [229, 0]
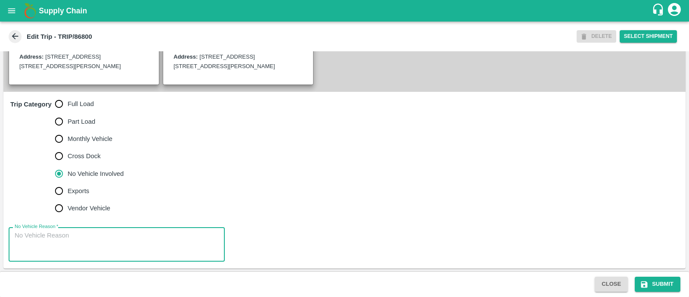
click at [76, 243] on textarea "No Vehicle Reason   *" at bounding box center [117, 244] width 204 height 27
type textarea "Field Dump"
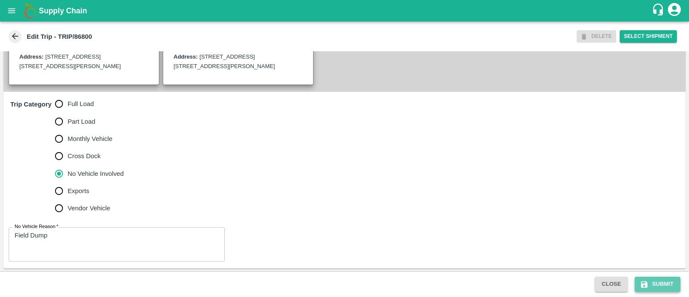
click at [655, 281] on button "Submit" at bounding box center [657, 283] width 46 height 15
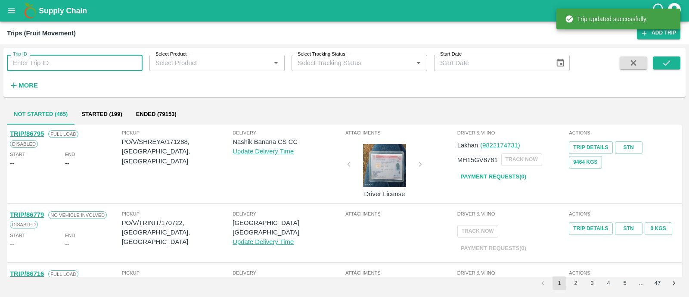
click at [75, 64] on input "Trip ID" at bounding box center [75, 63] width 136 height 16
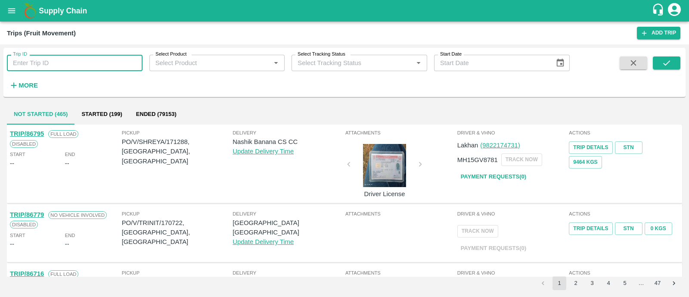
paste input "86793"
type input "86793"
click at [675, 58] on button "submit" at bounding box center [666, 62] width 28 height 13
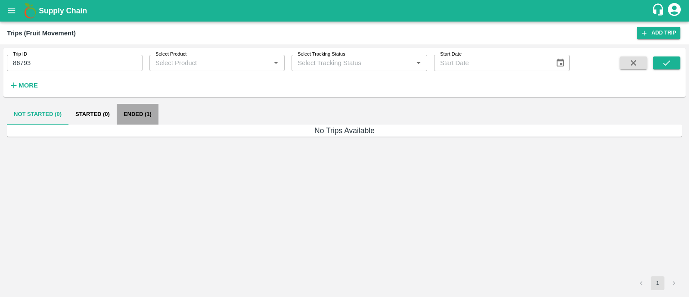
click at [144, 118] on button "Ended (1)" at bounding box center [138, 114] width 42 height 21
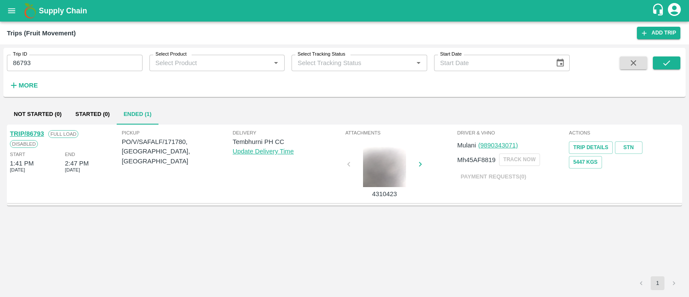
click at [40, 133] on link "TRIP/86793" at bounding box center [27, 133] width 34 height 7
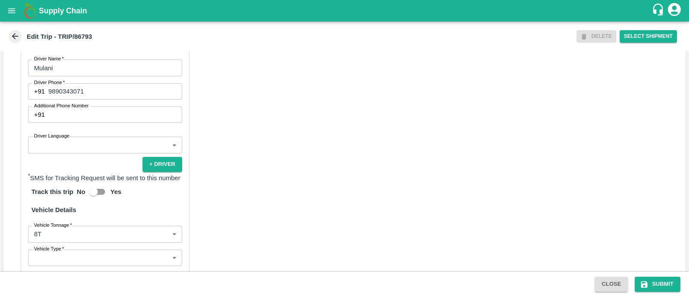
scroll to position [487, 0]
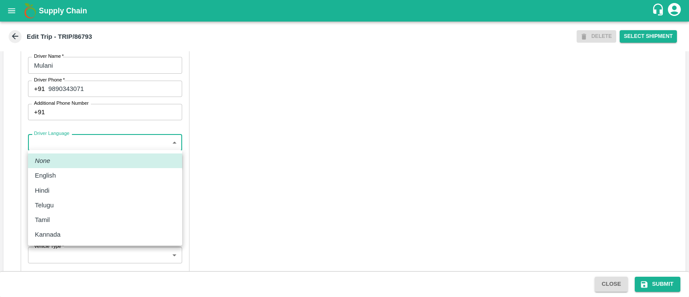
click at [74, 142] on body "Supply Chain Edit Trip - TRIP/86793 DELETE Select Shipment Trip Details Trip Ty…" at bounding box center [344, 148] width 689 height 297
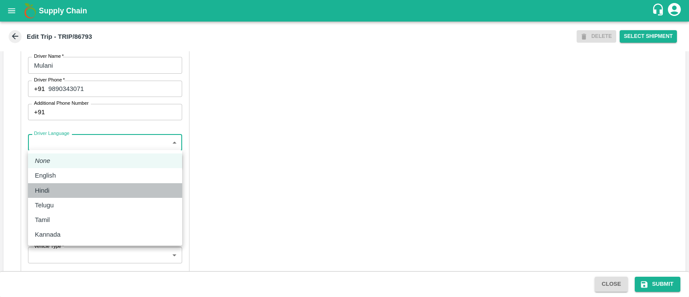
click at [62, 188] on div "Hindi" at bounding box center [105, 189] width 140 height 9
type input "hi"
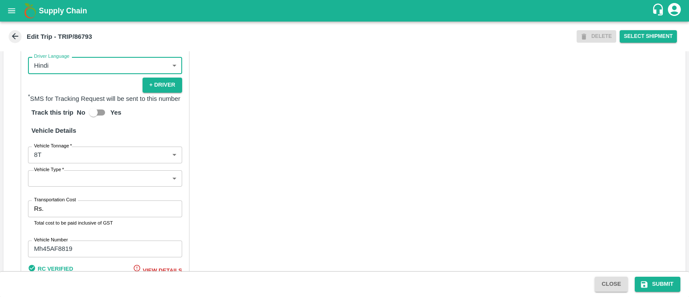
scroll to position [581, 0]
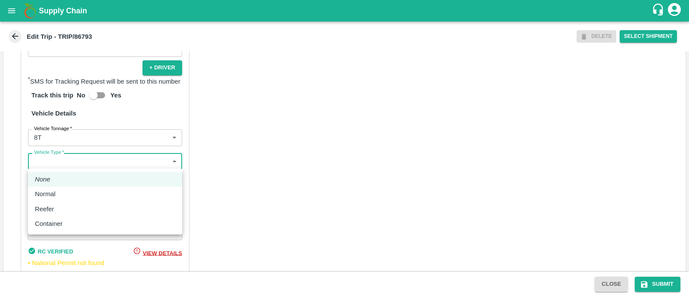
click at [100, 158] on body "Supply Chain Edit Trip - TRIP/86793 DELETE Select Shipment Trip Details Trip Ty…" at bounding box center [344, 148] width 689 height 297
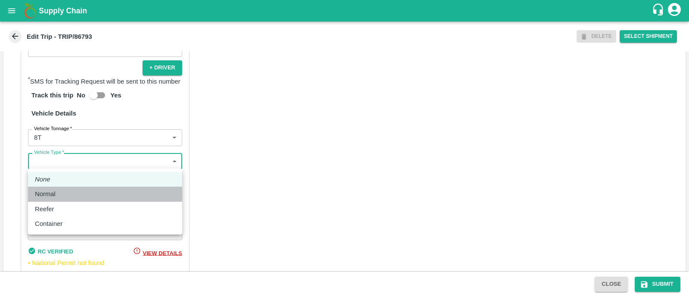
click at [86, 190] on div "Normal" at bounding box center [105, 193] width 140 height 9
type input "Normal"
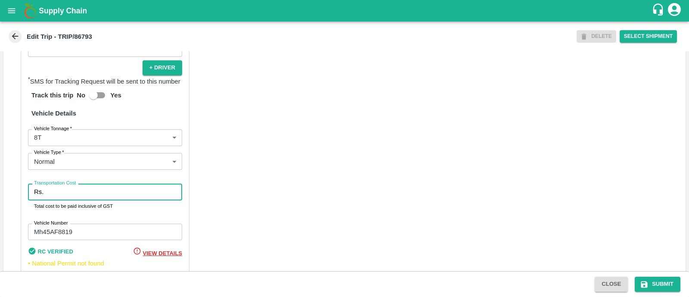
click at [86, 190] on input "Transportation Cost" at bounding box center [114, 191] width 135 height 16
type input "4500"
click at [650, 280] on button "Submit" at bounding box center [657, 283] width 46 height 15
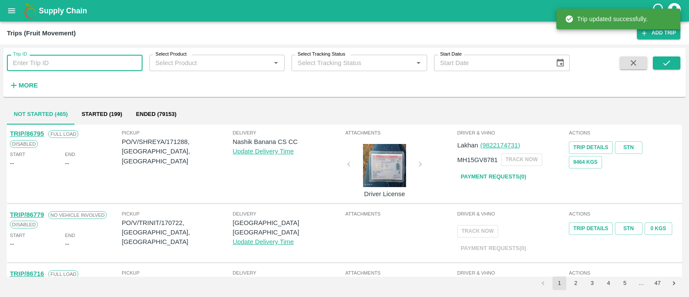
click at [77, 67] on input "Trip ID" at bounding box center [75, 63] width 136 height 16
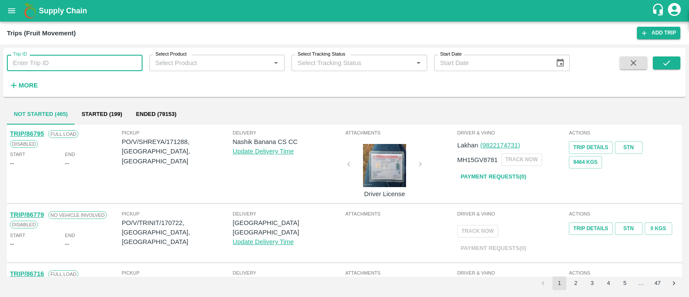
paste input "86803"
type input "86803"
click at [661, 64] on icon "submit" at bounding box center [665, 62] width 9 height 9
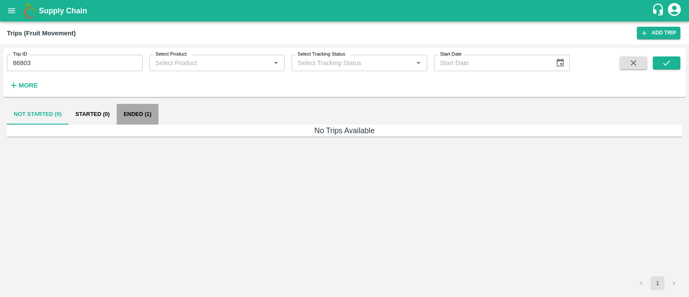
click at [147, 110] on button "Ended (1)" at bounding box center [138, 114] width 42 height 21
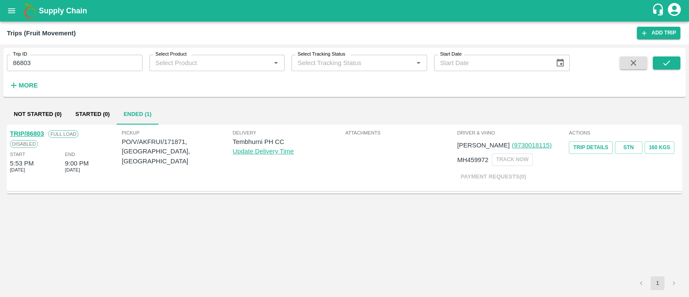
click at [34, 136] on link "TRIP/86803" at bounding box center [27, 133] width 34 height 7
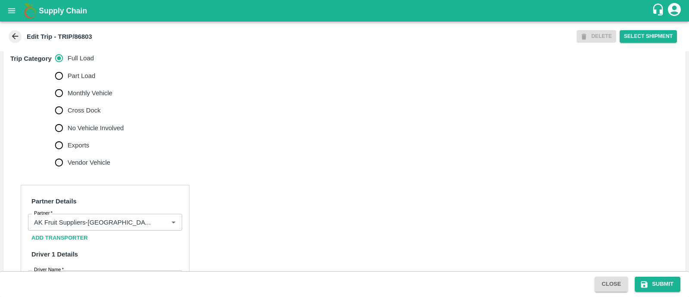
scroll to position [281, 0]
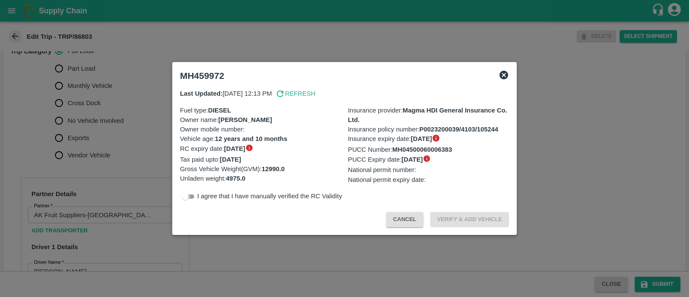
click at [194, 196] on input "checkbox" at bounding box center [185, 196] width 31 height 10
checkbox input "true"
click at [473, 221] on button "Verify & Add Vehicle" at bounding box center [469, 219] width 79 height 15
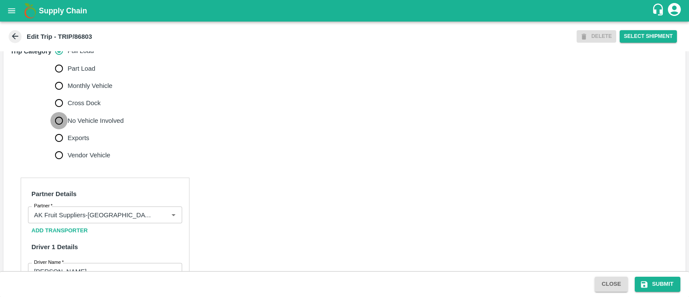
click at [60, 129] on input "No Vehicle Involved" at bounding box center [58, 120] width 17 height 17
radio input "true"
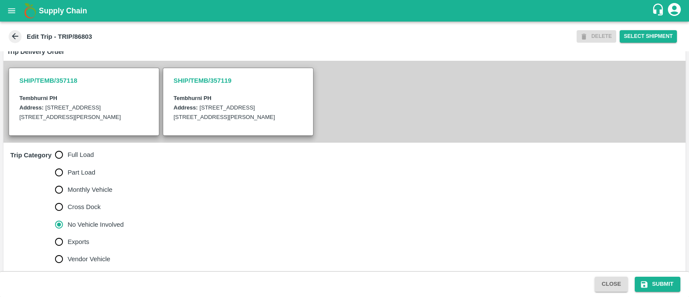
scroll to position [238, 0]
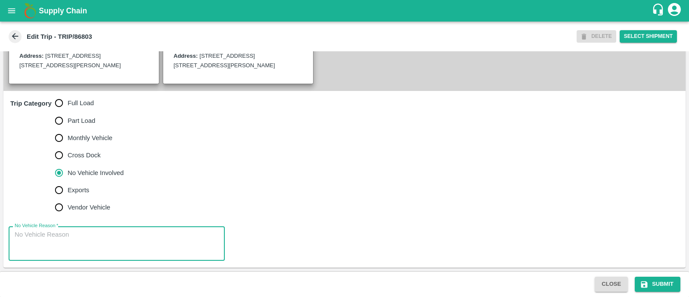
click at [107, 240] on textarea "No Vehicle Reason   *" at bounding box center [117, 243] width 204 height 27
type textarea "Field Dump"
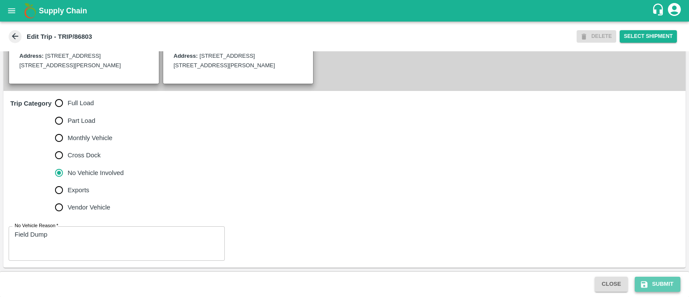
click at [674, 283] on button "Submit" at bounding box center [657, 283] width 46 height 15
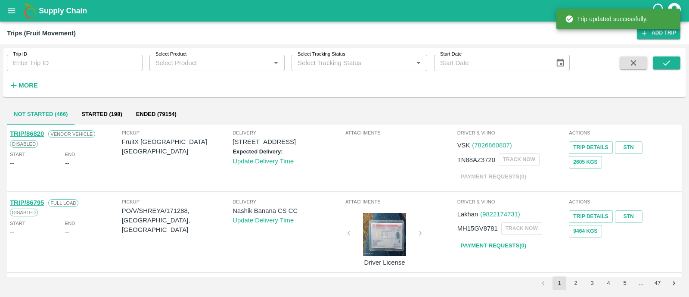
paste input "86802"
click at [60, 60] on input "Trip ID" at bounding box center [75, 63] width 136 height 16
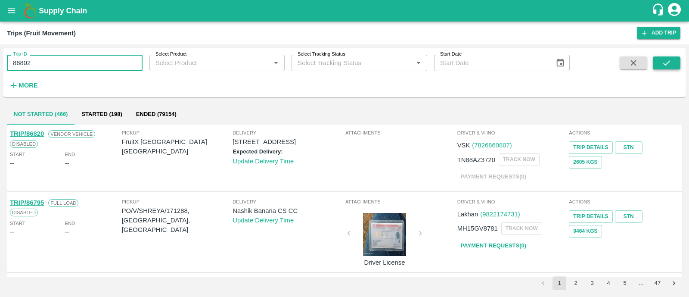
type input "86802"
click at [665, 59] on icon "submit" at bounding box center [665, 62] width 9 height 9
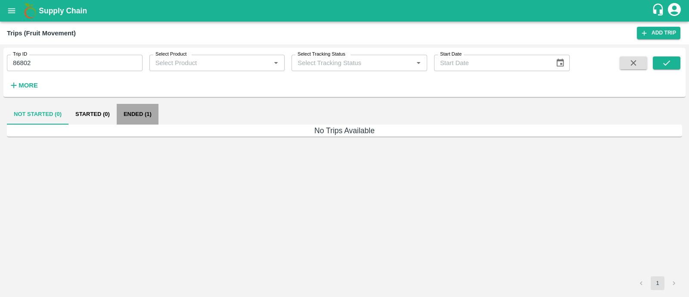
click at [139, 111] on button "Ended (1)" at bounding box center [138, 114] width 42 height 21
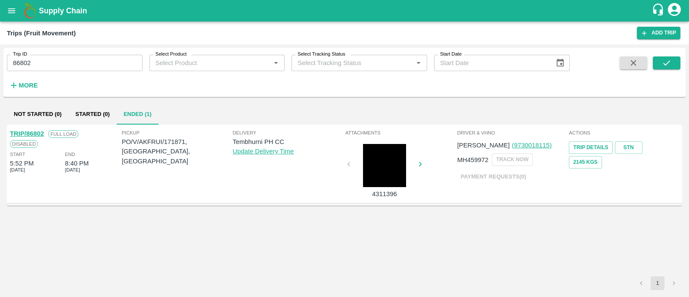
click at [39, 131] on link "TRIP/86802" at bounding box center [27, 133] width 34 height 7
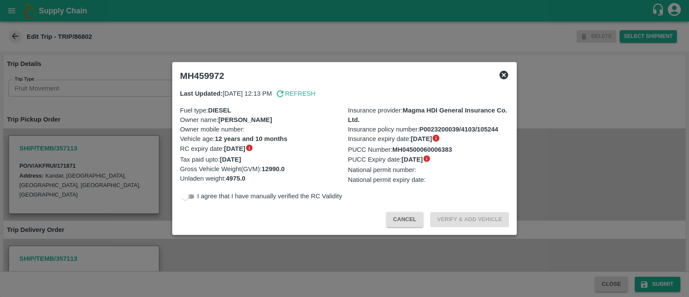
click at [189, 197] on input "checkbox" at bounding box center [185, 196] width 31 height 10
checkbox input "true"
click at [465, 223] on button "Verify & Add Vehicle" at bounding box center [469, 219] width 79 height 15
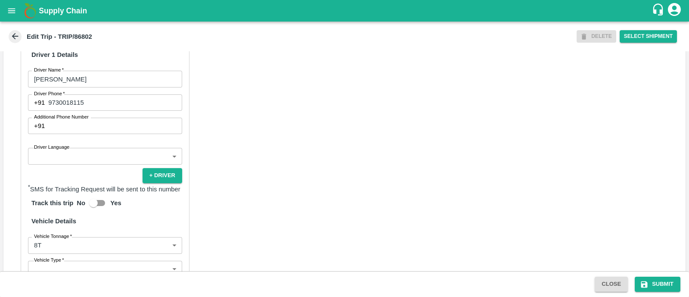
scroll to position [476, 0]
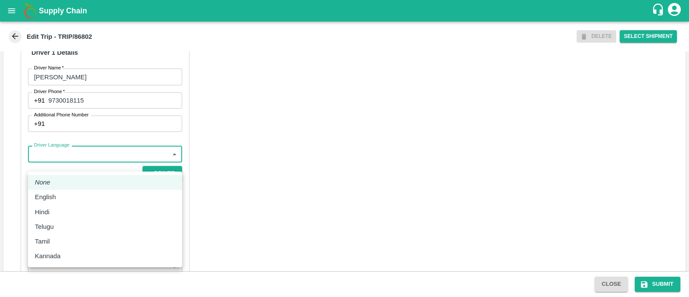
click at [80, 163] on body "Supply Chain Edit Trip - TRIP/86802 DELETE Select Shipment Trip Details Trip Ty…" at bounding box center [344, 148] width 689 height 297
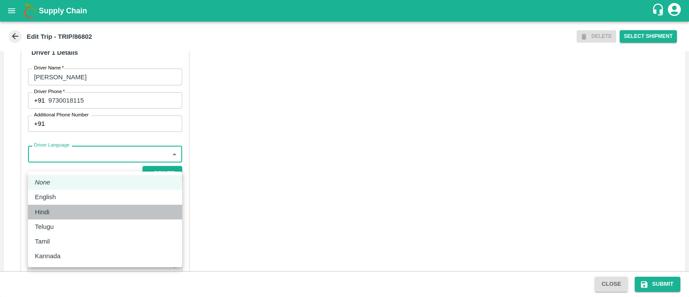
click at [78, 209] on div "Hindi" at bounding box center [105, 211] width 140 height 9
type input "hi"
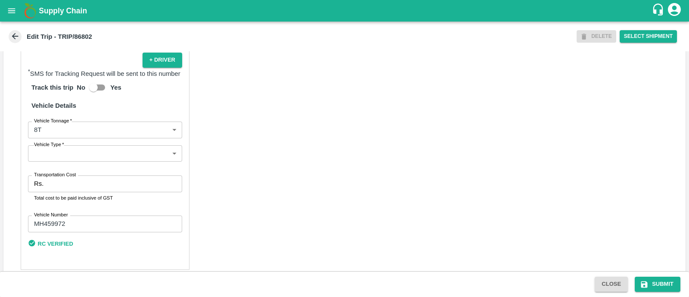
scroll to position [590, 0]
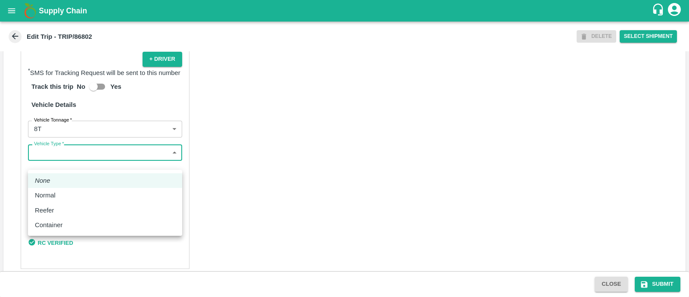
click at [90, 166] on body "Supply Chain Edit Trip - TRIP/86802 DELETE Select Shipment Trip Details Trip Ty…" at bounding box center [344, 148] width 689 height 297
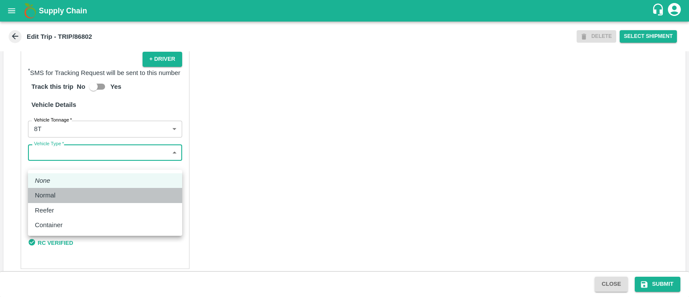
click at [80, 195] on div "Normal" at bounding box center [105, 194] width 140 height 9
type input "Normal"
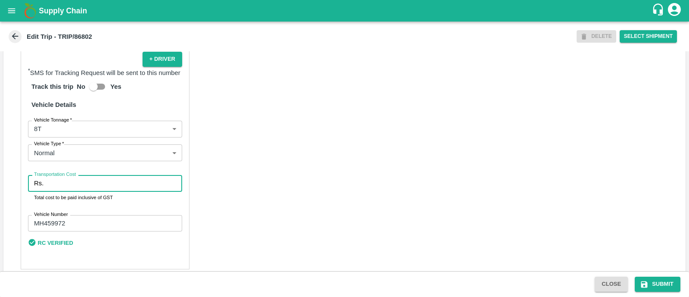
click at [80, 191] on input "Transportation Cost" at bounding box center [114, 183] width 135 height 16
type input "1500"
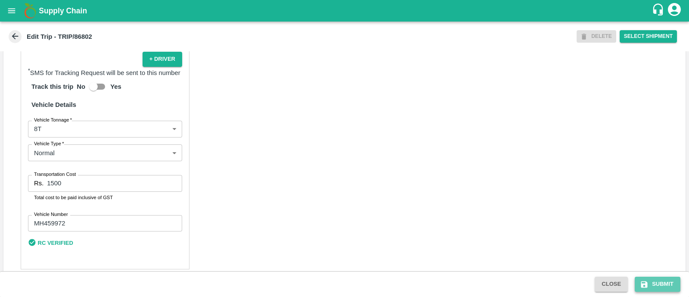
click at [648, 285] on icon "submit" at bounding box center [644, 284] width 9 height 9
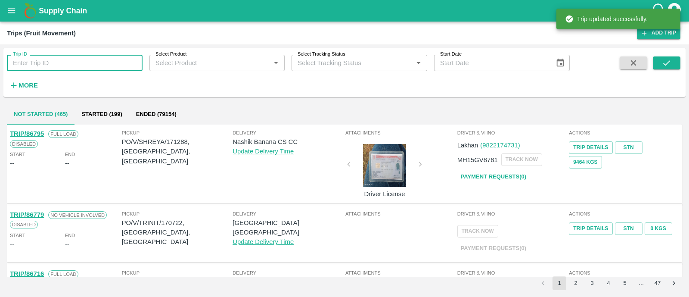
click at [91, 63] on input "Trip ID" at bounding box center [75, 63] width 136 height 16
paste input "86814"
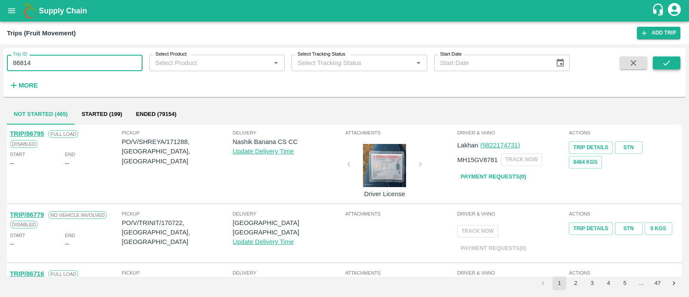
type input "86814"
click at [664, 61] on icon "submit" at bounding box center [665, 62] width 9 height 9
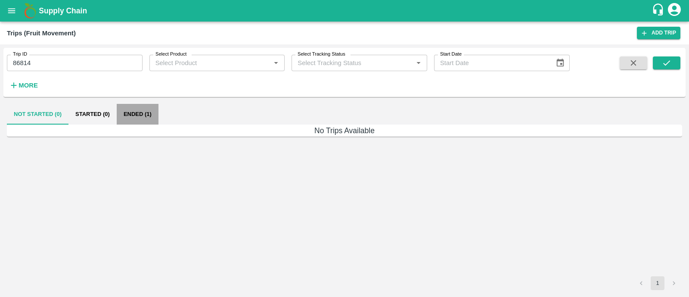
click at [129, 110] on button "Ended (1)" at bounding box center [138, 114] width 42 height 21
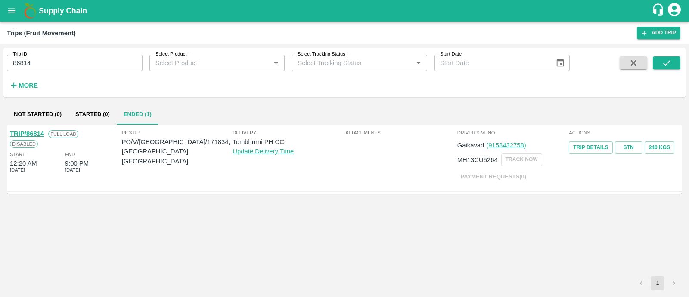
click at [40, 133] on link "TRIP/86814" at bounding box center [27, 133] width 34 height 7
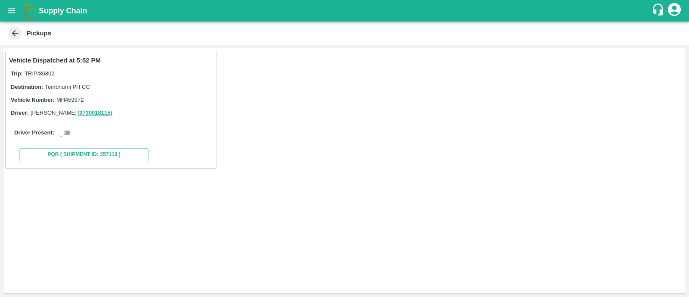
click at [68, 130] on input "checkbox" at bounding box center [61, 132] width 31 height 10
checkbox input "true"
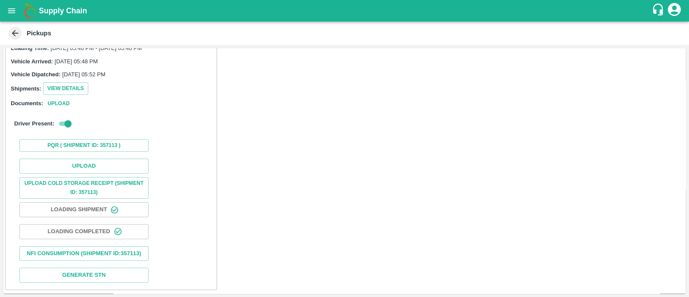
scroll to position [86, 0]
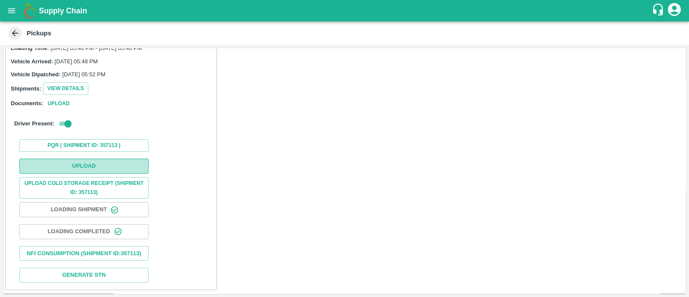
click at [75, 158] on button "Upload" at bounding box center [83, 165] width 129 height 15
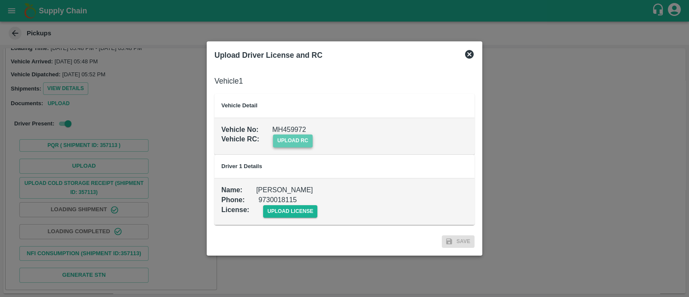
click at [294, 142] on span "upload rc" at bounding box center [293, 140] width 40 height 12
click at [0, 0] on input "upload rc" at bounding box center [0, 0] width 0 height 0
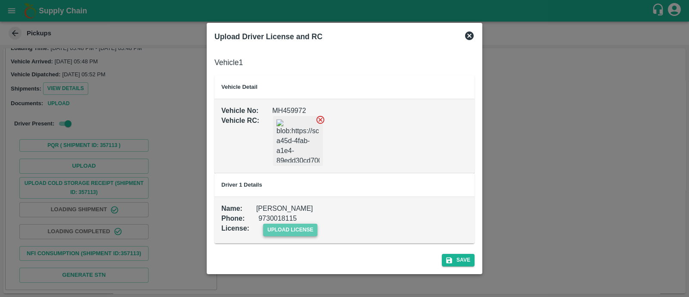
click at [279, 227] on span "upload license" at bounding box center [290, 229] width 55 height 12
click at [0, 0] on input "upload license" at bounding box center [0, 0] width 0 height 0
click at [457, 257] on button "Save" at bounding box center [458, 260] width 33 height 12
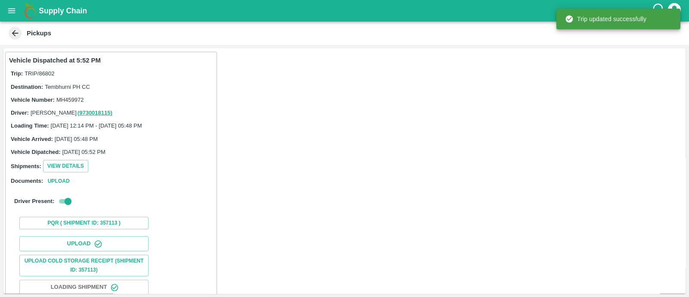
scroll to position [107, 0]
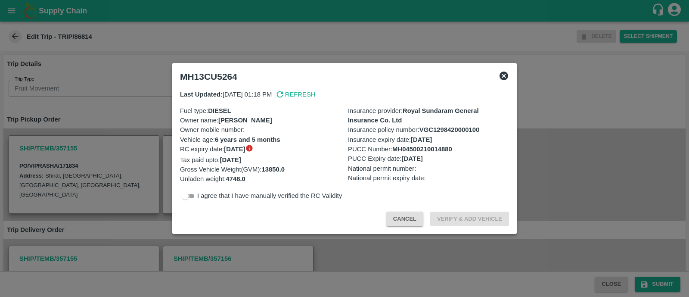
click at [194, 198] on input "checkbox" at bounding box center [185, 196] width 31 height 10
checkbox input "true"
click at [486, 216] on button "Verify & Add Vehicle" at bounding box center [469, 218] width 79 height 15
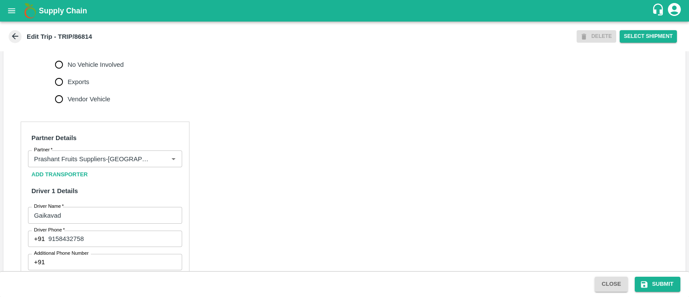
scroll to position [339, 0]
click at [62, 72] on input "No Vehicle Involved" at bounding box center [58, 63] width 17 height 17
radio input "true"
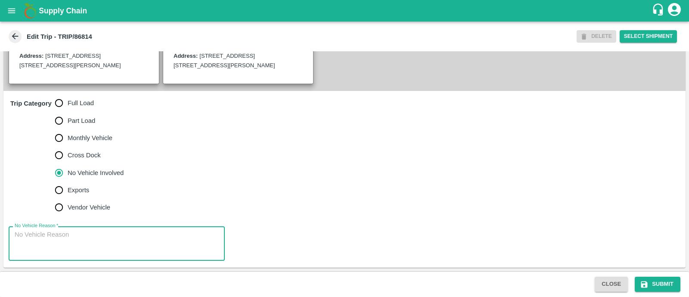
click at [62, 243] on textarea "No Vehicle Reason   *" at bounding box center [117, 243] width 204 height 27
type textarea "Field Dump"
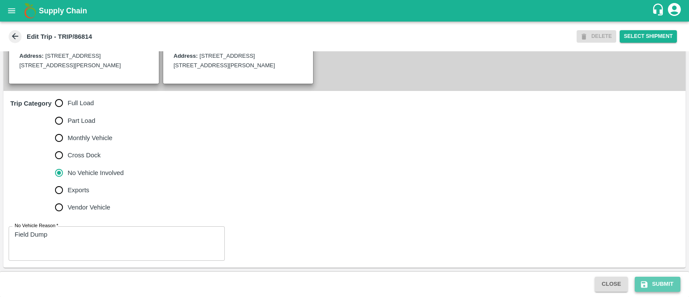
click at [660, 278] on button "Submit" at bounding box center [657, 283] width 46 height 15
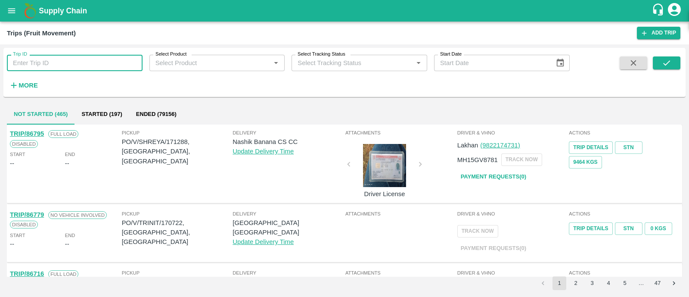
click at [93, 60] on input "Trip ID" at bounding box center [75, 63] width 136 height 16
paste input "86799"
type input "86799"
click at [669, 59] on icon "submit" at bounding box center [665, 62] width 9 height 9
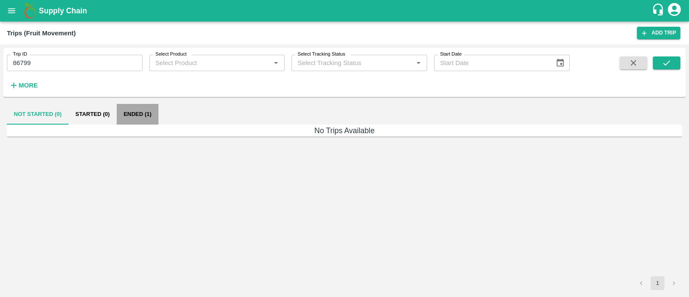
click at [144, 112] on button "Ended (1)" at bounding box center [138, 114] width 42 height 21
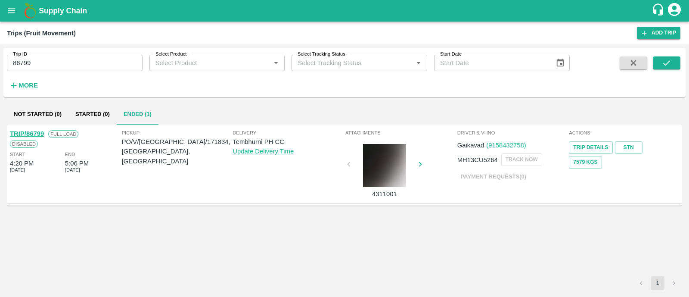
click at [38, 132] on link "TRIP/86799" at bounding box center [27, 133] width 34 height 7
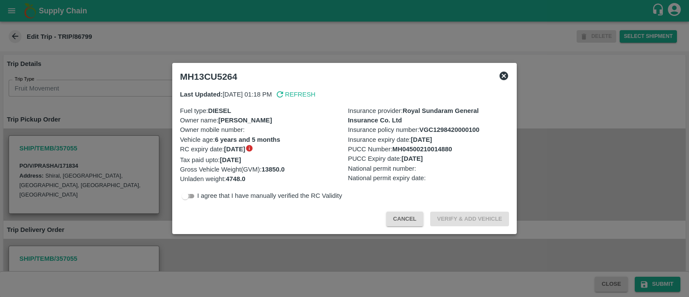
click at [197, 197] on input "checkbox" at bounding box center [185, 196] width 31 height 10
checkbox input "true"
click at [451, 223] on button "Verify & Add Vehicle" at bounding box center [469, 218] width 79 height 15
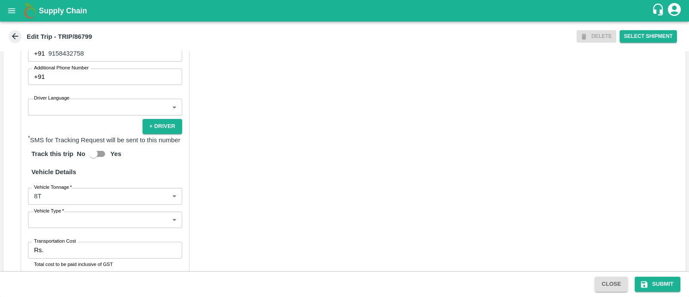
scroll to position [523, 0]
click at [68, 101] on label "Driver Language" at bounding box center [51, 97] width 35 height 7
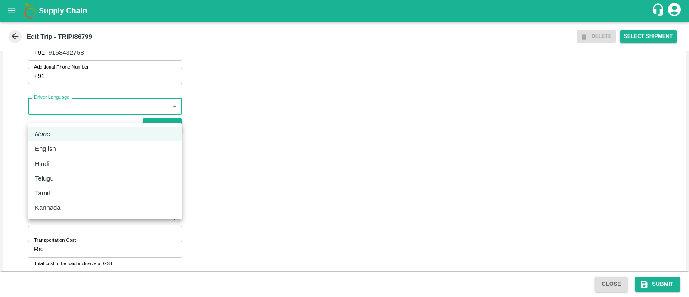
click at [93, 119] on body "Supply Chain Edit Trip - TRIP/86799 DELETE Select Shipment Trip Details Trip Ty…" at bounding box center [344, 148] width 689 height 297
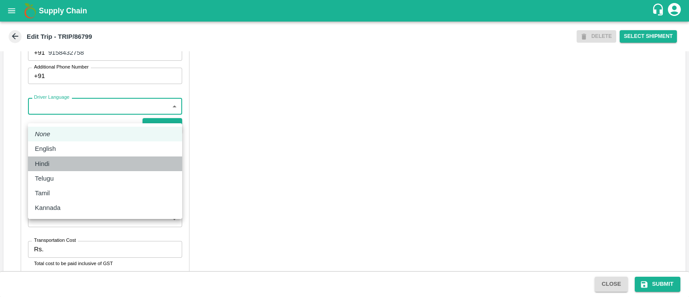
click at [68, 165] on div "Hindi" at bounding box center [105, 163] width 140 height 9
type input "hi"
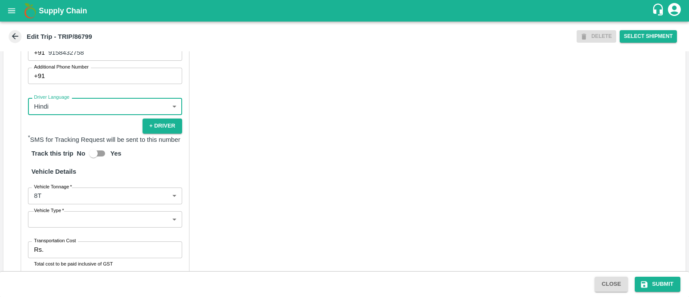
scroll to position [610, 0]
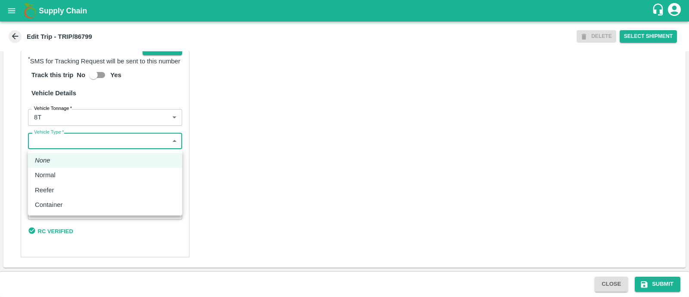
click at [68, 146] on body "Supply Chain Edit Trip - TRIP/86799 DELETE Select Shipment Trip Details Trip Ty…" at bounding box center [344, 148] width 689 height 297
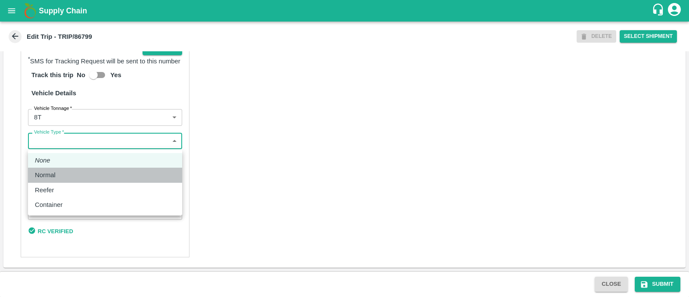
click at [60, 180] on li "Normal" at bounding box center [105, 174] width 154 height 15
type input "Normal"
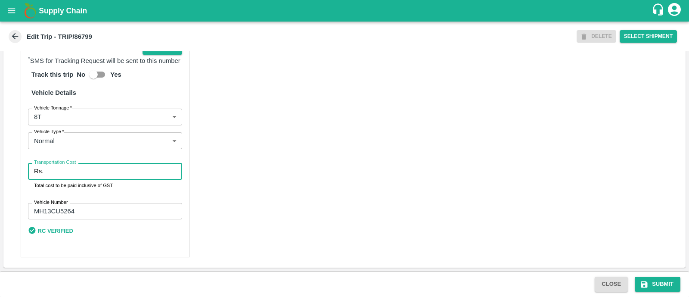
click at [87, 172] on input "Transportation Cost" at bounding box center [114, 171] width 135 height 16
type input "5000"
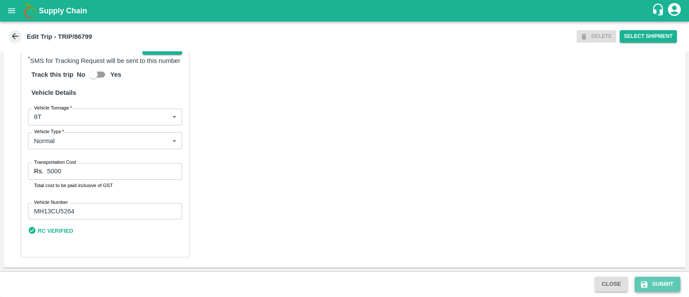
click at [642, 281] on icon "submit" at bounding box center [644, 284] width 9 height 9
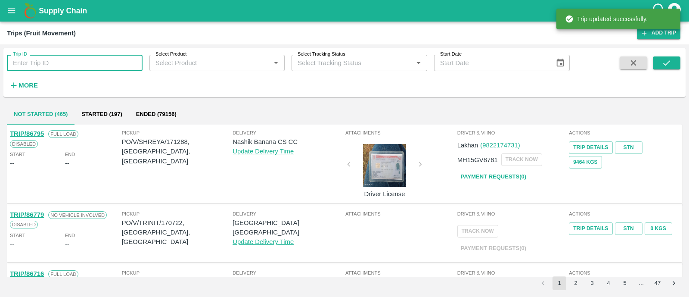
click at [72, 63] on input "Trip ID" at bounding box center [75, 63] width 136 height 16
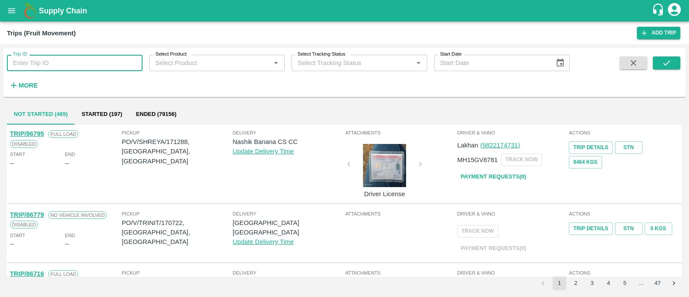
paste input "86804"
type input "86804"
click at [663, 61] on icon "submit" at bounding box center [665, 62] width 9 height 9
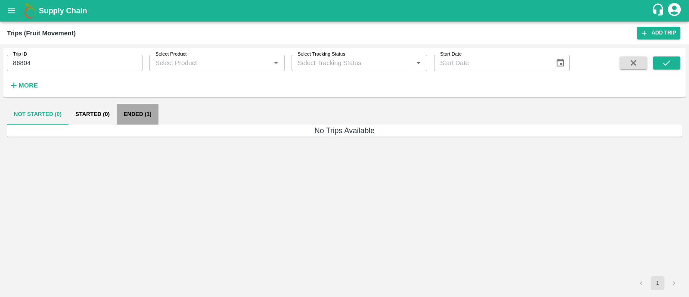
click at [133, 117] on button "Ended (1)" at bounding box center [138, 114] width 42 height 21
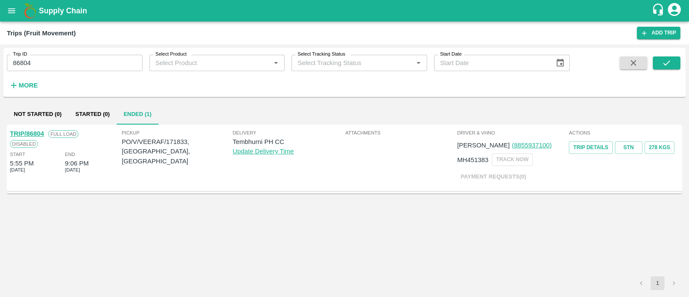
click at [38, 135] on link "TRIP/86804" at bounding box center [27, 133] width 34 height 7
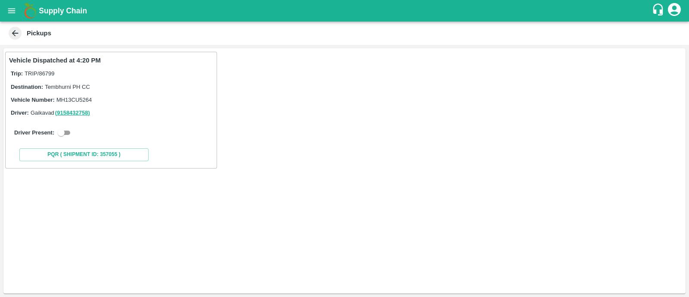
click at [68, 126] on div "Driver Present:" at bounding box center [111, 133] width 204 height 24
click at [70, 134] on input "checkbox" at bounding box center [61, 132] width 31 height 10
checkbox input "true"
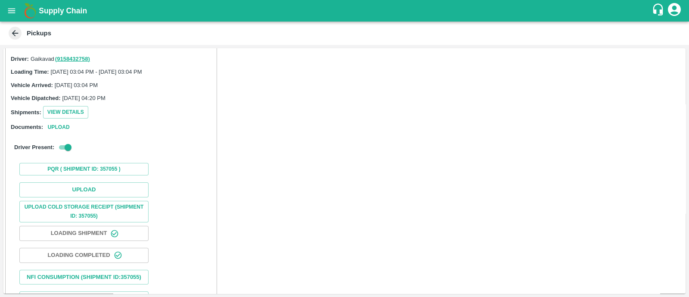
scroll to position [73, 0]
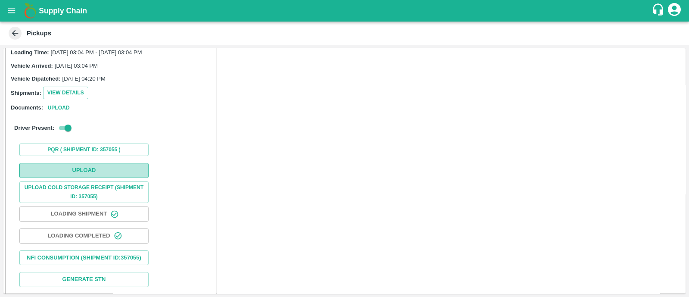
click at [76, 167] on button "Upload" at bounding box center [83, 170] width 129 height 15
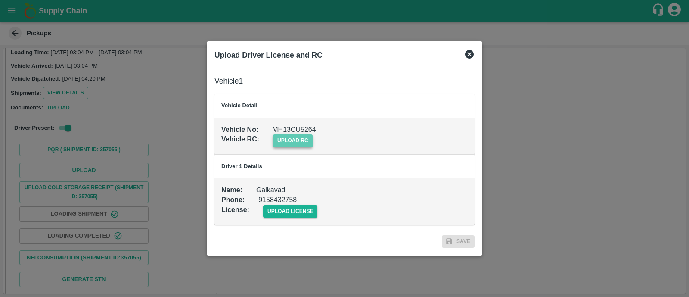
click at [297, 143] on span "upload rc" at bounding box center [293, 140] width 40 height 12
click at [0, 0] on input "upload rc" at bounding box center [0, 0] width 0 height 0
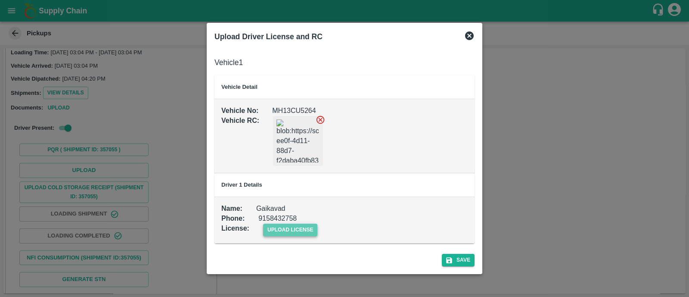
click at [277, 227] on span "upload license" at bounding box center [290, 229] width 55 height 12
click at [0, 0] on input "upload license" at bounding box center [0, 0] width 0 height 0
click at [467, 257] on button "Save" at bounding box center [458, 260] width 33 height 12
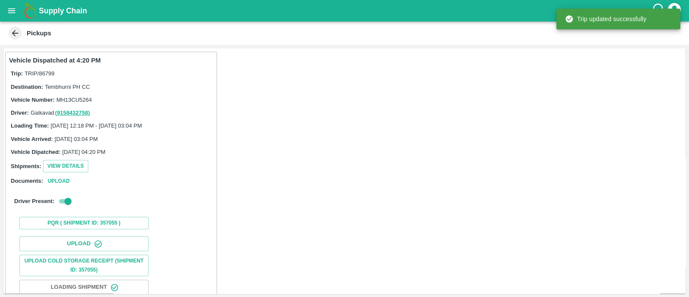
scroll to position [107, 0]
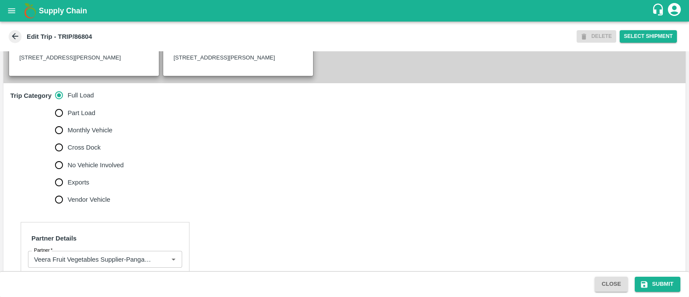
scroll to position [239, 0]
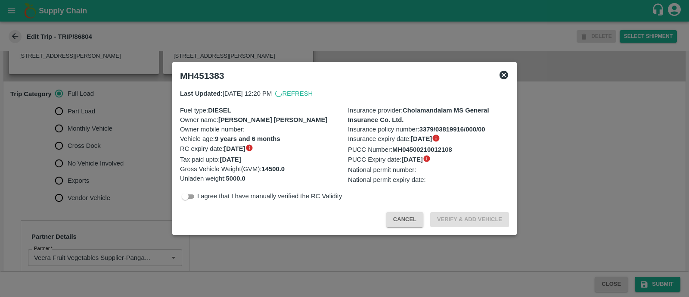
click at [60, 174] on div at bounding box center [344, 148] width 689 height 297
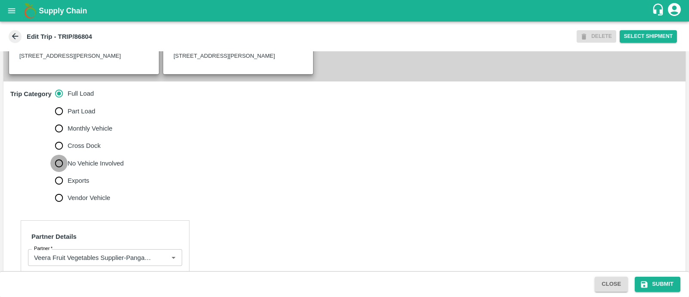
click at [60, 172] on input "No Vehicle Involved" at bounding box center [58, 163] width 17 height 17
radio input "true"
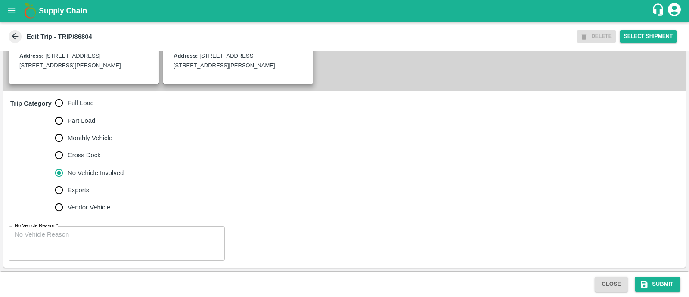
scroll to position [238, 0]
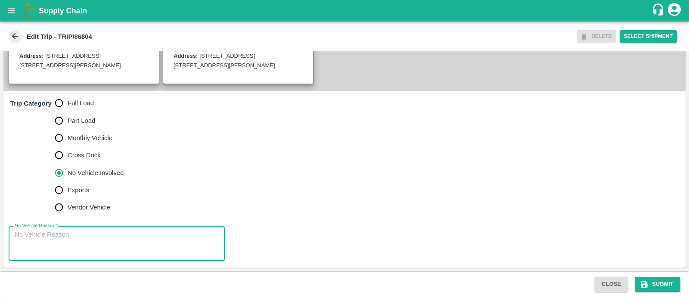
click at [56, 240] on textarea "No Vehicle Reason   *" at bounding box center [117, 243] width 204 height 27
type textarea "Field Dump"
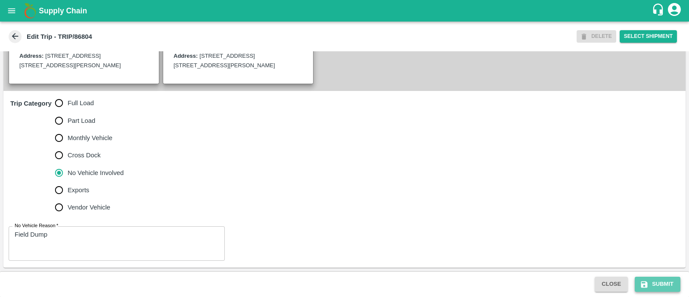
click at [656, 285] on button "Submit" at bounding box center [657, 283] width 46 height 15
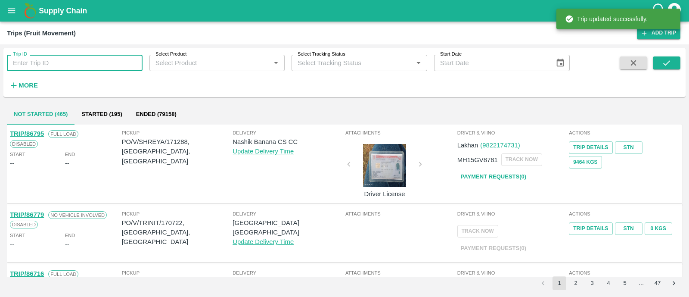
click at [75, 66] on input "Trip ID" at bounding box center [75, 63] width 136 height 16
paste input "86796"
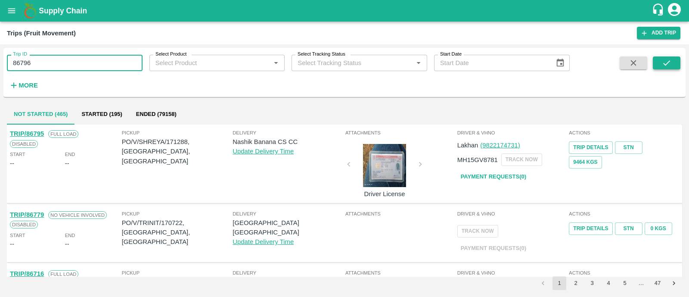
type input "86796"
click at [667, 67] on icon "submit" at bounding box center [665, 62] width 9 height 9
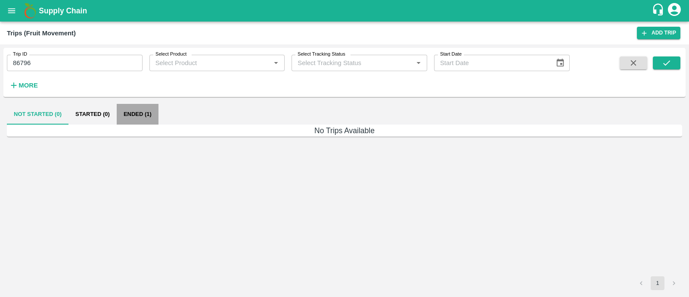
click at [131, 113] on button "Ended (1)" at bounding box center [138, 114] width 42 height 21
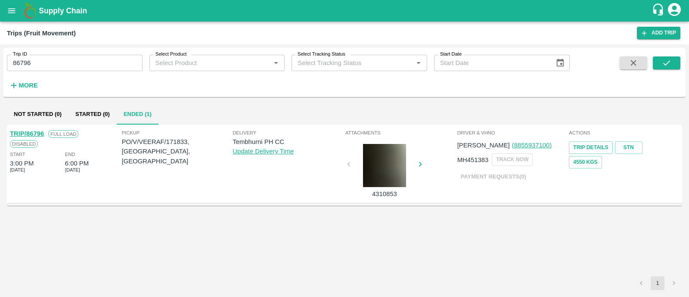
click at [39, 130] on link "TRIP/86796" at bounding box center [27, 133] width 34 height 7
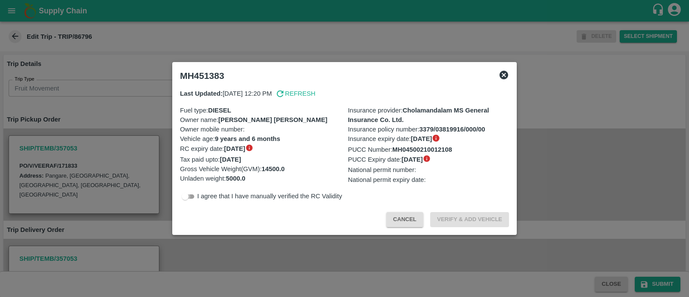
click at [192, 201] on input "checkbox" at bounding box center [185, 196] width 31 height 10
checkbox input "true"
click at [460, 227] on button "Verify & Add Vehicle" at bounding box center [469, 219] width 79 height 15
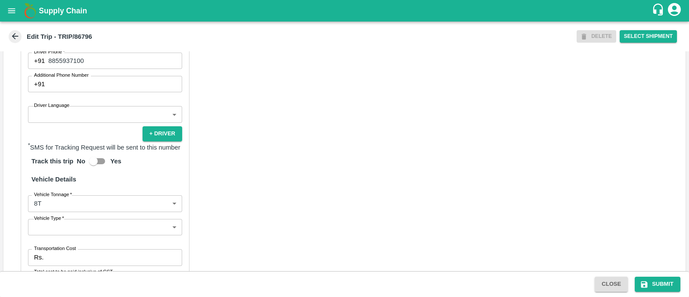
scroll to position [566, 0]
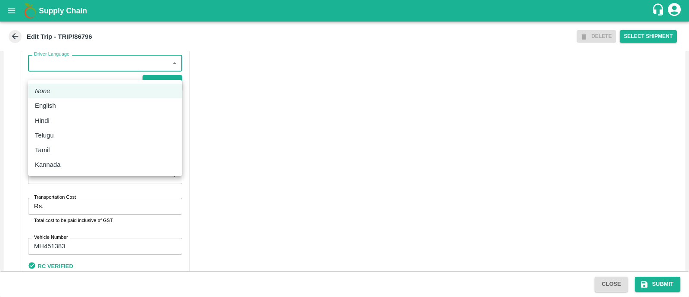
click at [62, 75] on body "Supply Chain Edit Trip - TRIP/86796 DELETE Select Shipment Trip Details Trip Ty…" at bounding box center [344, 148] width 689 height 297
click at [54, 121] on div "Hindi" at bounding box center [105, 120] width 140 height 9
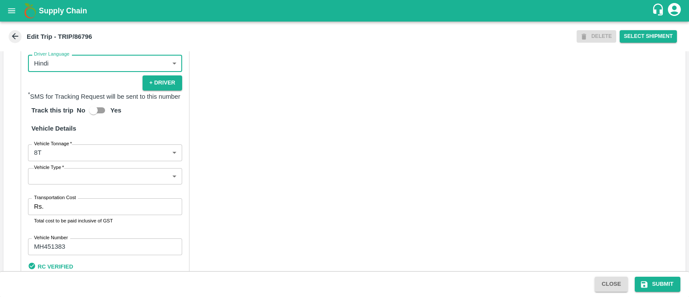
type input "hi"
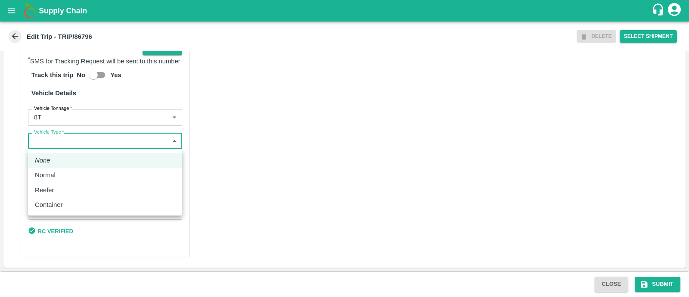
click at [59, 145] on body "Supply Chain Edit Trip - TRIP/86796 DELETE Select Shipment Trip Details Trip Ty…" at bounding box center [344, 148] width 689 height 297
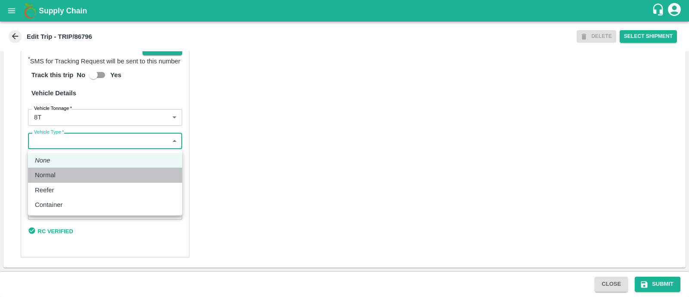
click at [56, 179] on div "Normal" at bounding box center [47, 174] width 25 height 9
type input "Normal"
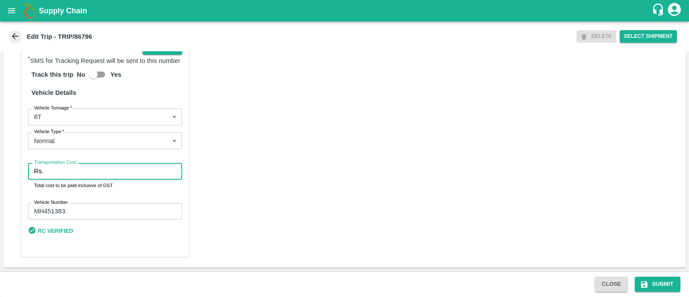
click at [74, 174] on input "Transportation Cost" at bounding box center [114, 171] width 135 height 16
type input "5000"
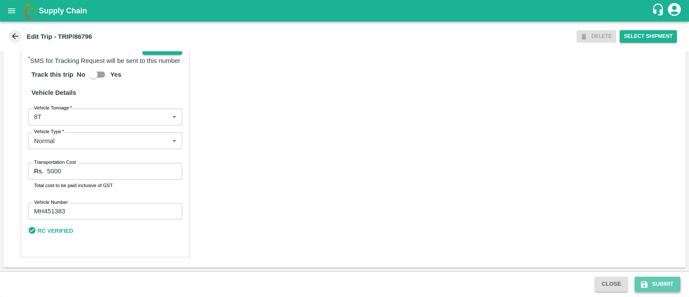
click at [654, 283] on button "Submit" at bounding box center [657, 283] width 46 height 15
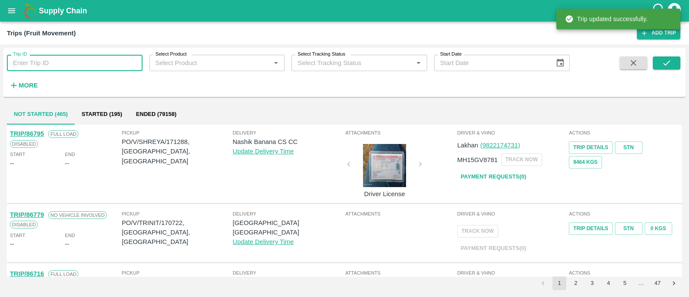
click at [90, 61] on input "Trip ID" at bounding box center [75, 63] width 136 height 16
paste input "6810"
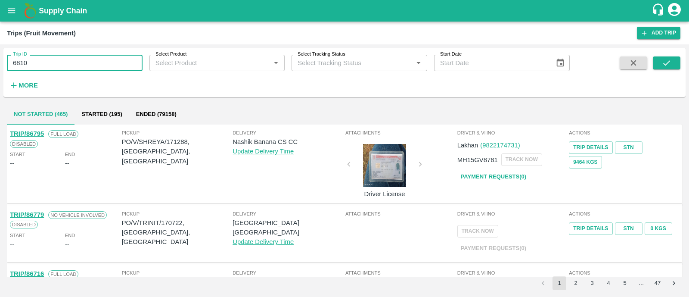
click at [10, 62] on input "6810" at bounding box center [75, 63] width 136 height 16
type input "86810"
click at [663, 63] on icon "submit" at bounding box center [666, 62] width 7 height 5
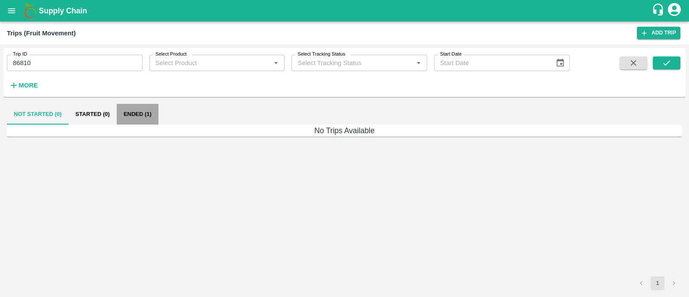
click at [130, 111] on button "Ended (1)" at bounding box center [138, 114] width 42 height 21
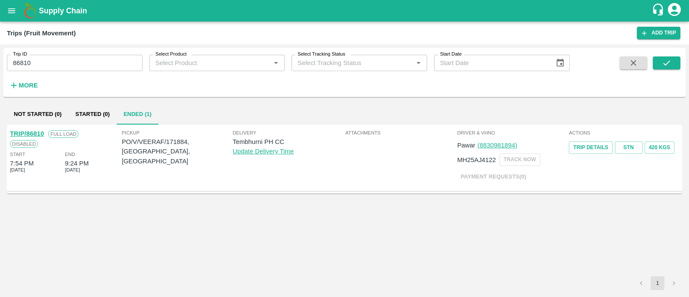
click at [39, 131] on link "TRIP/86810" at bounding box center [27, 133] width 34 height 7
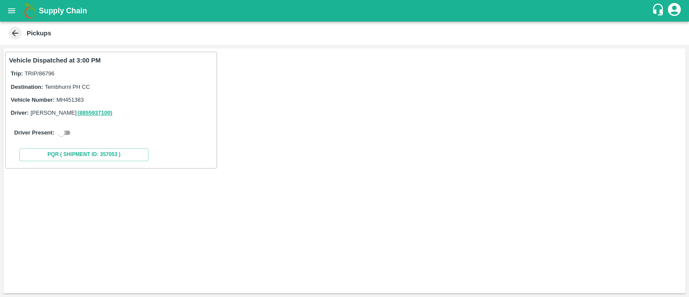
click at [67, 132] on input "checkbox" at bounding box center [61, 132] width 31 height 10
checkbox input "true"
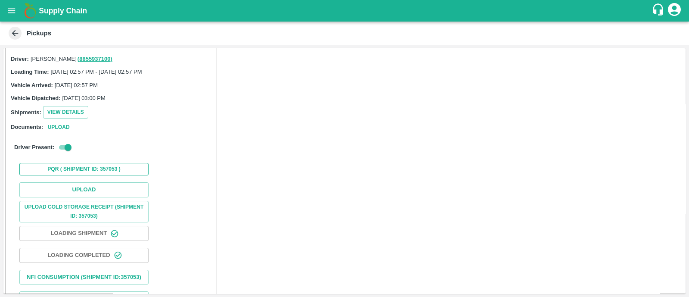
scroll to position [55, 0]
click at [84, 186] on button "Upload" at bounding box center [83, 188] width 129 height 15
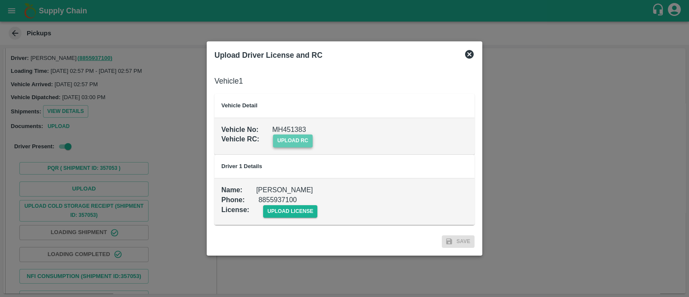
click at [297, 143] on span "upload rc" at bounding box center [293, 140] width 40 height 12
click at [0, 0] on input "upload rc" at bounding box center [0, 0] width 0 height 0
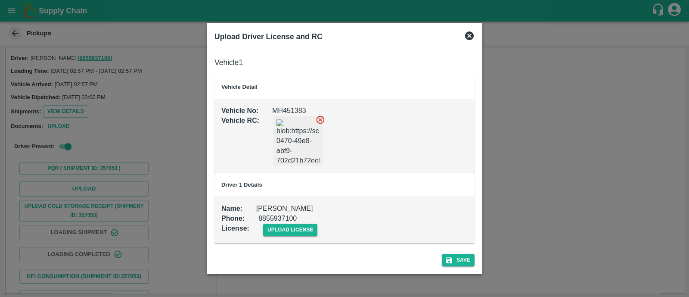
click at [322, 122] on icon at bounding box center [319, 119] width 9 height 9
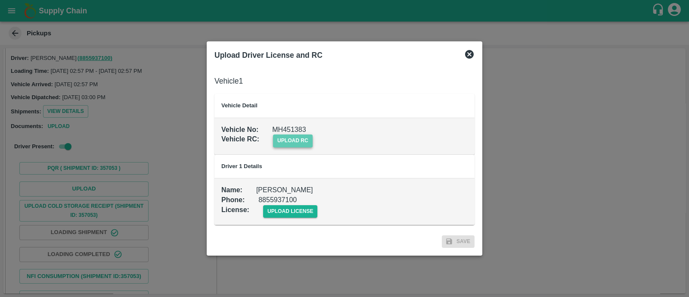
click at [303, 139] on span "upload rc" at bounding box center [293, 140] width 40 height 12
click at [0, 0] on input "upload rc" at bounding box center [0, 0] width 0 height 0
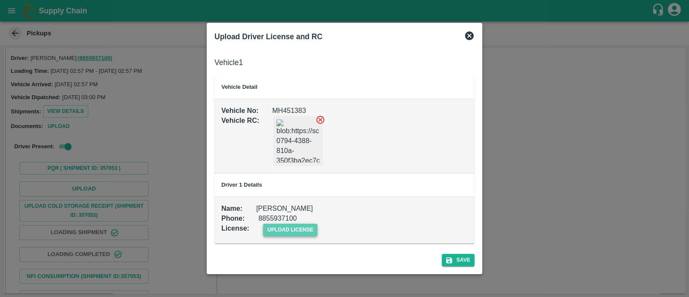
click at [285, 229] on span "upload license" at bounding box center [290, 229] width 55 height 12
click at [0, 0] on input "upload license" at bounding box center [0, 0] width 0 height 0
click at [468, 260] on button "Save" at bounding box center [458, 260] width 33 height 12
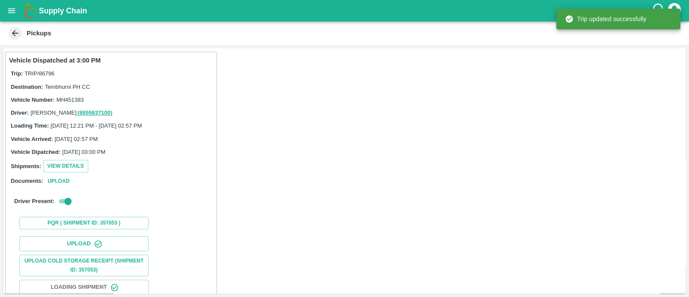
scroll to position [107, 0]
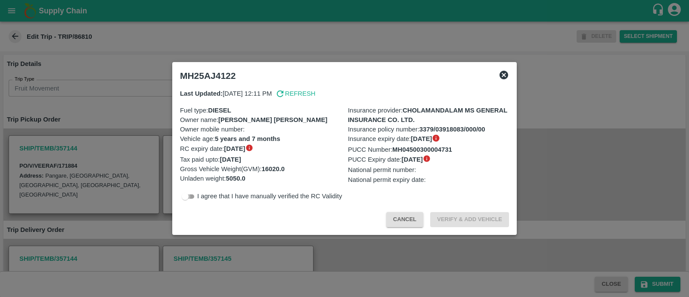
click at [185, 196] on input "checkbox" at bounding box center [185, 196] width 31 height 10
checkbox input "true"
click at [465, 219] on button "Verify & Add Vehicle" at bounding box center [469, 219] width 79 height 15
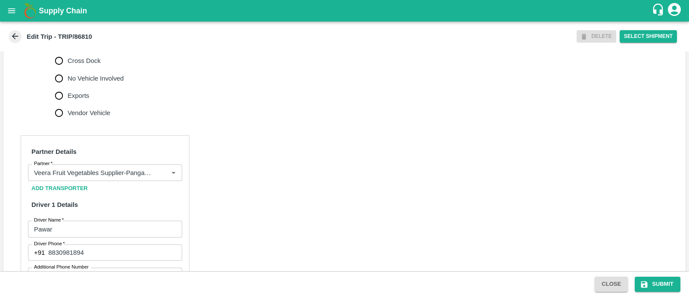
scroll to position [325, 0]
click at [60, 83] on input "No Vehicle Involved" at bounding box center [58, 76] width 17 height 17
radio input "true"
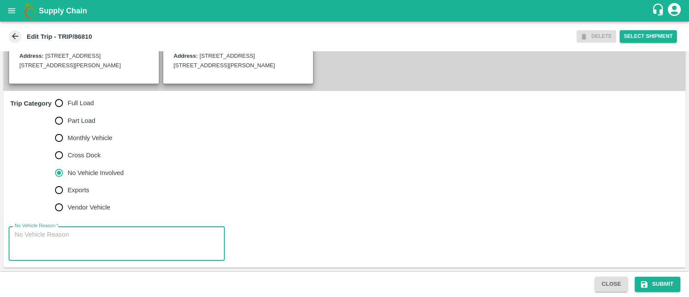
click at [56, 233] on textarea "No Vehicle Reason   *" at bounding box center [117, 243] width 204 height 27
type textarea "Field Dump"
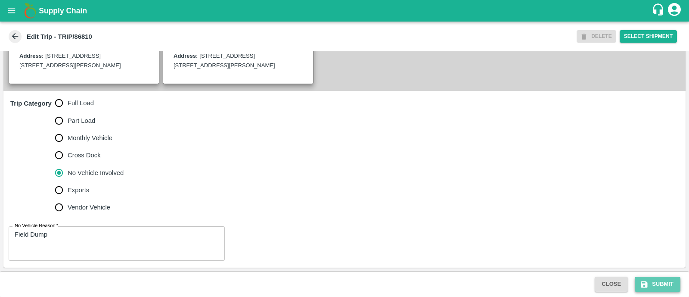
click at [644, 276] on button "Submit" at bounding box center [657, 283] width 46 height 15
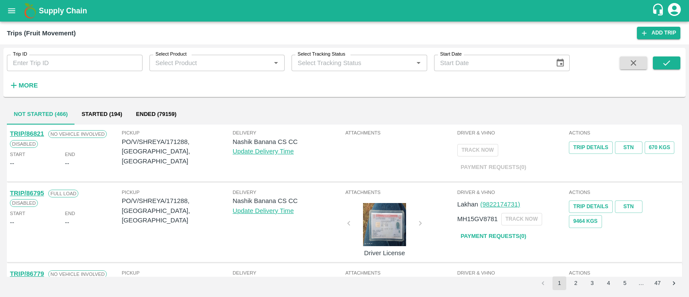
click at [92, 63] on input "Trip ID" at bounding box center [75, 63] width 136 height 16
paste input "86809"
type input "86809"
click at [666, 68] on icon "submit" at bounding box center [665, 62] width 9 height 9
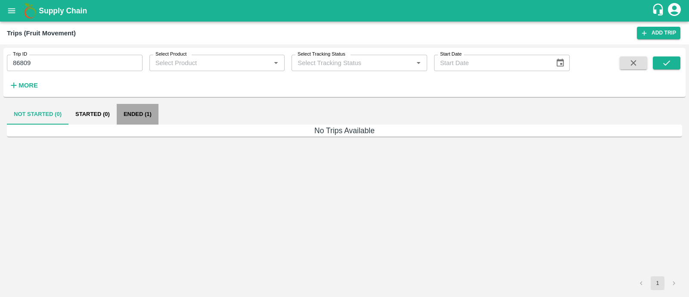
click at [131, 111] on button "Ended (1)" at bounding box center [138, 114] width 42 height 21
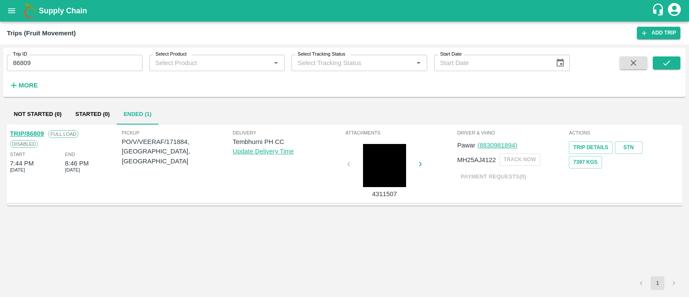
click at [39, 133] on link "TRIP/86809" at bounding box center [27, 133] width 34 height 7
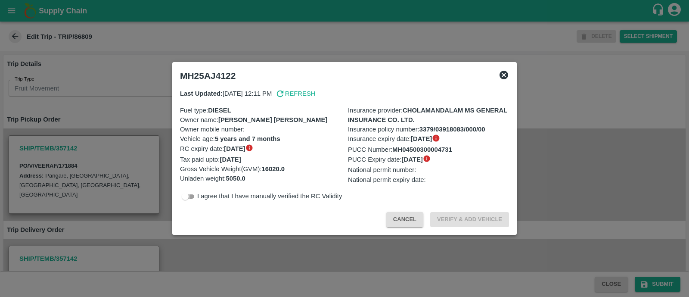
click at [193, 193] on input "checkbox" at bounding box center [185, 196] width 31 height 10
checkbox input "true"
click at [447, 223] on button "Verify & Add Vehicle" at bounding box center [469, 219] width 79 height 15
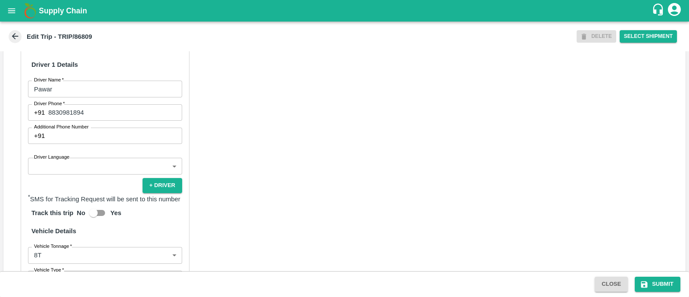
scroll to position [471, 0]
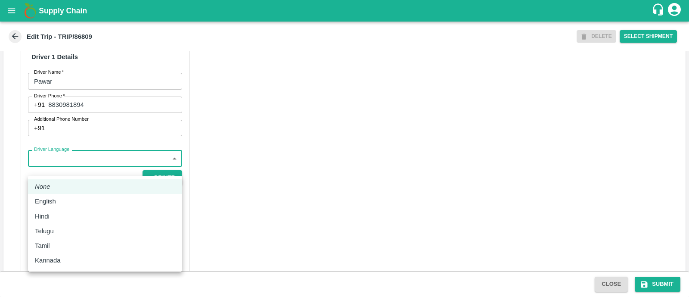
click at [82, 171] on body "Supply Chain Edit Trip - TRIP/86809 DELETE Select Shipment Trip Details Trip Ty…" at bounding box center [344, 148] width 689 height 297
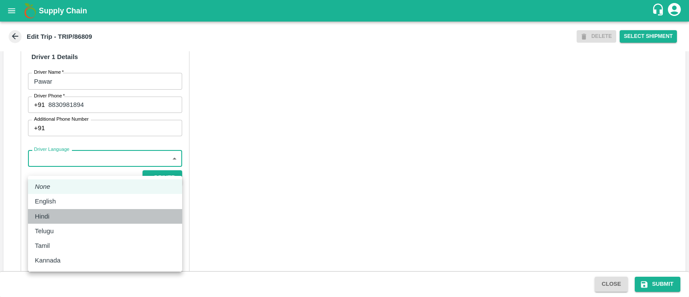
click at [72, 212] on div "Hindi" at bounding box center [105, 215] width 140 height 9
type input "hi"
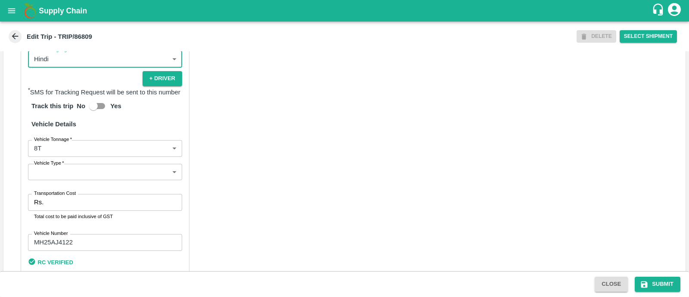
scroll to position [572, 0]
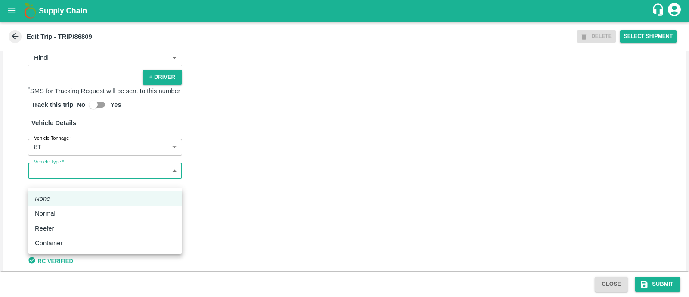
click at [75, 186] on body "Supply Chain Edit Trip - TRIP/86809 DELETE Select Shipment Trip Details Trip Ty…" at bounding box center [344, 148] width 689 height 297
click at [65, 213] on div "Normal" at bounding box center [105, 212] width 140 height 9
type input "Normal"
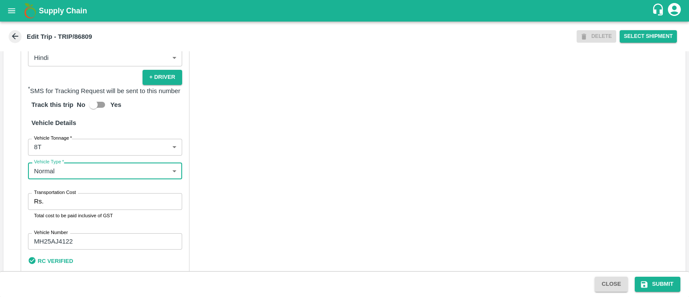
scroll to position [611, 0]
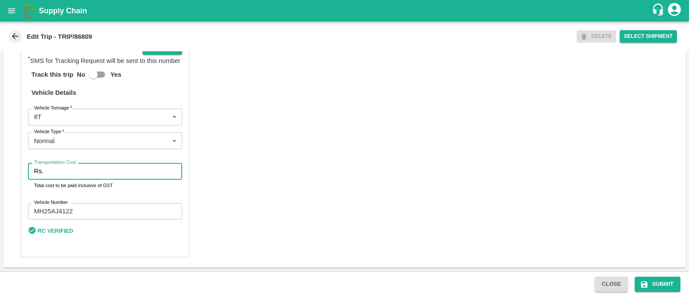
click at [71, 174] on input "Transportation Cost" at bounding box center [114, 171] width 135 height 16
type input "5000"
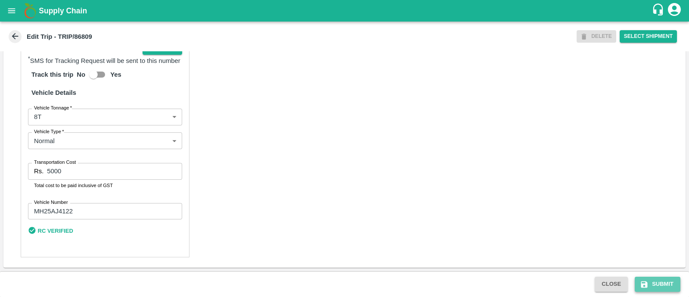
click at [646, 281] on icon "submit" at bounding box center [644, 284] width 6 height 6
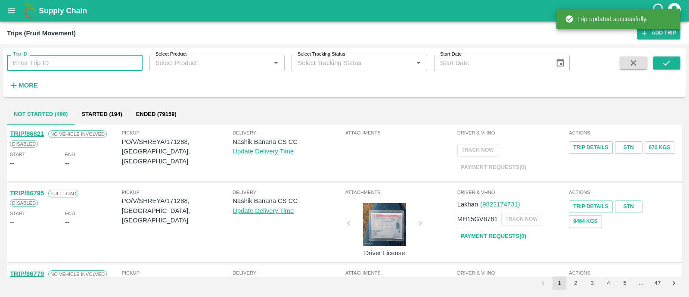
click at [44, 63] on input "Trip ID" at bounding box center [75, 63] width 136 height 16
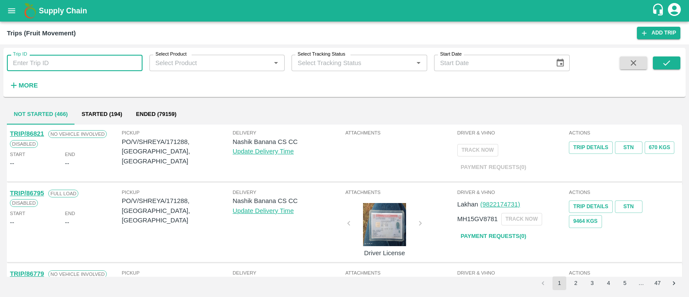
paste input "86822"
type input "86822"
click at [680, 58] on button "submit" at bounding box center [666, 62] width 28 height 13
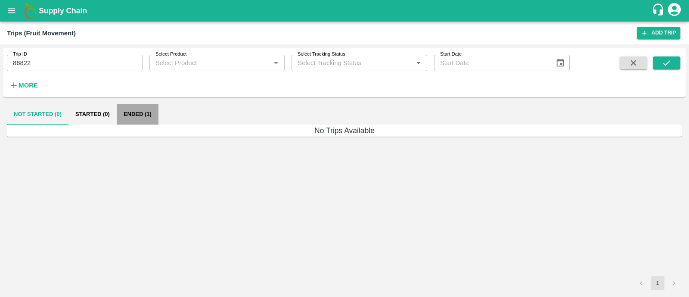
click at [125, 119] on button "Ended (1)" at bounding box center [138, 114] width 42 height 21
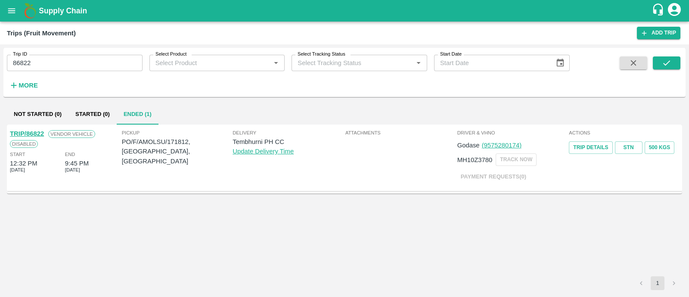
click at [40, 130] on link "TRIP/86822" at bounding box center [27, 133] width 34 height 7
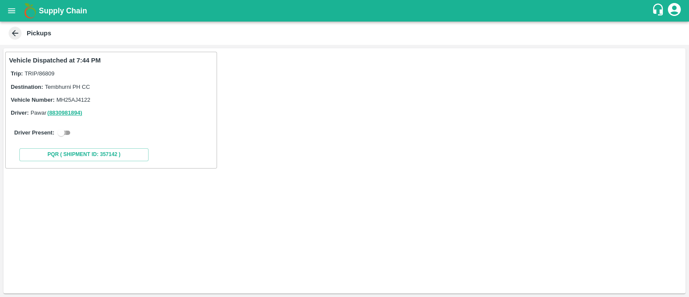
click at [64, 127] on input "checkbox" at bounding box center [61, 132] width 31 height 10
checkbox input "true"
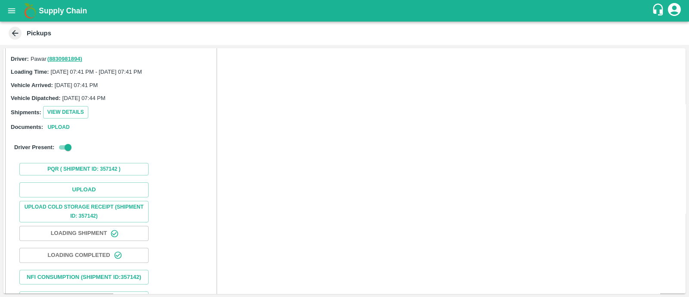
scroll to position [69, 0]
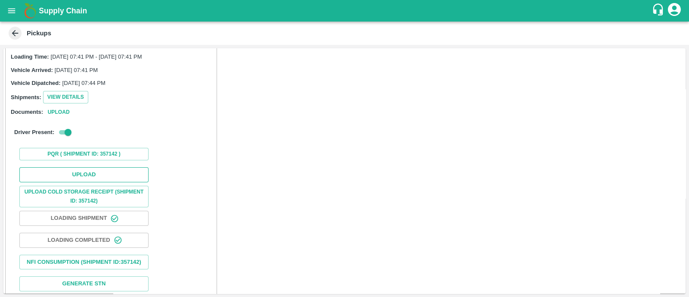
click at [74, 171] on button "Upload" at bounding box center [83, 174] width 129 height 15
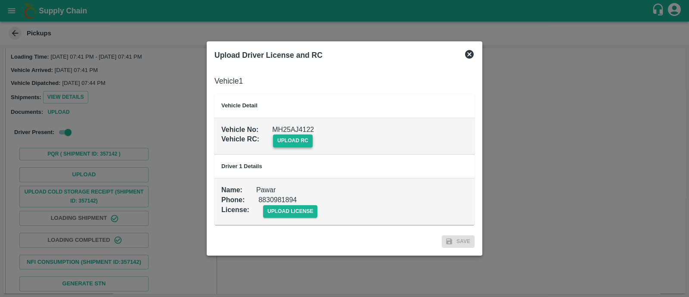
click at [281, 145] on span "upload rc" at bounding box center [293, 140] width 40 height 12
click at [0, 0] on input "upload rc" at bounding box center [0, 0] width 0 height 0
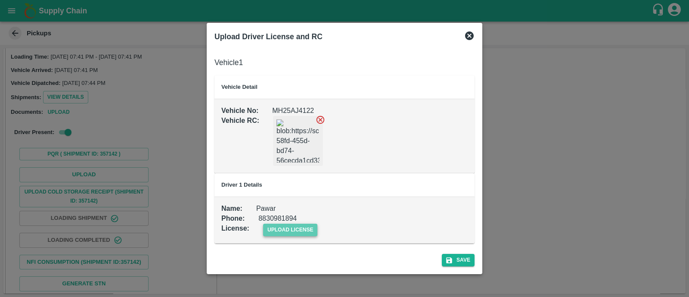
click at [281, 229] on span "upload license" at bounding box center [290, 229] width 55 height 12
click at [0, 0] on input "upload license" at bounding box center [0, 0] width 0 height 0
click at [457, 263] on button "Save" at bounding box center [458, 260] width 33 height 12
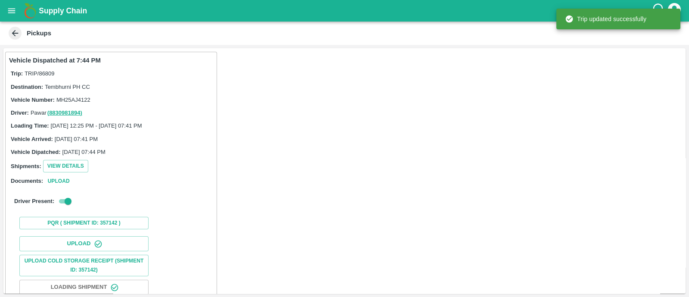
scroll to position [107, 0]
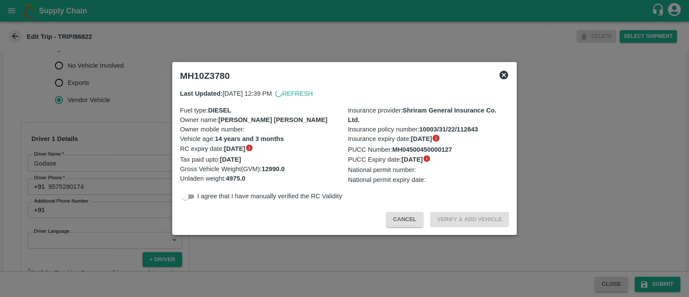
scroll to position [340, 0]
click at [194, 196] on input "checkbox" at bounding box center [185, 196] width 31 height 10
checkbox input "true"
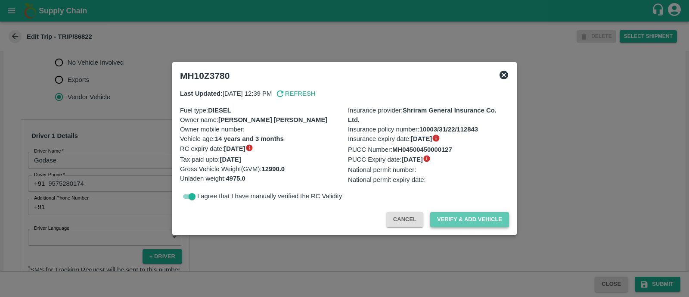
click at [464, 223] on button "Verify & Add Vehicle" at bounding box center [469, 219] width 79 height 15
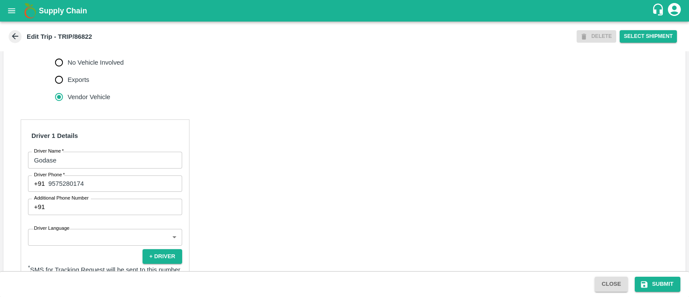
click at [103, 244] on body "Supply Chain Edit Trip - TRIP/86822 DELETE Select Shipment Trip Details Trip Ty…" at bounding box center [344, 148] width 689 height 297
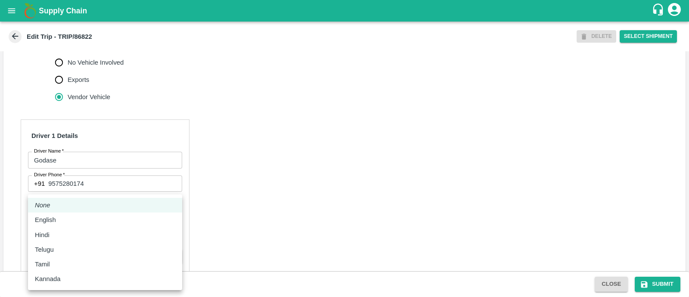
click at [59, 68] on div at bounding box center [344, 148] width 689 height 297
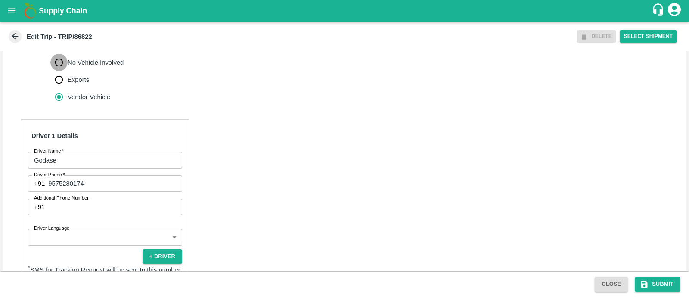
click at [59, 70] on input "No Vehicle Involved" at bounding box center [58, 62] width 17 height 17
radio input "true"
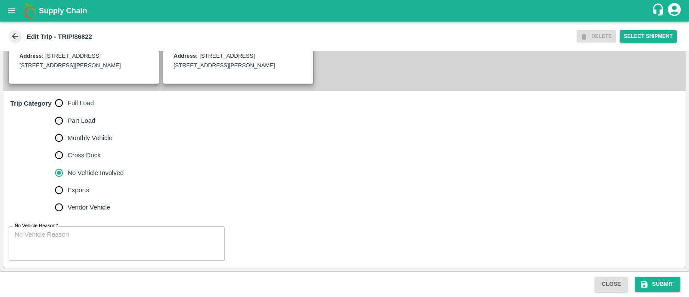
scroll to position [238, 0]
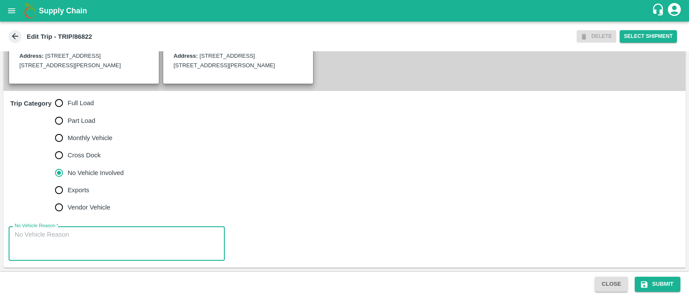
click at [65, 244] on textarea "No Vehicle Reason   *" at bounding box center [117, 243] width 204 height 27
type textarea "Field Dump"
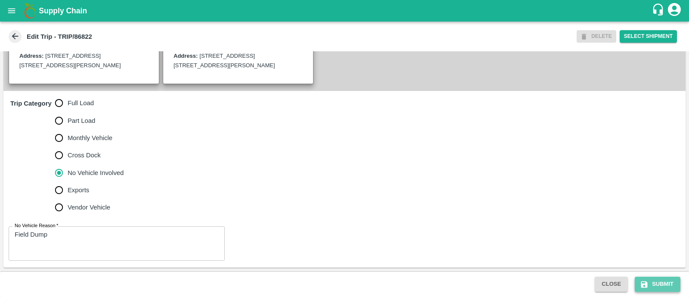
click at [670, 283] on button "Submit" at bounding box center [657, 283] width 46 height 15
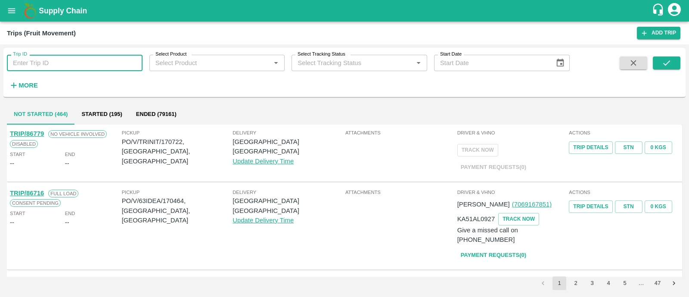
click at [124, 63] on input "Trip ID" at bounding box center [75, 63] width 136 height 16
paste input "86794"
type input "86794"
click at [658, 62] on button "submit" at bounding box center [666, 62] width 28 height 13
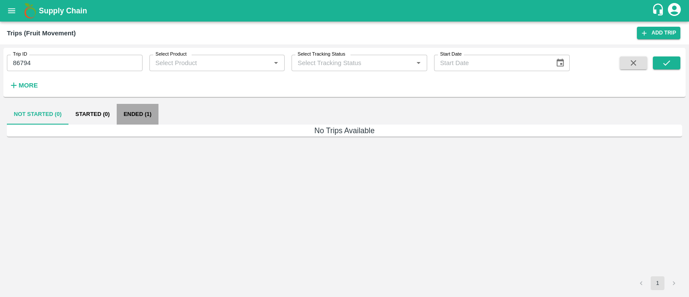
click at [144, 117] on button "Ended (1)" at bounding box center [138, 114] width 42 height 21
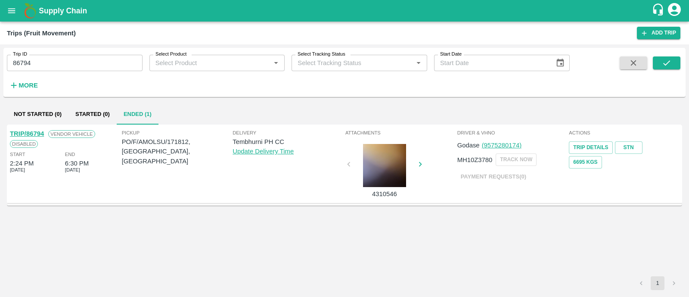
click at [34, 133] on link "TRIP/86794" at bounding box center [27, 133] width 34 height 7
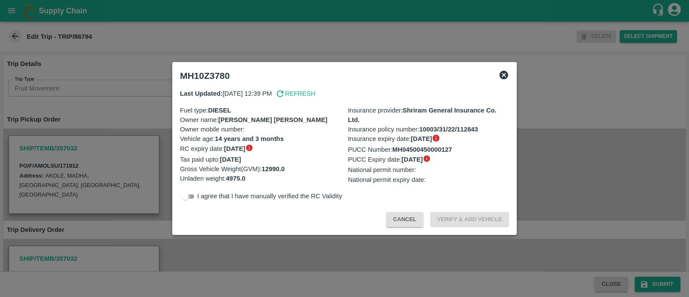
click at [186, 195] on input "checkbox" at bounding box center [185, 196] width 31 height 10
checkbox input "true"
click at [448, 223] on button "Verify & Add Vehicle" at bounding box center [469, 219] width 79 height 15
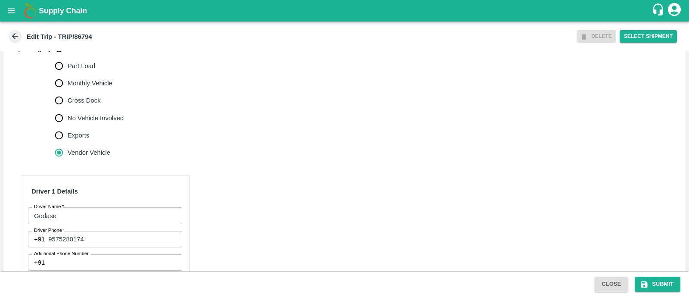
scroll to position [286, 0]
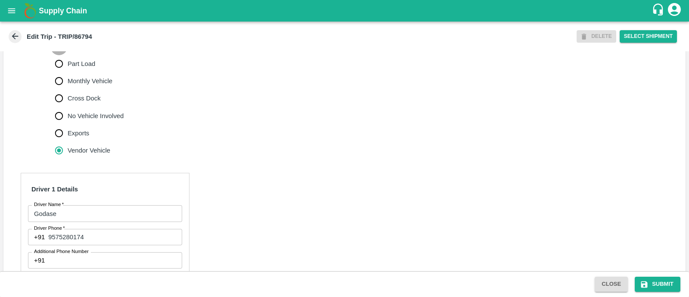
click at [60, 54] on input "Full Load" at bounding box center [58, 45] width 17 height 17
radio input "true"
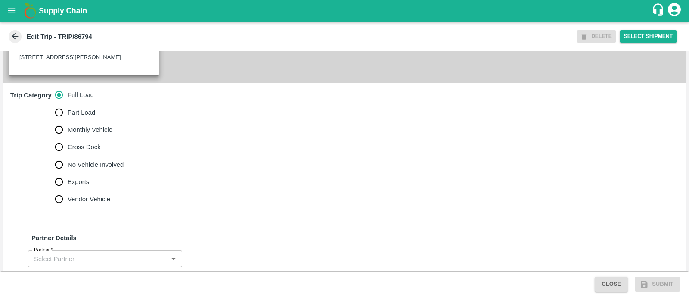
scroll to position [319, 0]
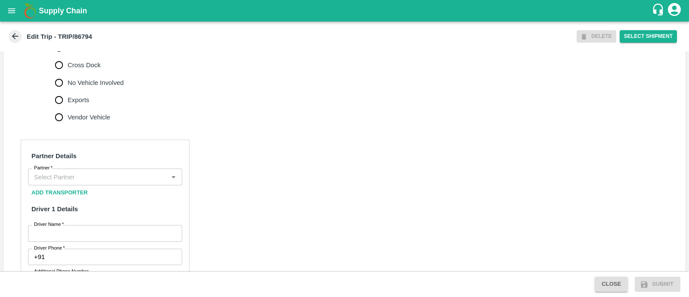
click at [69, 185] on div "Partner" at bounding box center [105, 176] width 154 height 16
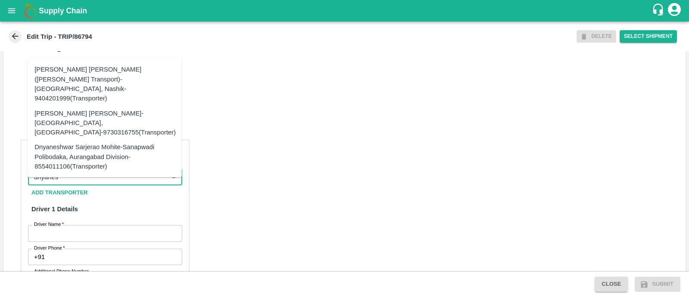
click at [130, 108] on div "[PERSON_NAME] [PERSON_NAME]-[GEOGRAPHIC_DATA], [GEOGRAPHIC_DATA]-9730316755(Tra…" at bounding box center [104, 122] width 141 height 29
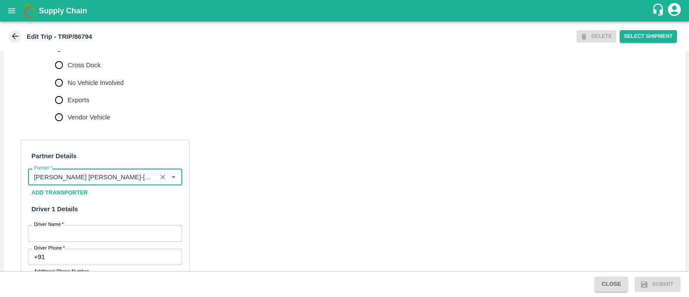
type input "[PERSON_NAME] [PERSON_NAME]-[GEOGRAPHIC_DATA], [GEOGRAPHIC_DATA]-9730316755(Tra…"
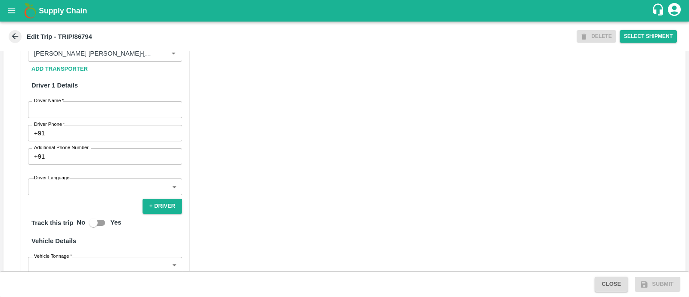
scroll to position [447, 0]
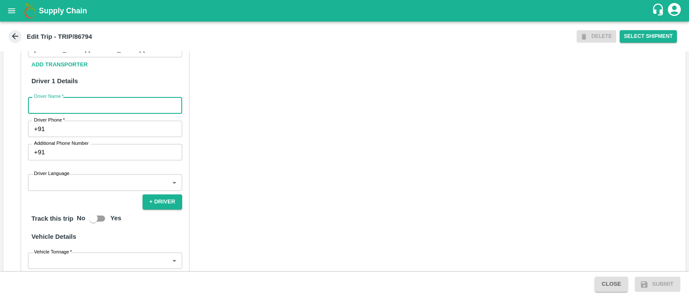
click at [119, 113] on input "Driver Name   *" at bounding box center [105, 105] width 154 height 16
type input "Godse"
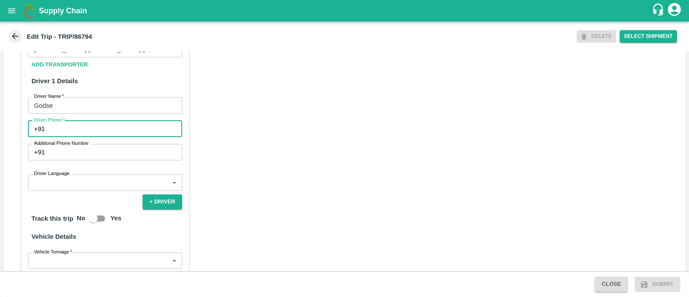
click at [116, 136] on input "Driver Phone   *" at bounding box center [115, 129] width 134 height 16
type input "9975280177"
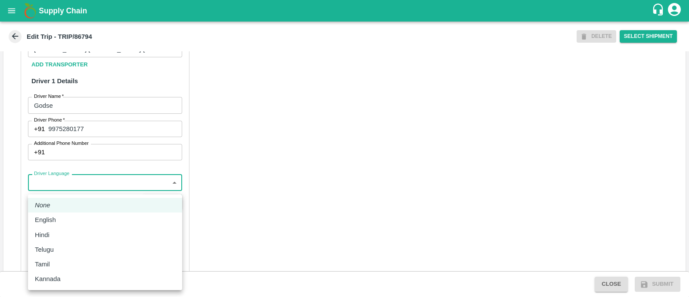
click at [105, 197] on body "Supply Chain Edit Trip - TRIP/86794 DELETE Select Shipment Trip Details Trip Ty…" at bounding box center [344, 148] width 689 height 297
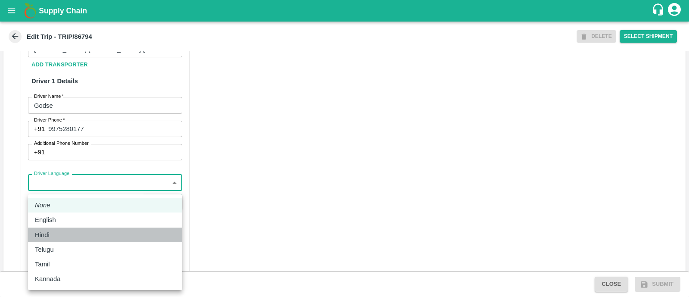
click at [75, 235] on div "Hindi" at bounding box center [105, 234] width 140 height 9
type input "hi"
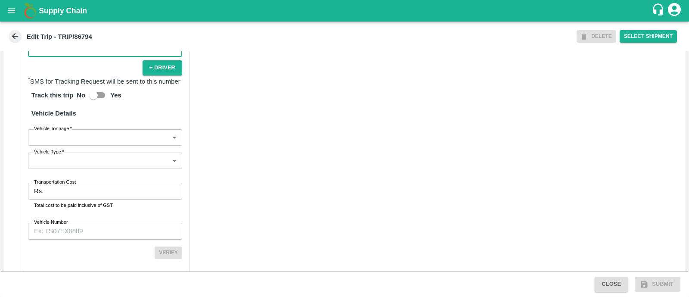
scroll to position [584, 0]
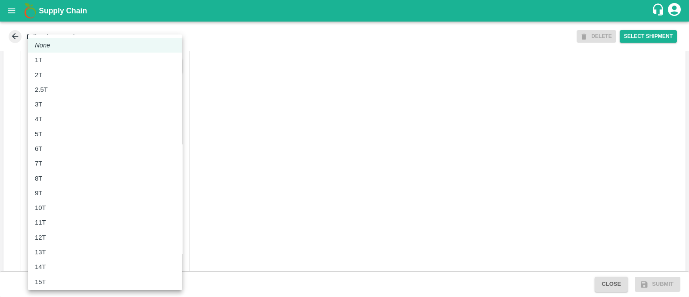
click at [84, 148] on body "Supply Chain Edit Trip - TRIP/86794 DELETE Select Shipment Trip Details Trip Ty…" at bounding box center [344, 148] width 689 height 297
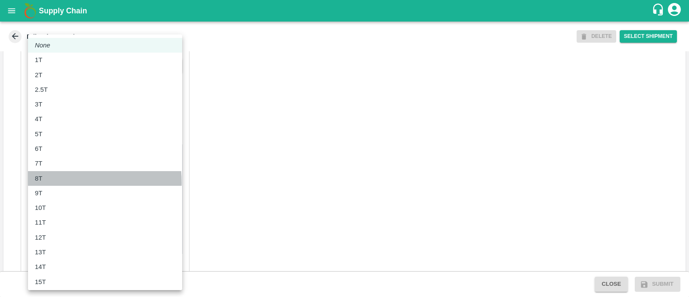
click at [65, 182] on div "8T" at bounding box center [105, 177] width 140 height 9
type input "8000"
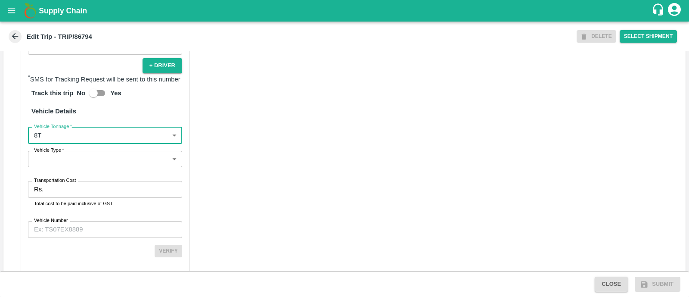
scroll to position [613, 0]
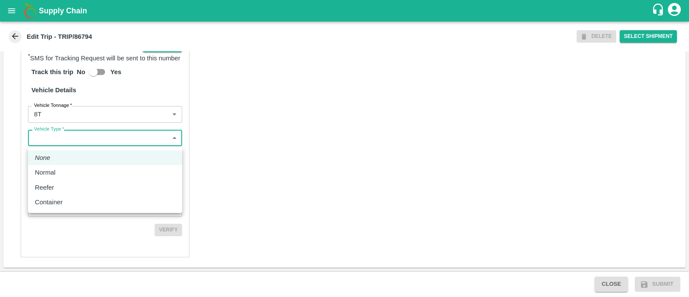
click at [79, 144] on body "Supply Chain Edit Trip - TRIP/86794 DELETE Select Shipment Trip Details Trip Ty…" at bounding box center [344, 148] width 689 height 297
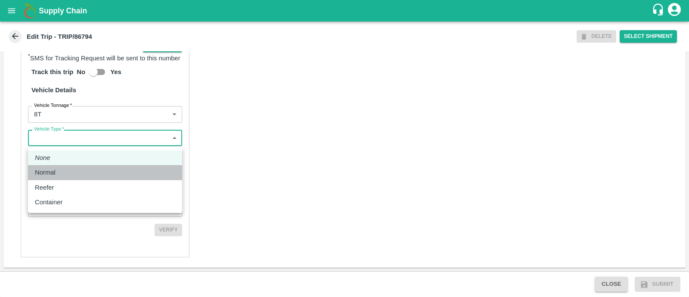
click at [69, 175] on div "Normal" at bounding box center [105, 171] width 140 height 9
type input "Normal"
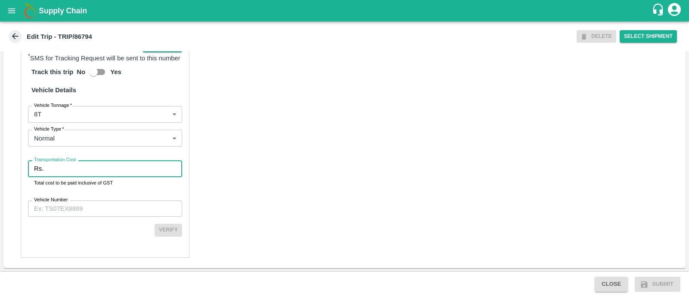
click at [69, 175] on input "Transportation Cost" at bounding box center [114, 168] width 135 height 16
type input "5062"
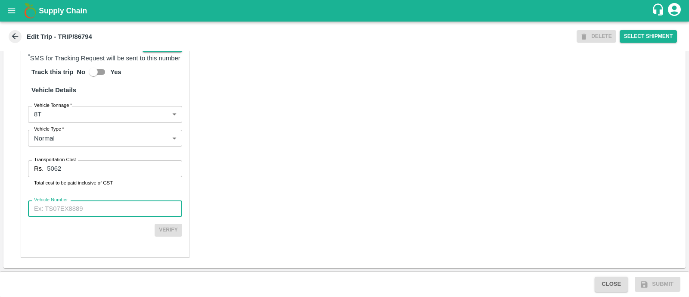
click at [124, 206] on input "Vehicle Number" at bounding box center [105, 208] width 154 height 16
paste input "MH10Z3780"
type input "MH10Z3780"
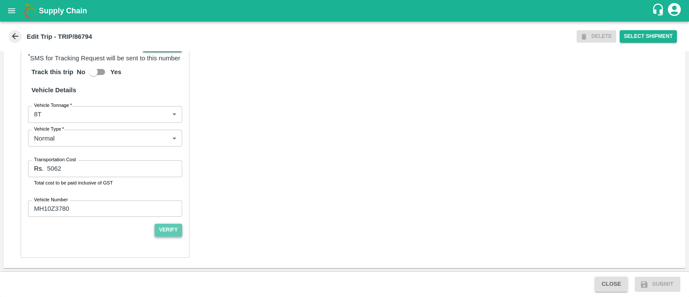
click at [169, 226] on button "Verify" at bounding box center [169, 229] width 28 height 12
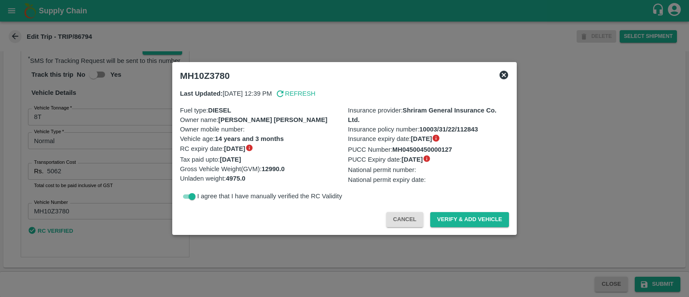
scroll to position [611, 0]
click at [458, 223] on button "Verify & Add Vehicle" at bounding box center [469, 219] width 79 height 15
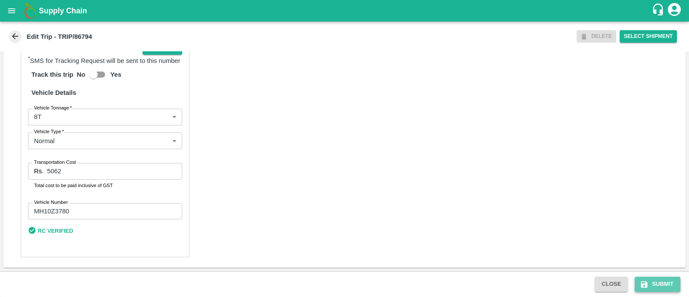
click at [667, 287] on button "Submit" at bounding box center [657, 283] width 46 height 15
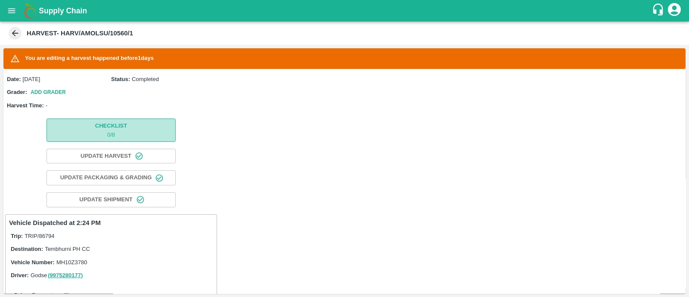
click at [136, 136] on button "Checklist 0 / 8" at bounding box center [110, 129] width 129 height 23
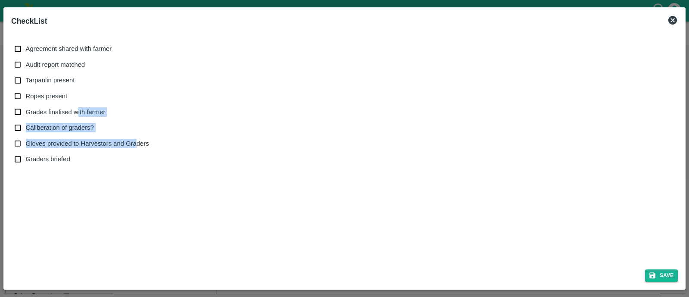
drag, startPoint x: 136, startPoint y: 136, endPoint x: 56, endPoint y: 111, distance: 84.1
click at [56, 111] on div "Agreement shared with farmer Audit report matched Tarpaulin present Ropes prese…" at bounding box center [85, 104] width 141 height 126
click at [56, 111] on span "Grades finalised with farmer" at bounding box center [66, 111] width 80 height 9
click at [26, 111] on input "Grades finalised with farmer" at bounding box center [18, 112] width 16 height 16
checkbox input "true"
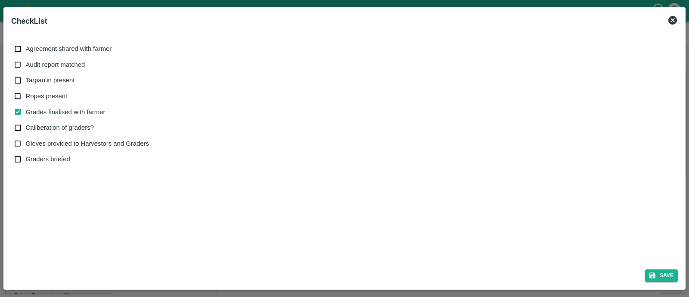
click at [38, 127] on span "Caliberation of graders?" at bounding box center [60, 127] width 68 height 9
click at [26, 127] on input "Caliberation of graders?" at bounding box center [18, 128] width 16 height 16
checkbox input "true"
click at [30, 91] on span "Ropes present" at bounding box center [47, 95] width 42 height 9
click at [26, 91] on input "Ropes present" at bounding box center [18, 96] width 16 height 16
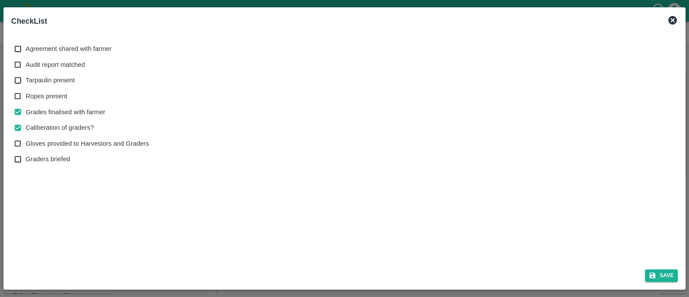
checkbox input "true"
click at [659, 273] on button "Save" at bounding box center [661, 275] width 33 height 12
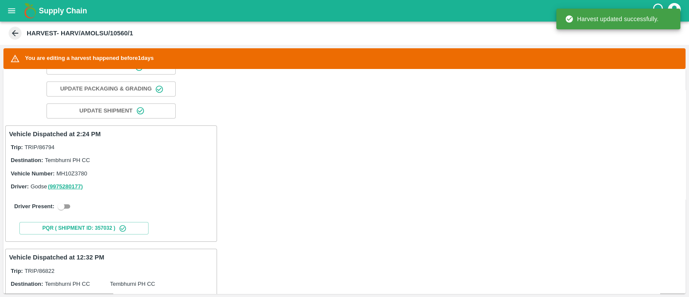
scroll to position [94, 0]
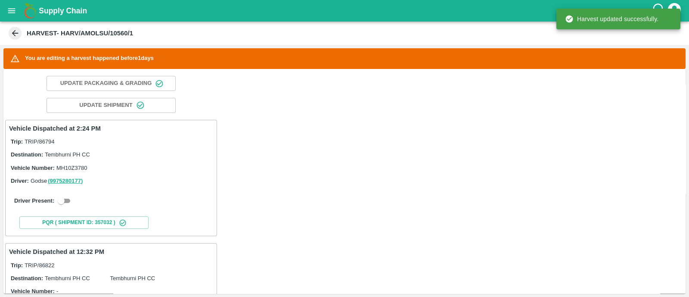
click at [67, 206] on div "Driver Present:" at bounding box center [111, 201] width 204 height 24
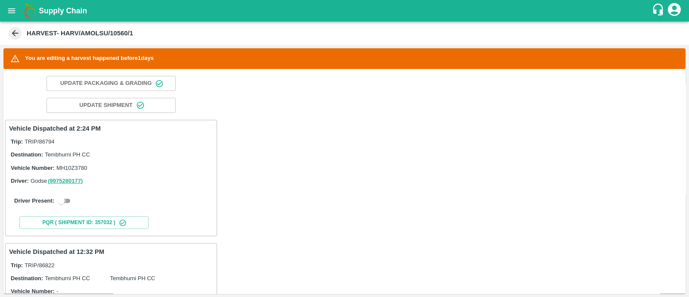
click at [67, 203] on input "checkbox" at bounding box center [61, 200] width 31 height 10
checkbox input "true"
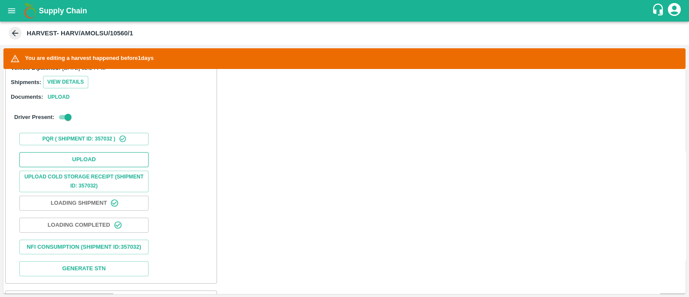
scroll to position [247, 0]
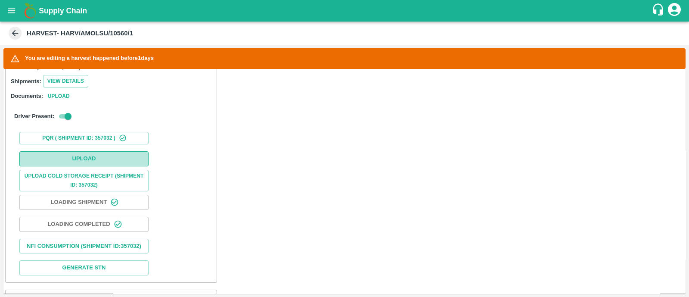
click at [111, 157] on button "Upload" at bounding box center [83, 158] width 129 height 15
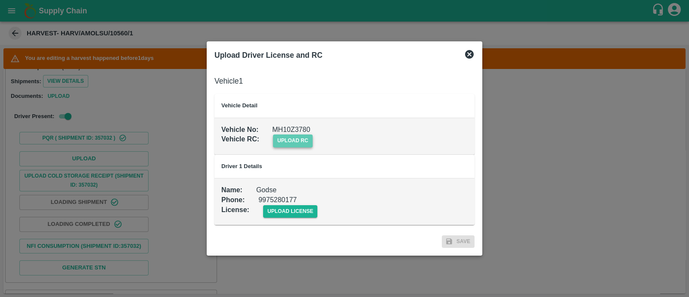
click at [299, 140] on span "upload rc" at bounding box center [293, 140] width 40 height 12
click at [0, 0] on input "upload rc" at bounding box center [0, 0] width 0 height 0
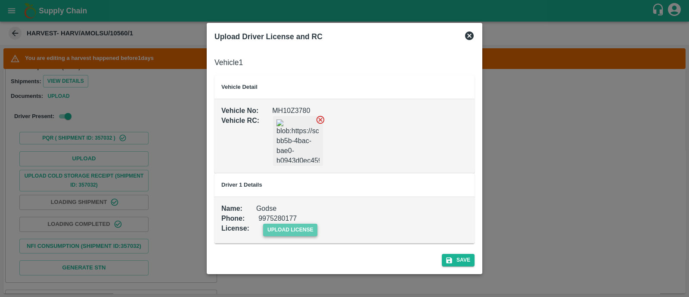
click at [295, 225] on span "upload license" at bounding box center [290, 229] width 55 height 12
click at [0, 0] on input "upload license" at bounding box center [0, 0] width 0 height 0
click at [463, 257] on button "Save" at bounding box center [458, 260] width 33 height 12
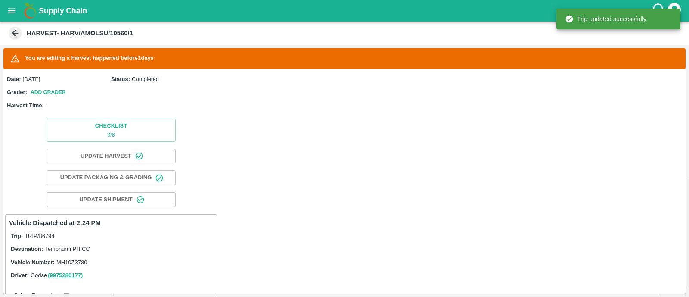
scroll to position [180, 0]
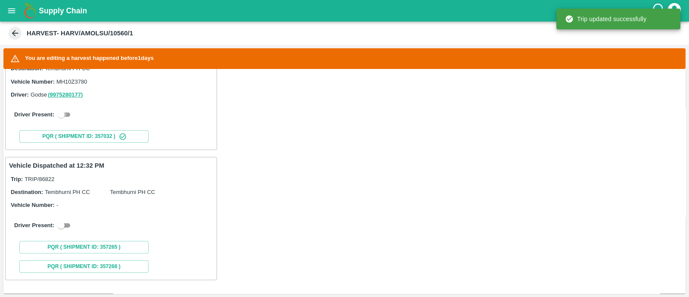
click at [70, 117] on input "checkbox" at bounding box center [61, 114] width 31 height 10
checkbox input "true"
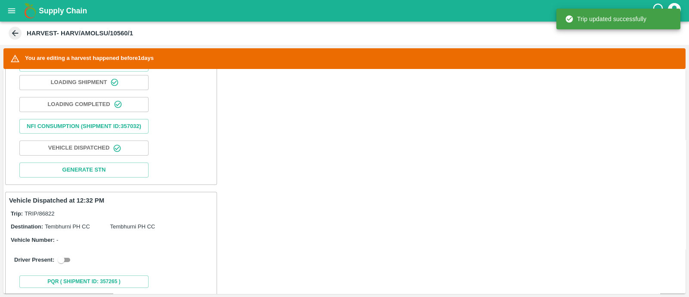
scroll to position [387, 0]
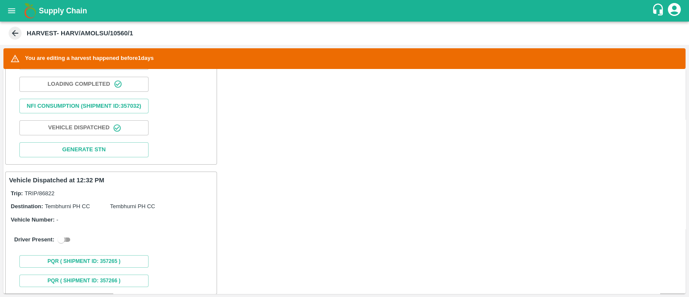
click at [70, 244] on input "checkbox" at bounding box center [61, 239] width 31 height 10
checkbox input "true"
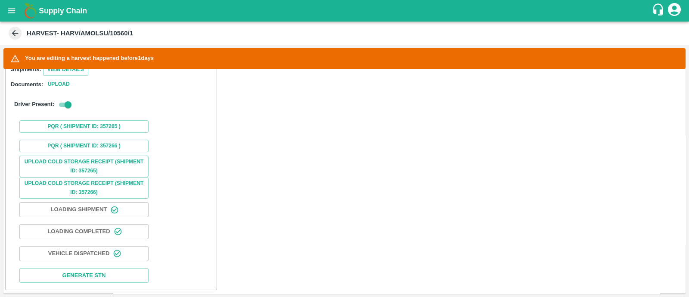
scroll to position [596, 0]
